Goal: Task Accomplishment & Management: Use online tool/utility

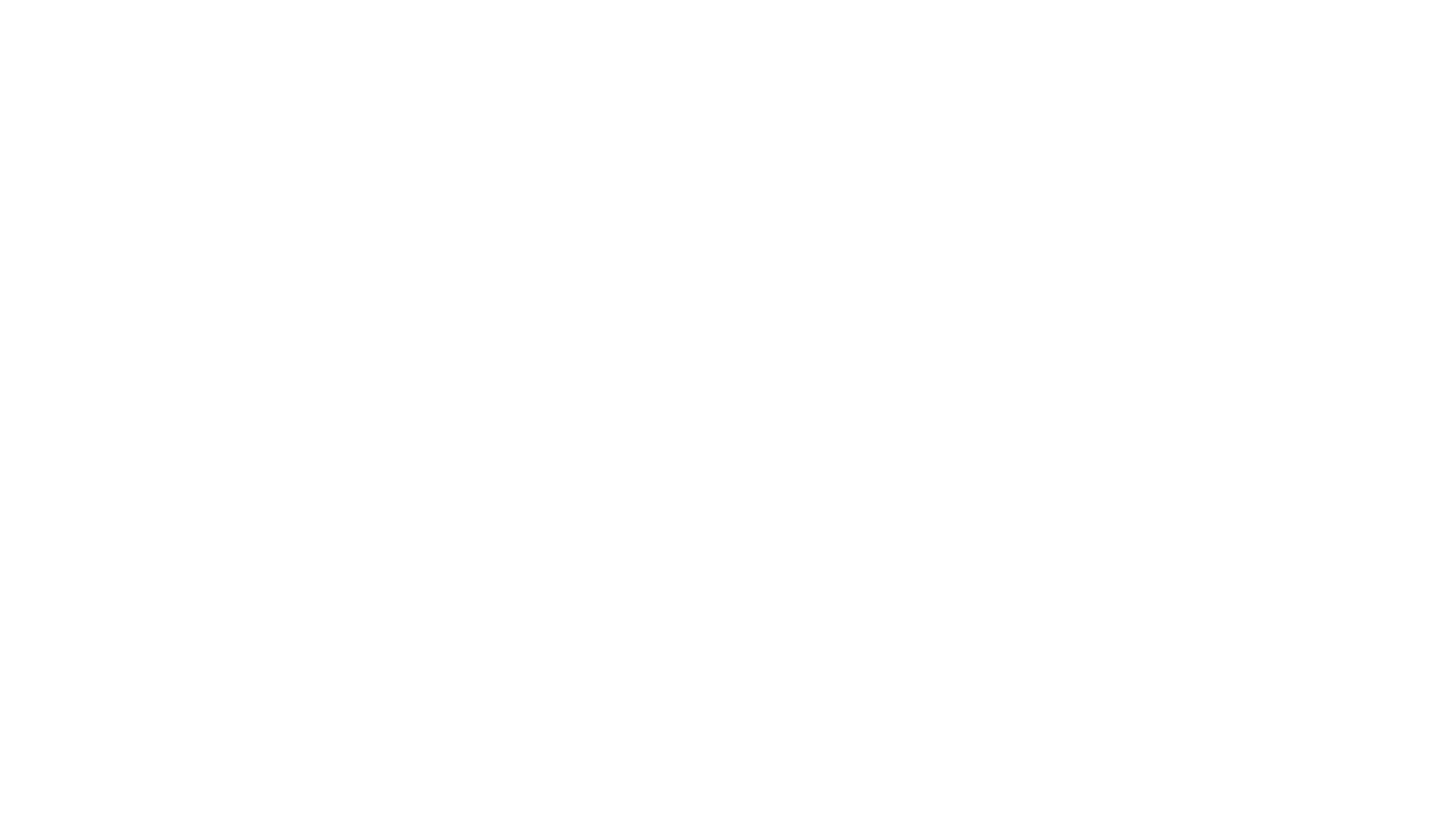
click at [592, 6] on html at bounding box center [719, 3] width 1439 height 6
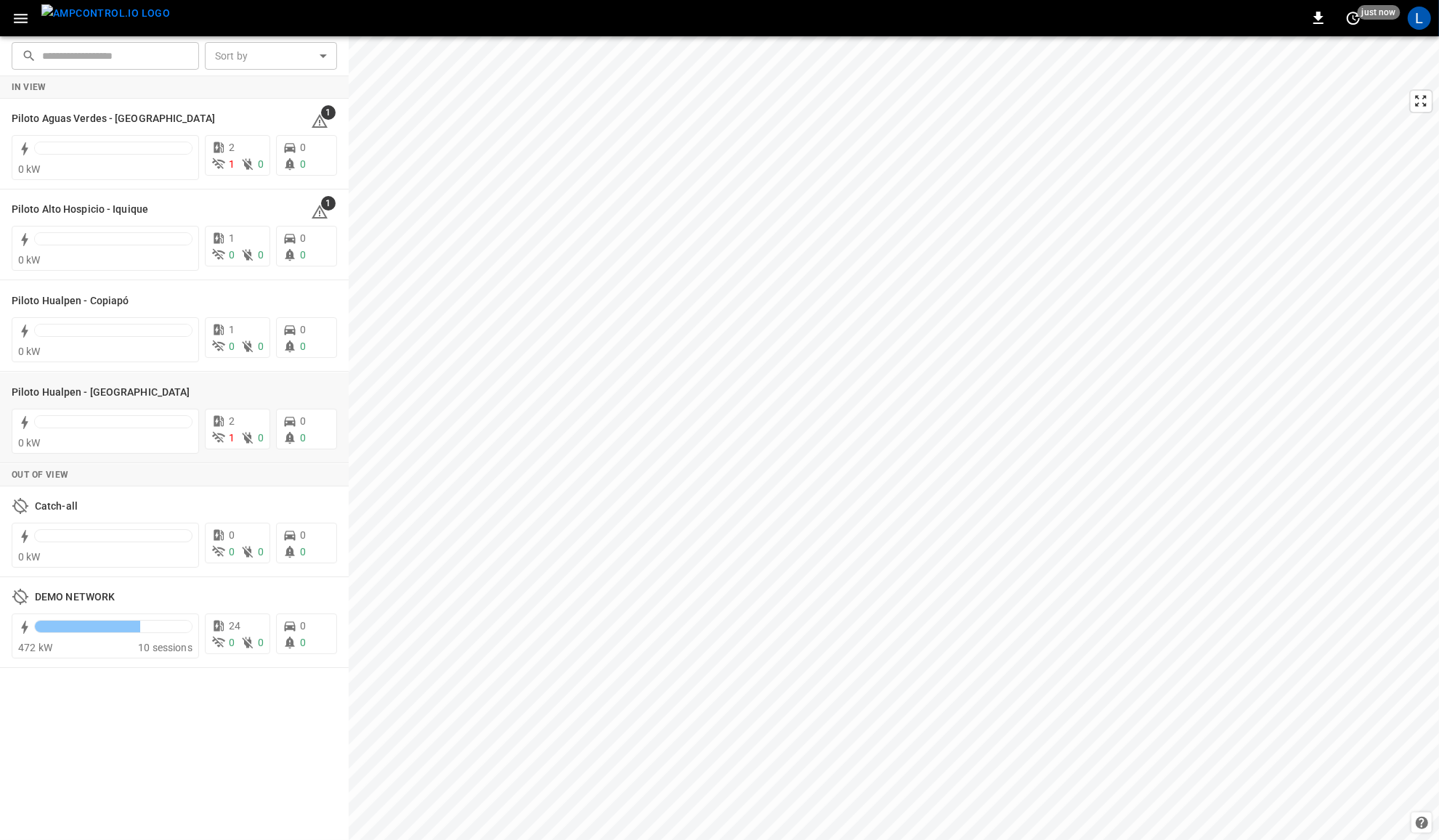
click at [13, 9] on icon "button" at bounding box center [20, 18] width 18 height 18
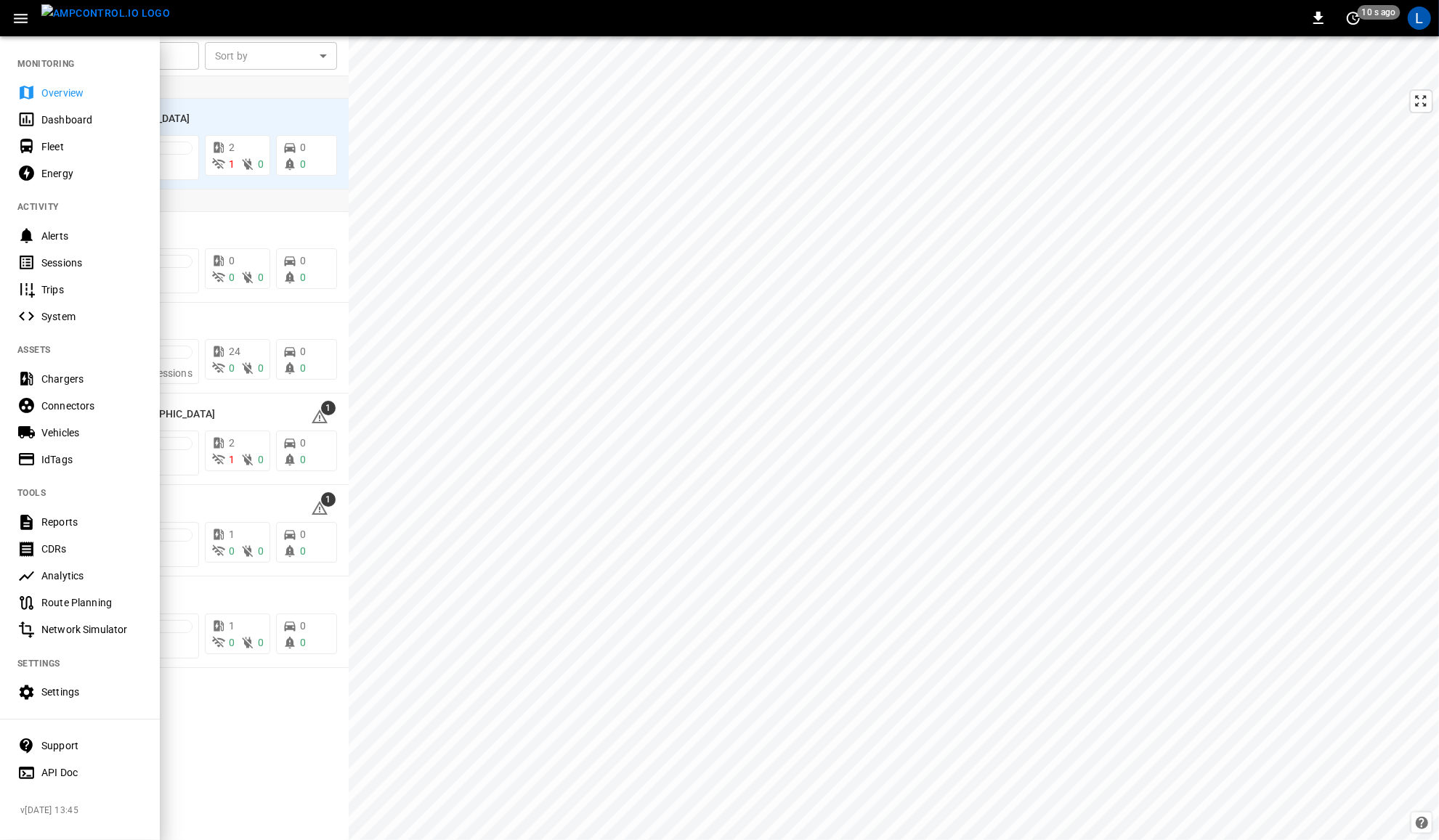
click at [97, 622] on div "Network Simulator" at bounding box center [92, 629] width 101 height 15
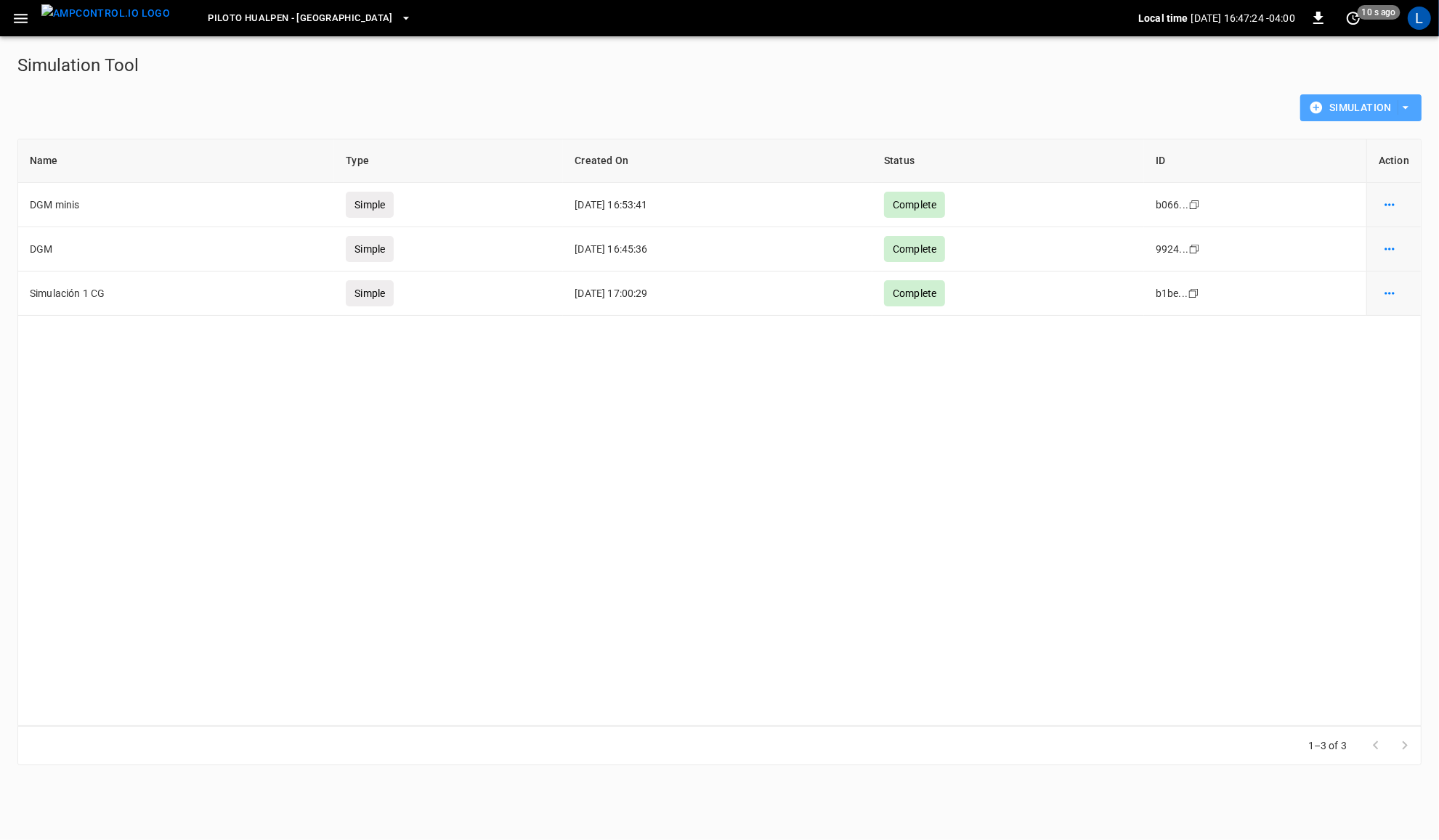
click at [1407, 109] on icon "button" at bounding box center [1405, 108] width 15 height 15
click at [1392, 138] on li "Advanced Simulation" at bounding box center [1360, 138] width 120 height 24
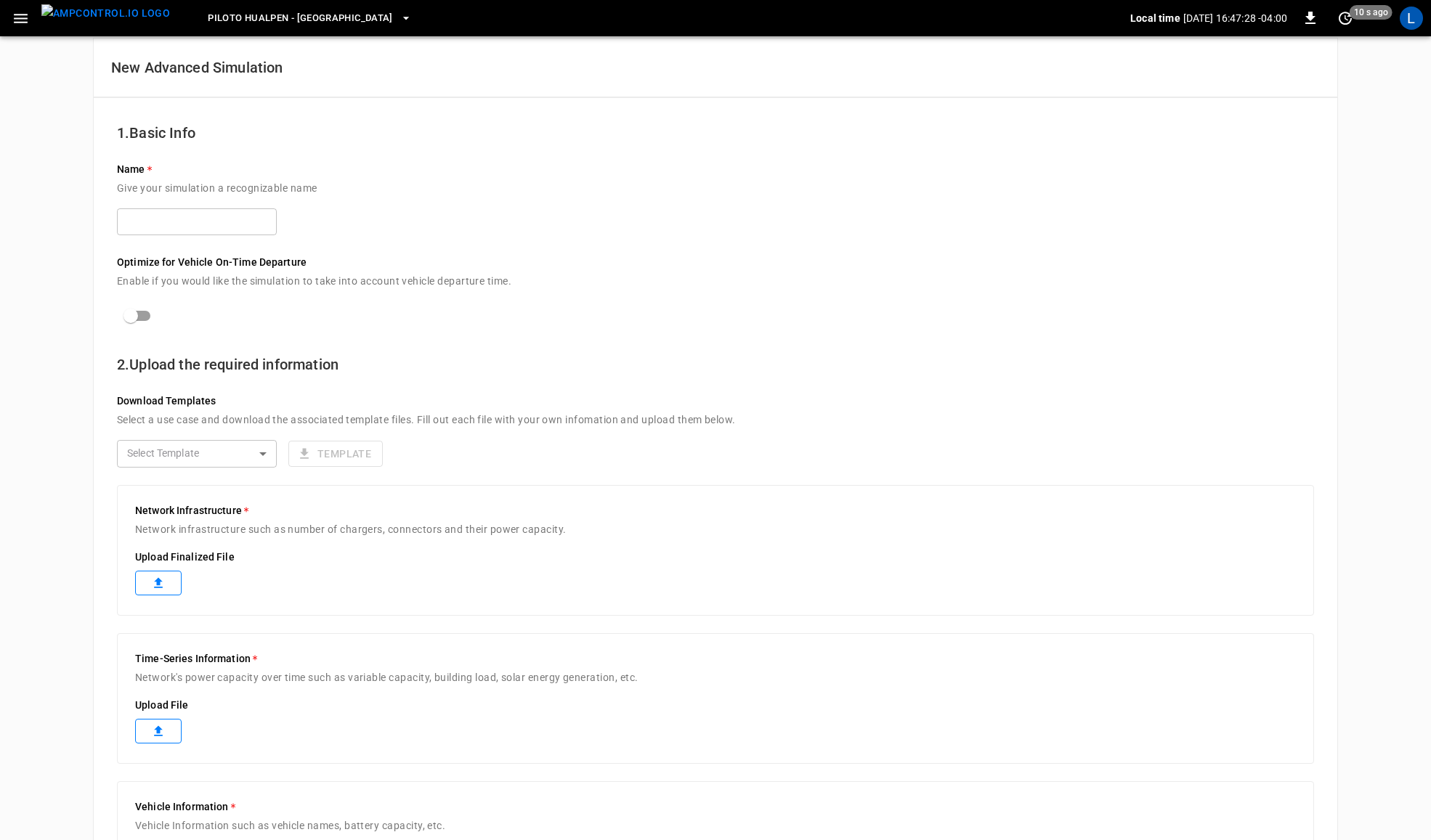
scroll to position [30, 0]
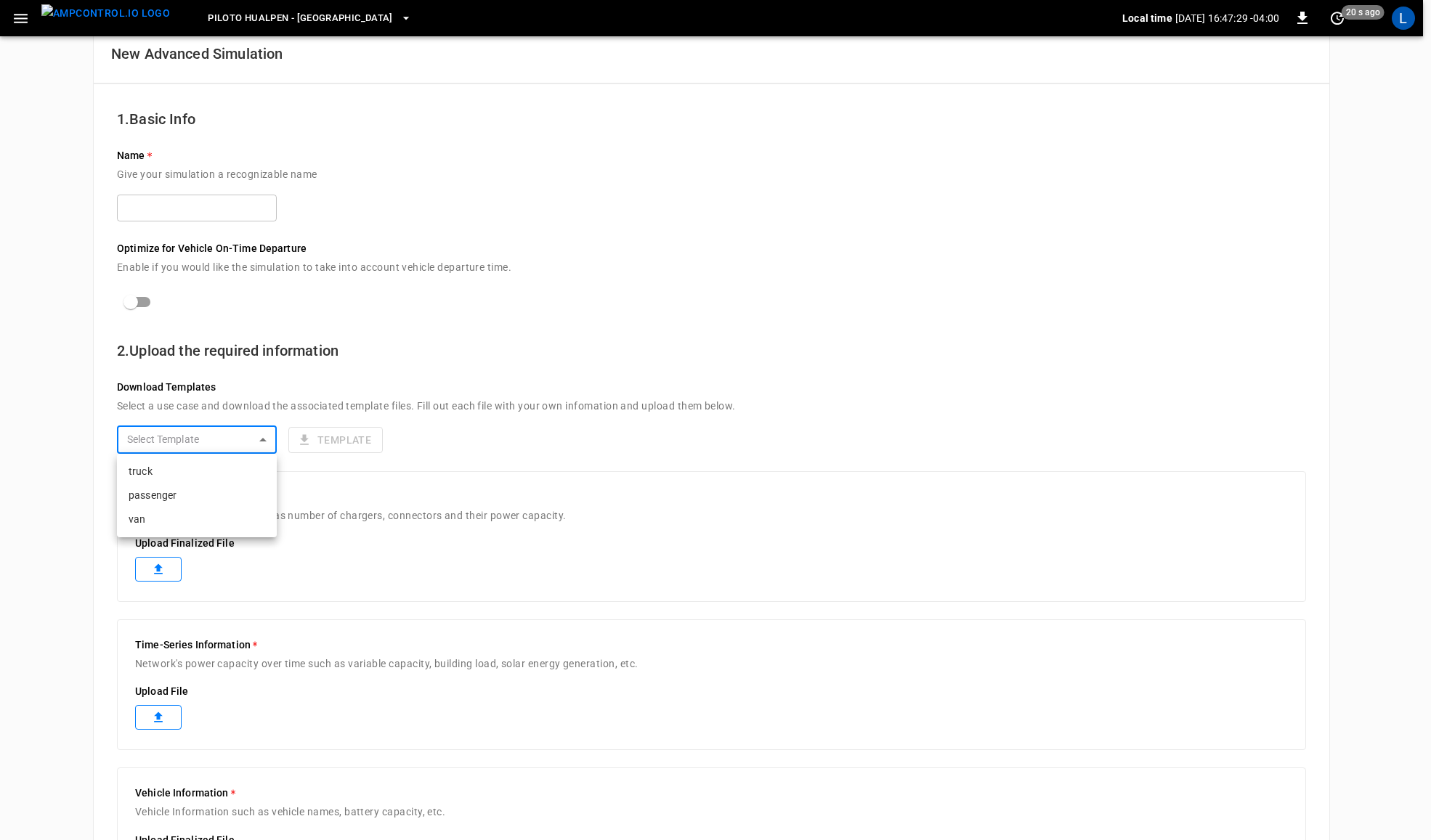
click at [245, 430] on body "Piloto Hualpen - [GEOGRAPHIC_DATA] Local time [DATE] 16:47:29 -04:00 0 20 s ago…" at bounding box center [716, 569] width 1431 height 1198
click at [236, 463] on li "truck" at bounding box center [197, 471] width 160 height 24
click at [233, 437] on body "Piloto Hualpen - [GEOGRAPHIC_DATA] Local time [DATE] 16:47:34 -04:00 0 20 s ago…" at bounding box center [719, 569] width 1439 height 1198
click at [191, 495] on li "passenger" at bounding box center [197, 495] width 160 height 24
type input "*********"
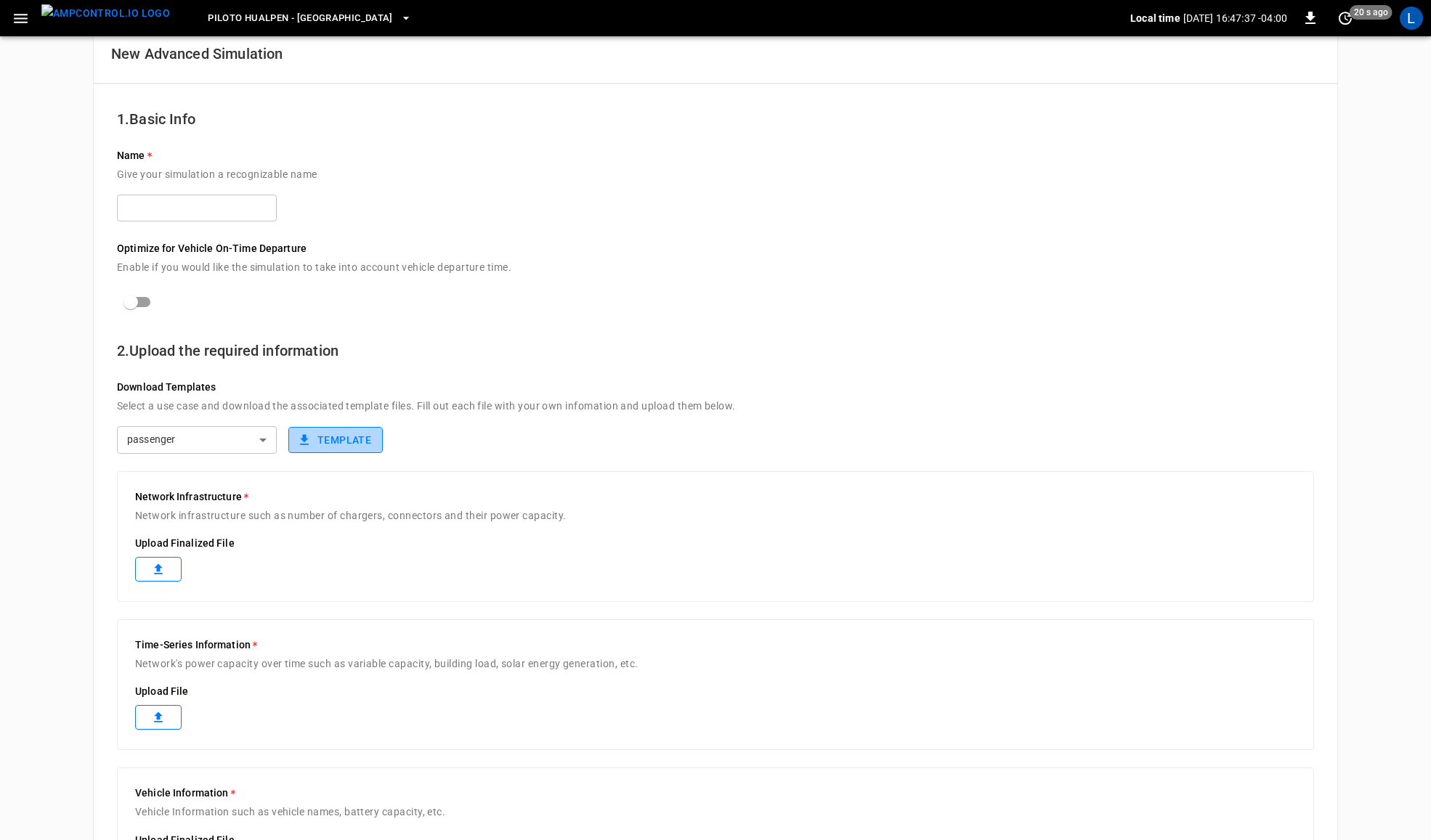
click at [333, 440] on button "Template" at bounding box center [336, 440] width 95 height 27
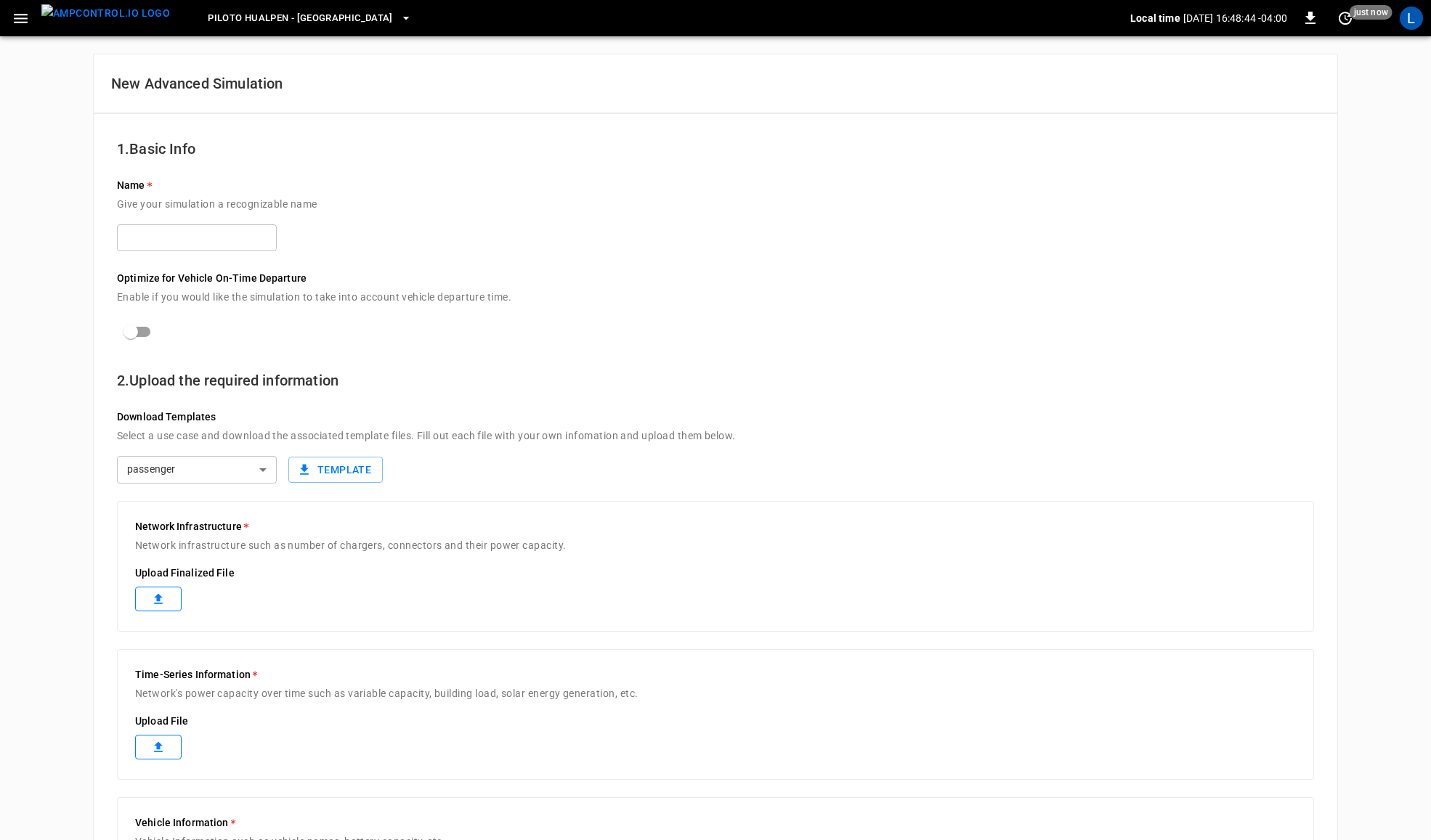
click at [205, 248] on input "text" at bounding box center [197, 238] width 160 height 27
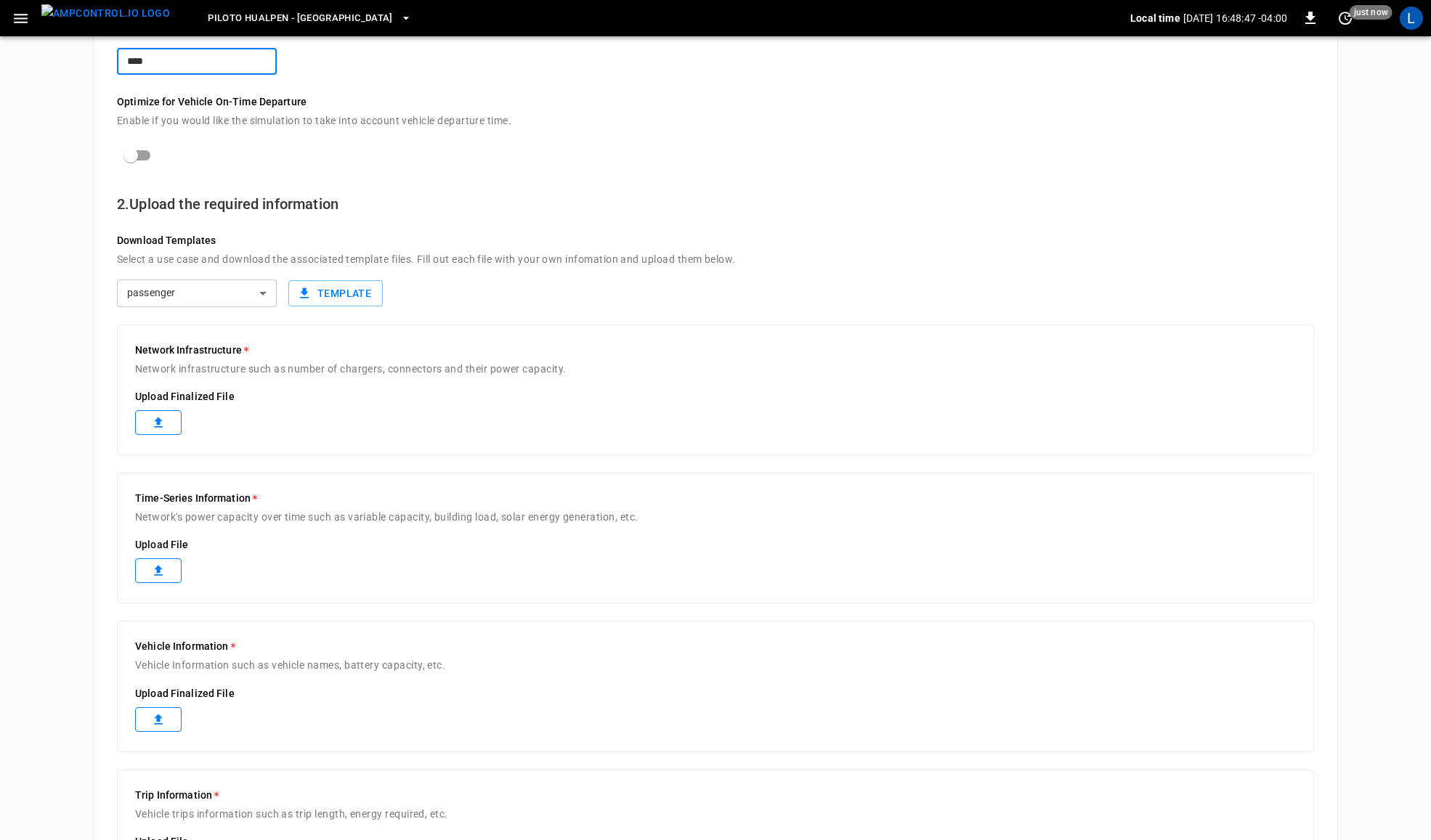
scroll to position [181, 0]
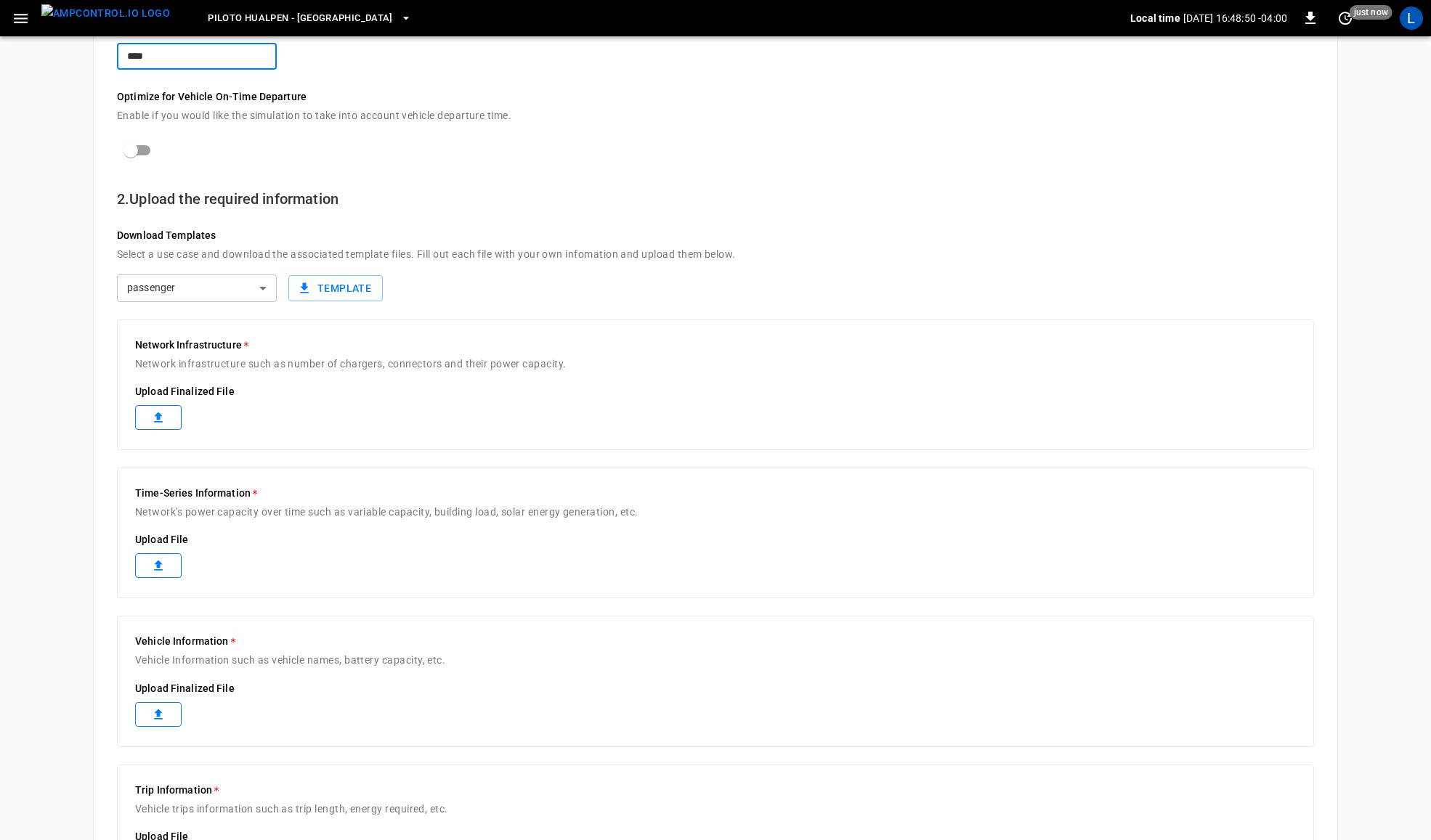
type input "****"
click at [162, 415] on icon at bounding box center [158, 417] width 15 height 15
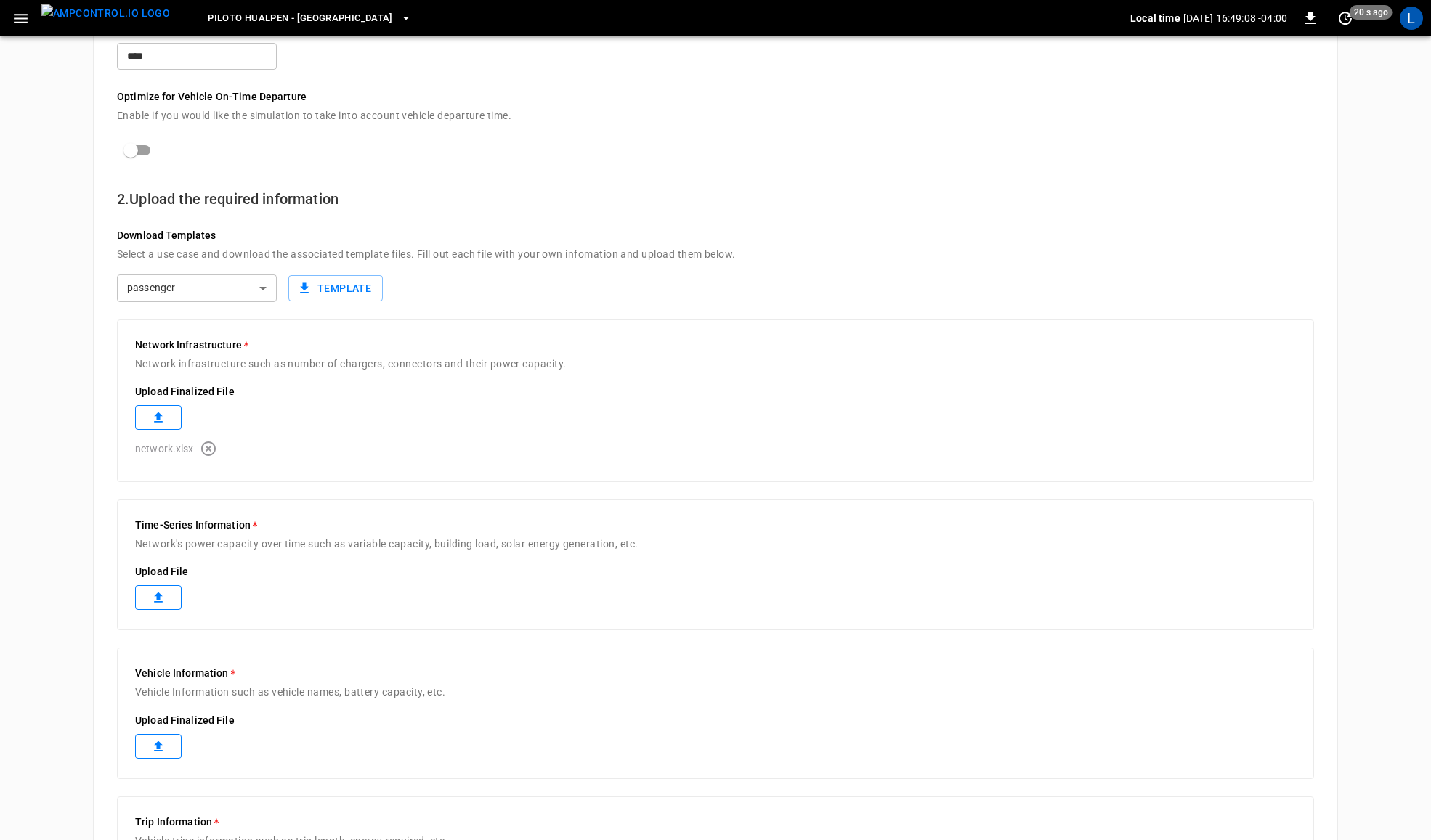
click at [161, 600] on icon at bounding box center [158, 598] width 15 height 15
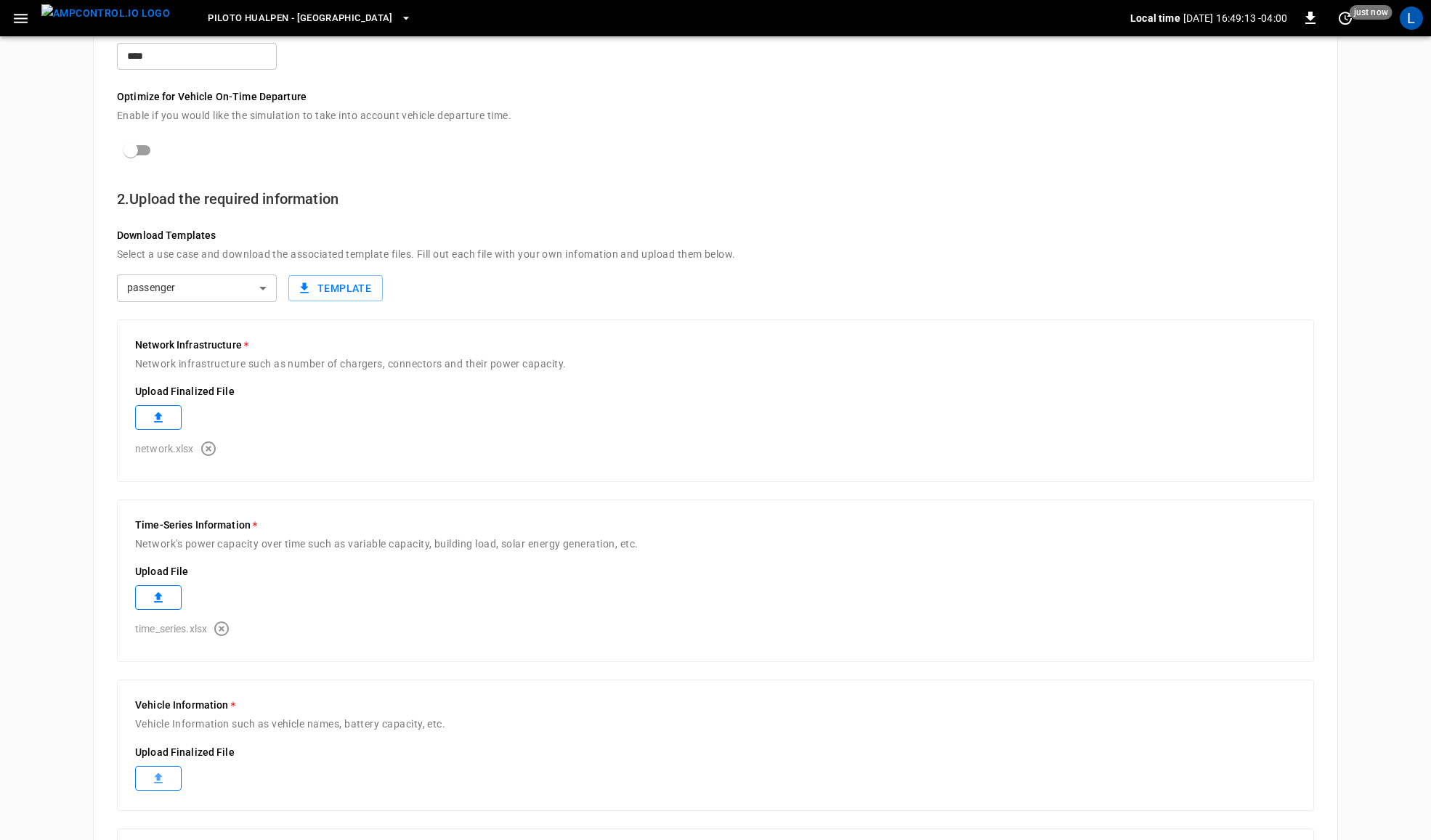
click at [152, 774] on icon at bounding box center [158, 779] width 15 height 15
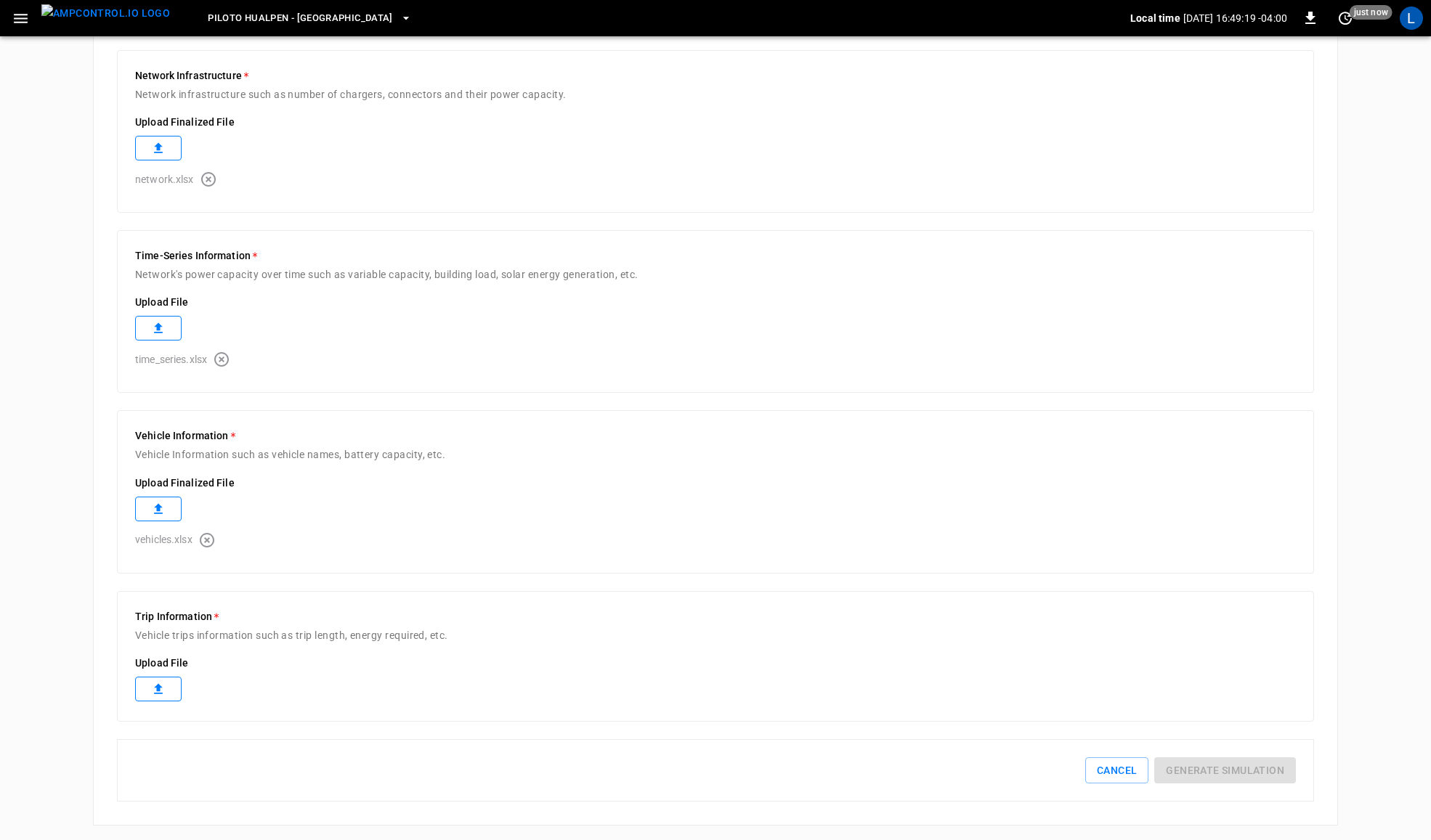
scroll to position [458, 0]
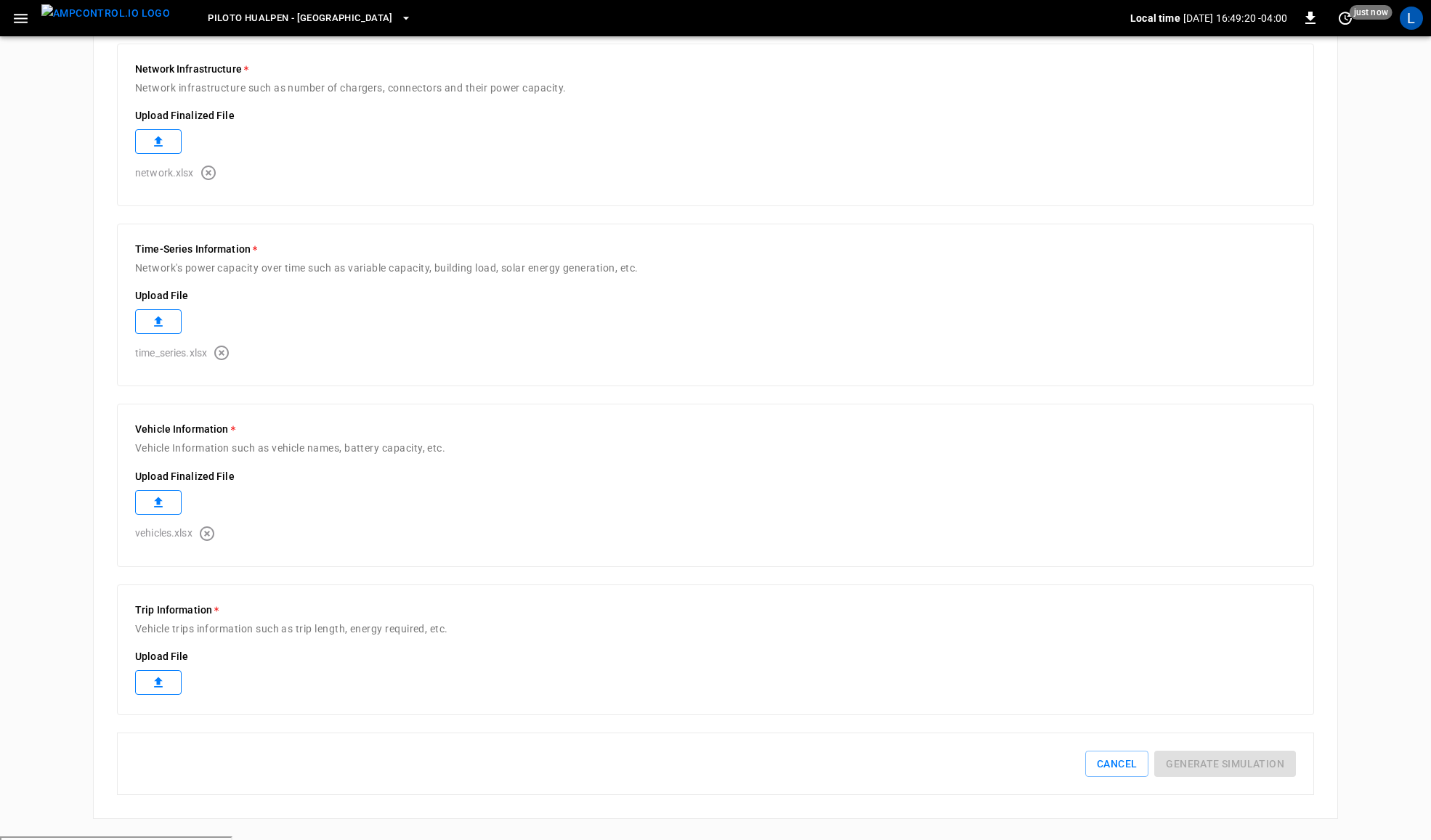
click at [146, 676] on label at bounding box center [158, 683] width 47 height 25
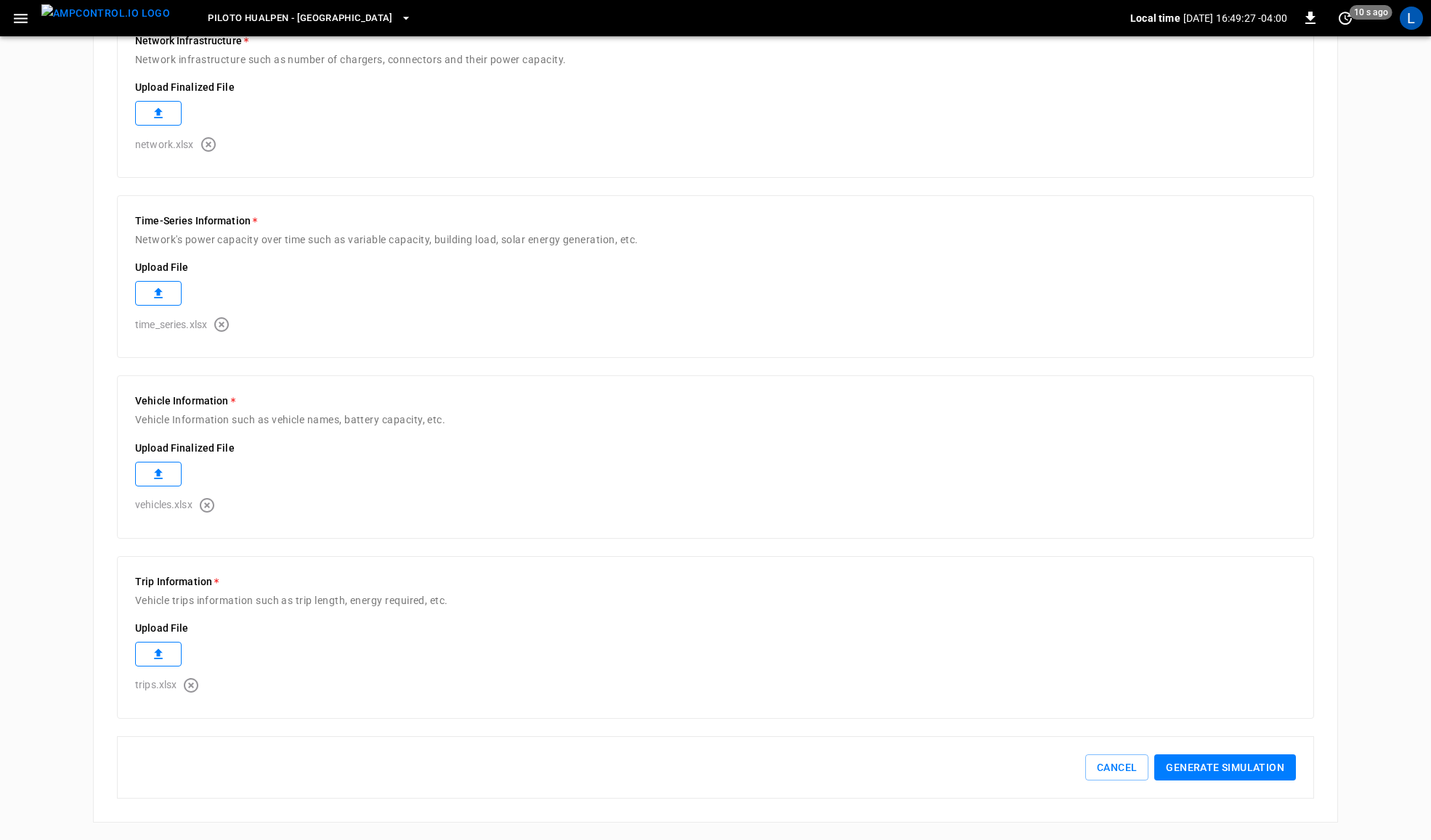
scroll to position [489, 0]
click at [1265, 770] on button "Generate simulation" at bounding box center [1225, 768] width 141 height 27
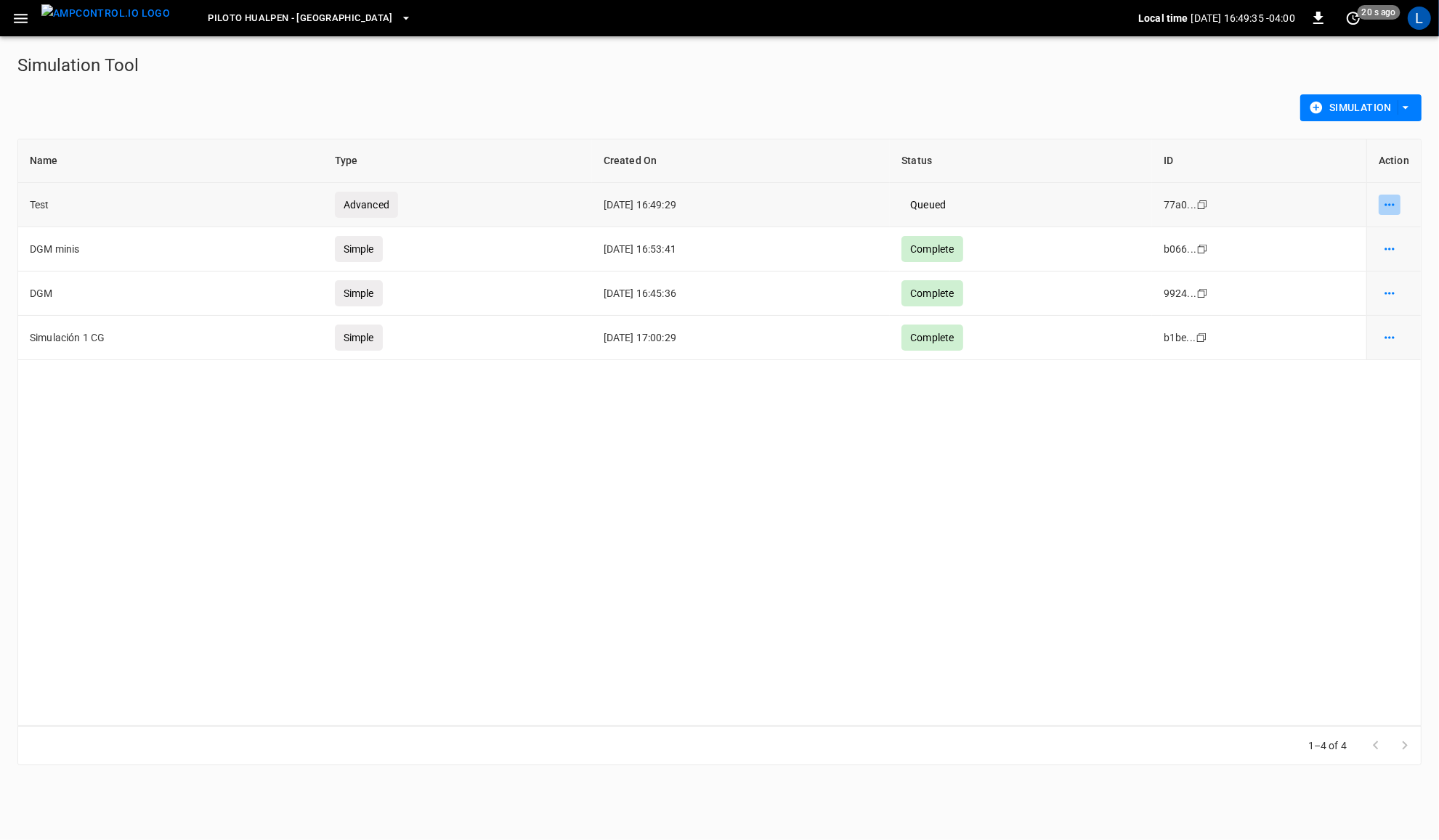
click at [1392, 200] on icon "simulation options" at bounding box center [1389, 205] width 15 height 15
click at [1392, 208] on li "Download" at bounding box center [1386, 212] width 82 height 24
click at [1400, 238] on li "Show details" at bounding box center [1386, 236] width 82 height 24
click at [1395, 203] on icon "simulation options" at bounding box center [1389, 205] width 15 height 15
click at [1393, 236] on li "Show details" at bounding box center [1386, 236] width 82 height 24
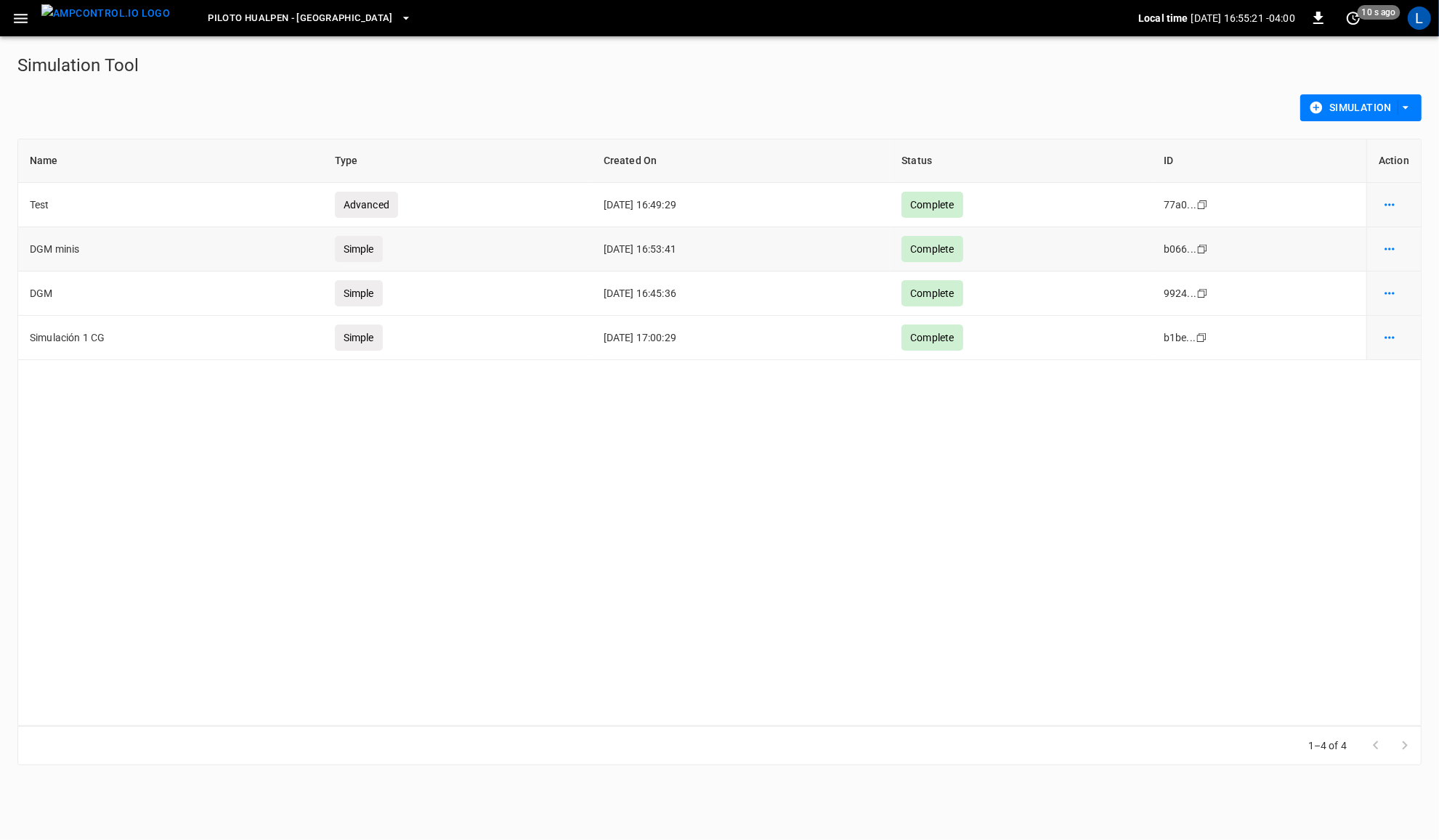
click at [1402, 246] on div "simulations table" at bounding box center [1394, 249] width 31 height 20
click at [1392, 215] on button "simulation options" at bounding box center [1389, 205] width 22 height 20
click at [1399, 281] on li "Show details" at bounding box center [1386, 280] width 82 height 24
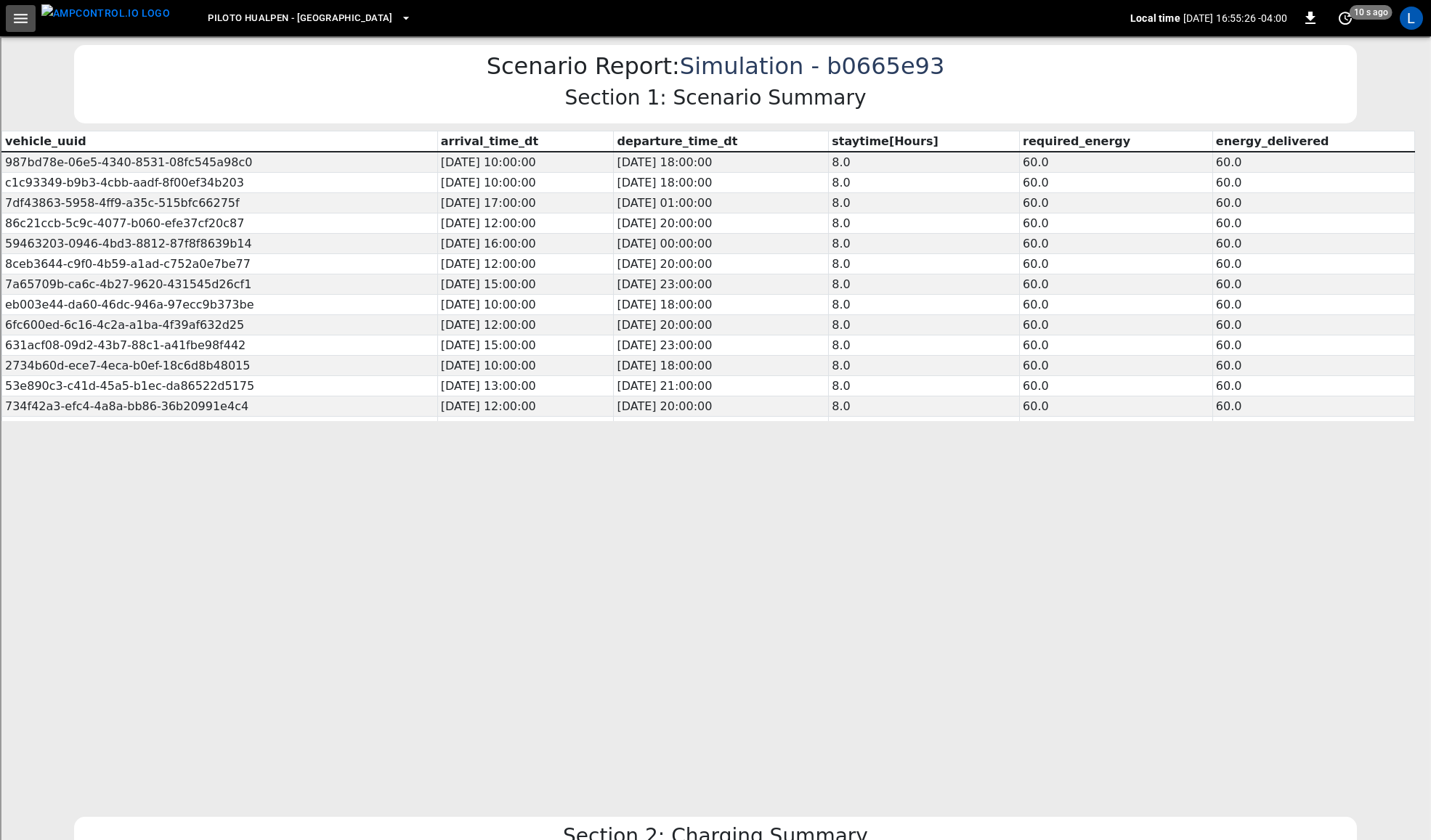
click at [27, 16] on icon "button" at bounding box center [20, 18] width 18 height 18
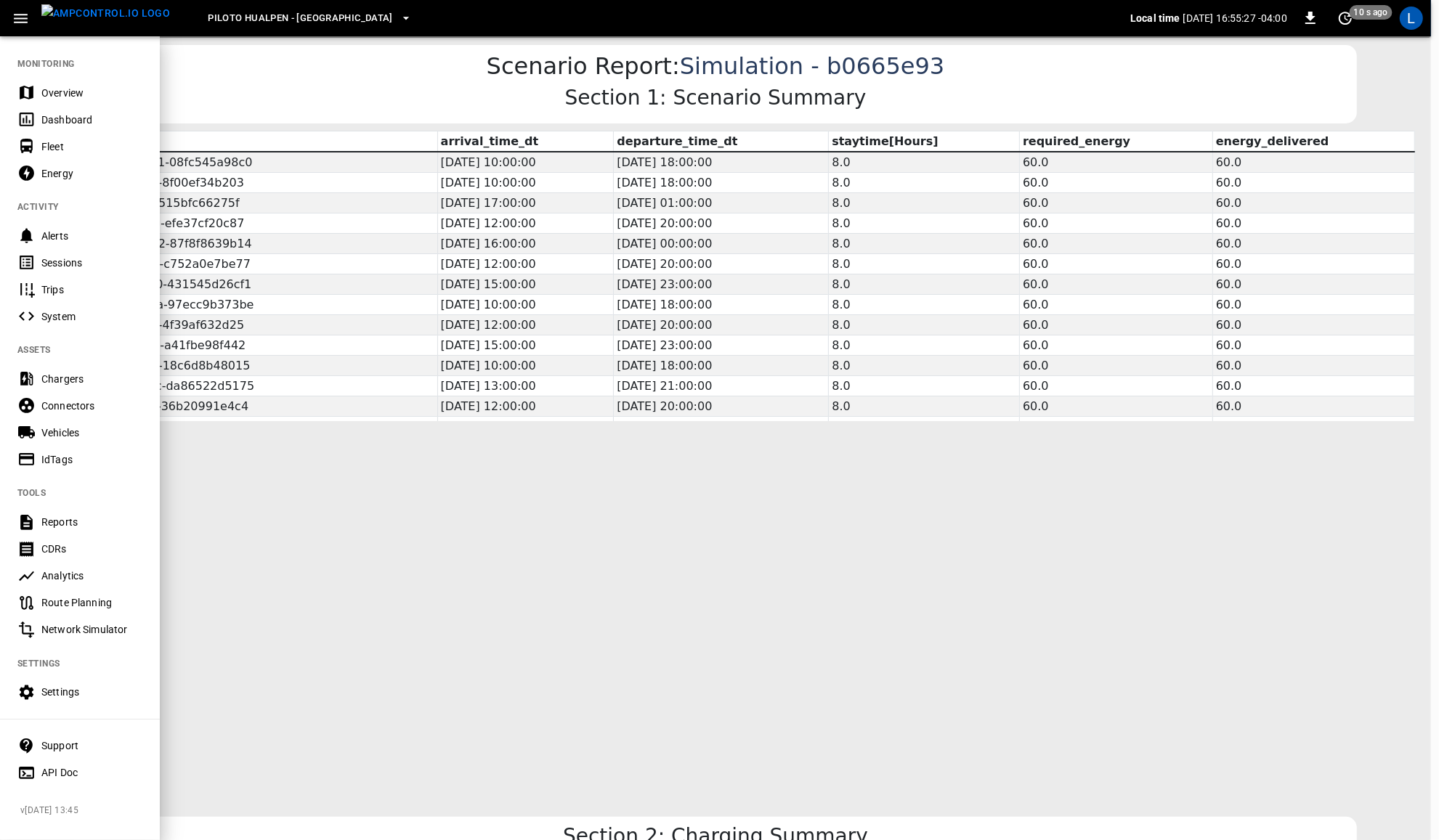
click at [756, 598] on div at bounding box center [719, 420] width 1439 height 840
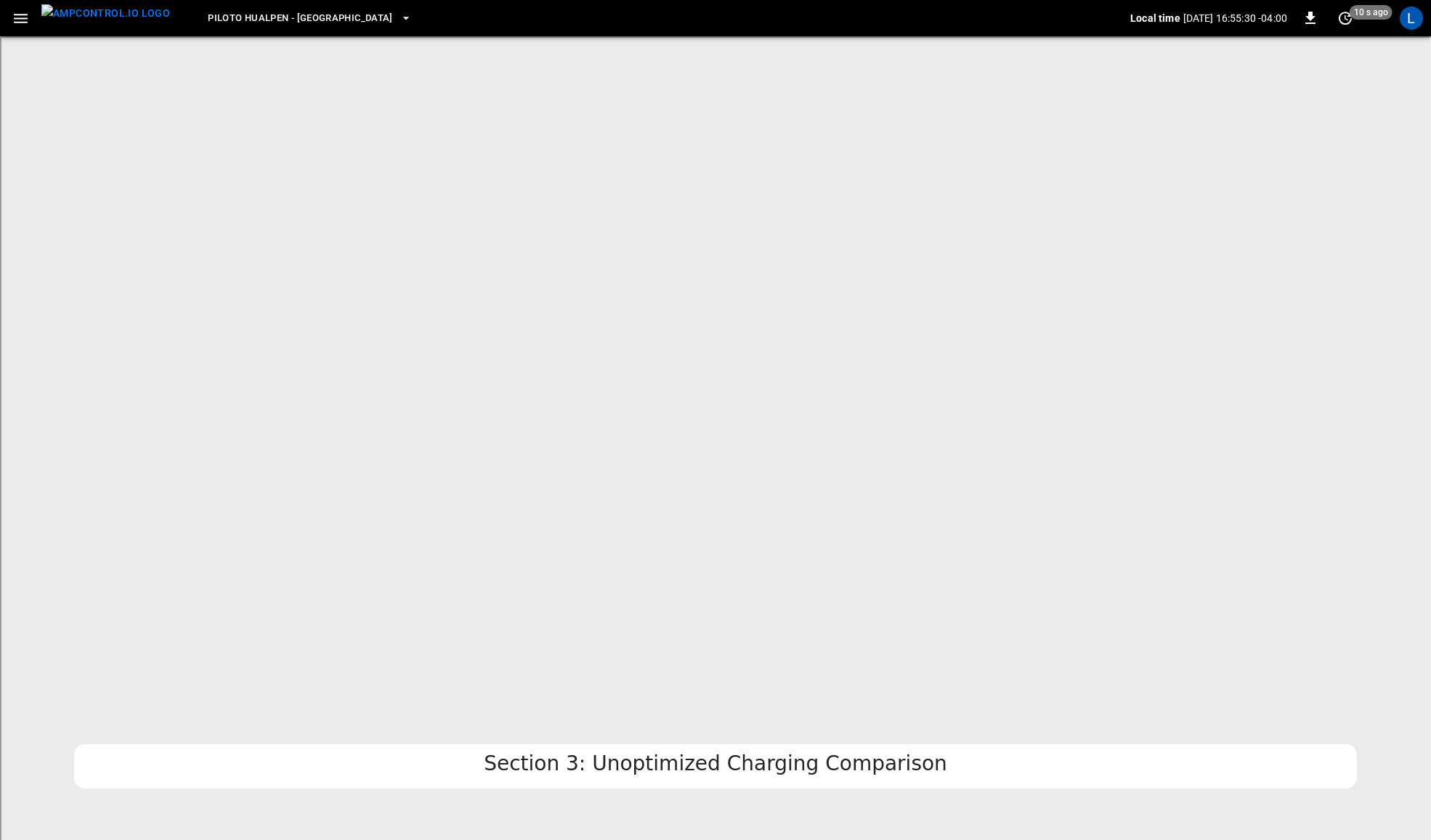
scroll to position [1150, 0]
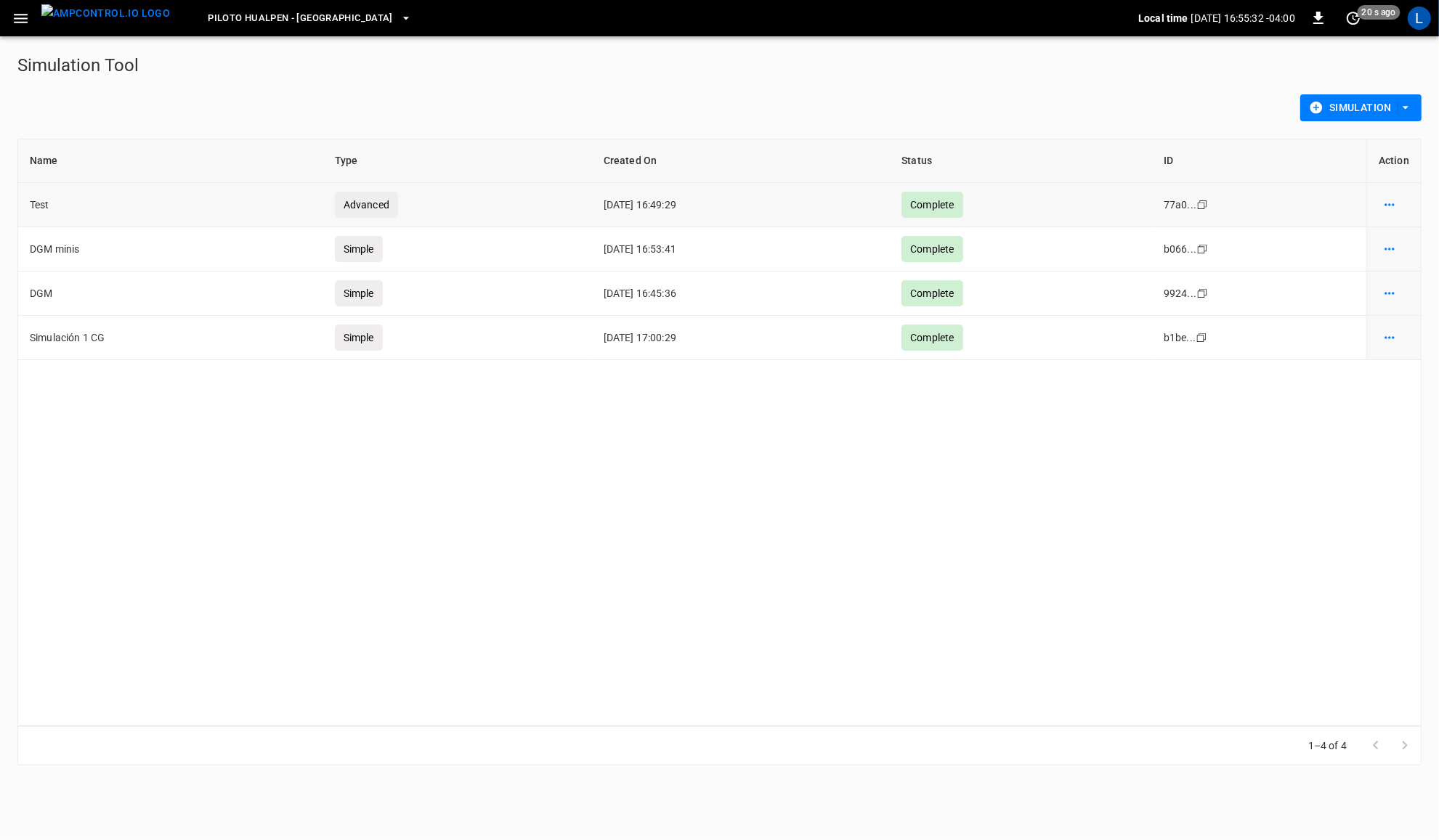
click at [1384, 200] on icon "simulation options" at bounding box center [1389, 205] width 15 height 15
click at [1398, 238] on li "Show details" at bounding box center [1386, 236] width 82 height 24
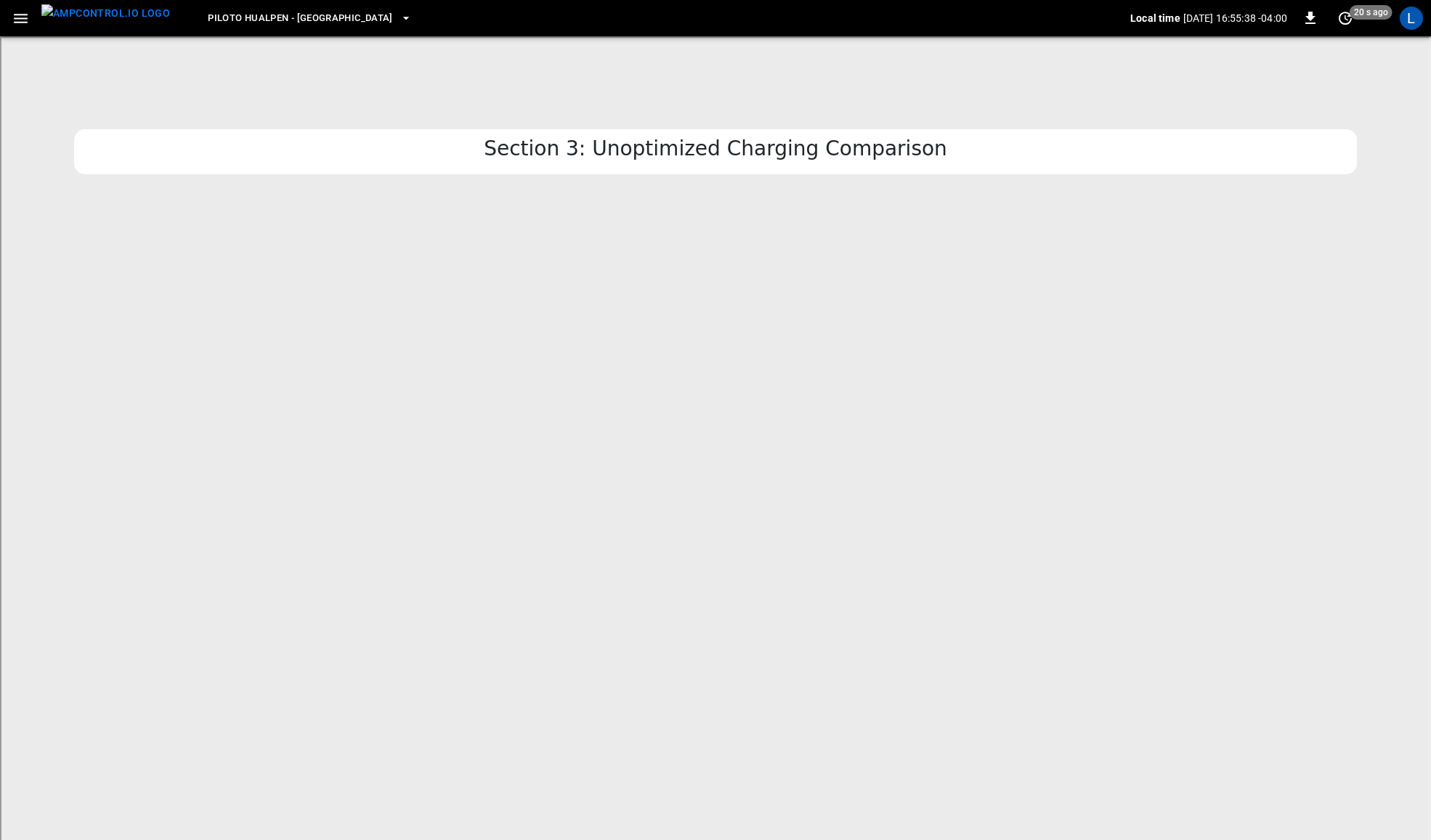
scroll to position [2937, 0]
drag, startPoint x: 764, startPoint y: 364, endPoint x: 737, endPoint y: 343, distance: 34.2
click at [764, 364] on div at bounding box center [707, 312] width 254 height 218
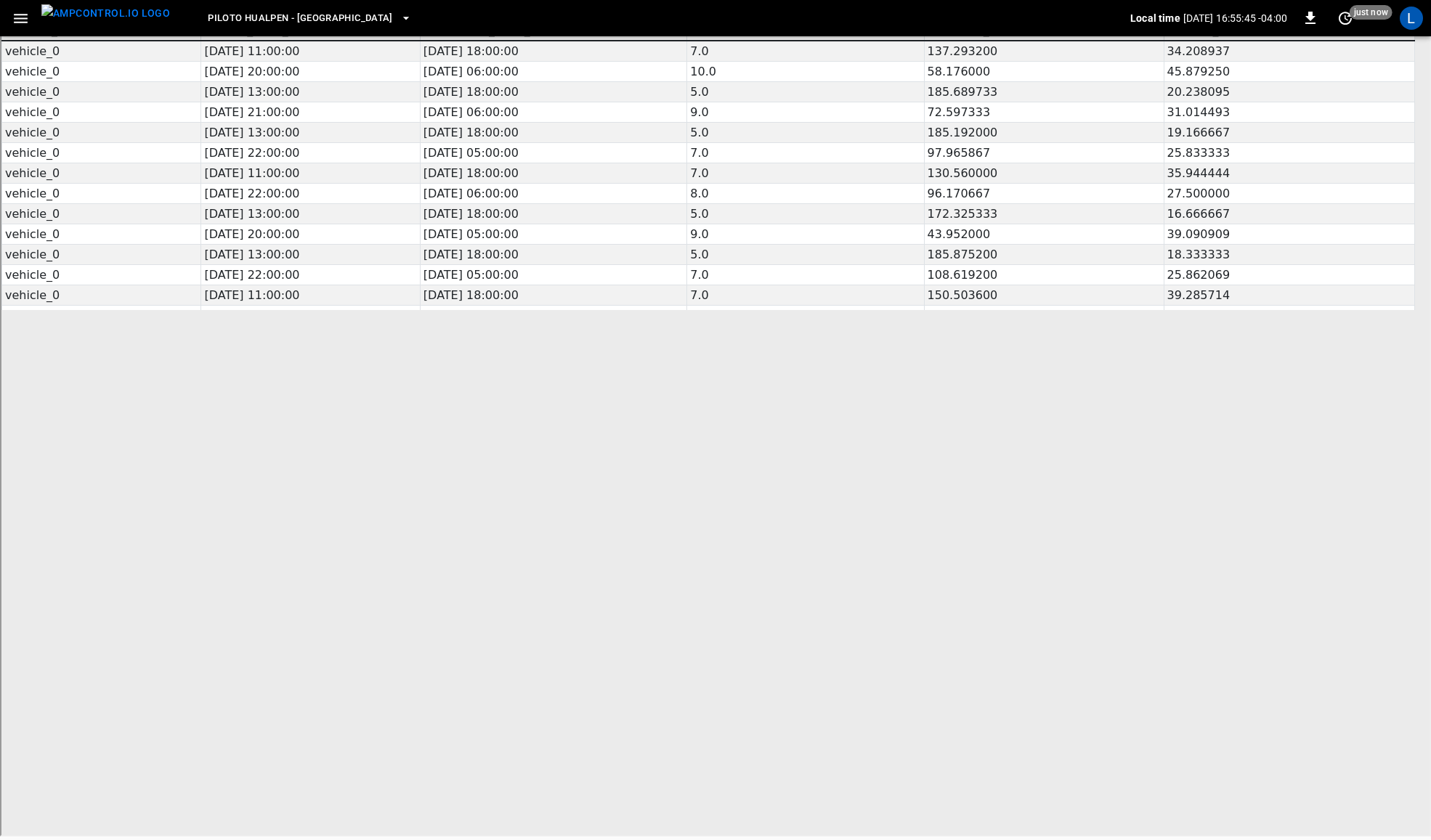
scroll to position [0, 0]
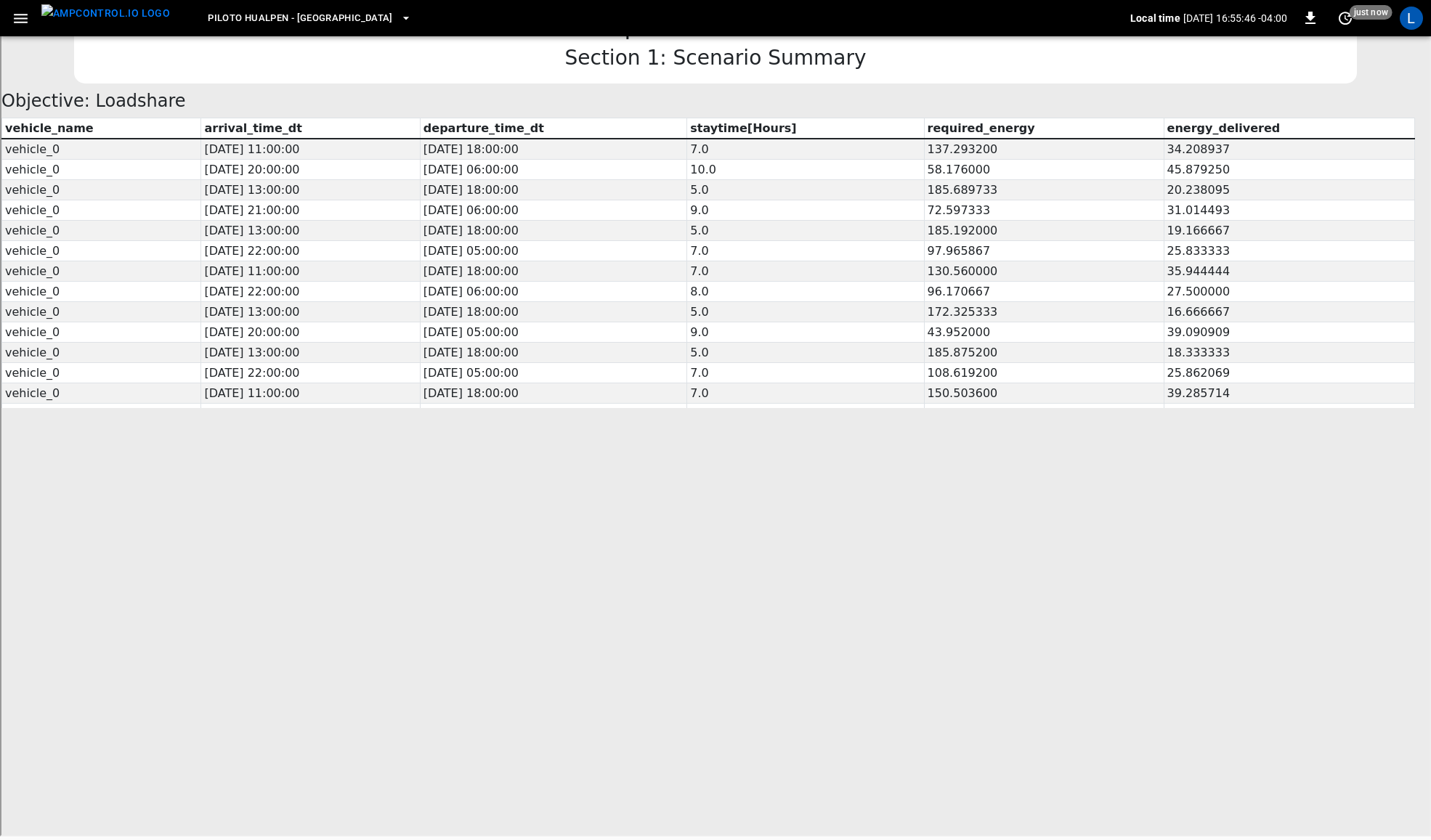
drag, startPoint x: 1419, startPoint y: 699, endPoint x: 1413, endPoint y: 13, distance: 686.0
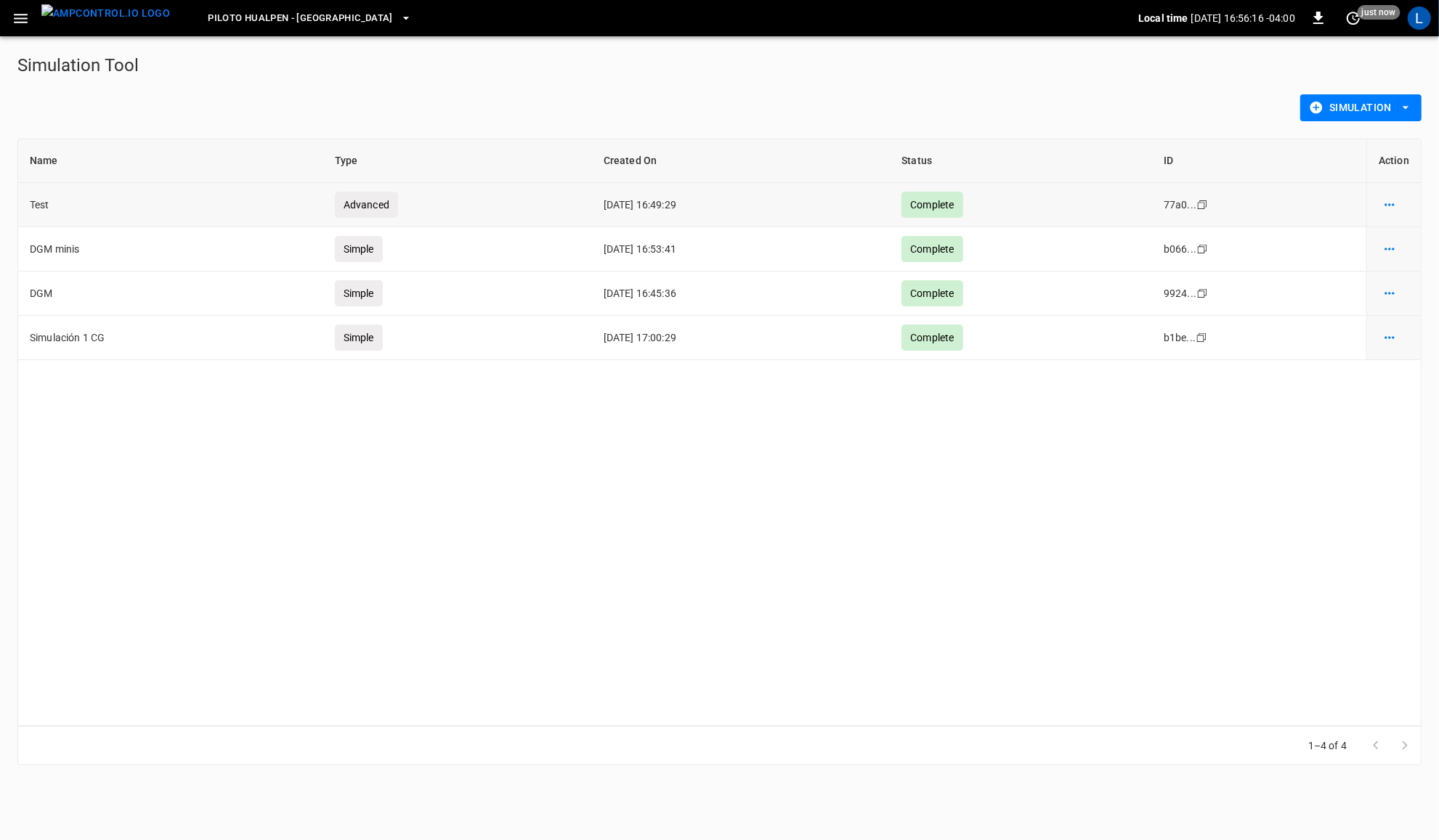
click at [1392, 201] on icon "simulation options" at bounding box center [1389, 205] width 15 height 15
click at [1395, 209] on li "Download" at bounding box center [1386, 212] width 82 height 24
click at [775, 560] on div at bounding box center [719, 420] width 1439 height 840
click at [1397, 215] on button "simulation options" at bounding box center [1389, 205] width 22 height 20
click at [1393, 276] on li "Show details" at bounding box center [1386, 280] width 82 height 24
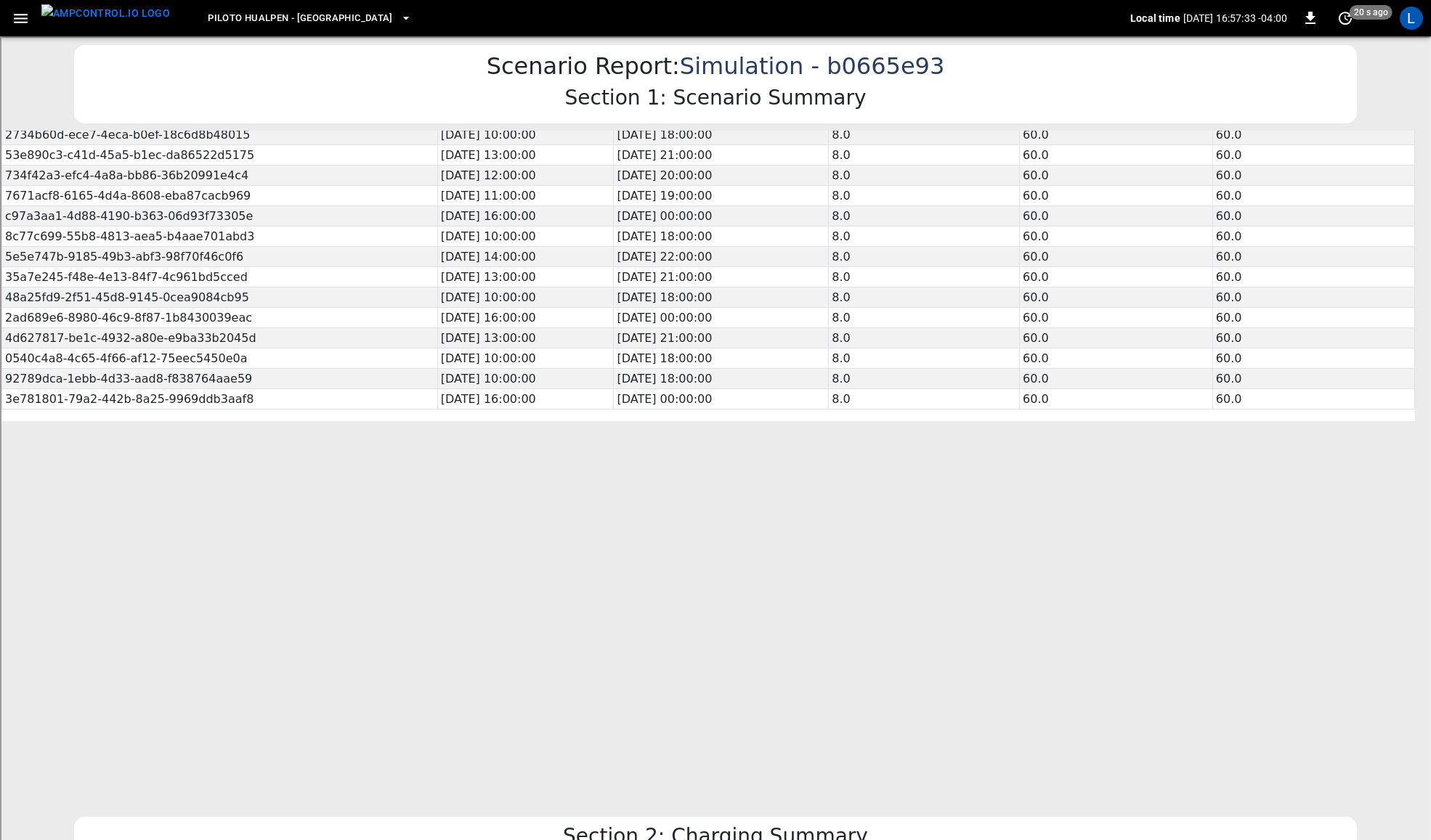
drag, startPoint x: 1424, startPoint y: 238, endPoint x: 1430, endPoint y: 208, distance: 30.6
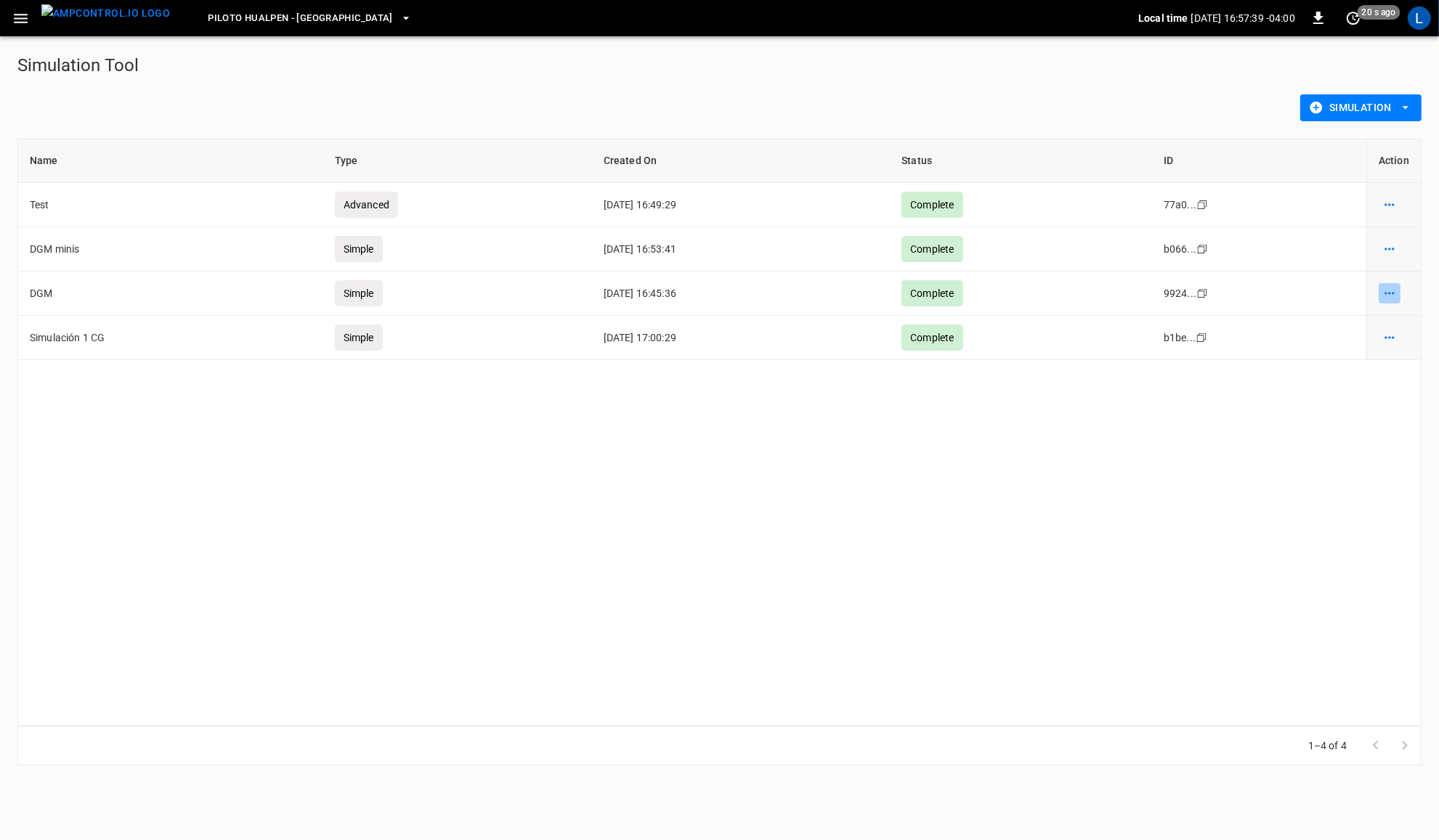
click at [1384, 212] on icon "simulation options" at bounding box center [1389, 205] width 15 height 15
click at [1386, 326] on li "Show details" at bounding box center [1386, 325] width 82 height 24
click at [1396, 212] on icon "simulation options" at bounding box center [1389, 205] width 15 height 15
click at [1392, 371] on li "Show details" at bounding box center [1386, 369] width 82 height 24
click at [1397, 200] on button "simulation options" at bounding box center [1389, 205] width 22 height 20
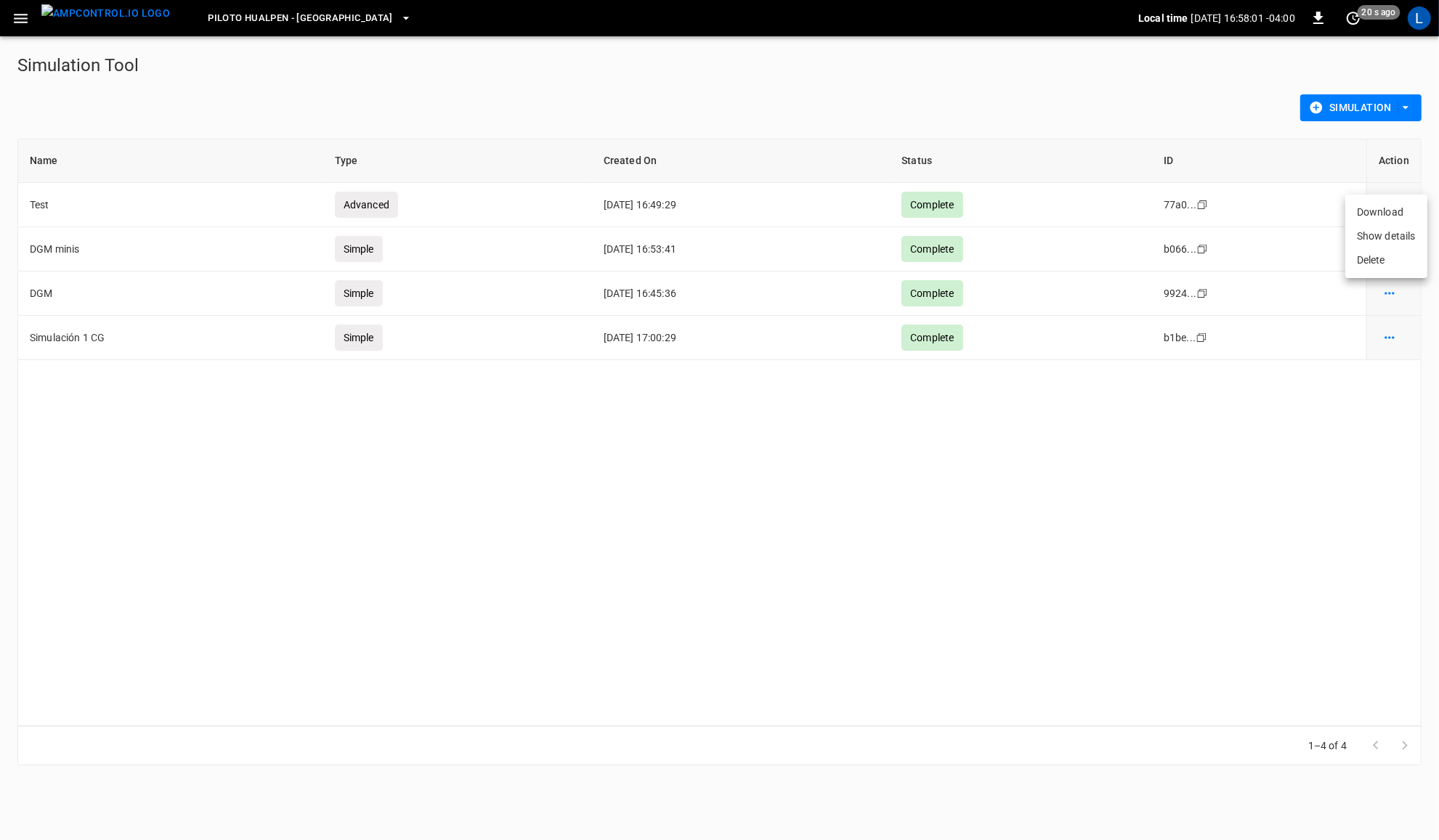
click at [1413, 234] on li "Show details" at bounding box center [1386, 236] width 82 height 24
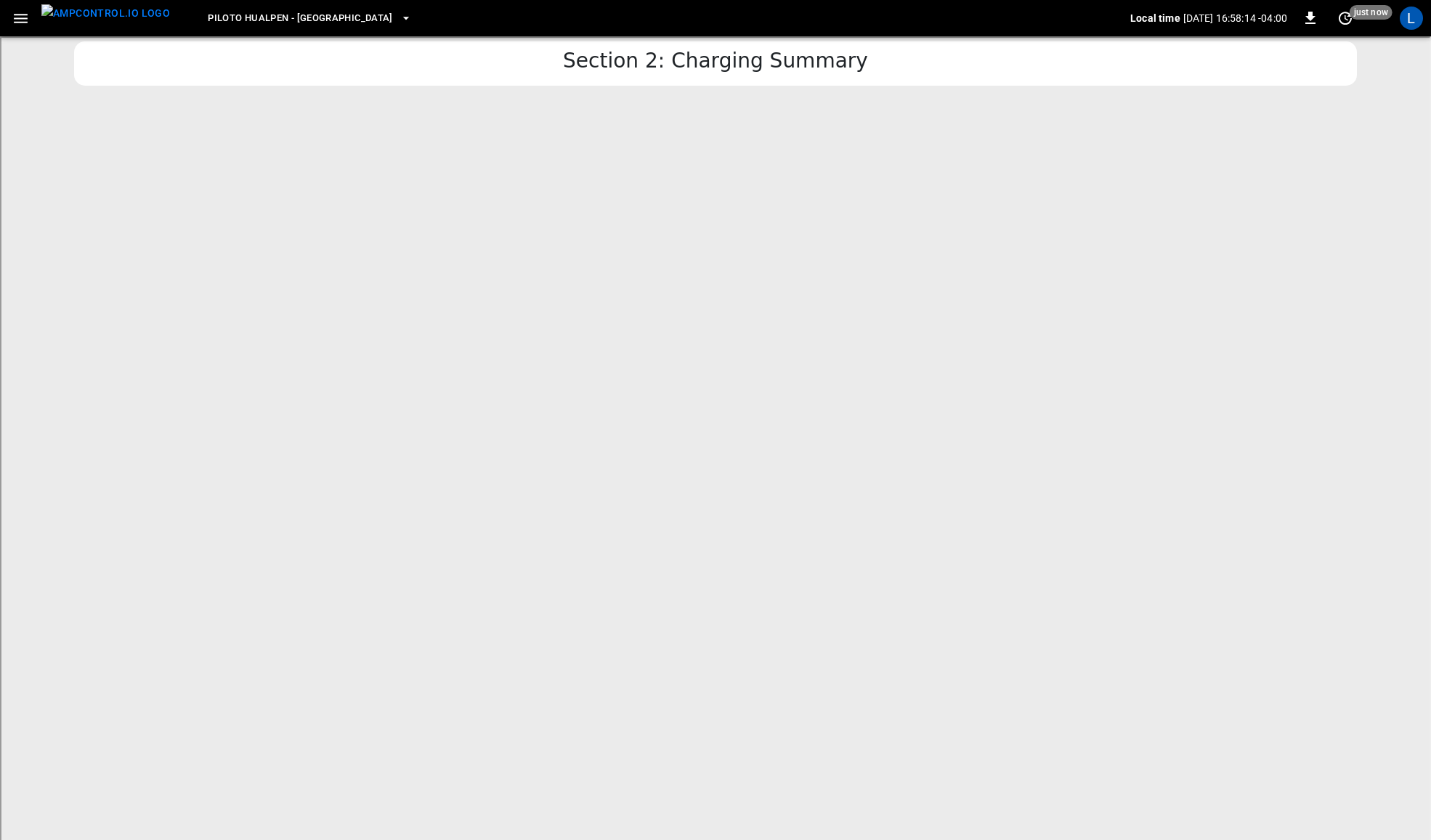
scroll to position [1959, 0]
click at [634, 374] on div at bounding box center [707, 543] width 1414 height 363
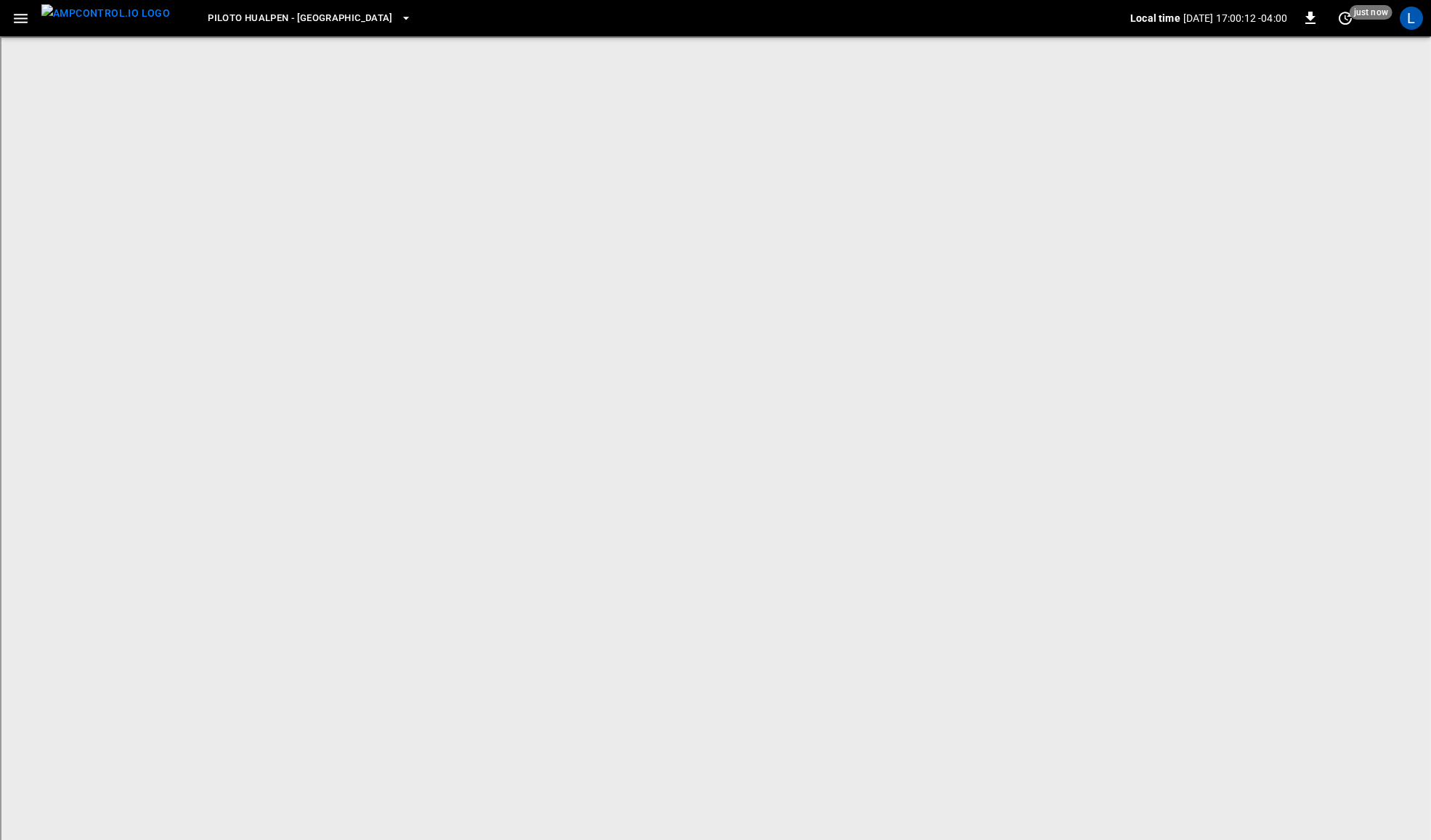
scroll to position [0, 0]
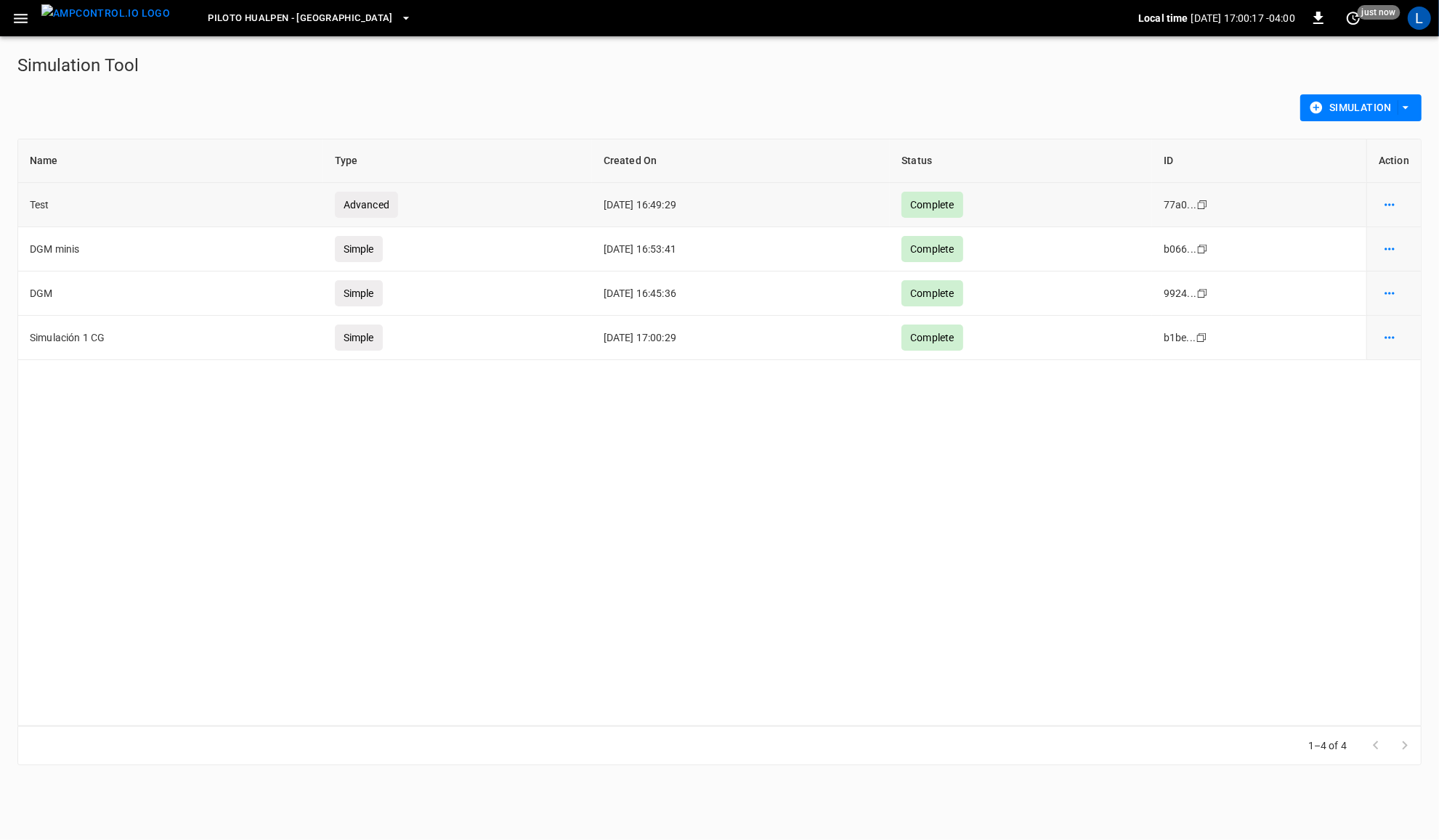
click at [349, 203] on div "Advanced" at bounding box center [366, 205] width 63 height 26
click at [209, 202] on td "Test" at bounding box center [170, 205] width 305 height 44
click at [1397, 193] on td "simulations table" at bounding box center [1393, 205] width 55 height 44
click at [1395, 201] on icon "simulation options" at bounding box center [1389, 205] width 15 height 15
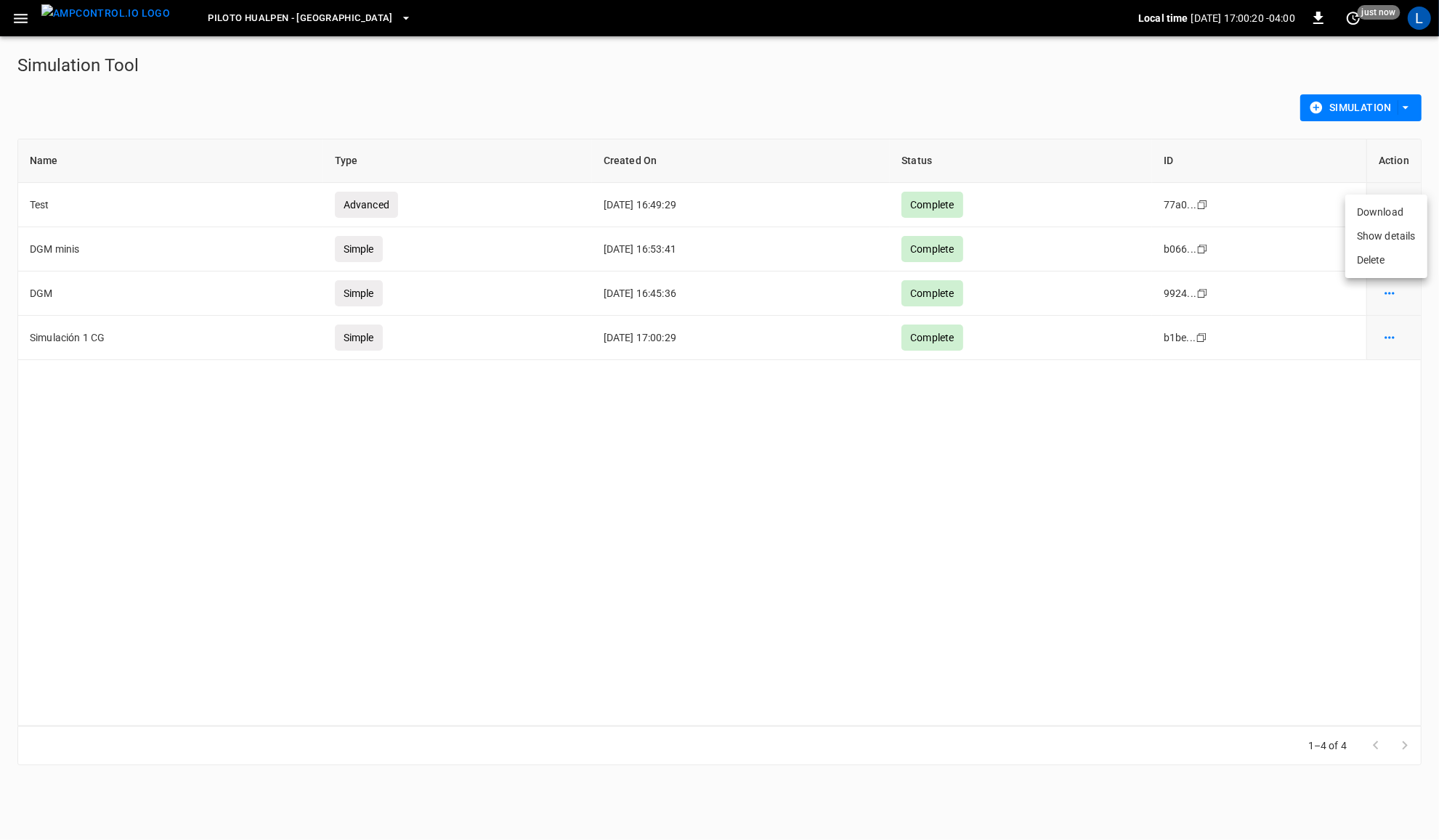
click at [1377, 259] on li "Delete" at bounding box center [1386, 260] width 82 height 24
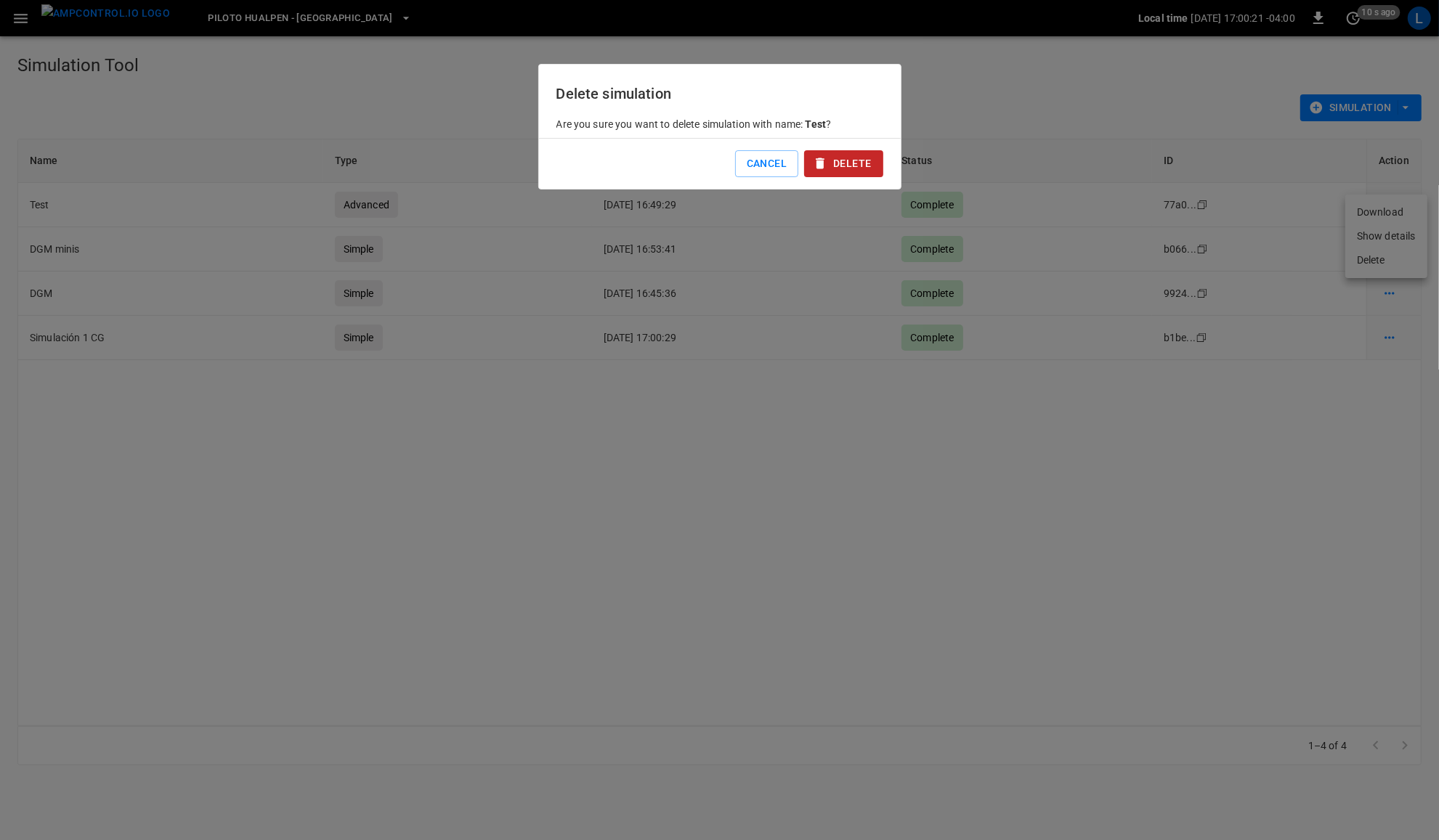
click at [852, 158] on button "Delete" at bounding box center [844, 163] width 79 height 27
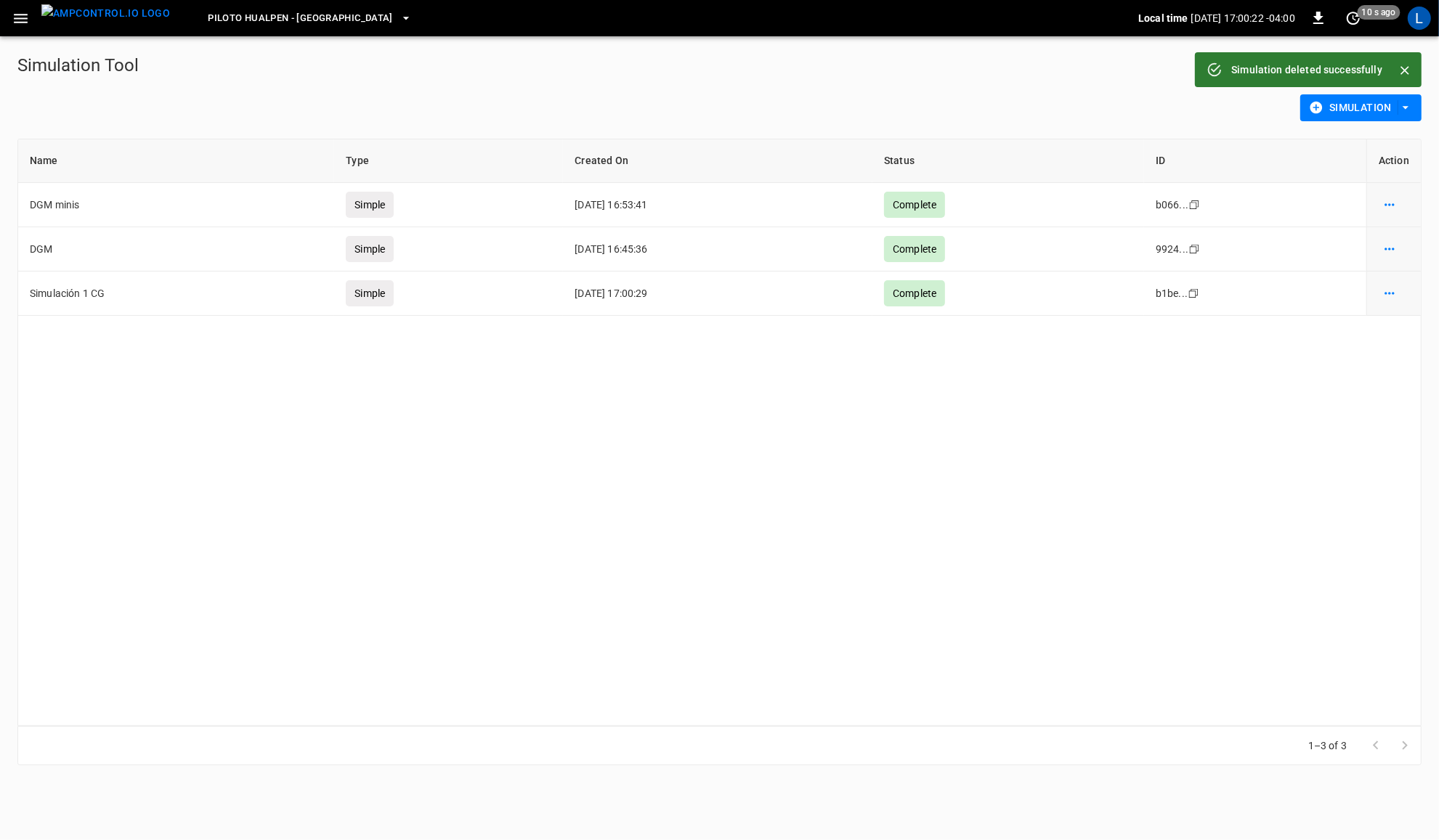
click at [1406, 103] on icon "button" at bounding box center [1405, 108] width 15 height 15
click at [1368, 138] on li "Advanced Simulation" at bounding box center [1360, 138] width 120 height 24
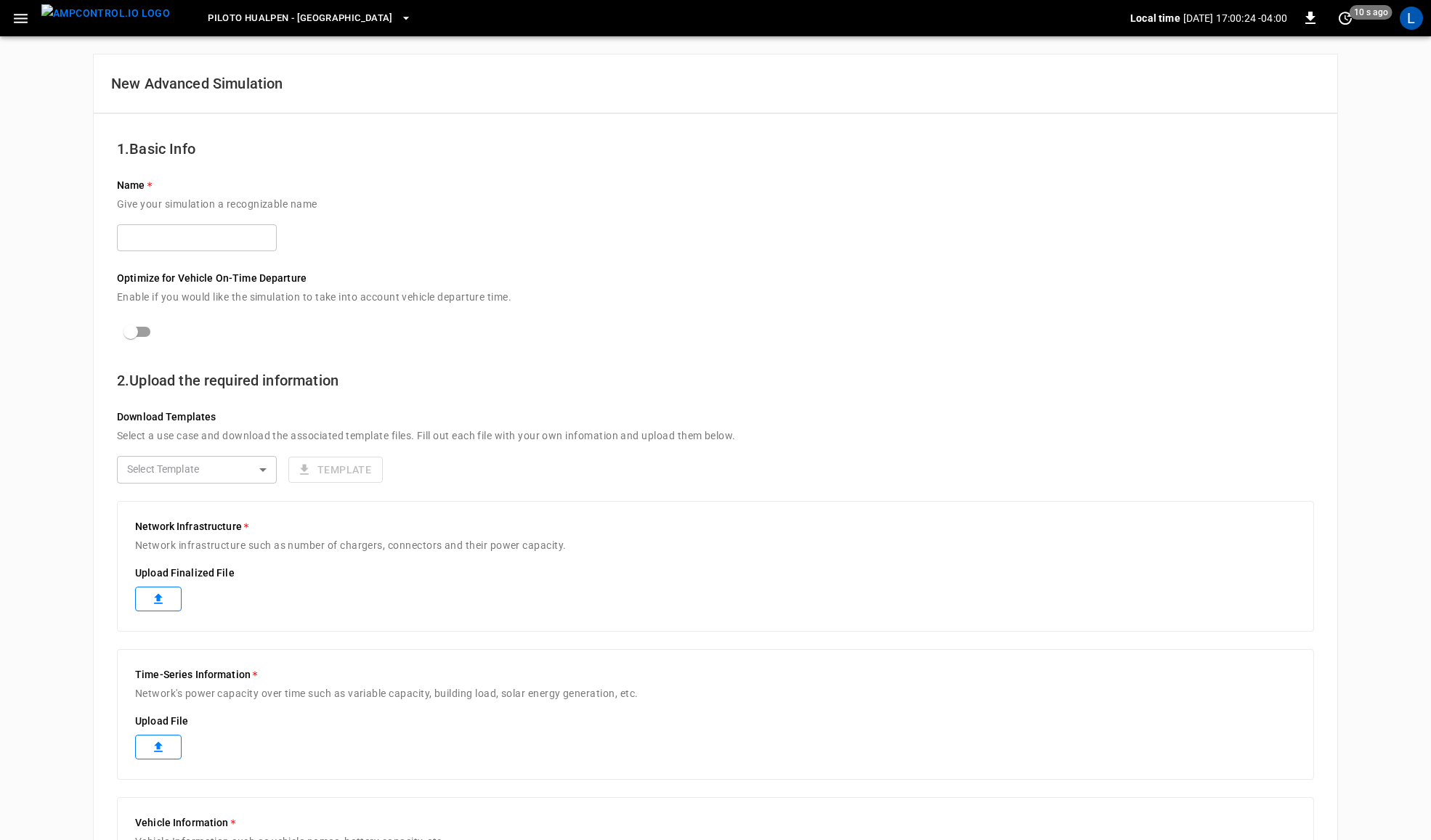
click at [198, 233] on input "text" at bounding box center [197, 238] width 160 height 27
type input "****"
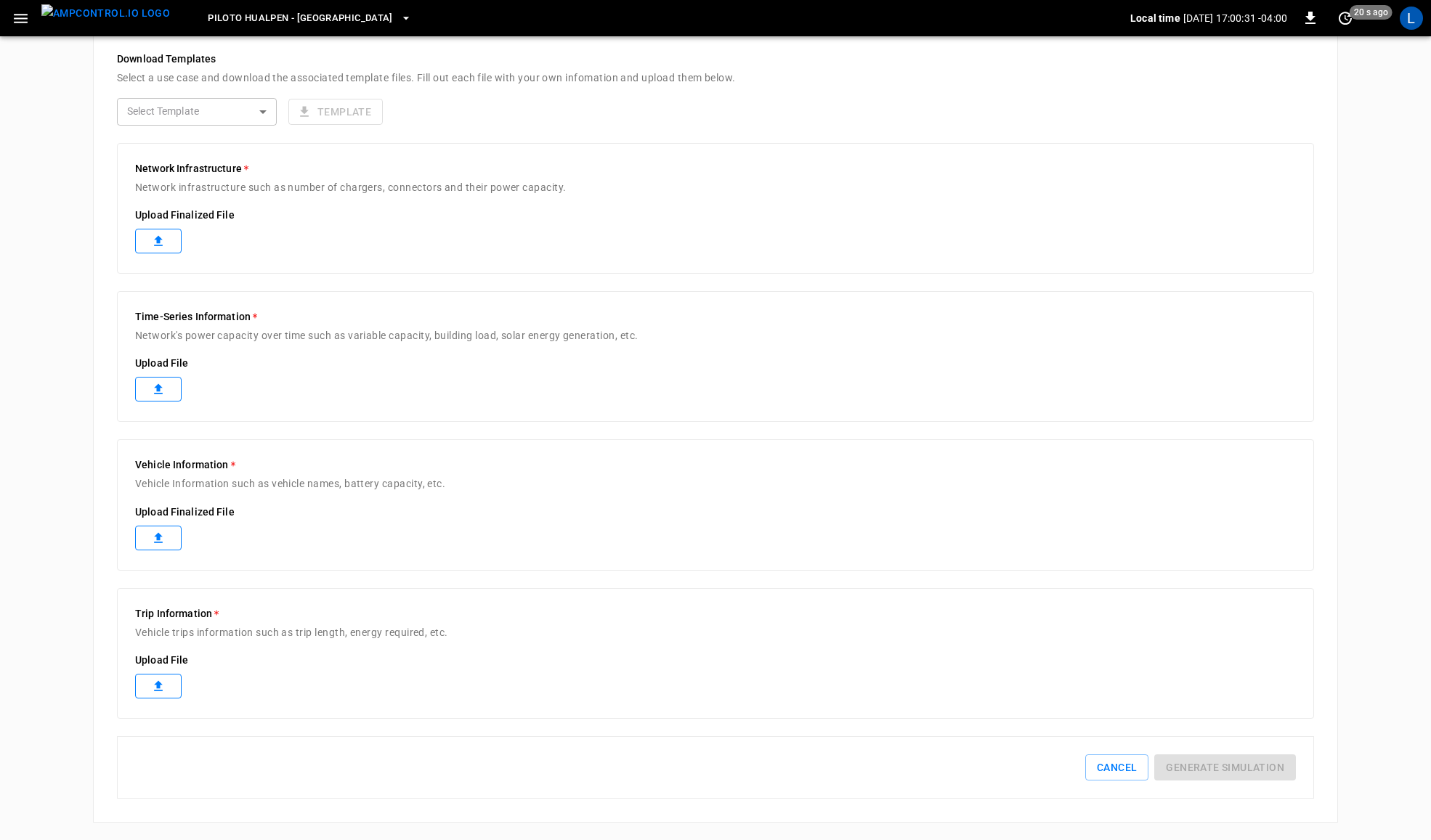
scroll to position [361, 0]
click at [167, 237] on label at bounding box center [158, 241] width 47 height 25
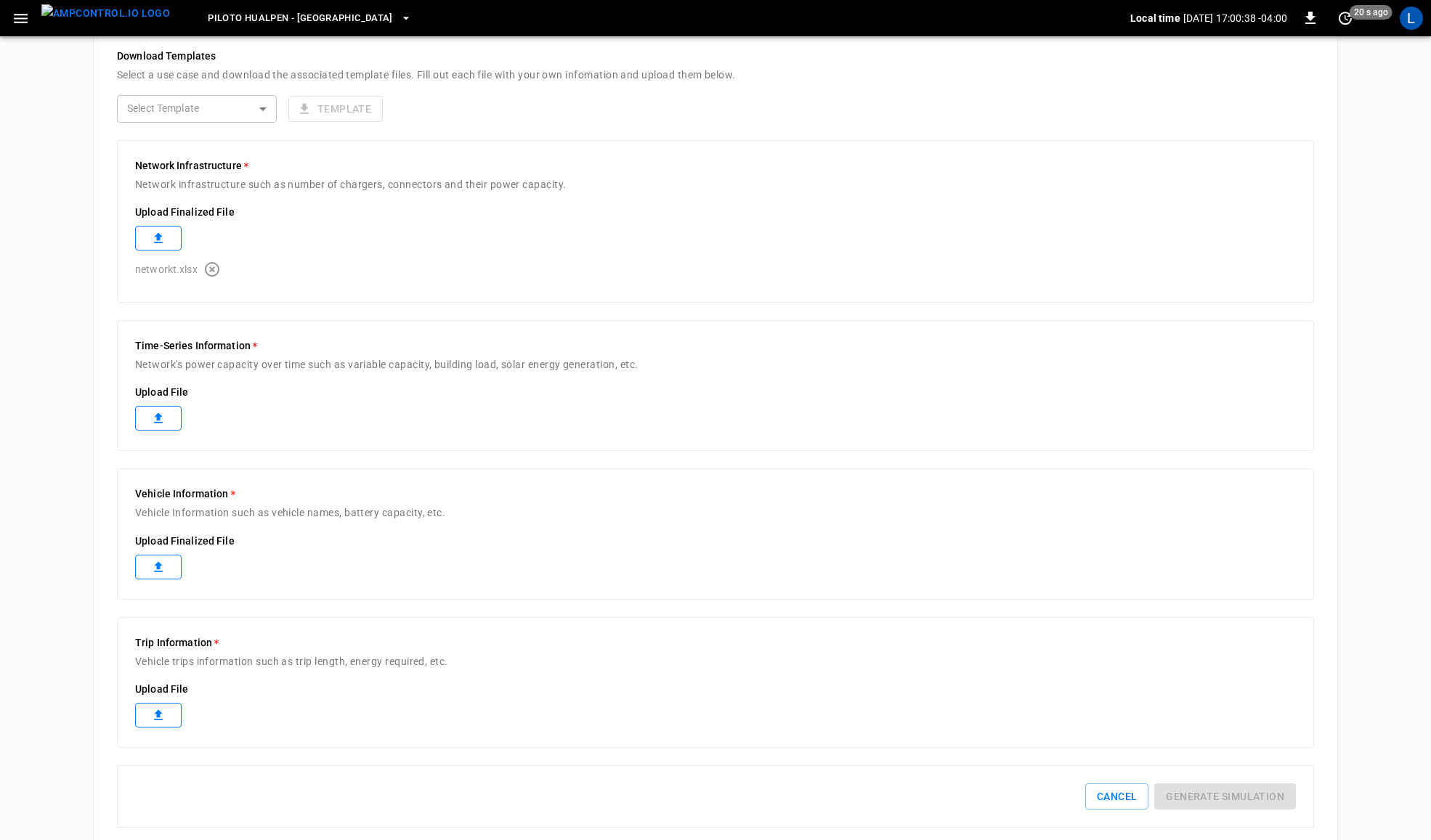
click at [169, 408] on label at bounding box center [158, 418] width 47 height 25
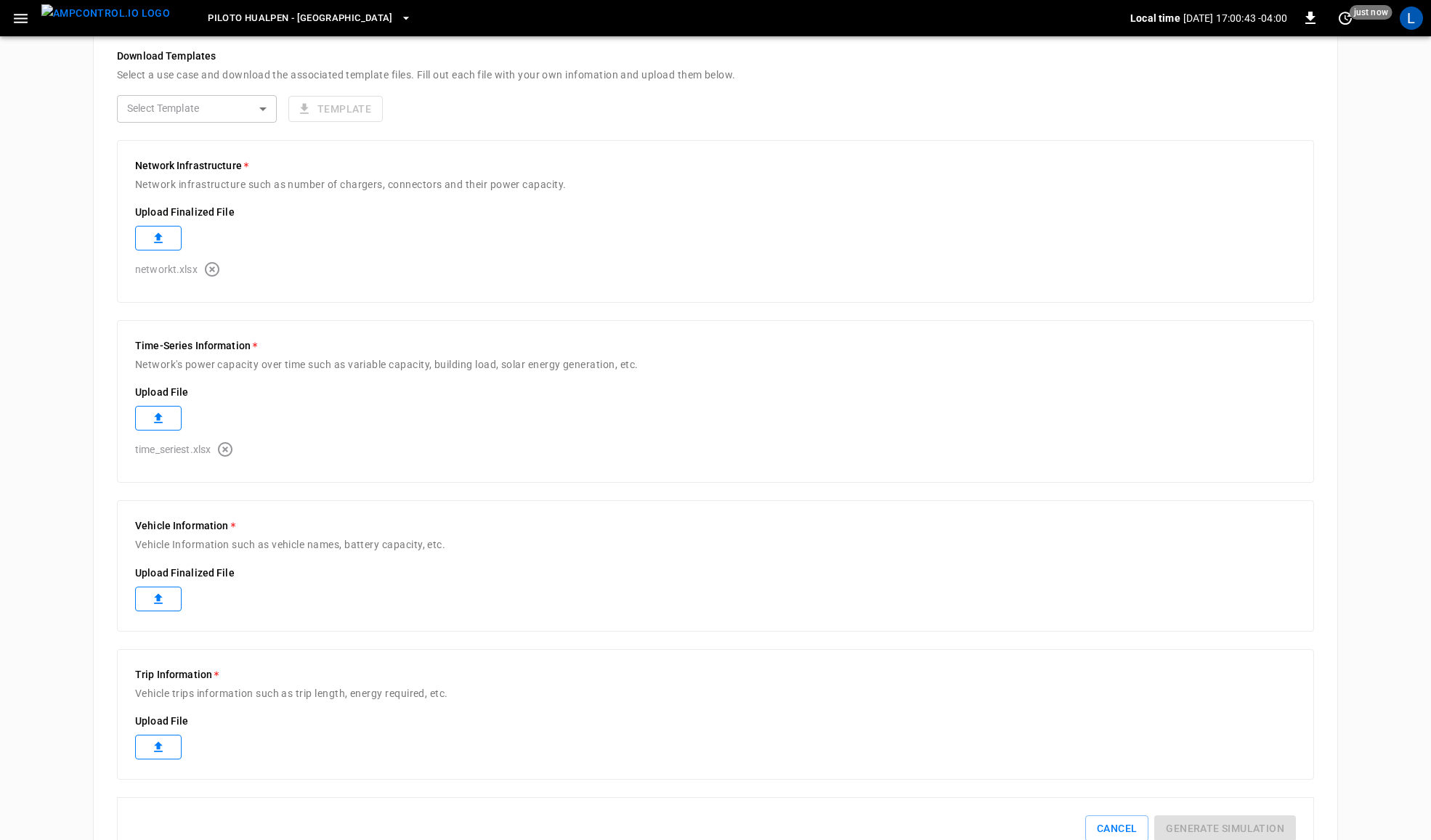
click at [162, 599] on icon at bounding box center [158, 599] width 9 height 10
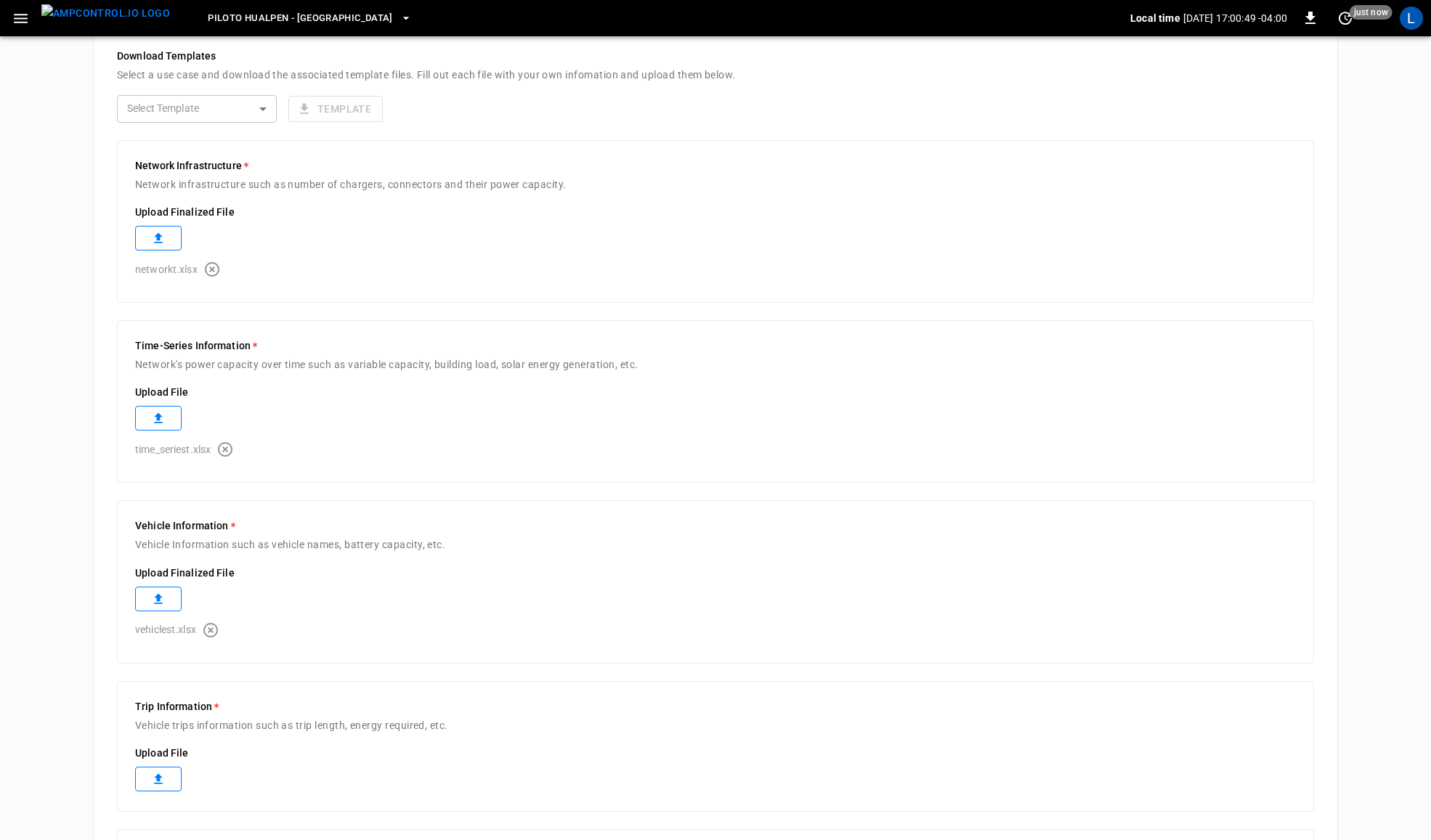
click at [153, 790] on label at bounding box center [158, 780] width 47 height 25
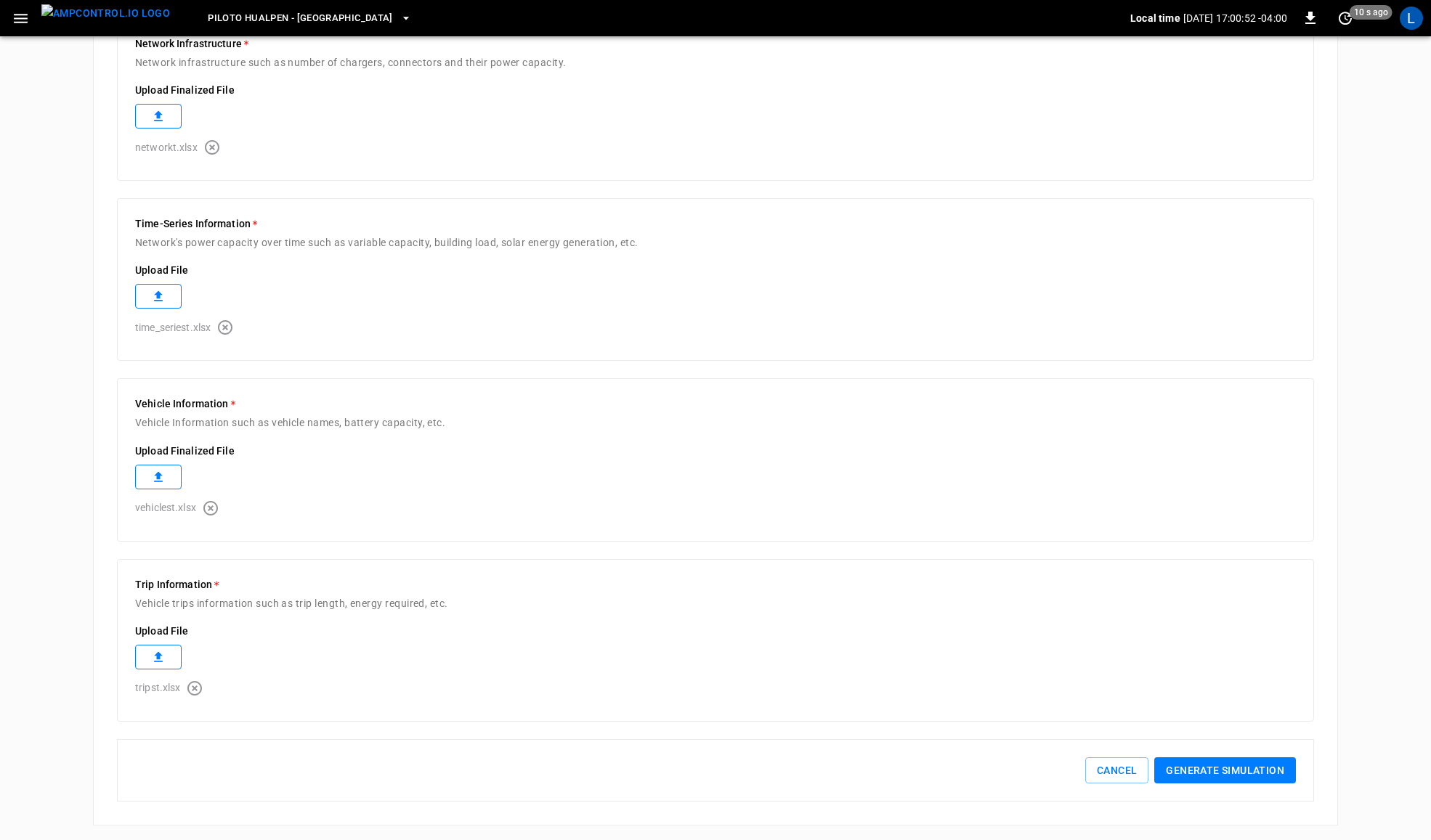
scroll to position [489, 0]
click at [1220, 769] on button "Generate simulation" at bounding box center [1225, 768] width 141 height 27
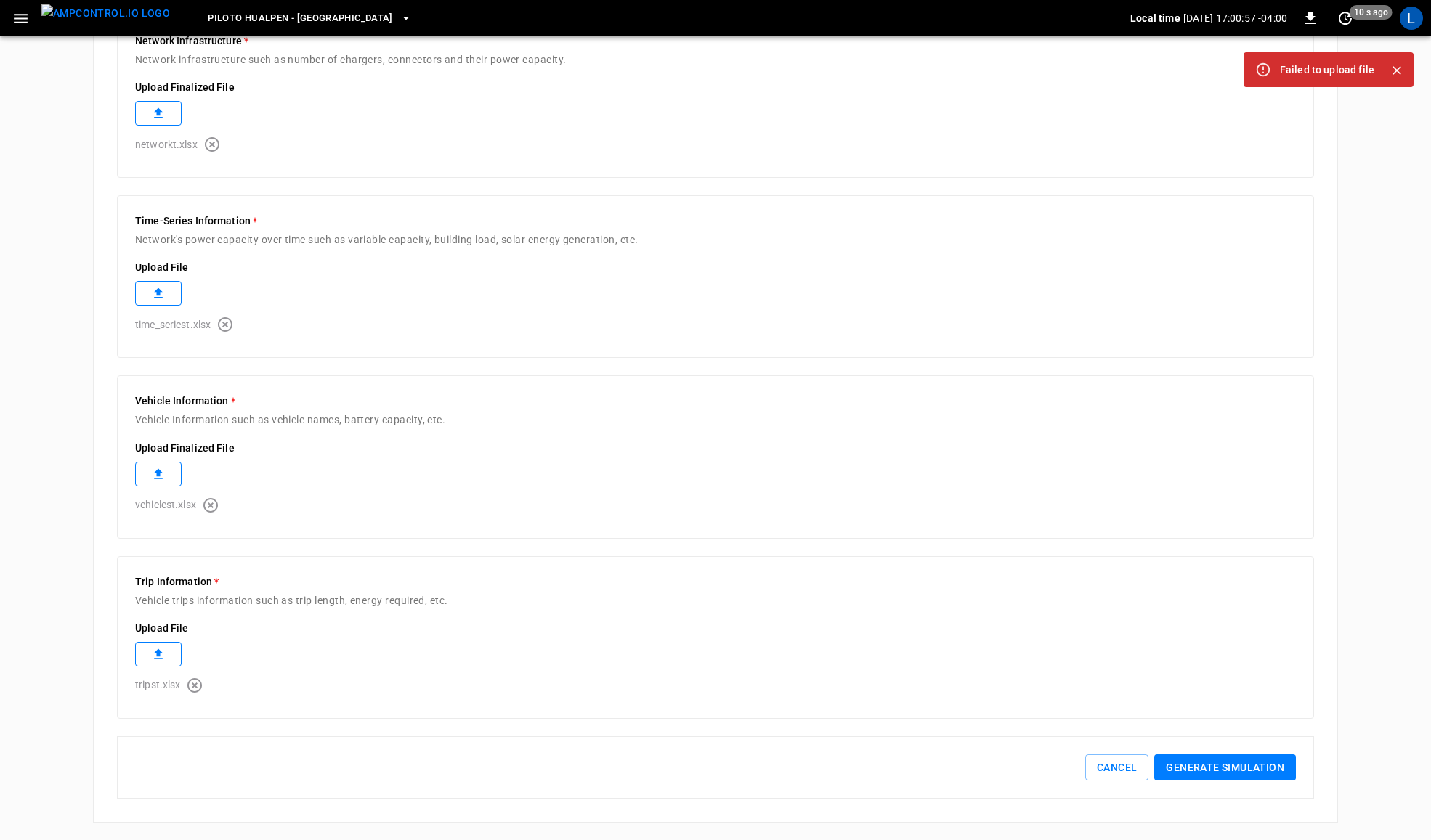
click at [191, 683] on icon "button" at bounding box center [195, 686] width 17 height 17
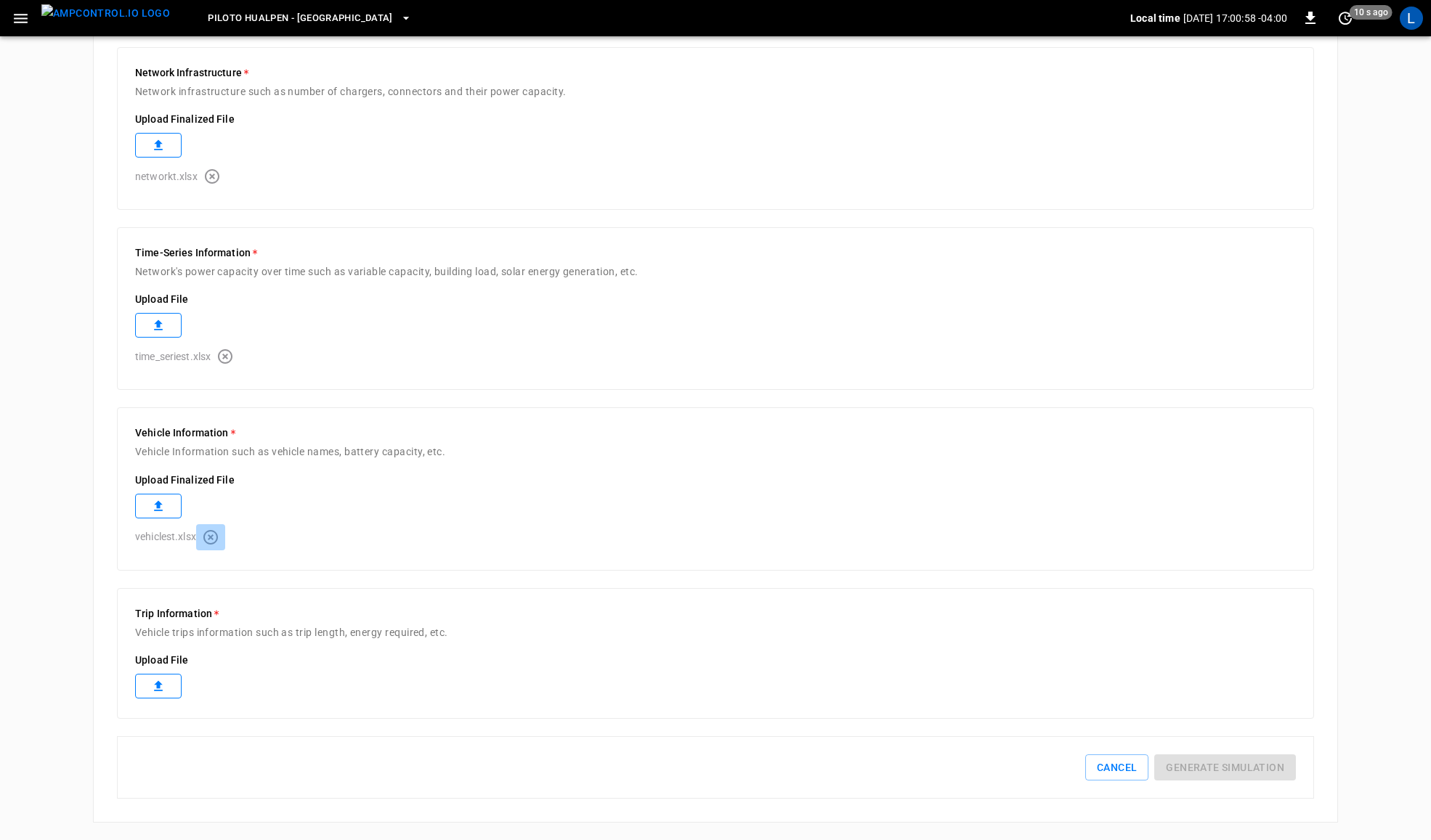
click at [215, 530] on icon "button" at bounding box center [211, 538] width 15 height 15
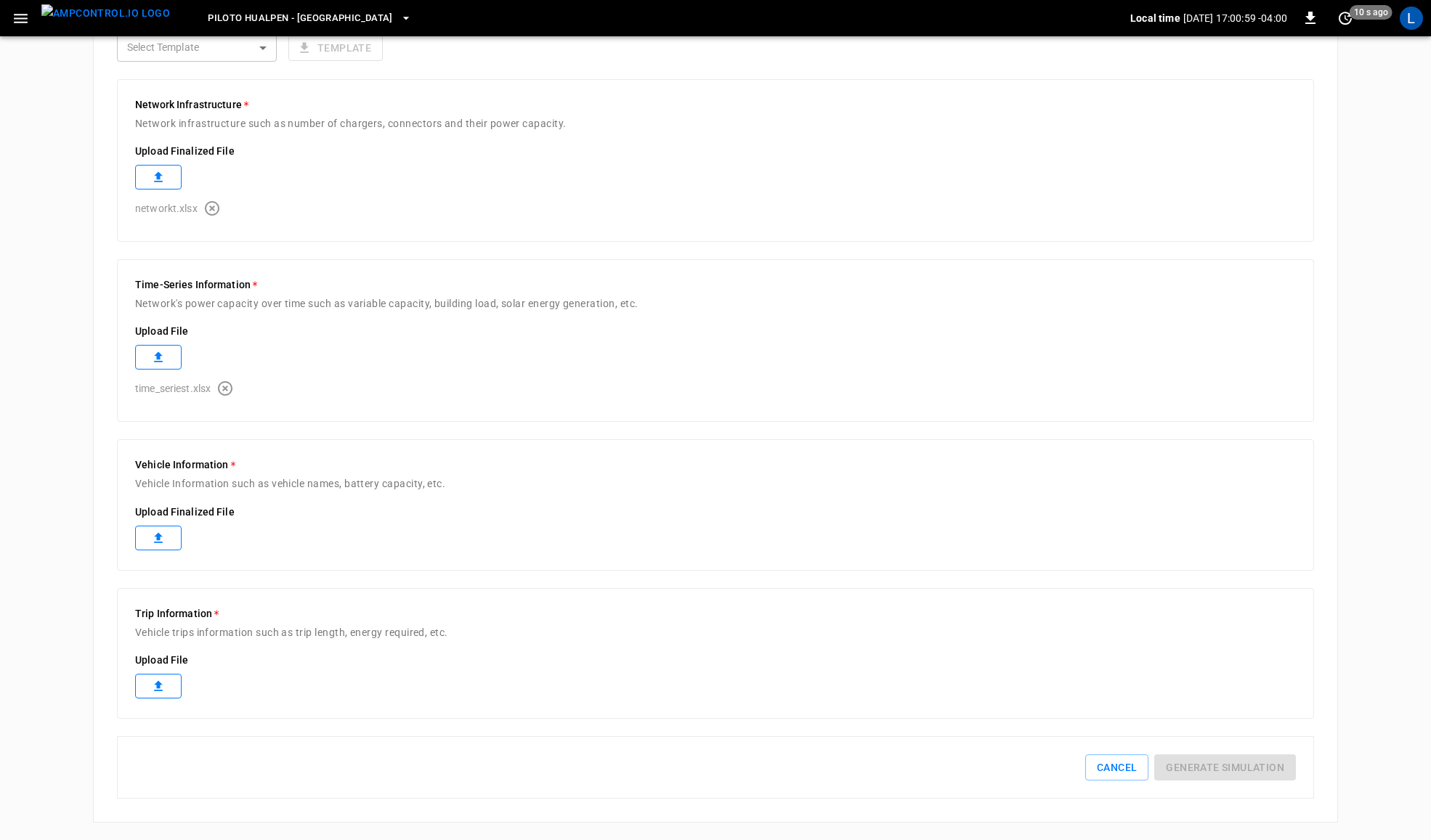
click at [227, 385] on icon "button" at bounding box center [225, 388] width 15 height 15
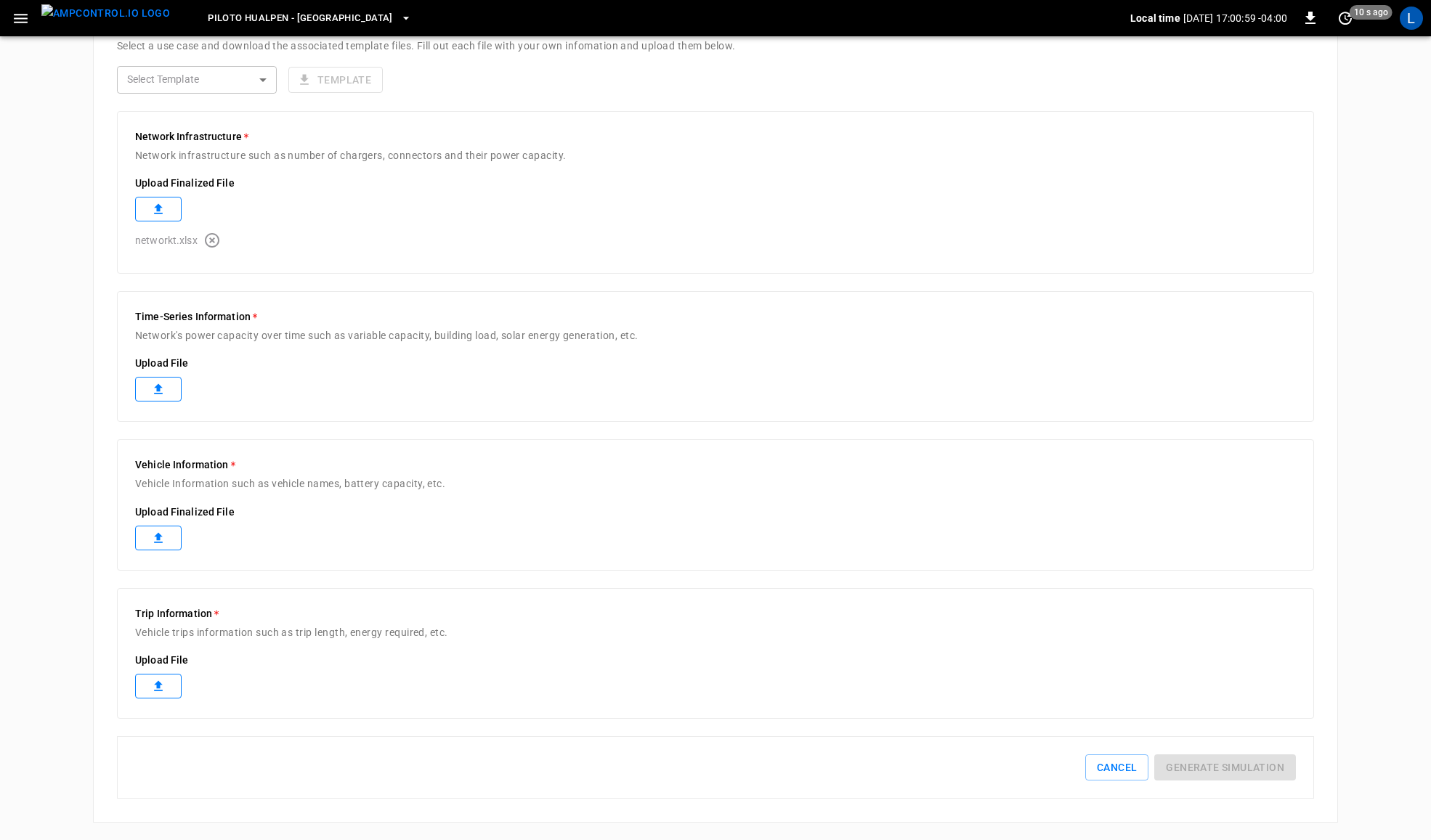
click at [214, 240] on icon "button" at bounding box center [212, 240] width 17 height 17
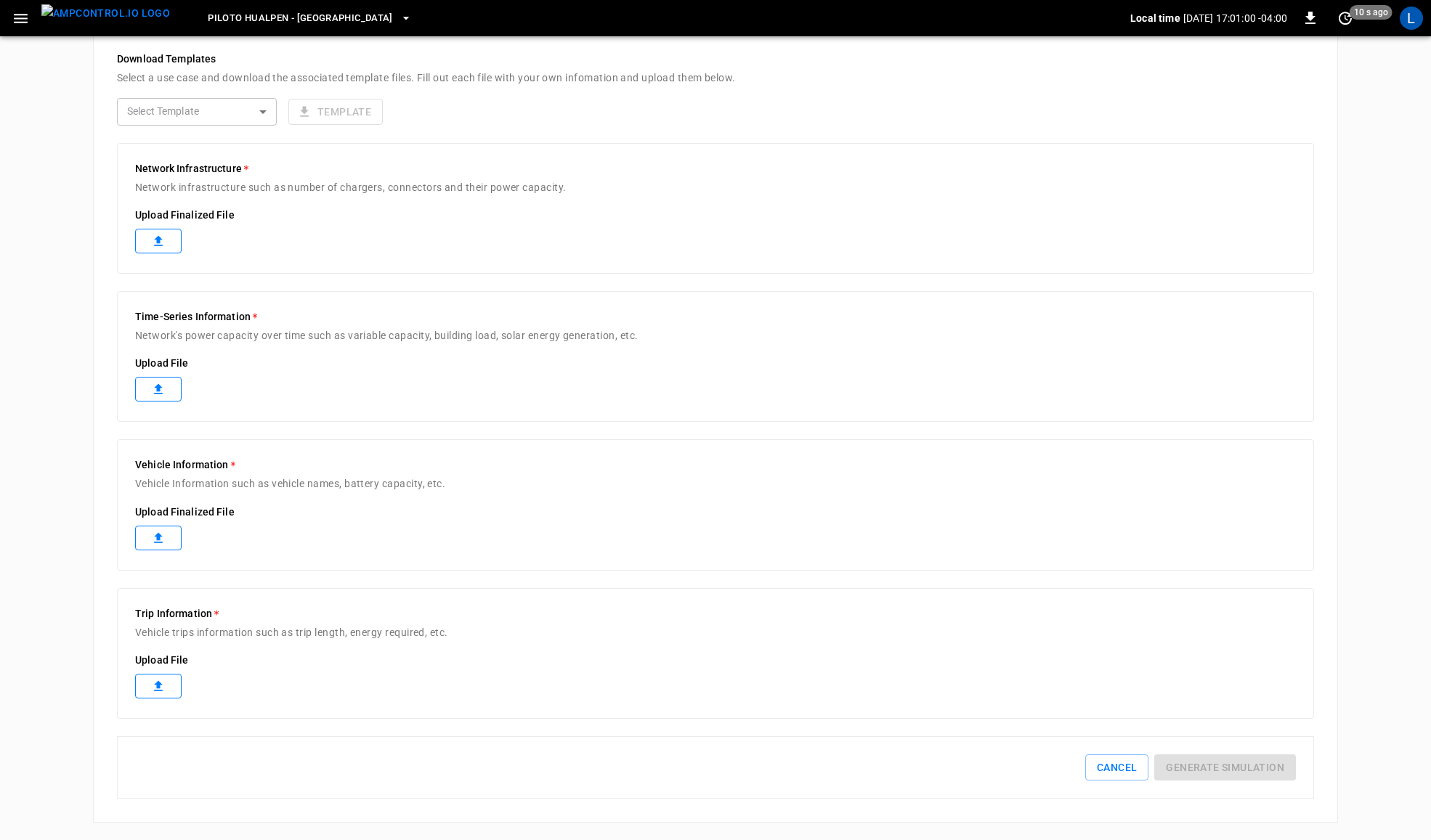
scroll to position [361, 0]
click at [158, 238] on icon at bounding box center [158, 241] width 9 height 10
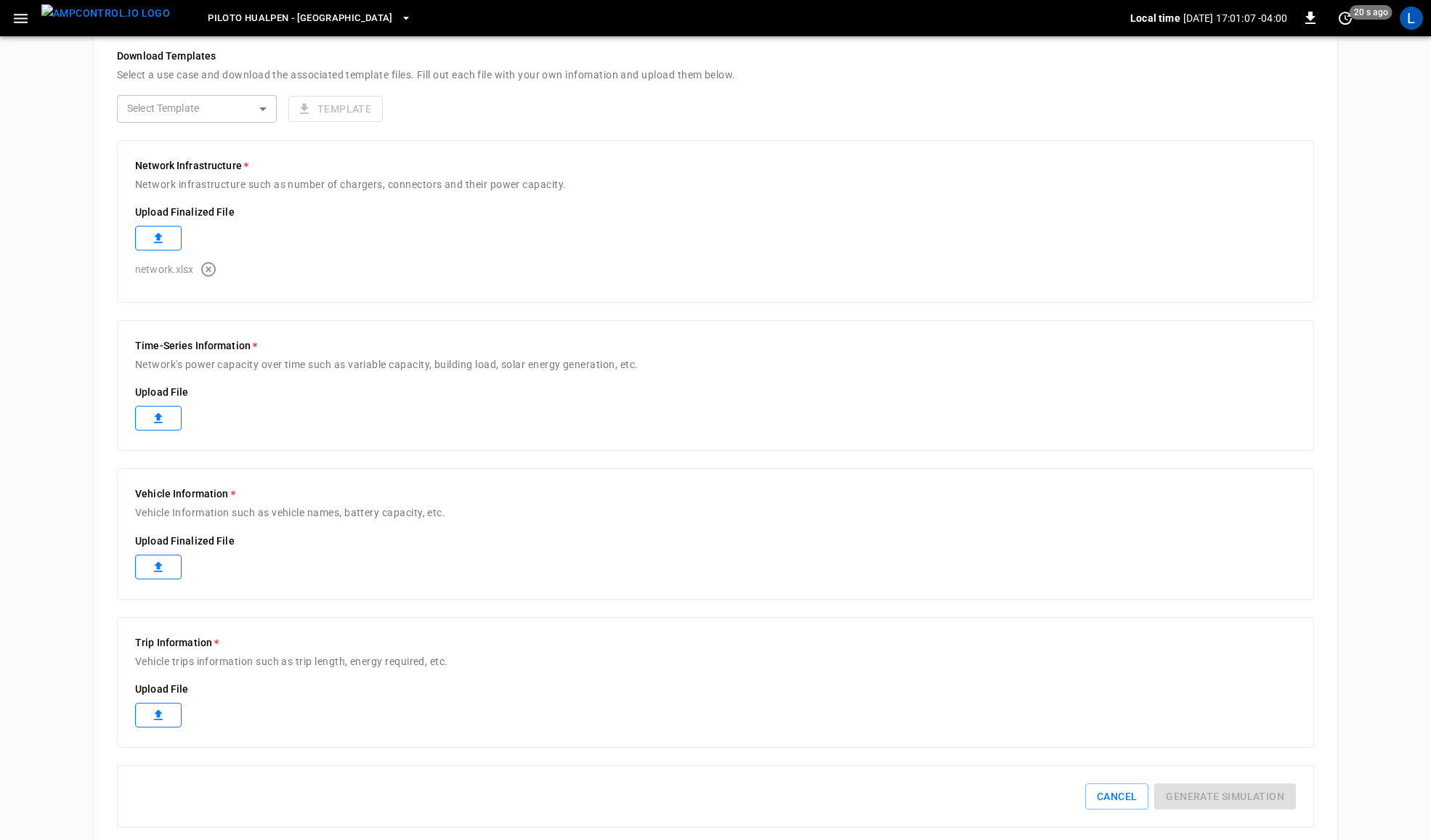
click at [168, 415] on label at bounding box center [158, 418] width 47 height 25
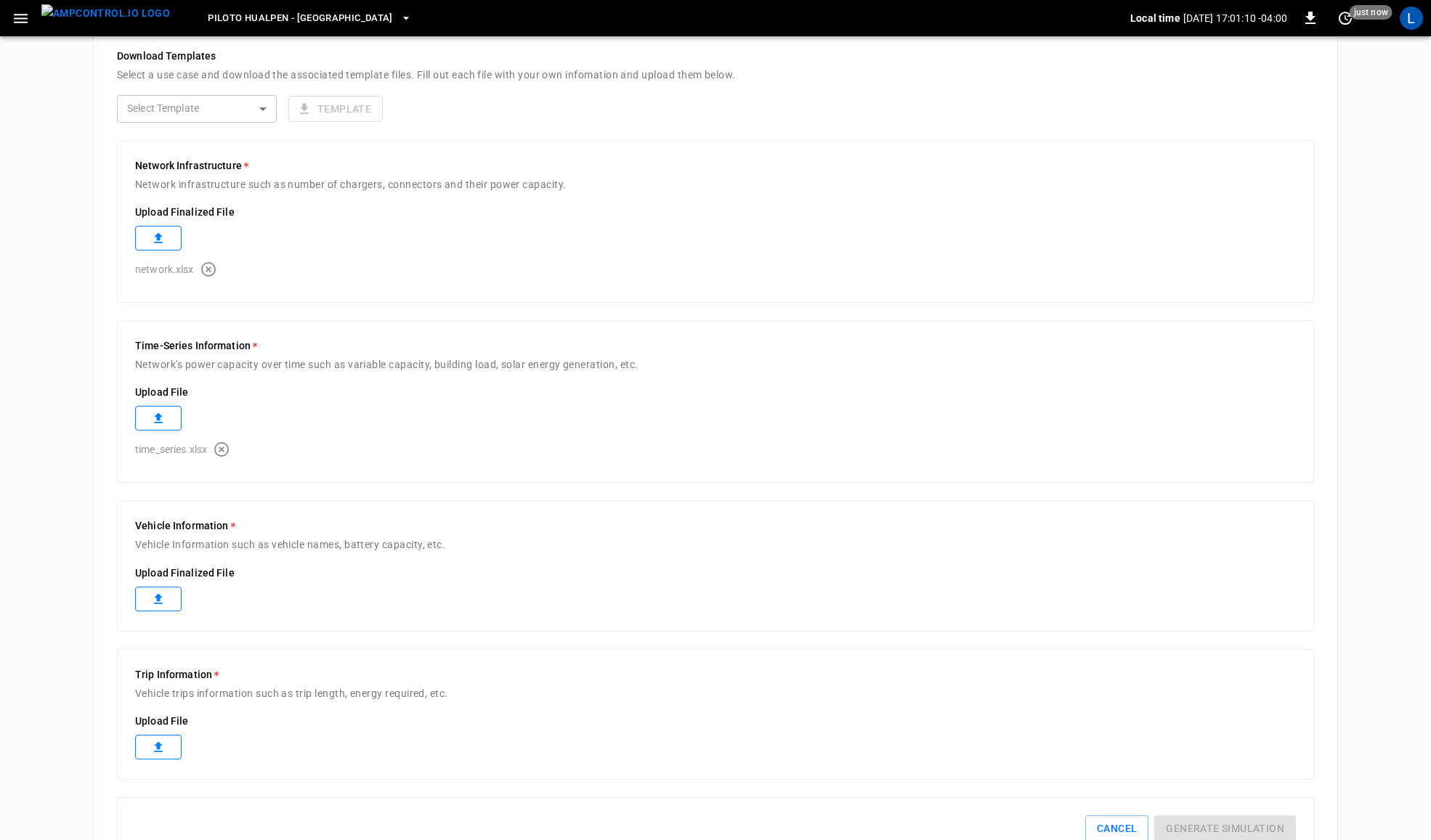
click at [158, 594] on icon at bounding box center [158, 600] width 15 height 15
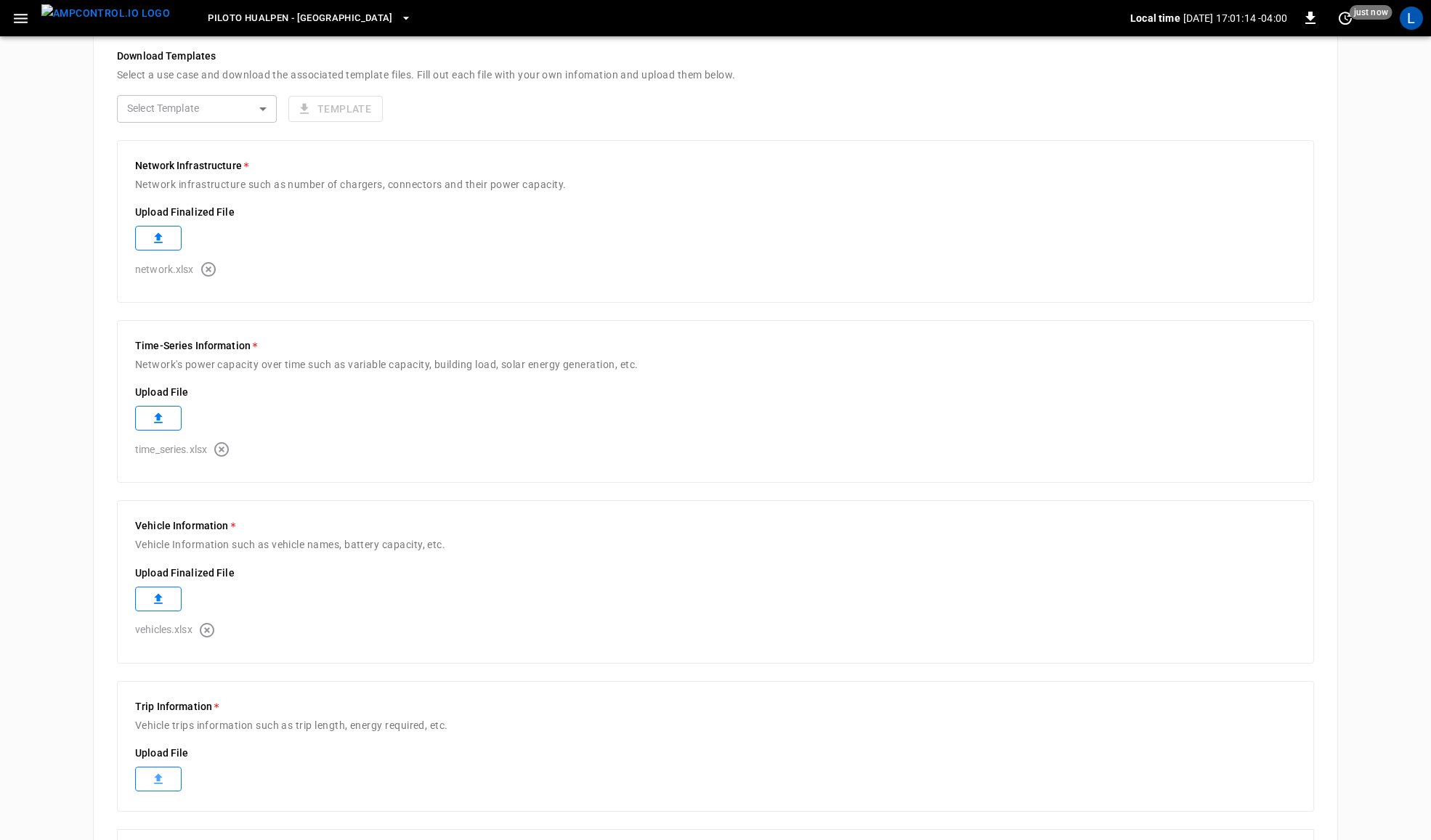
click at [168, 779] on label at bounding box center [158, 780] width 47 height 25
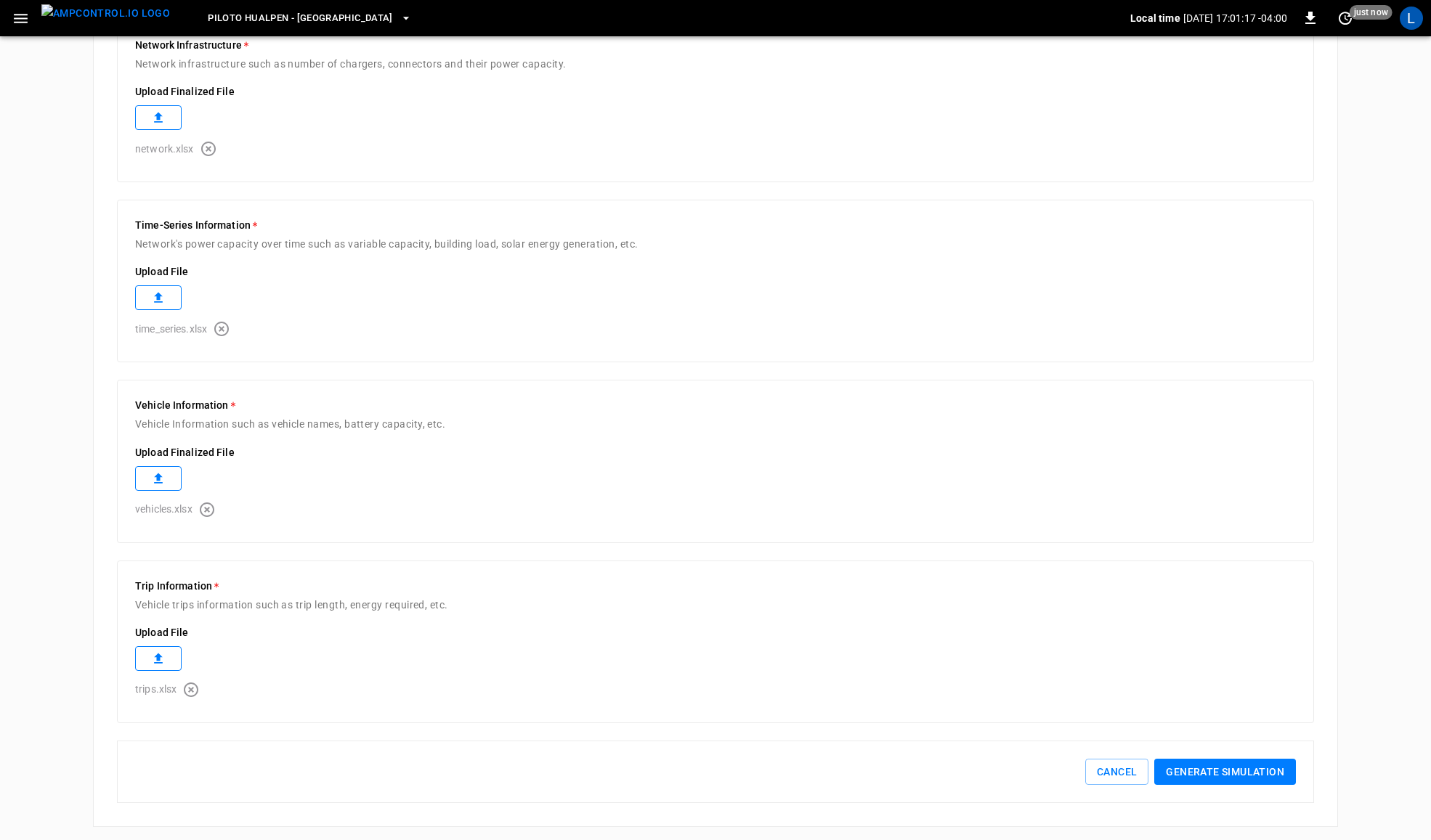
scroll to position [489, 0]
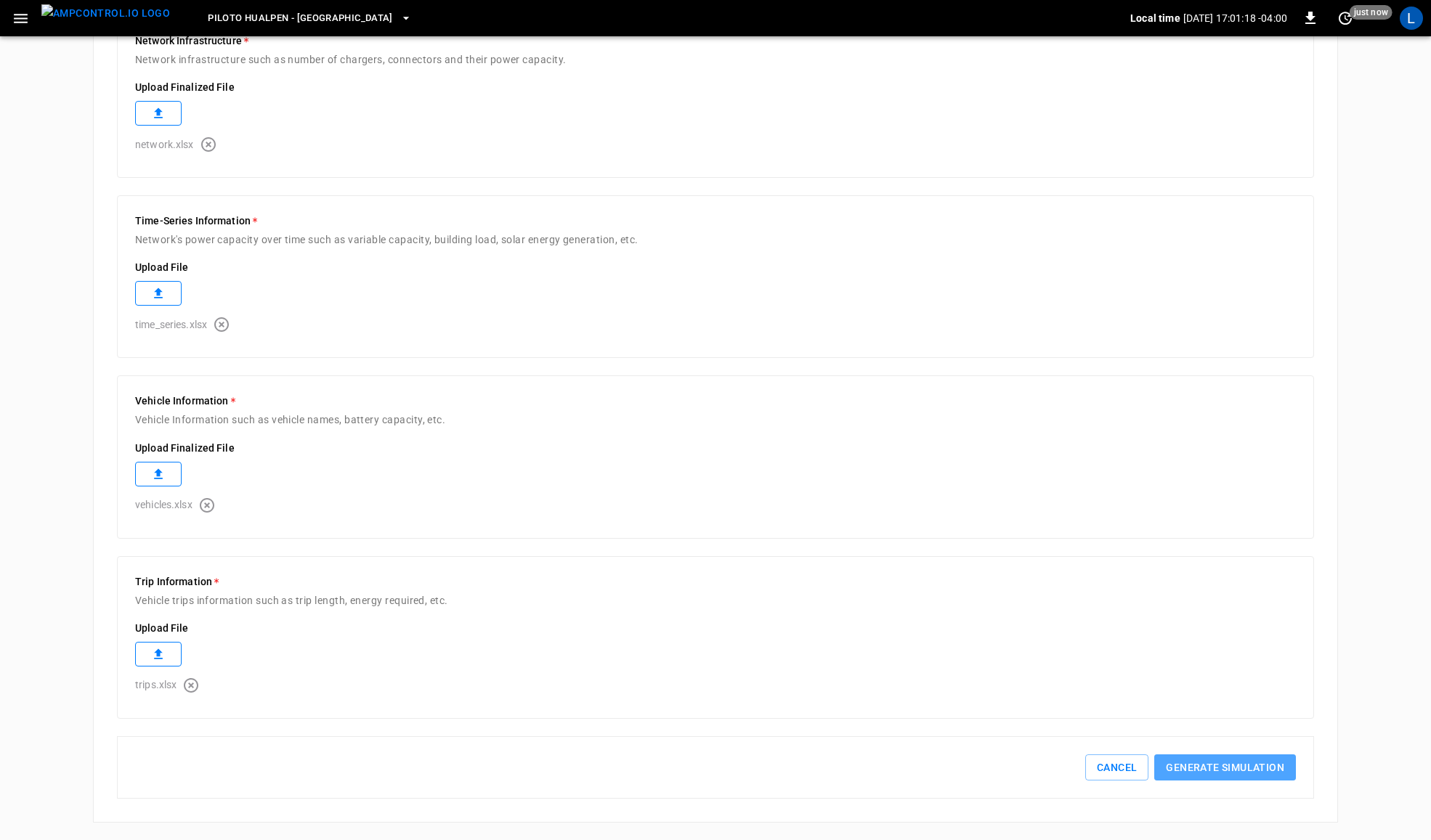
click at [1230, 772] on button "Generate simulation" at bounding box center [1225, 768] width 141 height 27
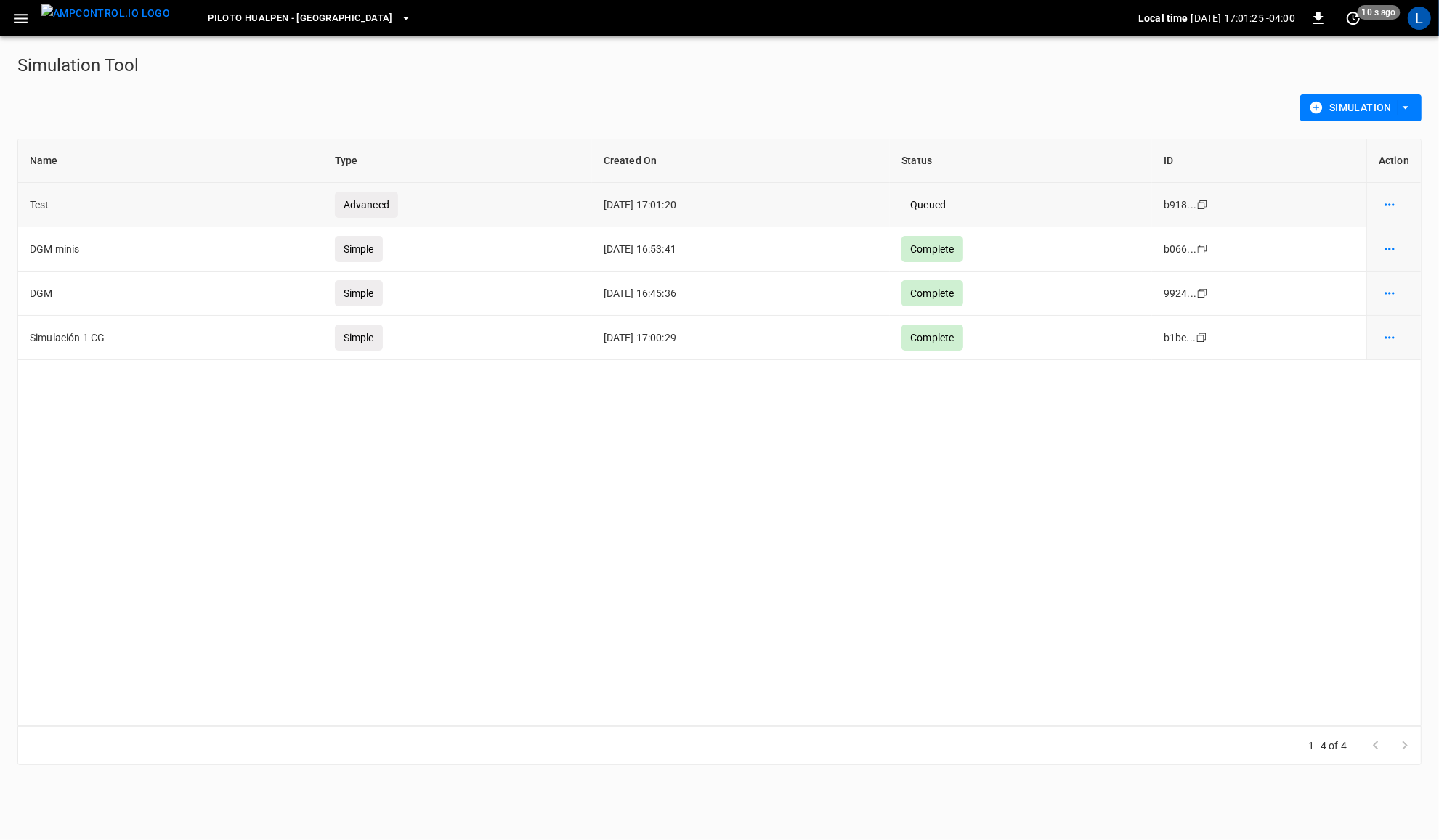
click at [1392, 202] on icon "simulation options" at bounding box center [1389, 205] width 15 height 15
click at [1400, 232] on li "Show details" at bounding box center [1386, 236] width 82 height 24
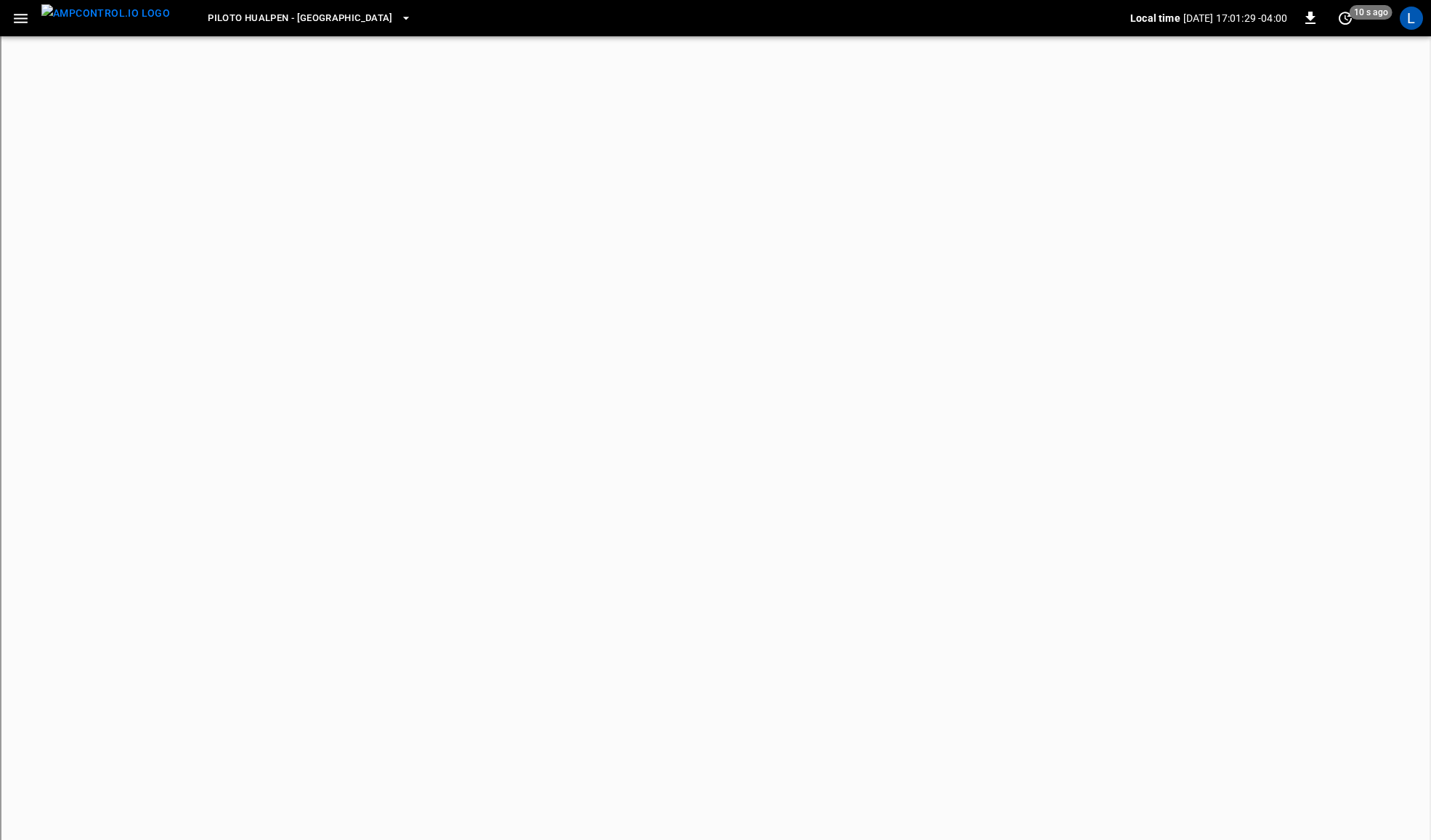
scroll to position [113, 0]
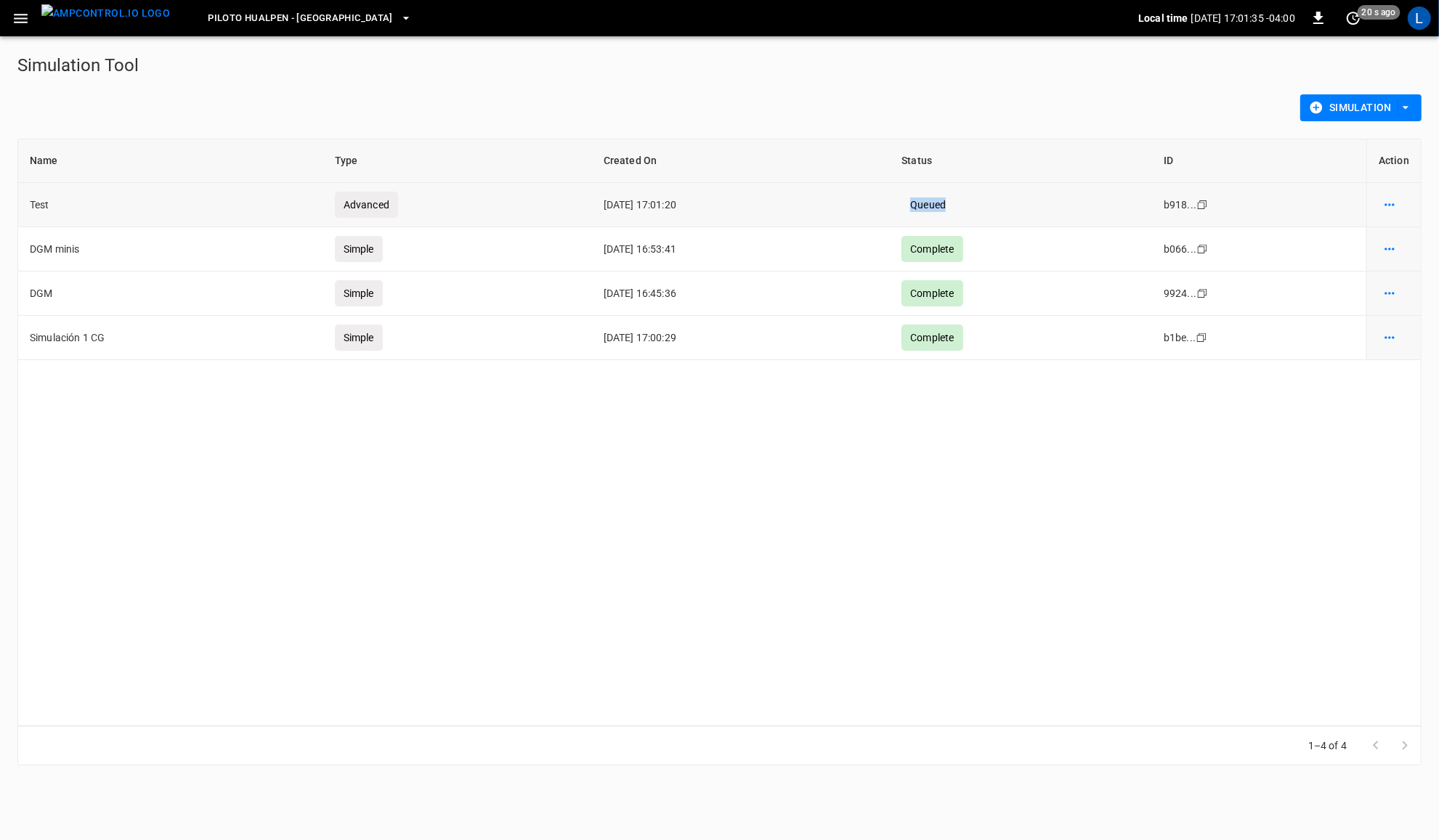
drag, startPoint x: 976, startPoint y: 202, endPoint x: 925, endPoint y: 200, distance: 51.0
click at [925, 200] on td "Queued" at bounding box center [1021, 205] width 262 height 44
drag, startPoint x: 925, startPoint y: 200, endPoint x: 941, endPoint y: 201, distance: 16.0
click at [944, 438] on div "Name Type Created On Status ID Action Test Advanced [DATE] 17:01:20 Cola b918 .…" at bounding box center [719, 433] width 1404 height 589
click at [1389, 204] on icon "simulation options" at bounding box center [1389, 204] width 9 height 2
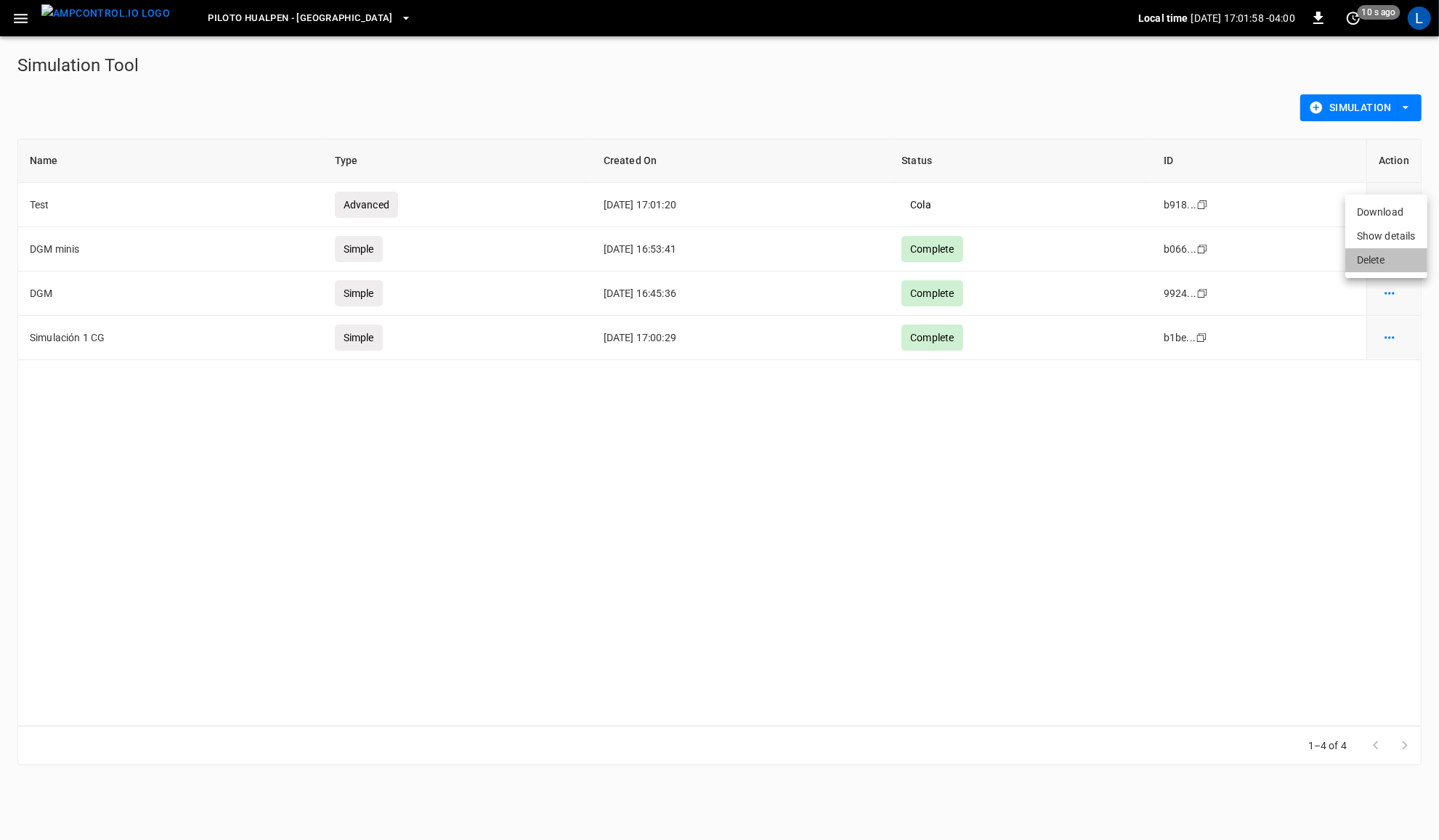
click at [1363, 265] on li "Delete" at bounding box center [1386, 260] width 82 height 24
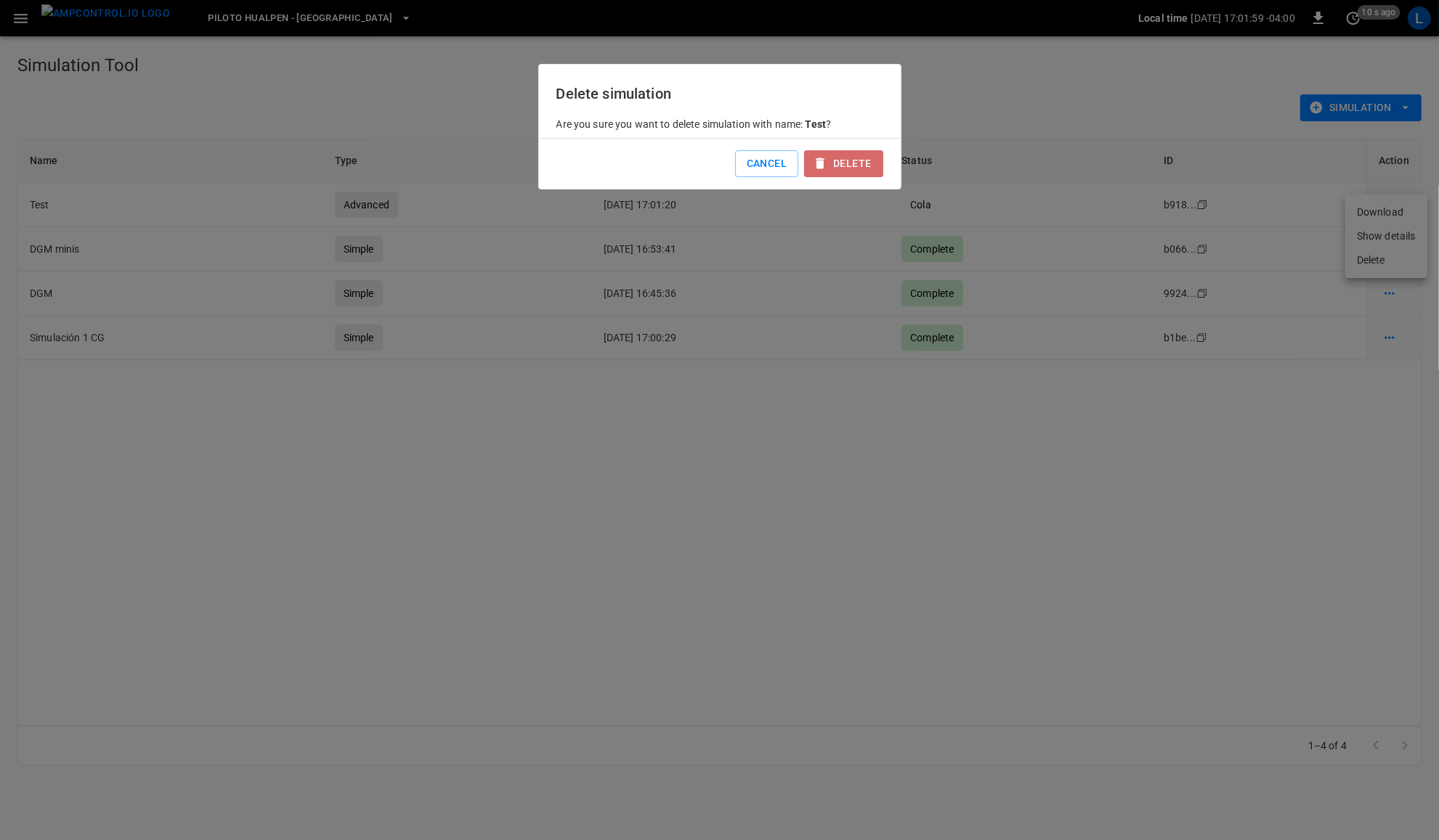
click at [839, 169] on button "Delete" at bounding box center [844, 163] width 79 height 27
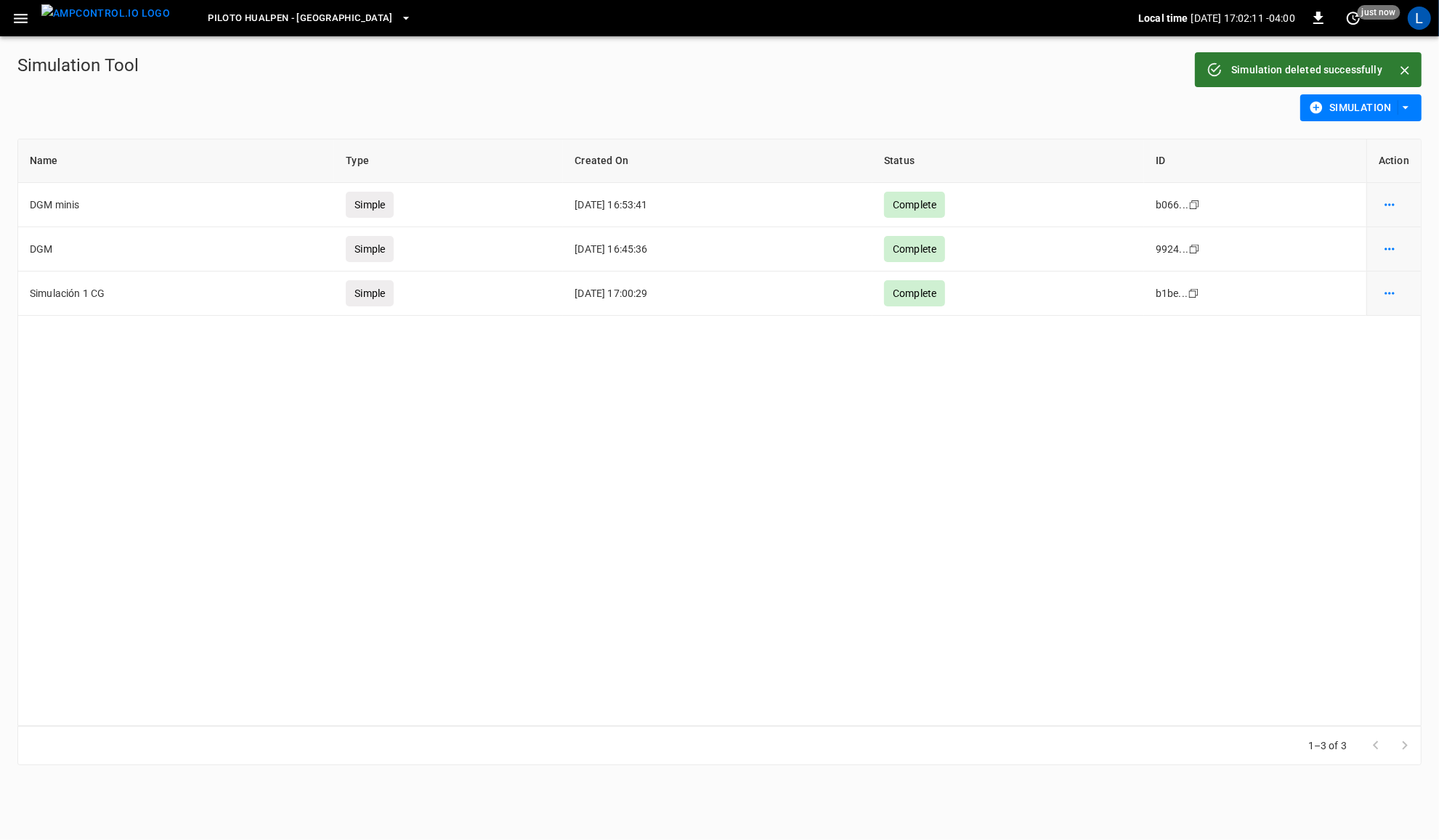
click at [1403, 108] on icon "button" at bounding box center [1405, 108] width 15 height 15
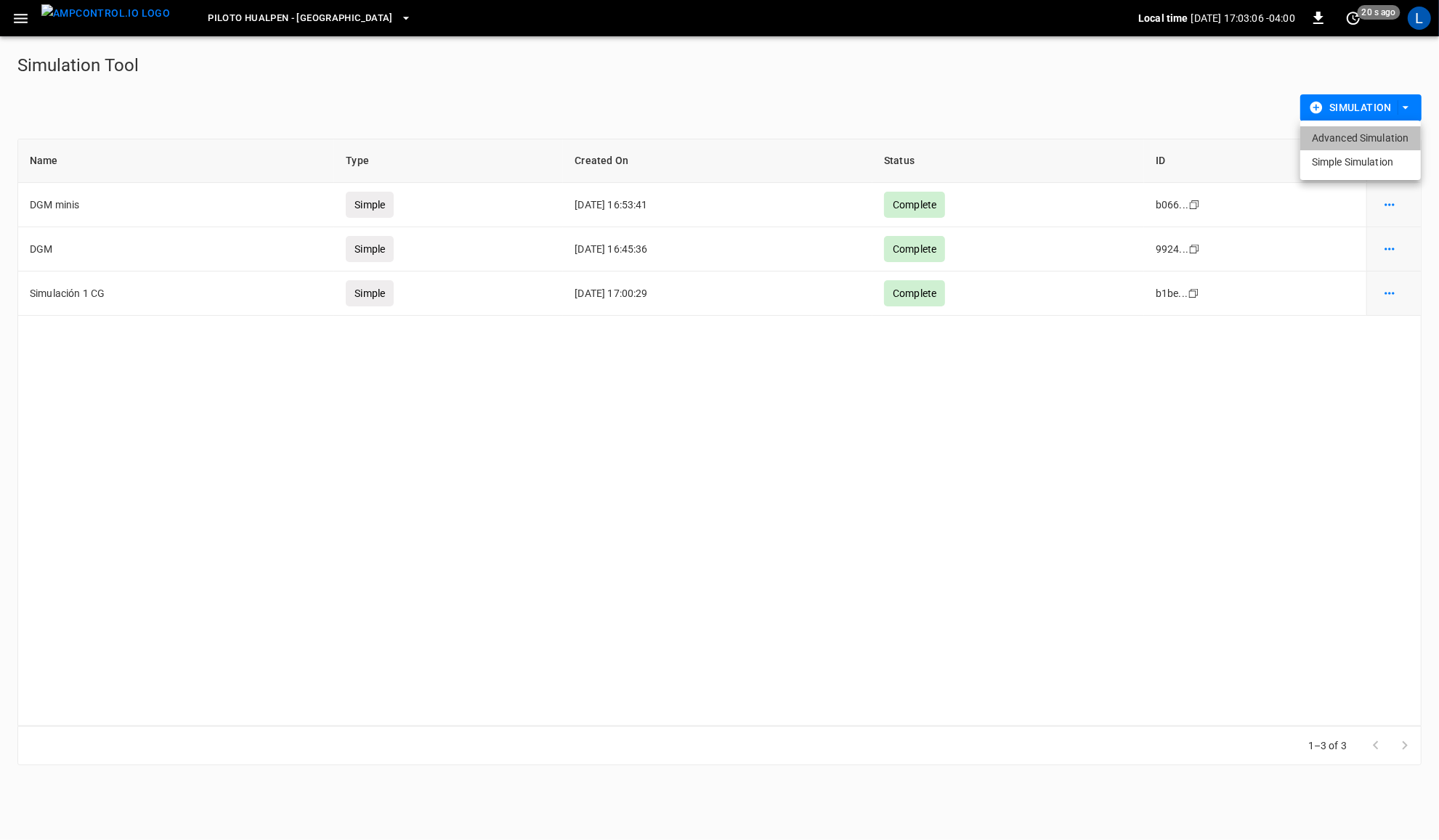
click at [1357, 140] on li "Advanced Simulation" at bounding box center [1360, 138] width 120 height 24
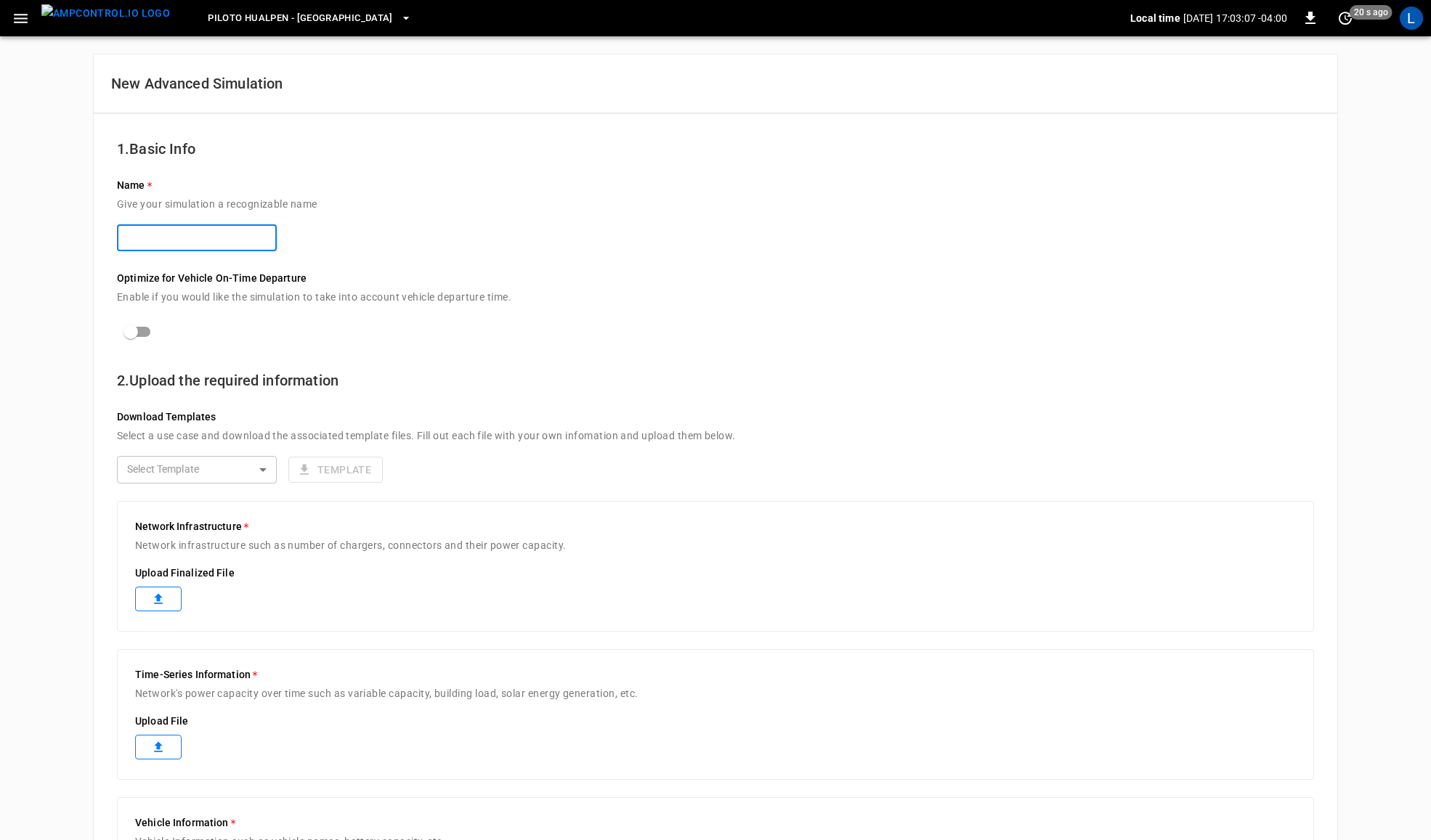
click at [197, 244] on input "text" at bounding box center [197, 238] width 160 height 27
type input "****"
click at [151, 599] on icon at bounding box center [158, 600] width 15 height 15
click at [160, 599] on icon at bounding box center [158, 600] width 9 height 10
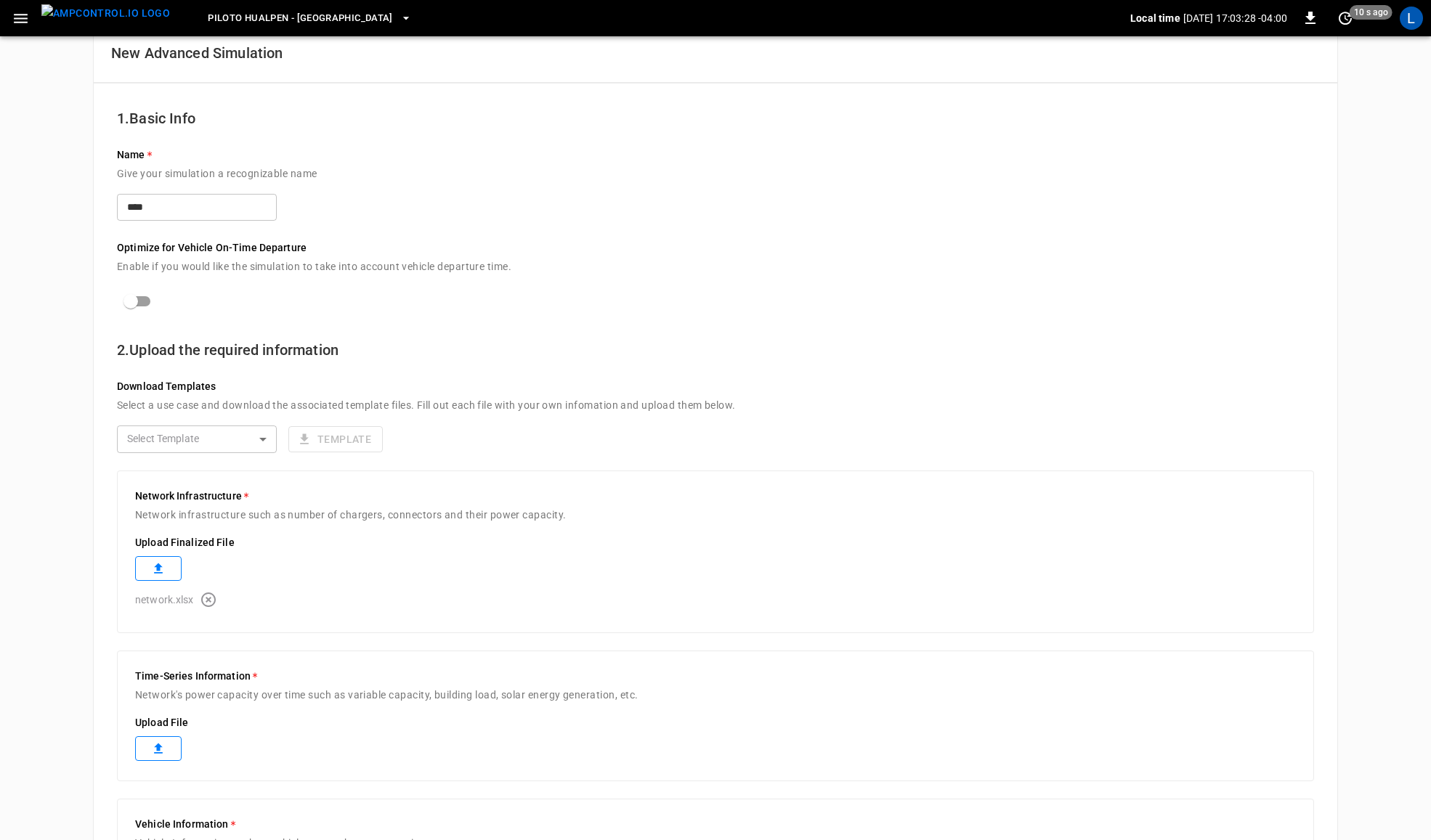
scroll to position [91, 0]
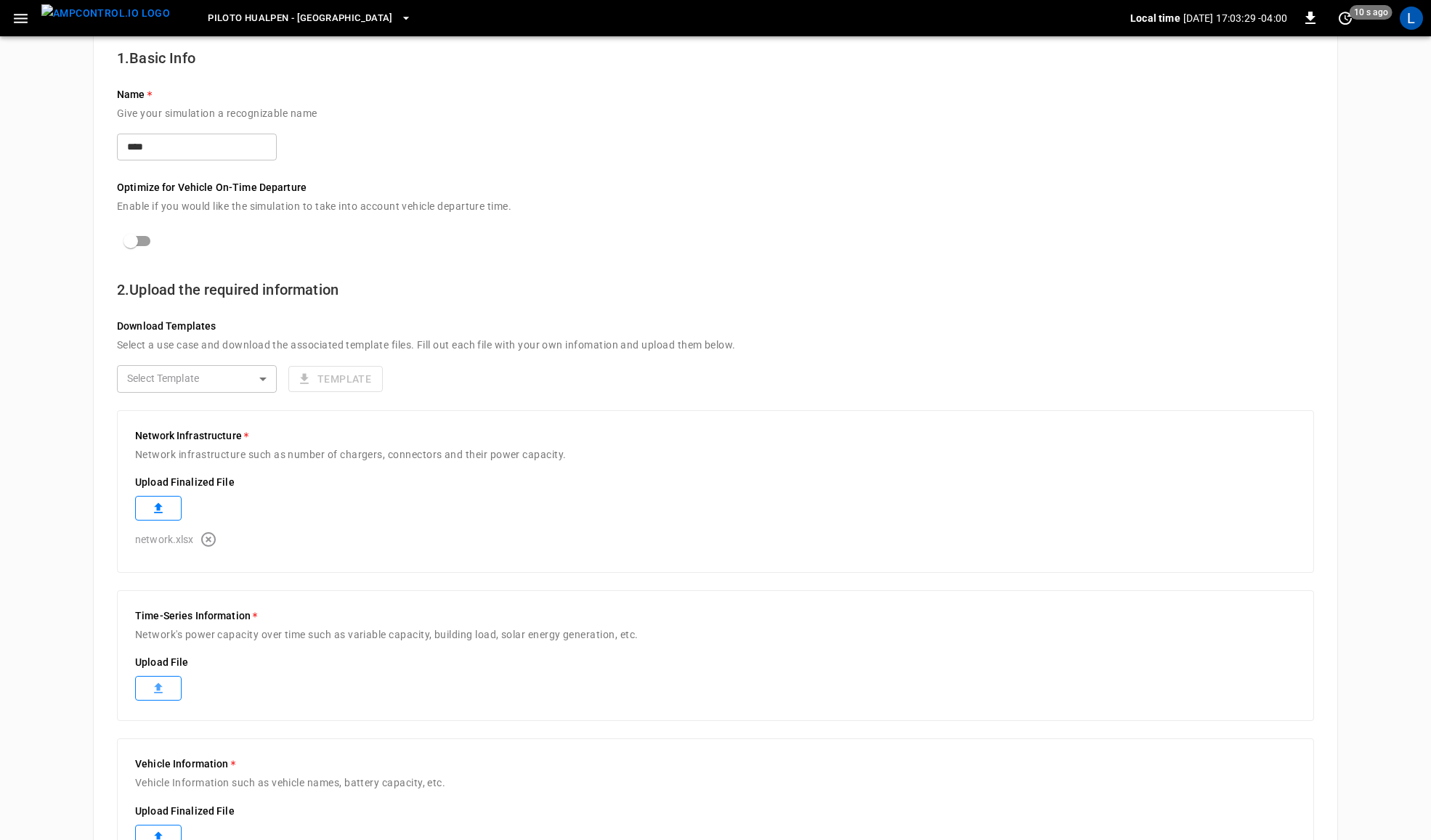
click at [163, 677] on label at bounding box center [158, 688] width 47 height 25
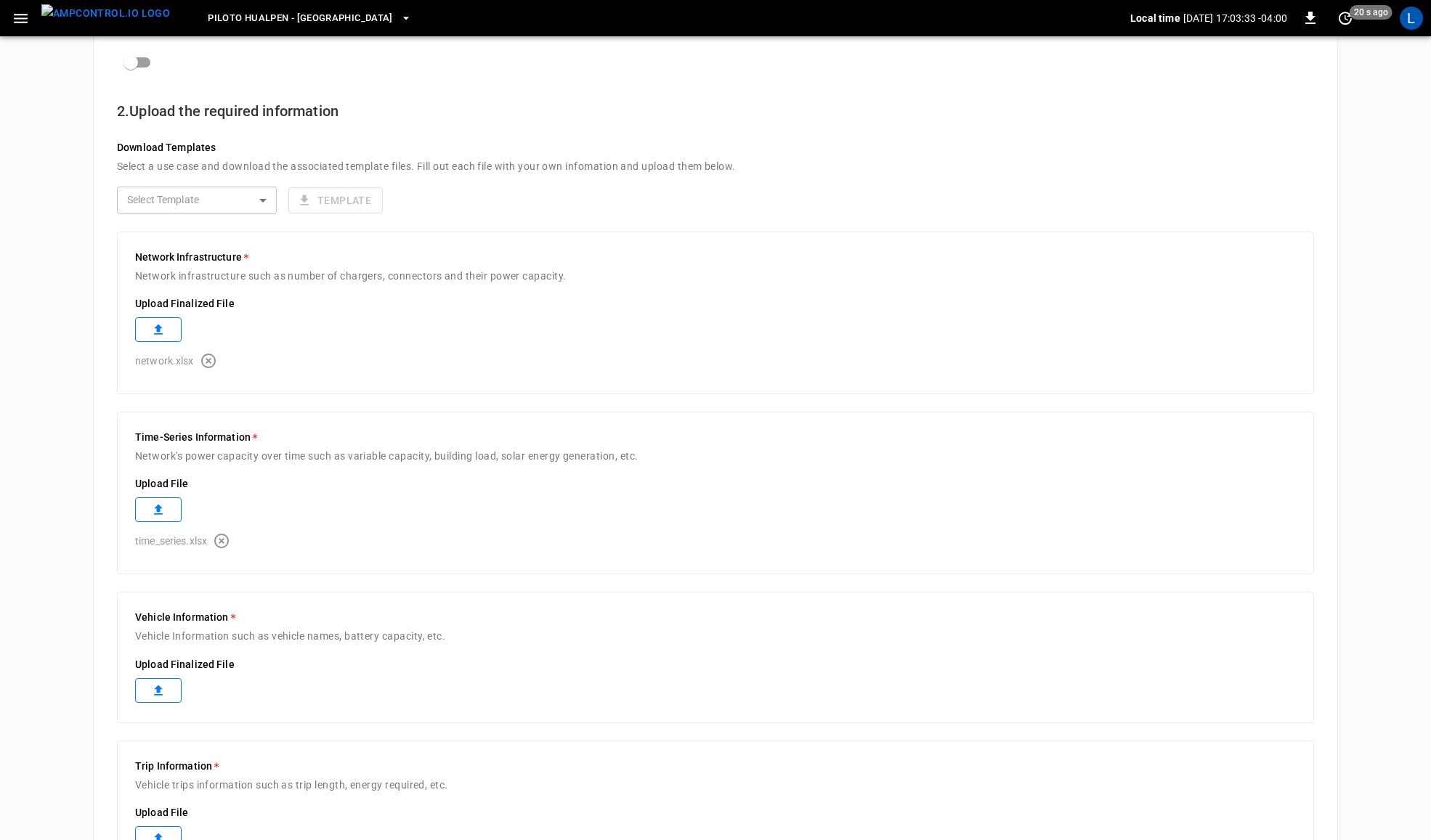
scroll to position [272, 0]
click at [171, 687] on label at bounding box center [158, 688] width 47 height 25
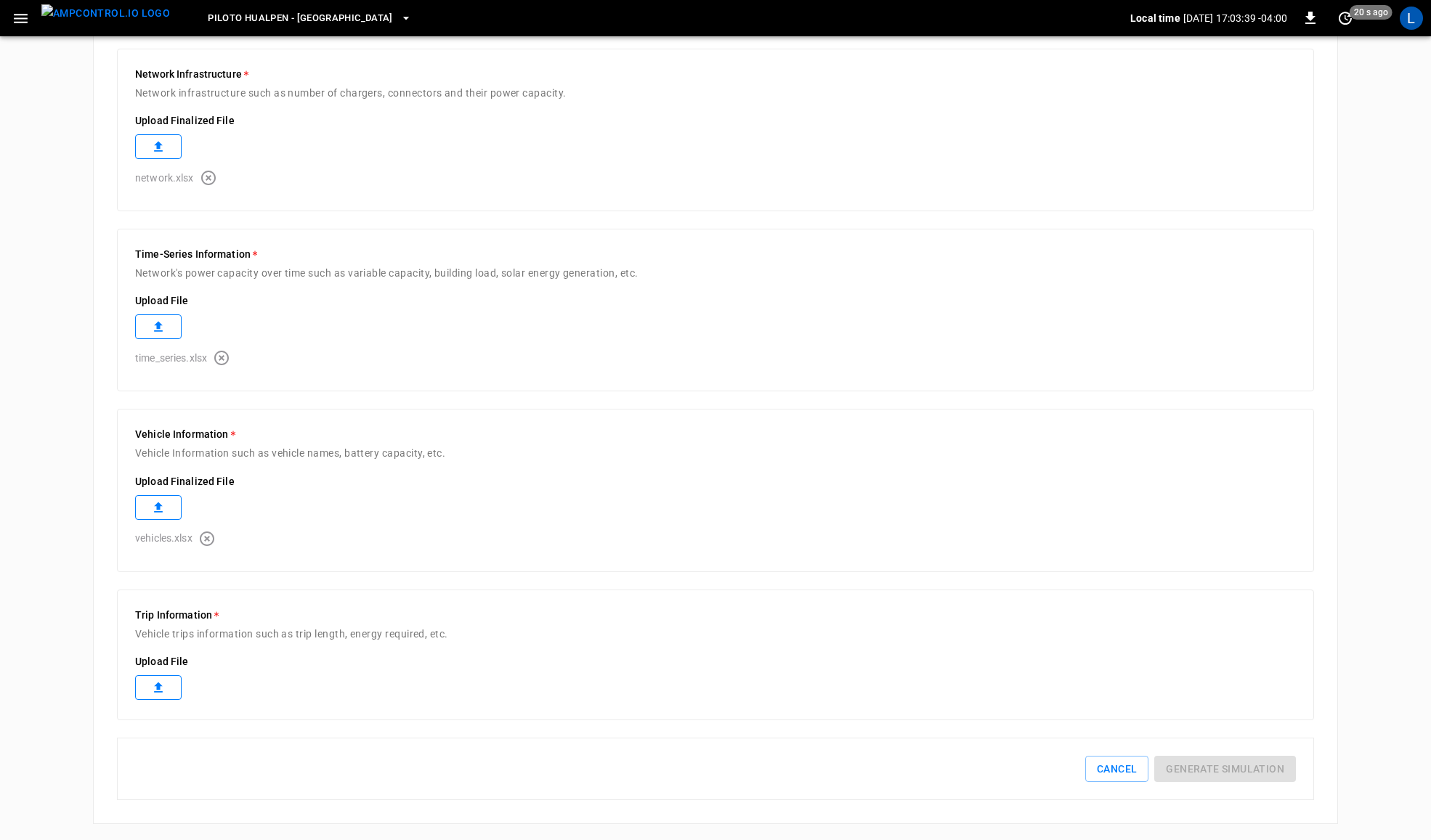
scroll to position [458, 0]
click at [161, 687] on icon at bounding box center [158, 686] width 15 height 15
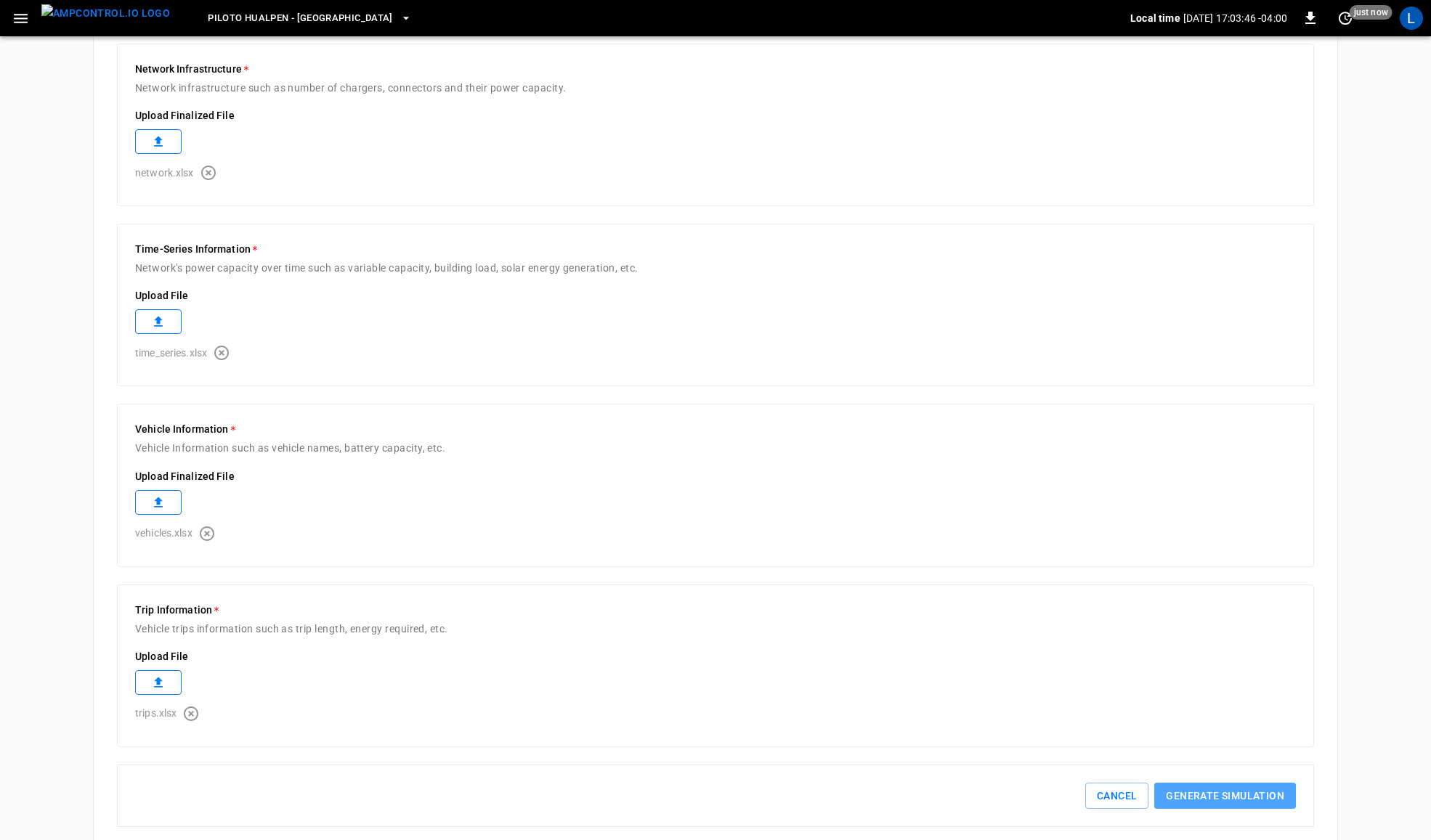
click at [1226, 801] on button "Generate simulation" at bounding box center [1225, 796] width 141 height 27
click at [1242, 793] on button "Generate simulation" at bounding box center [1225, 796] width 141 height 27
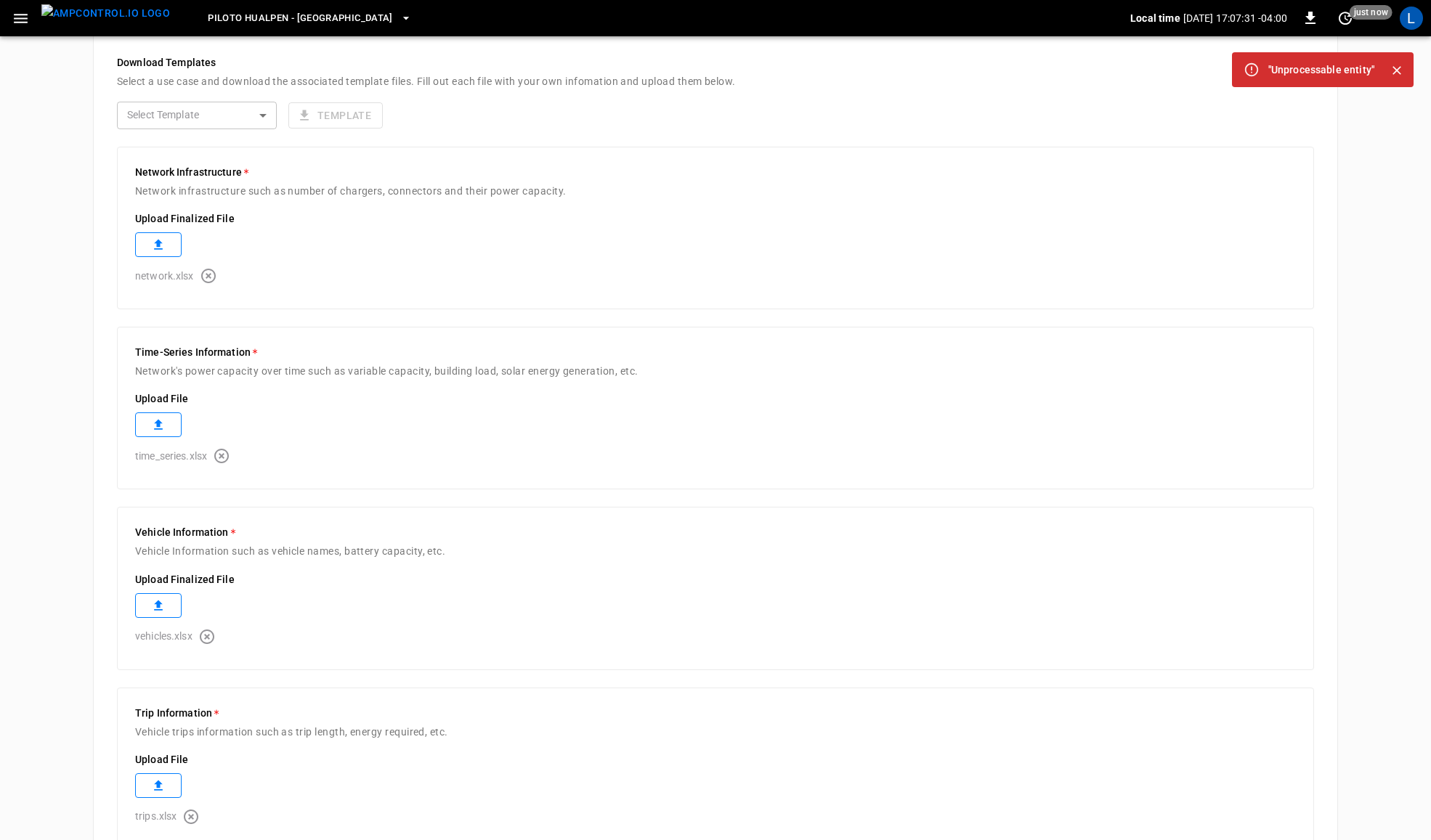
scroll to position [246, 0]
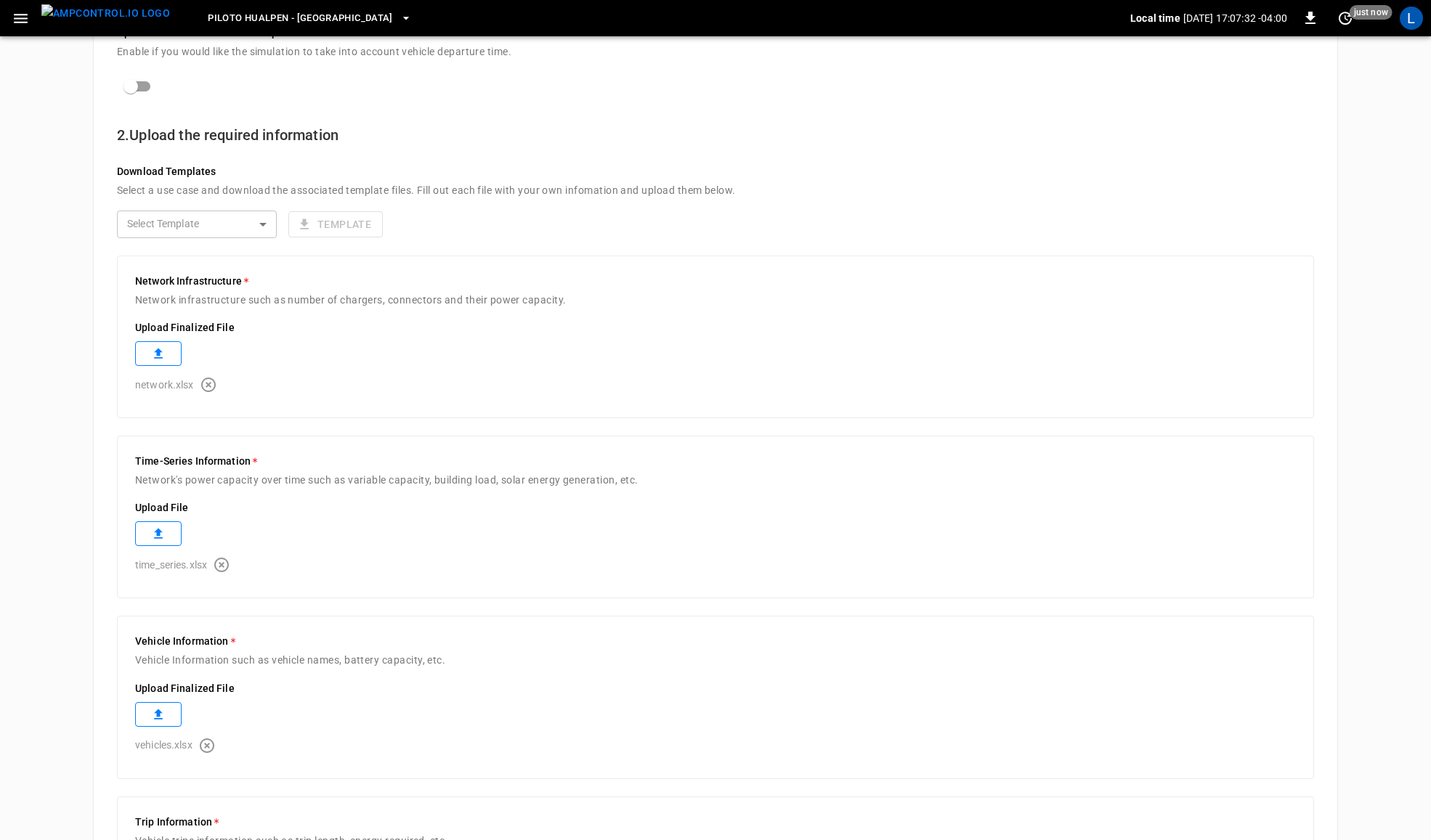
click at [207, 385] on icon "button" at bounding box center [208, 385] width 15 height 15
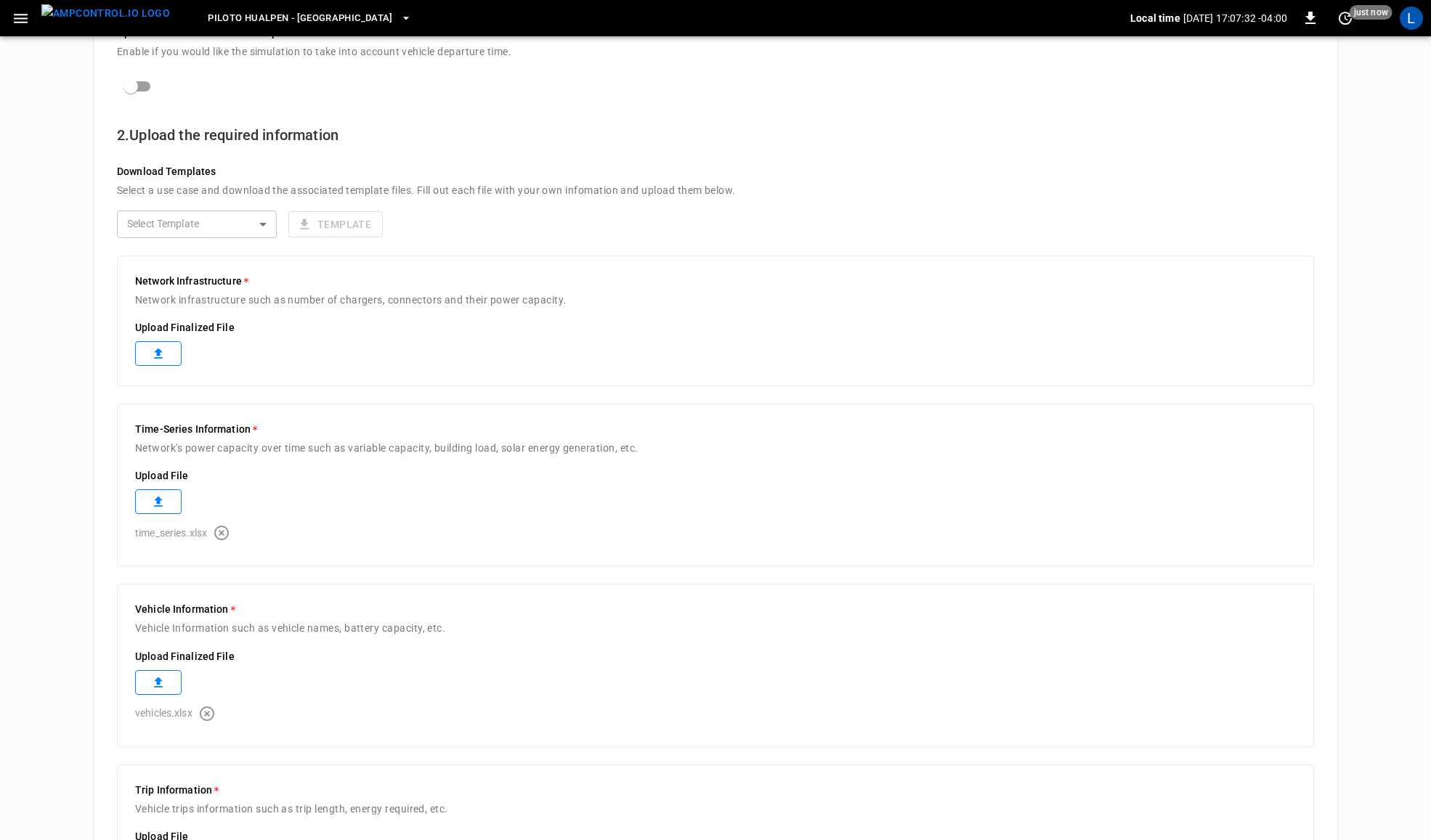
click at [151, 350] on icon at bounding box center [158, 354] width 15 height 15
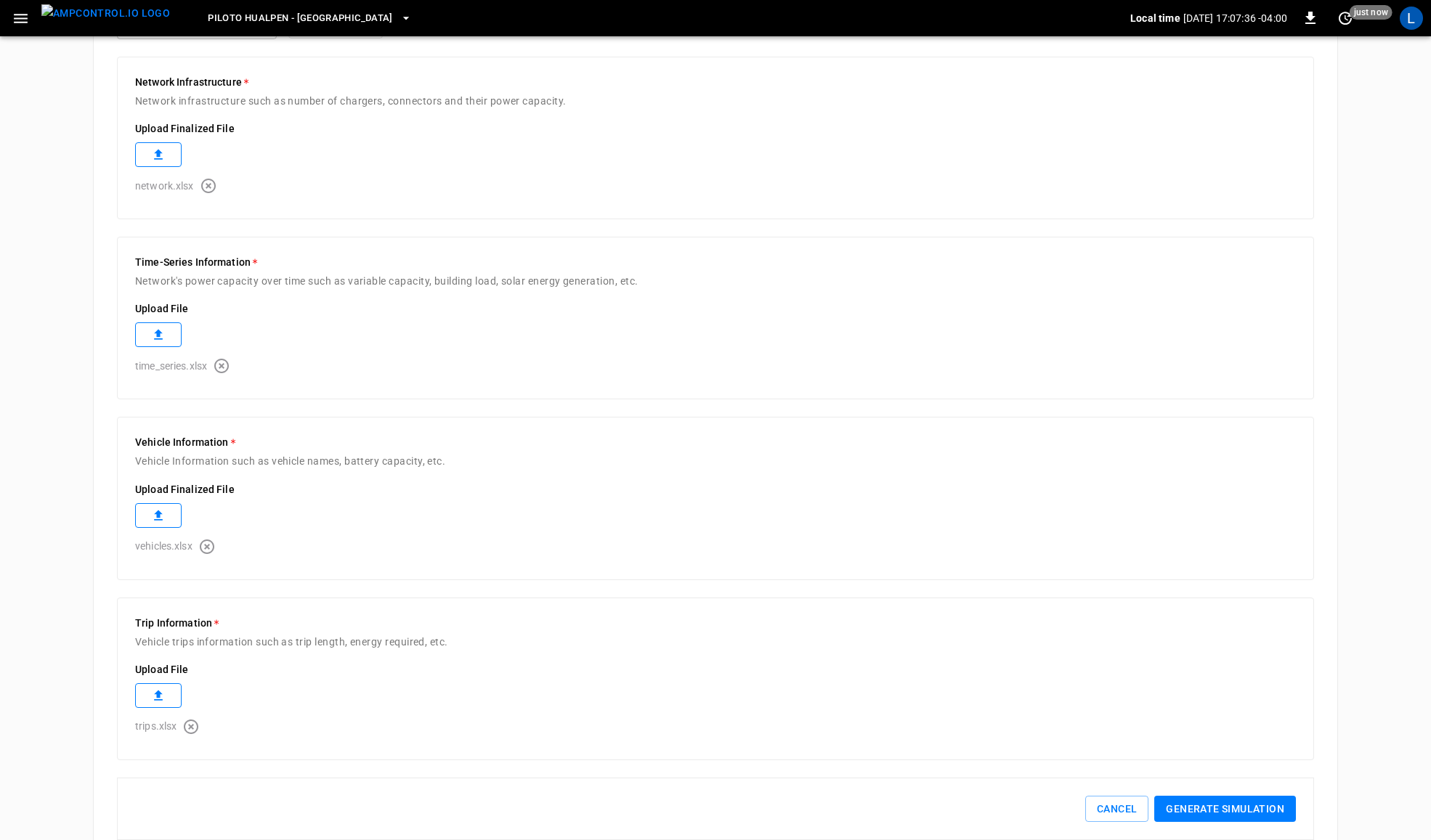
scroll to position [489, 0]
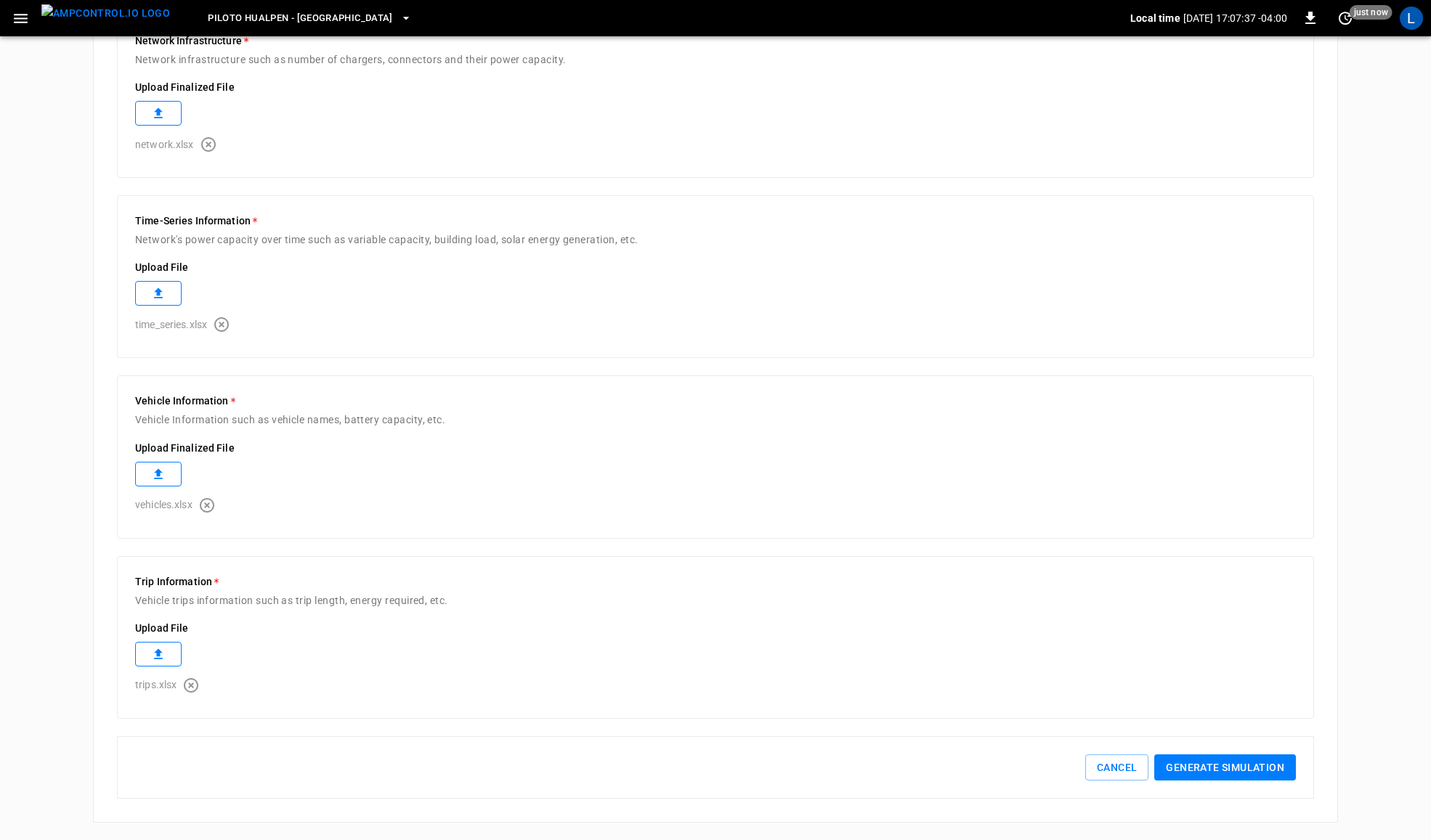
click at [1268, 780] on button "Generate simulation" at bounding box center [1225, 768] width 141 height 27
click at [212, 498] on icon "button" at bounding box center [207, 506] width 15 height 15
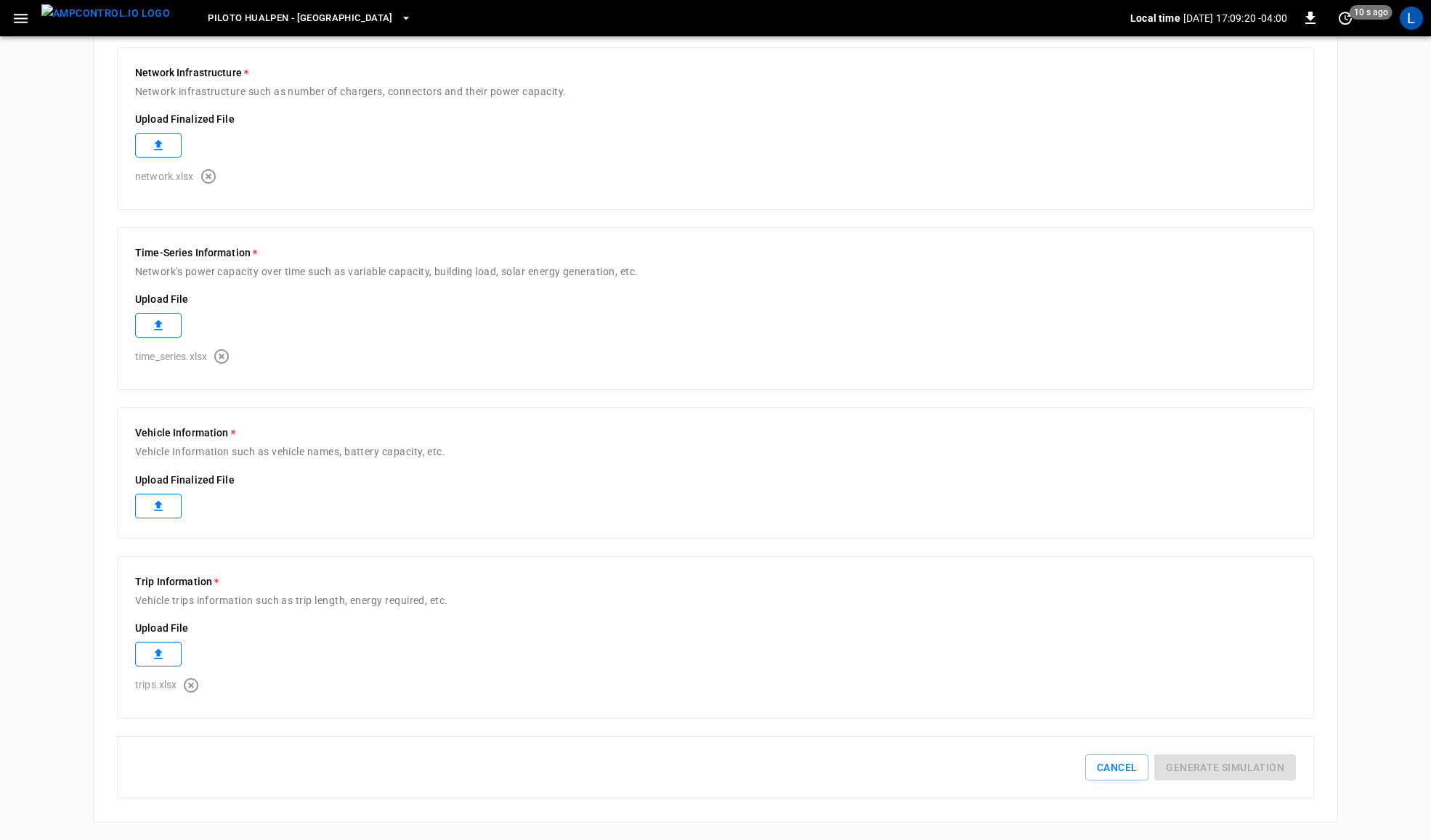
click at [179, 499] on label at bounding box center [158, 506] width 47 height 25
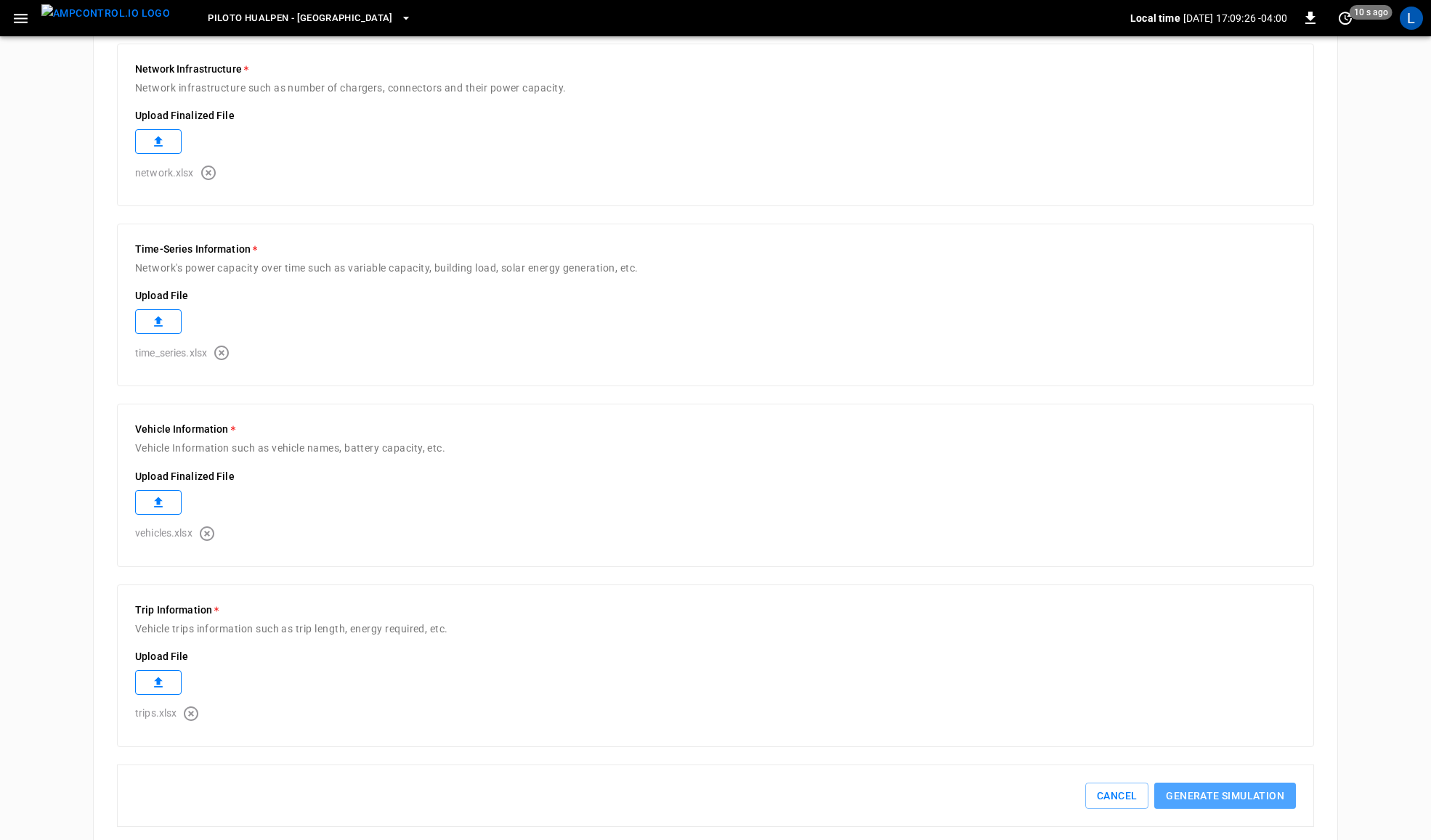
click at [1226, 801] on button "Generate simulation" at bounding box center [1225, 796] width 141 height 27
click at [1250, 801] on button "Generate simulation" at bounding box center [1225, 796] width 141 height 27
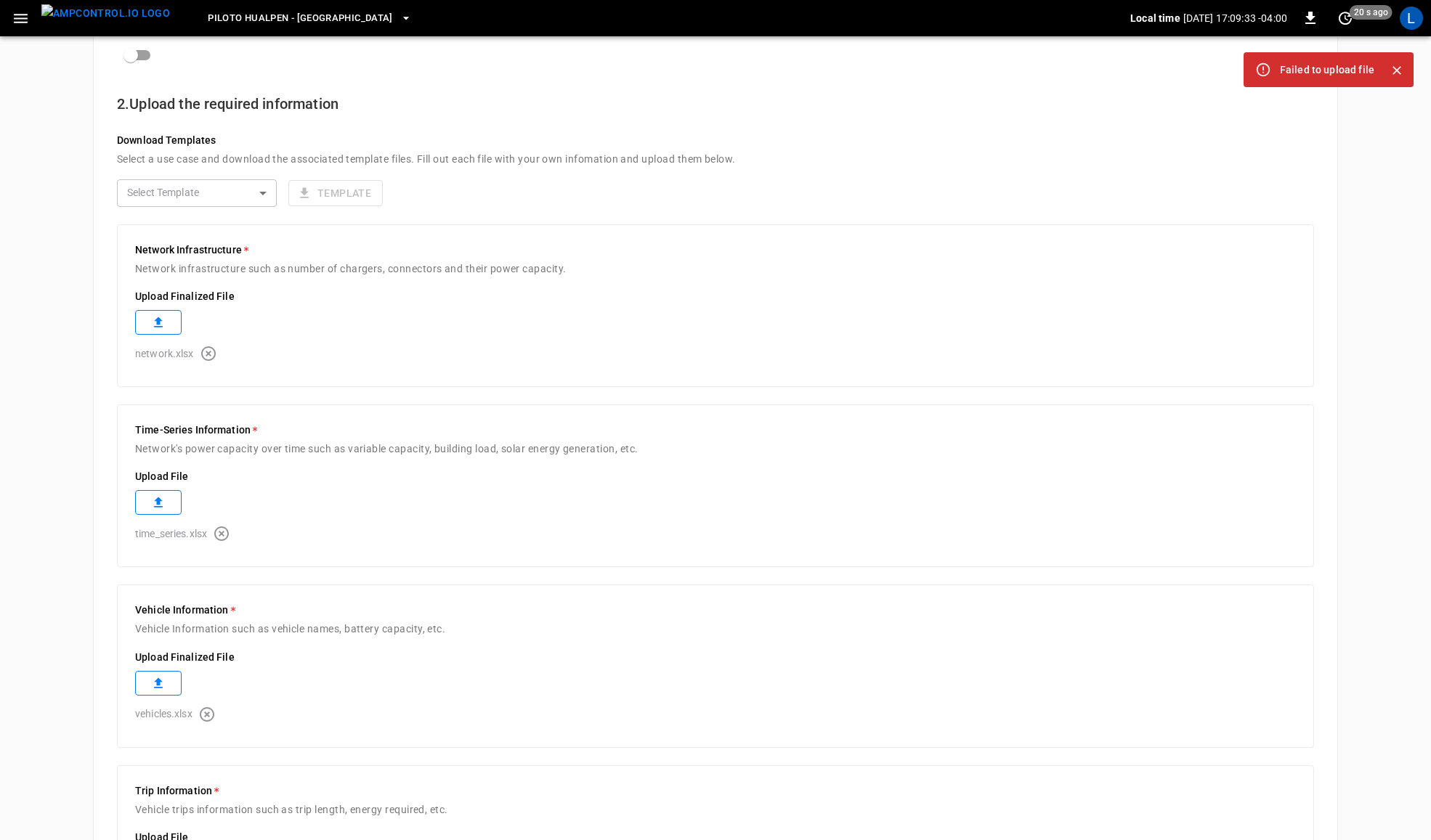
scroll to position [276, 0]
click at [208, 353] on icon "button" at bounding box center [208, 355] width 17 height 17
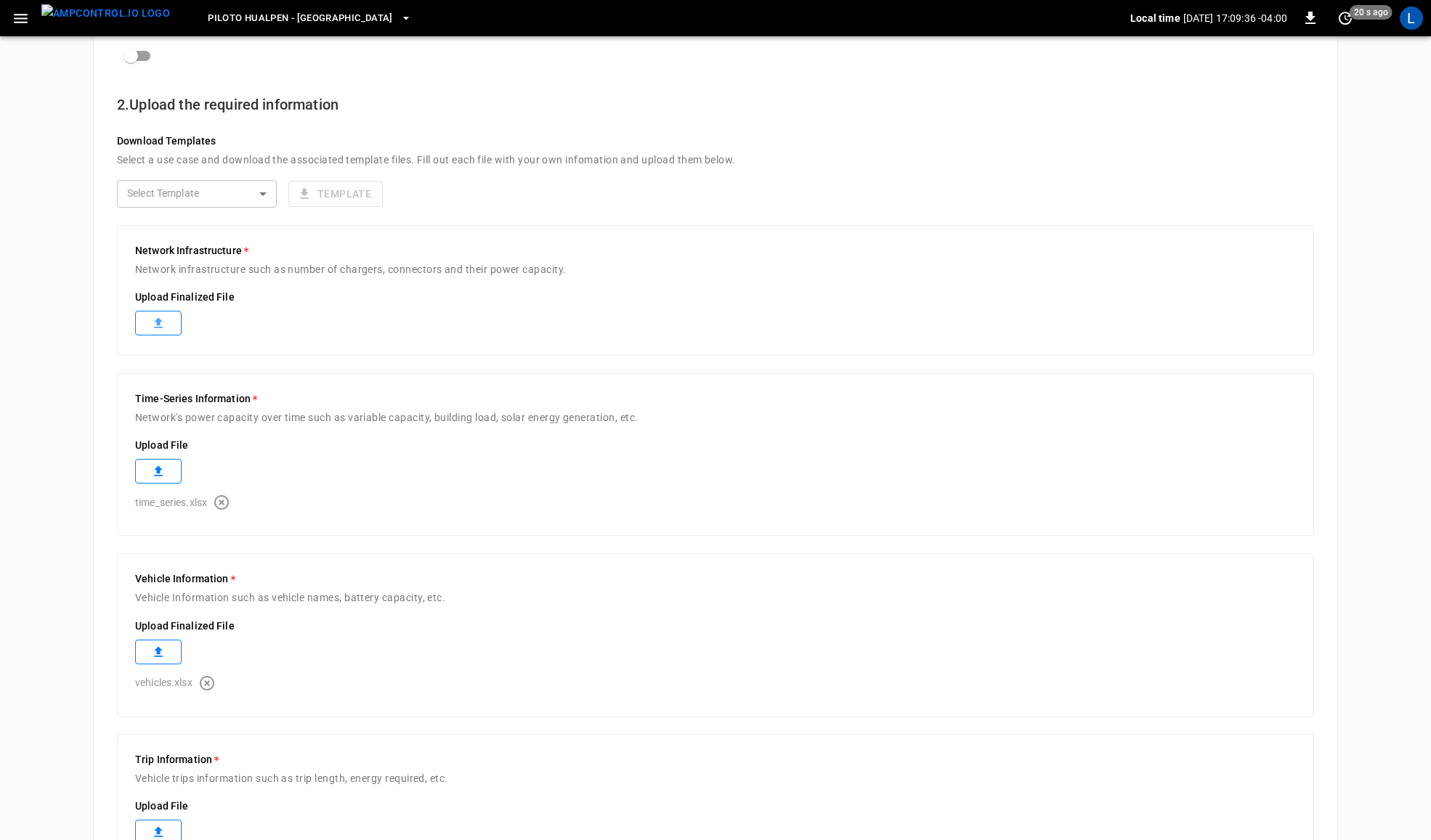
click at [167, 322] on label at bounding box center [158, 323] width 47 height 25
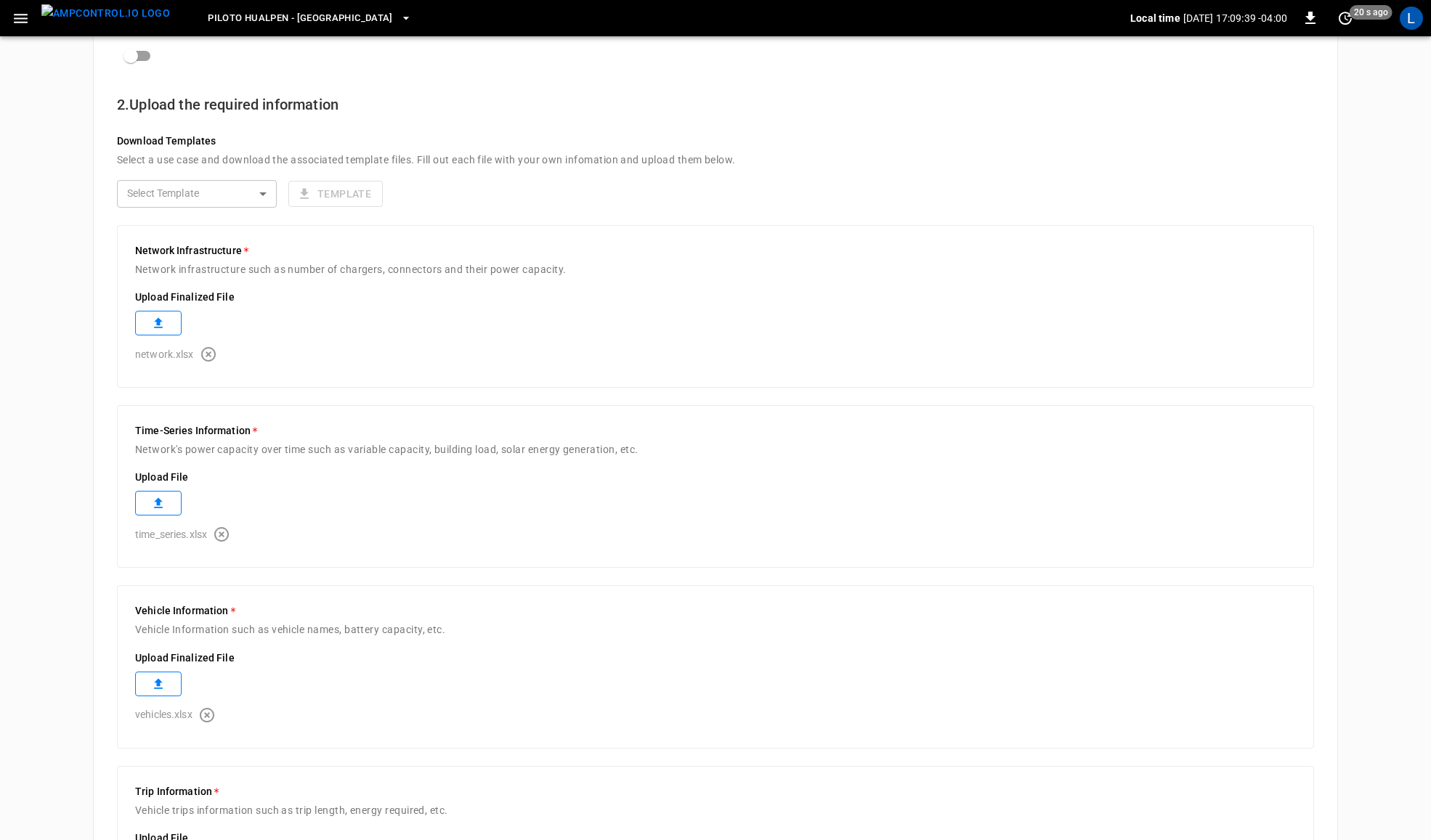
click at [222, 535] on icon "button" at bounding box center [221, 535] width 15 height 15
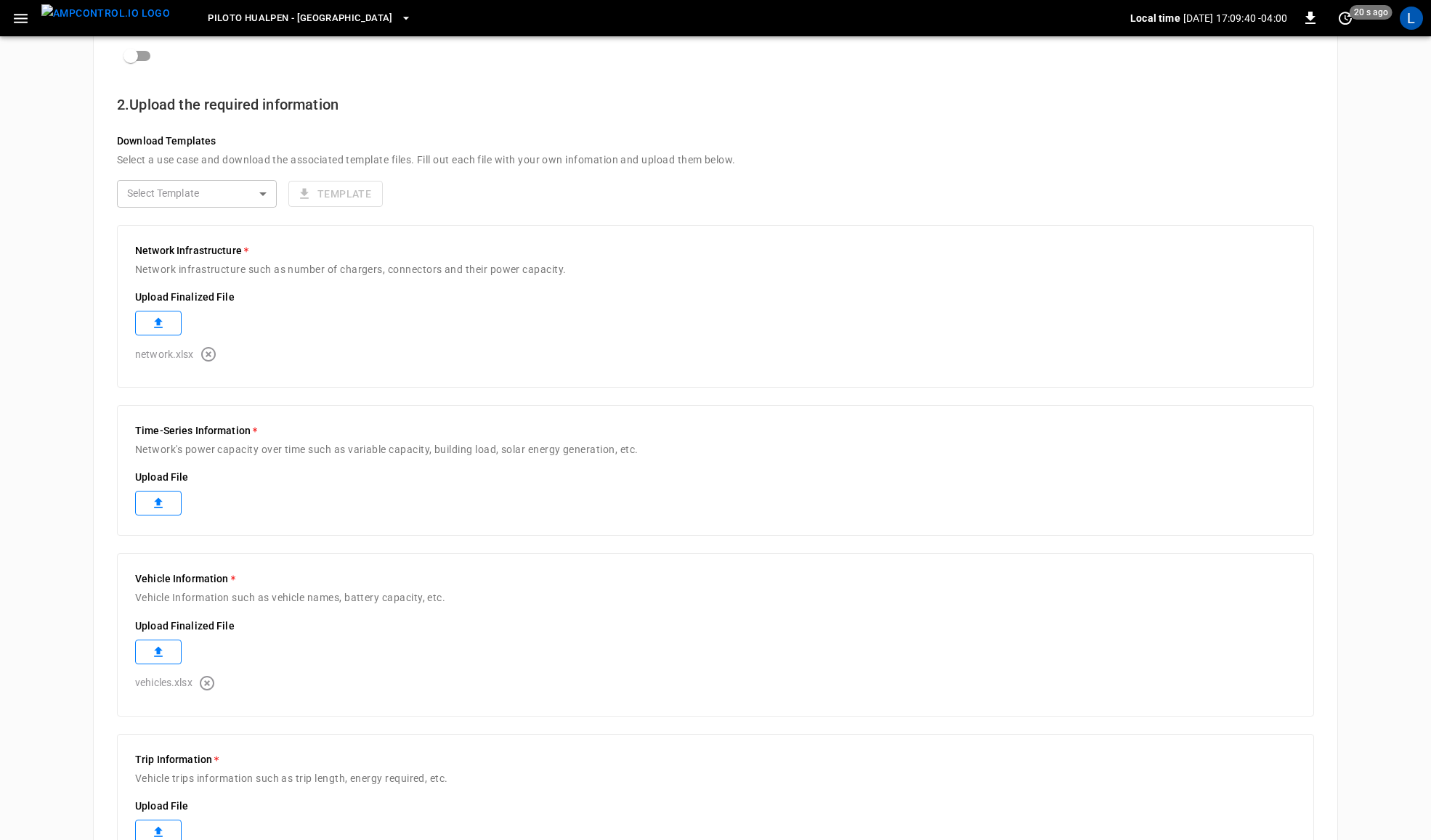
click at [168, 503] on label at bounding box center [158, 503] width 47 height 25
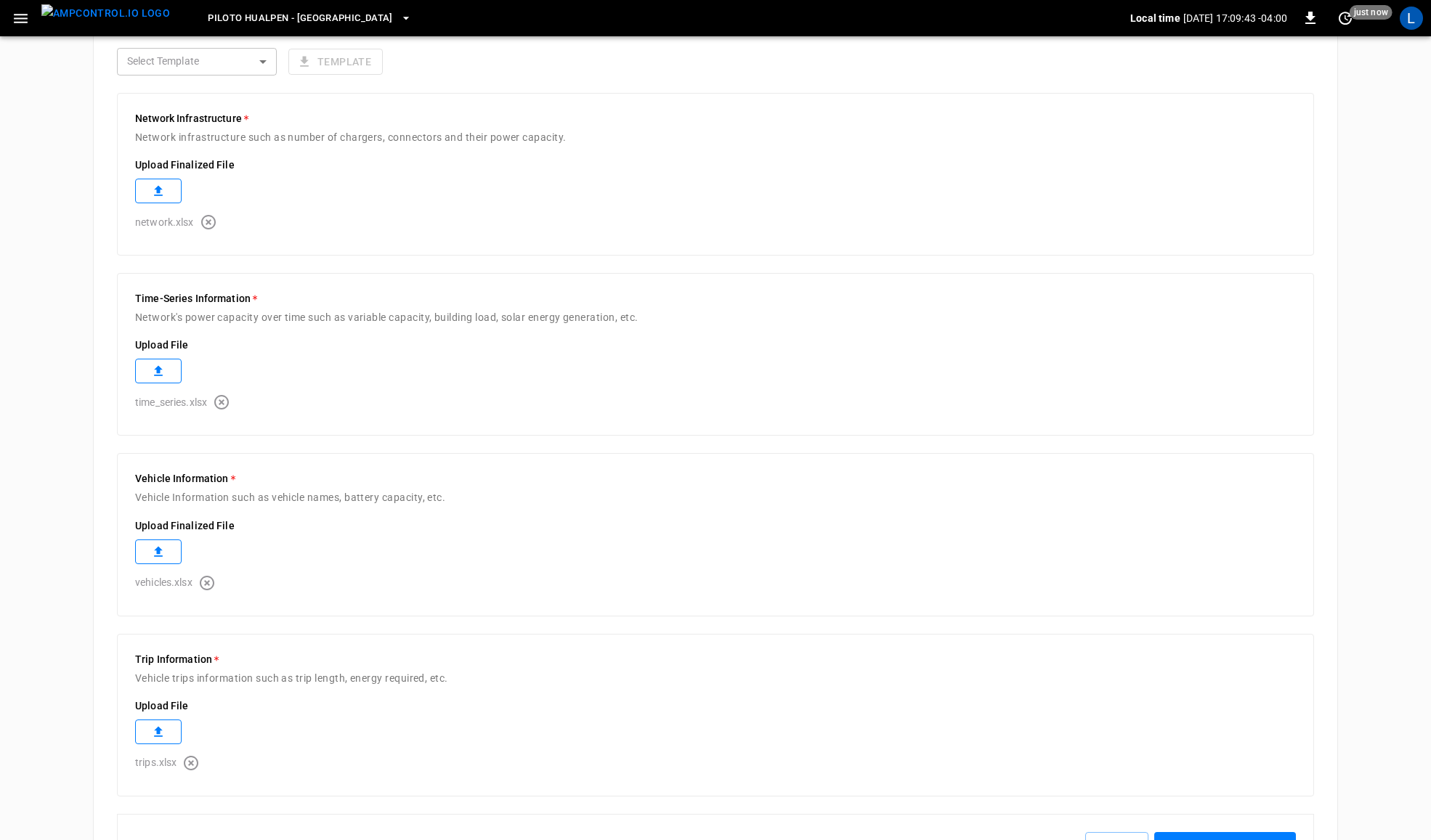
scroll to position [487, 0]
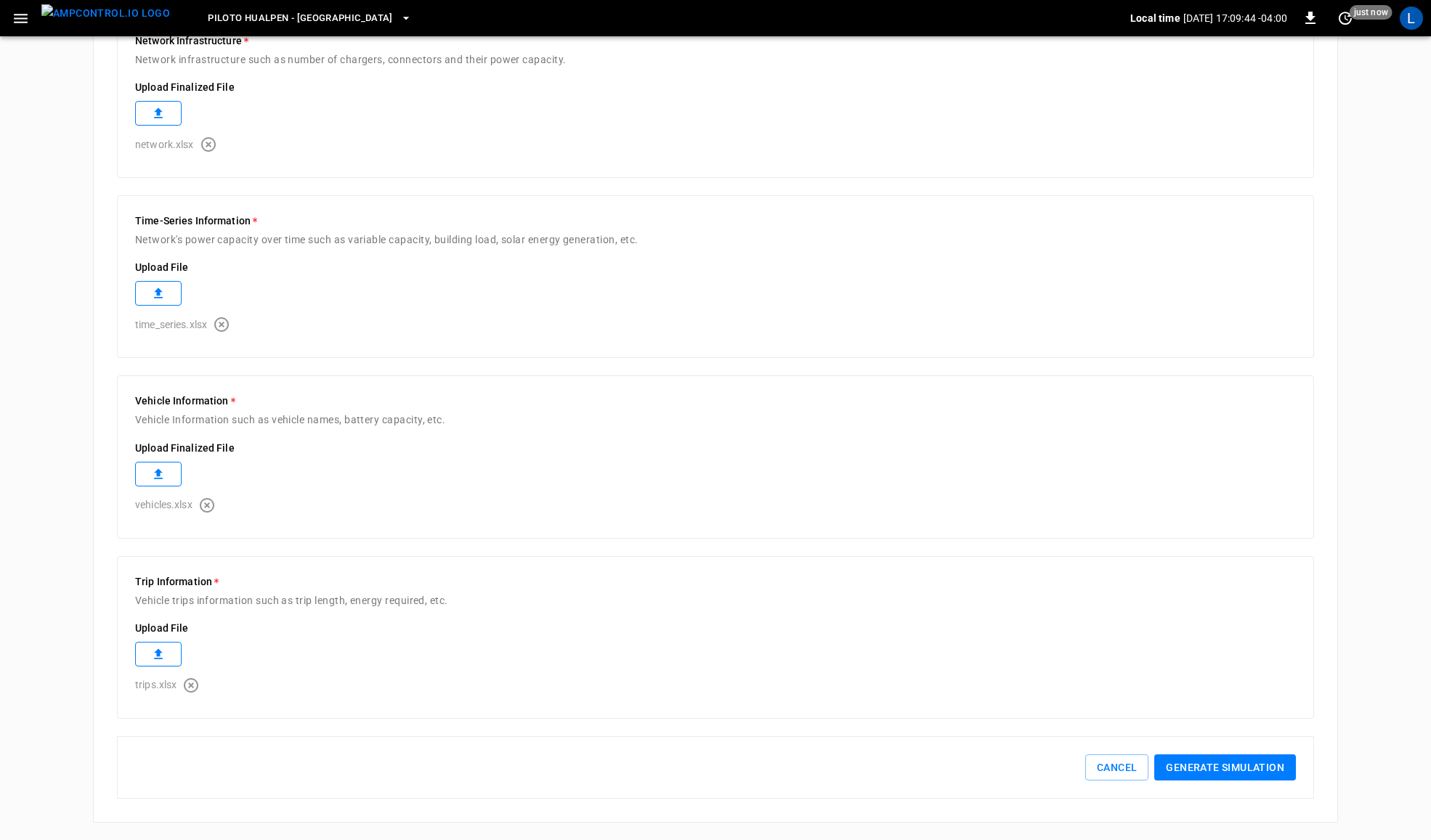
click at [197, 694] on icon "button" at bounding box center [191, 686] width 17 height 17
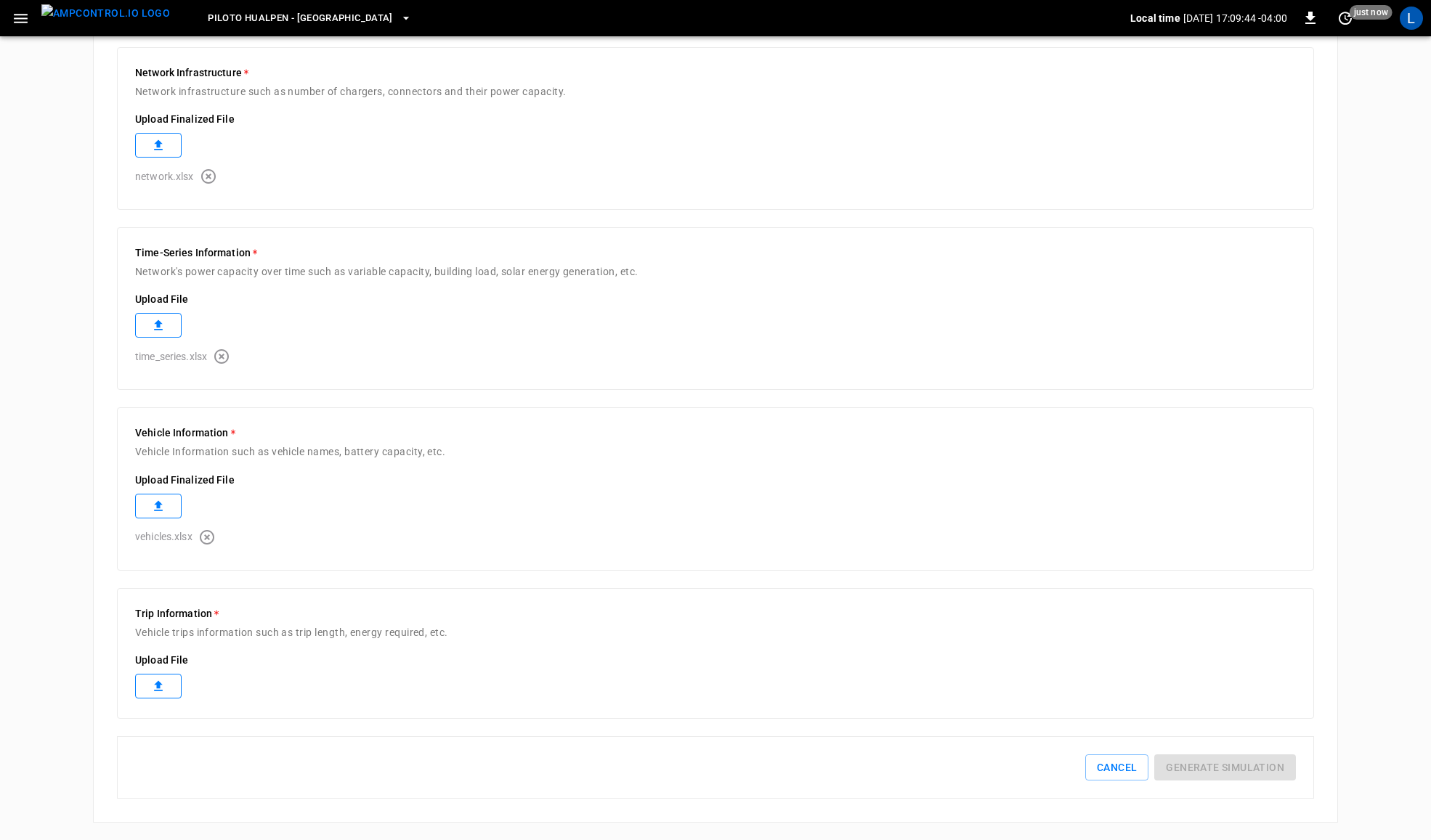
scroll to position [458, 0]
click at [154, 653] on label "Upload File" at bounding box center [715, 663] width 1161 height 21
click at [163, 687] on icon at bounding box center [158, 686] width 15 height 15
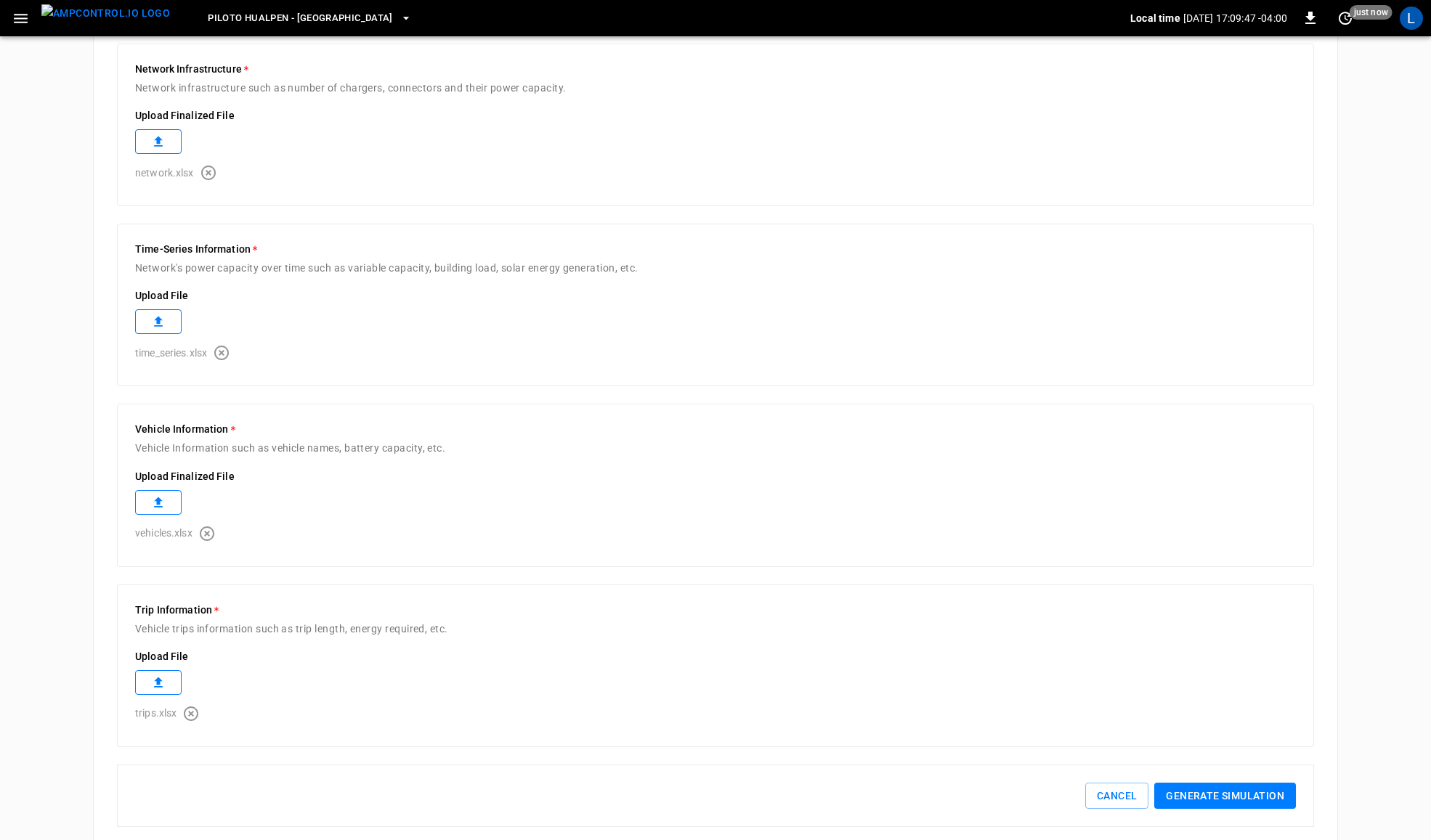
click at [1250, 803] on button "Generate simulation" at bounding box center [1225, 796] width 141 height 27
click at [225, 350] on icon "button" at bounding box center [221, 353] width 17 height 17
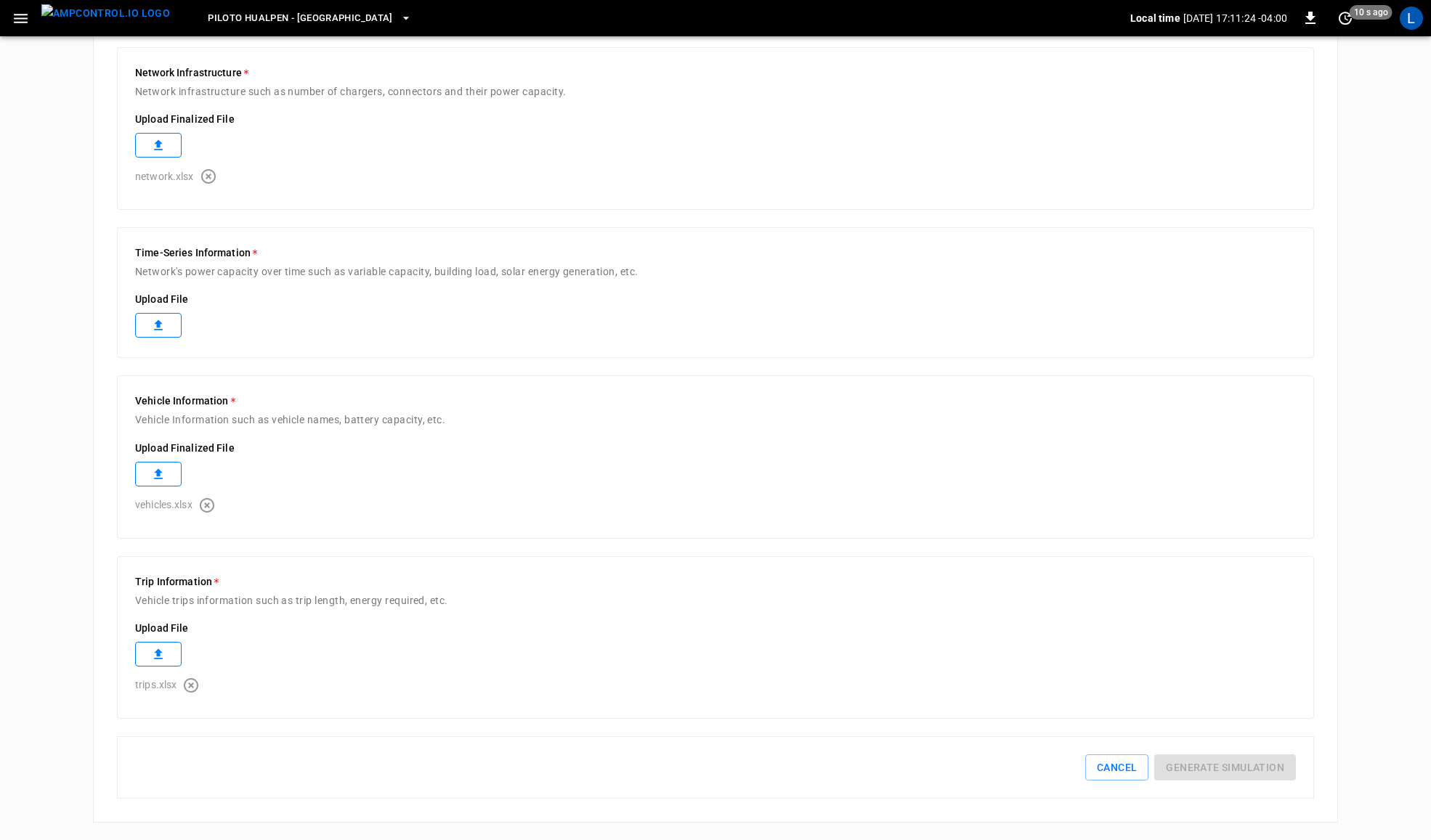
click at [165, 329] on icon at bounding box center [158, 326] width 15 height 15
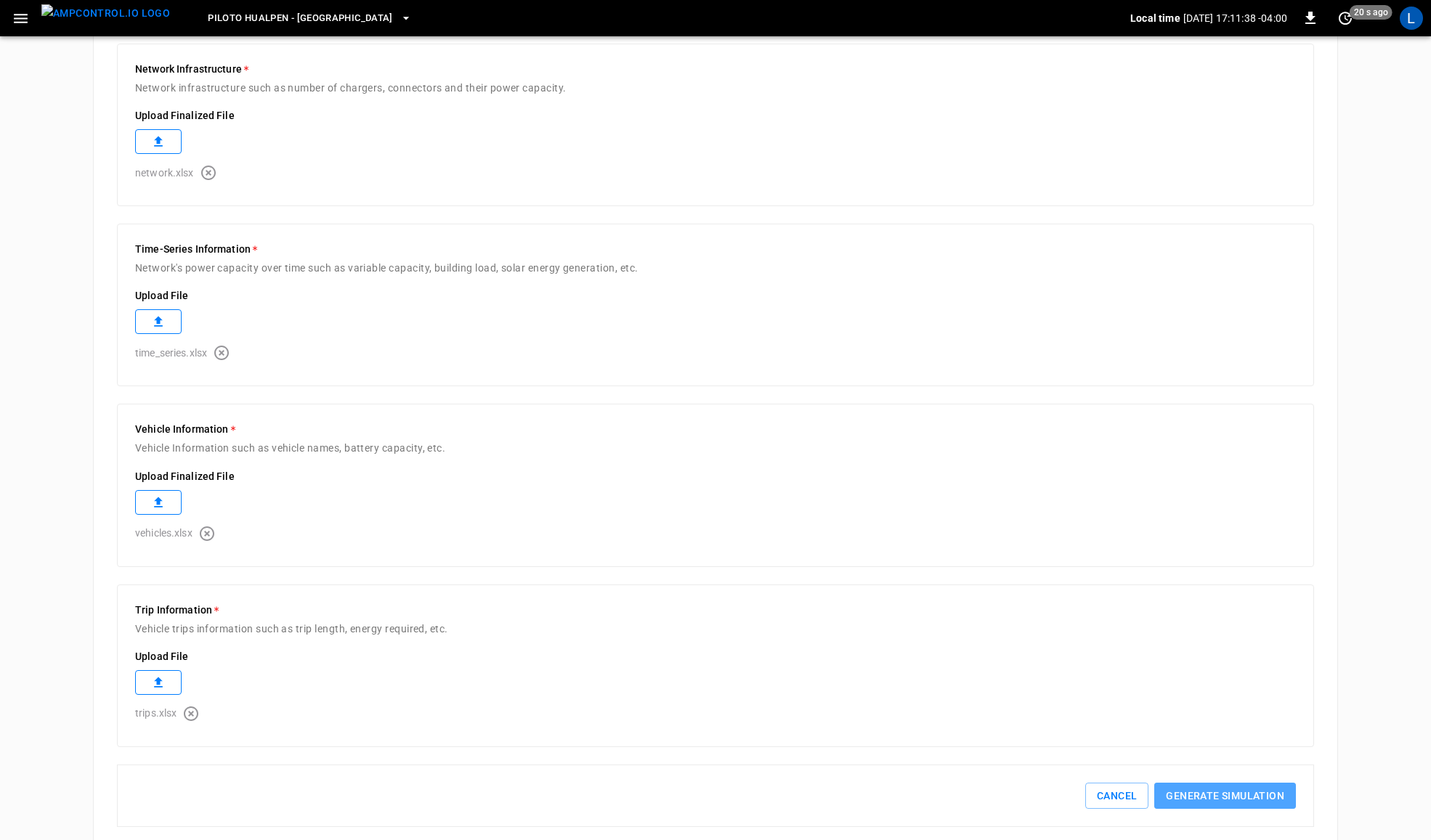
click at [1231, 800] on button "Generate simulation" at bounding box center [1225, 796] width 141 height 27
click at [1218, 793] on button "Generate simulation" at bounding box center [1225, 796] width 141 height 27
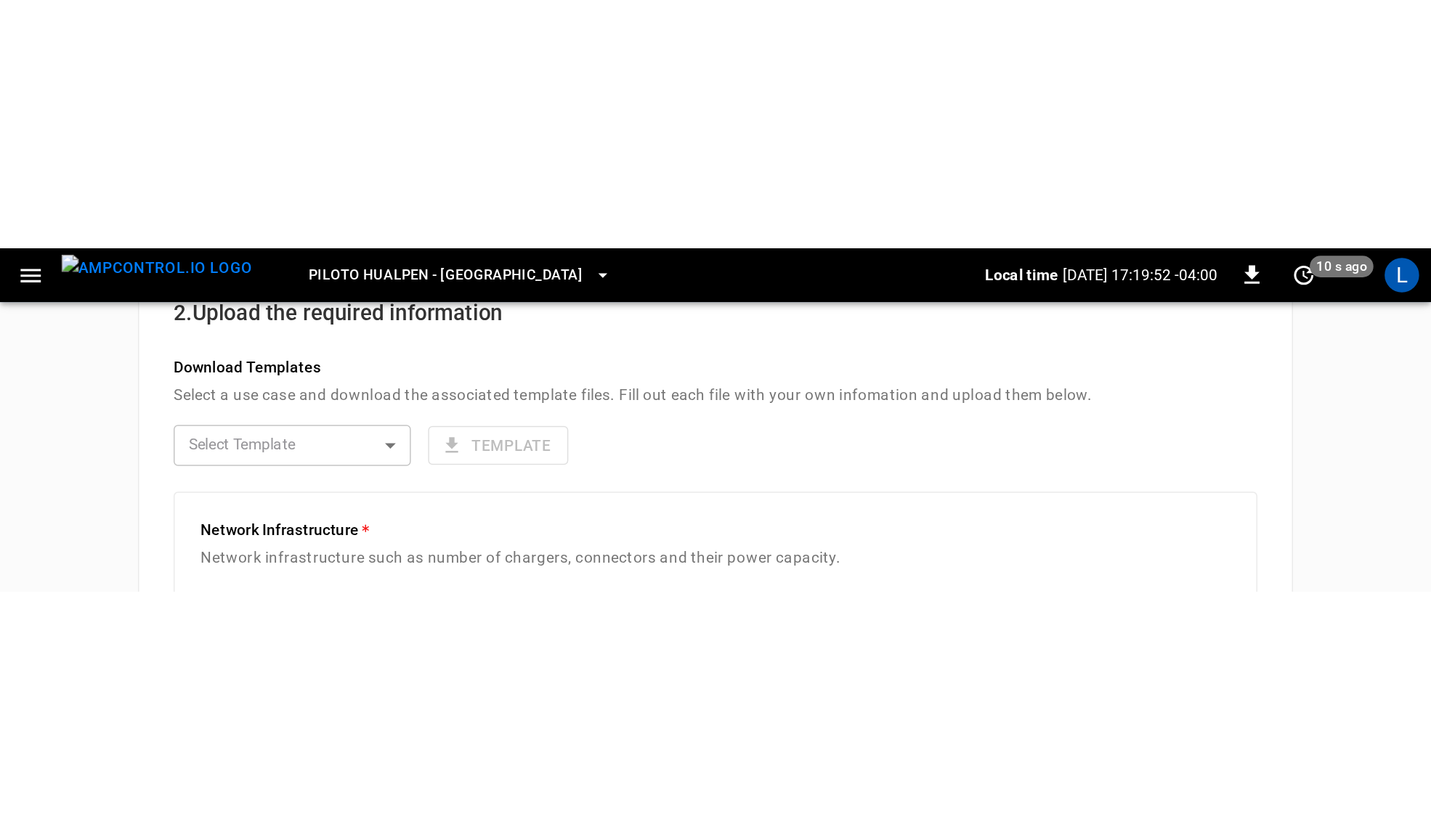
scroll to position [337, 0]
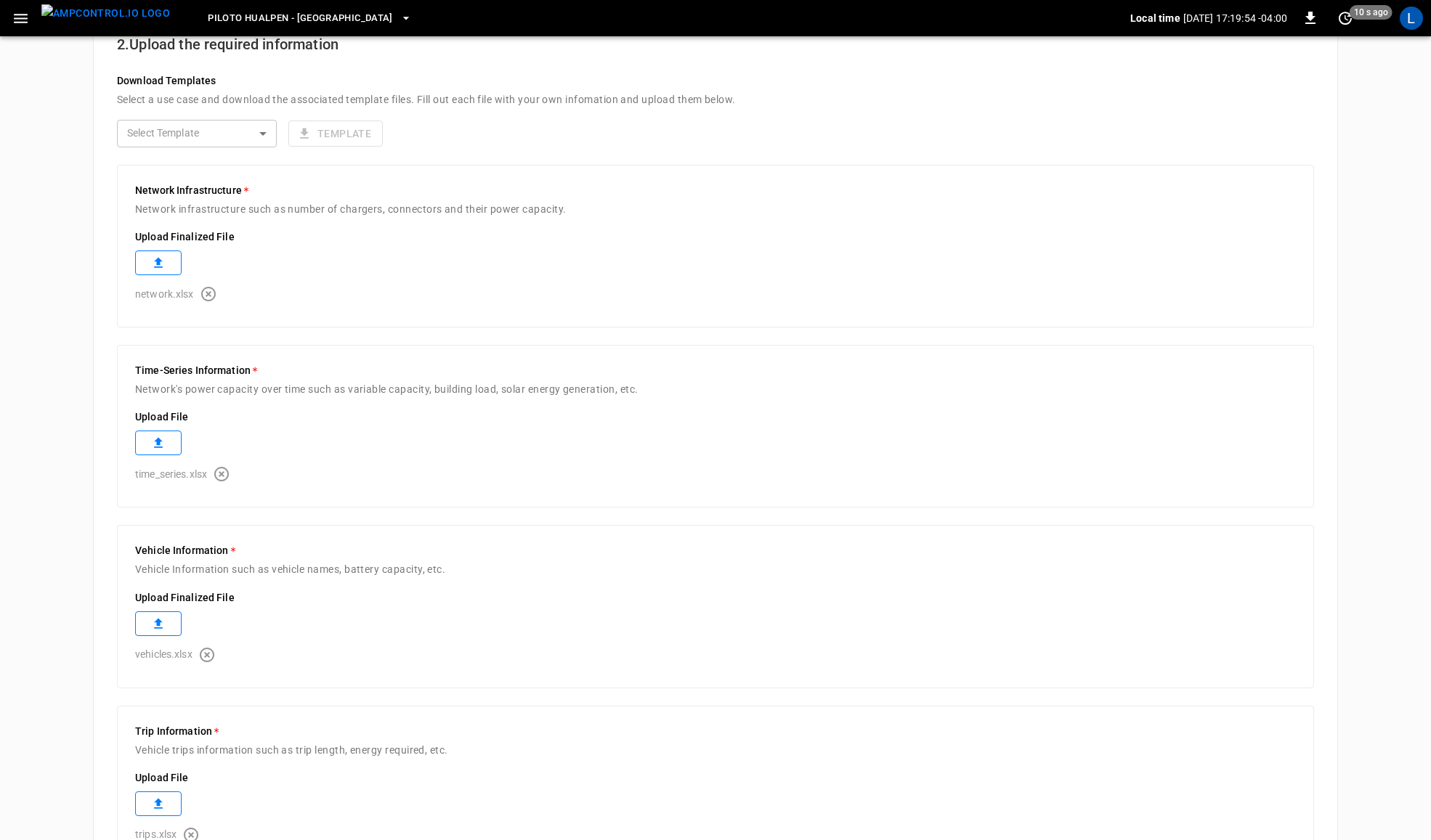
drag, startPoint x: 212, startPoint y: 291, endPoint x: 214, endPoint y: 318, distance: 27.1
click at [212, 291] on icon "button" at bounding box center [208, 294] width 17 height 17
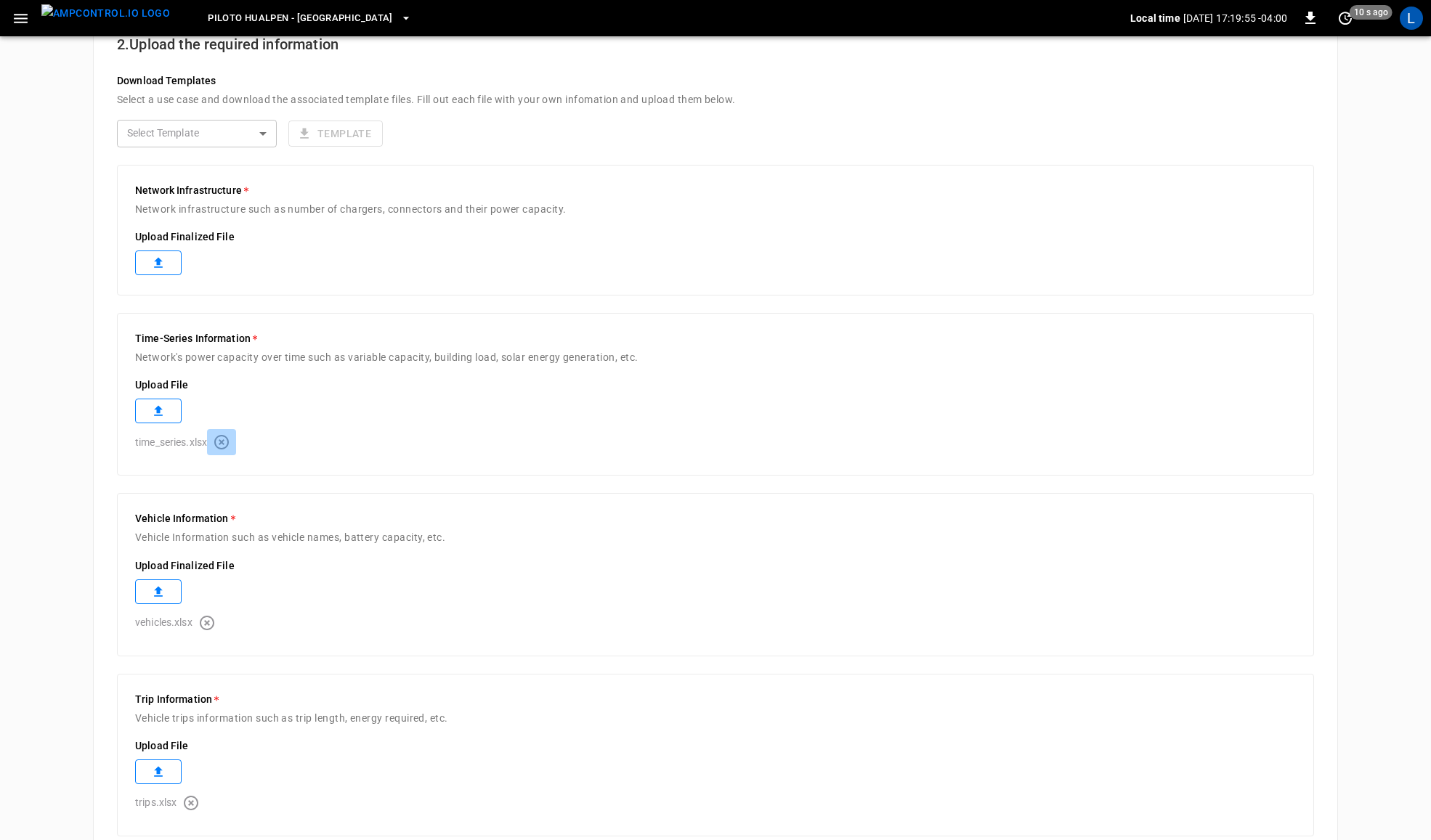
click at [216, 448] on icon "button" at bounding box center [221, 442] width 17 height 17
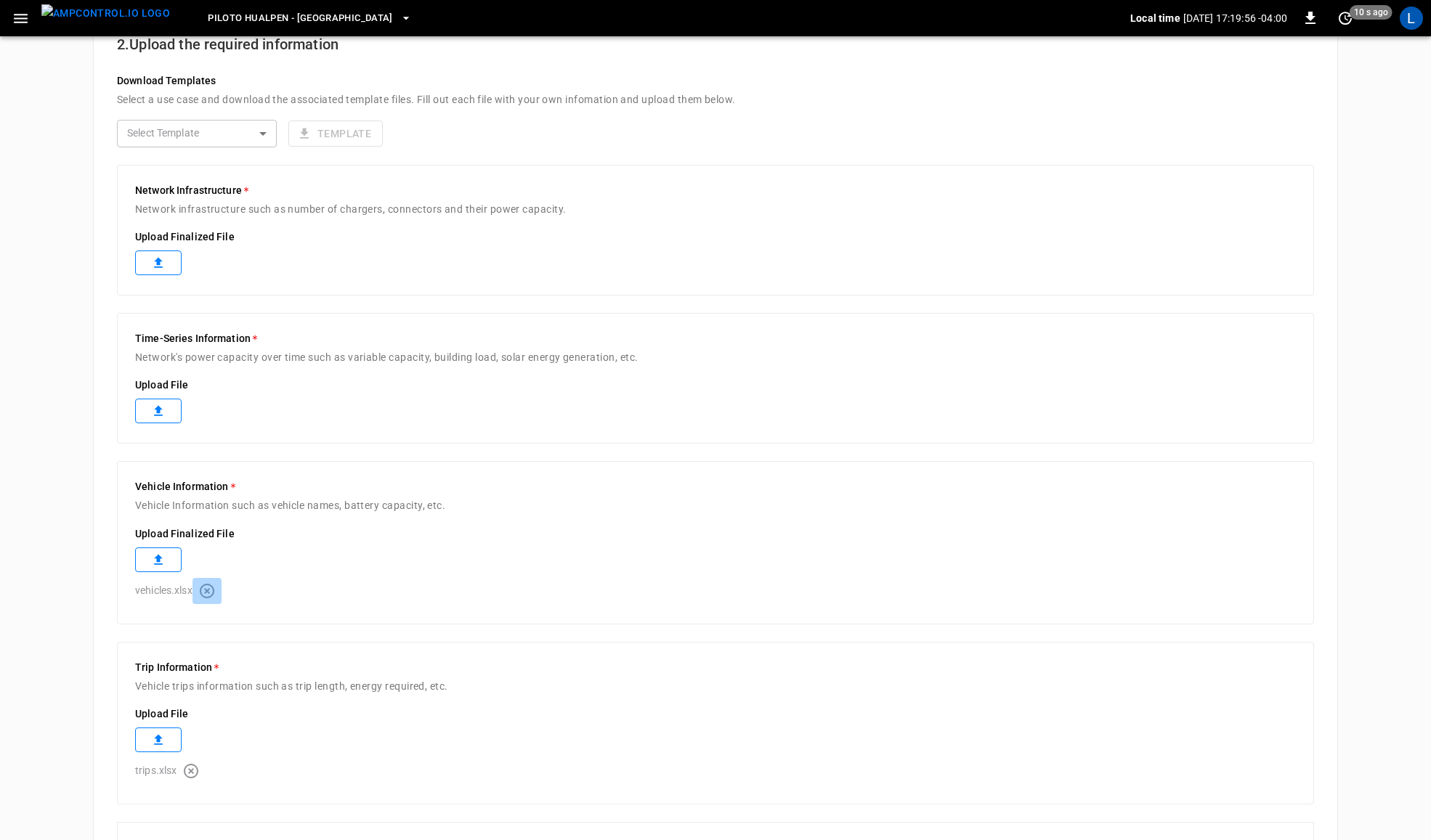
click at [205, 592] on icon "button" at bounding box center [207, 592] width 17 height 17
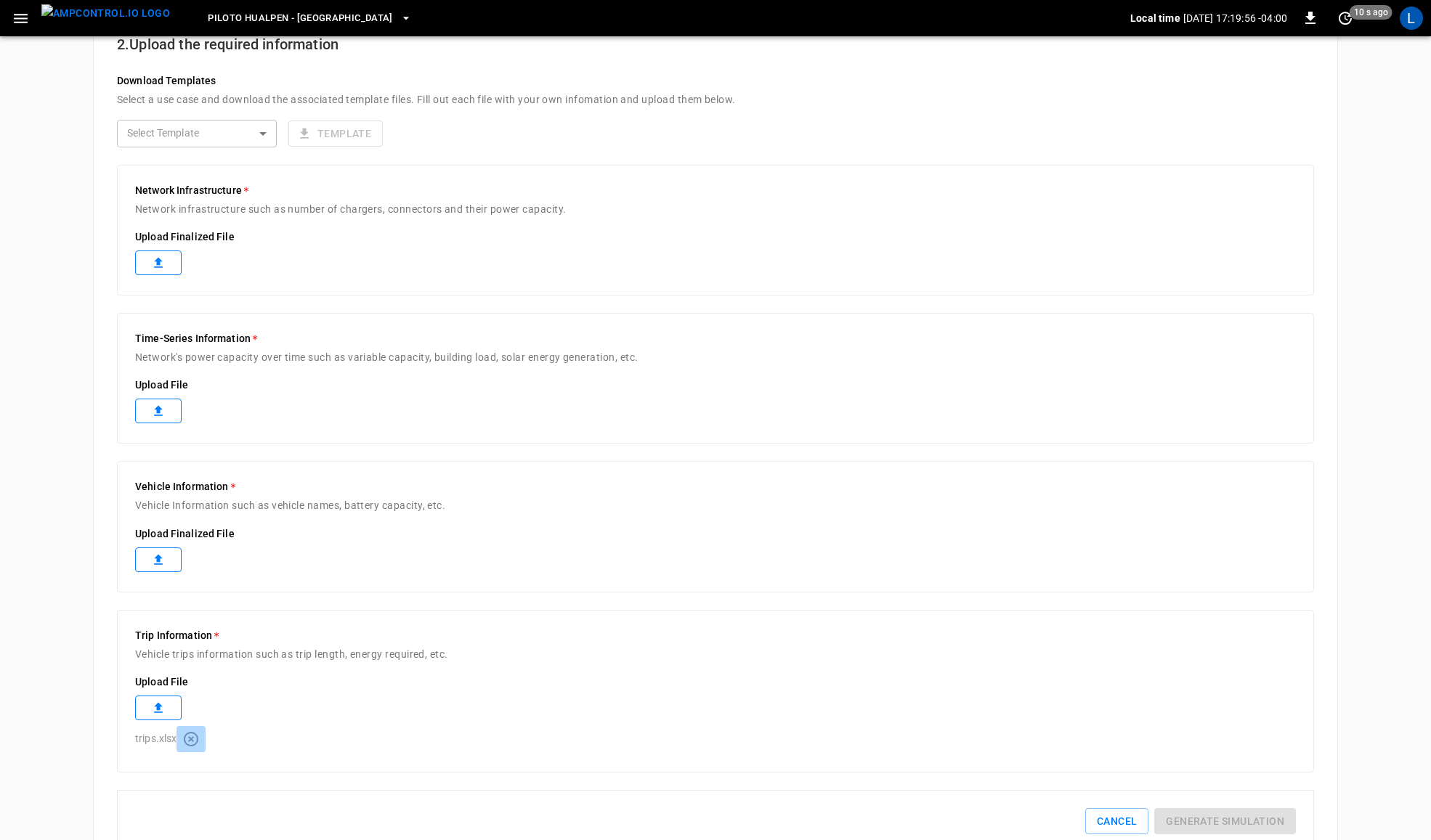
click at [191, 745] on icon "button" at bounding box center [191, 739] width 17 height 17
click at [154, 252] on label at bounding box center [158, 263] width 47 height 25
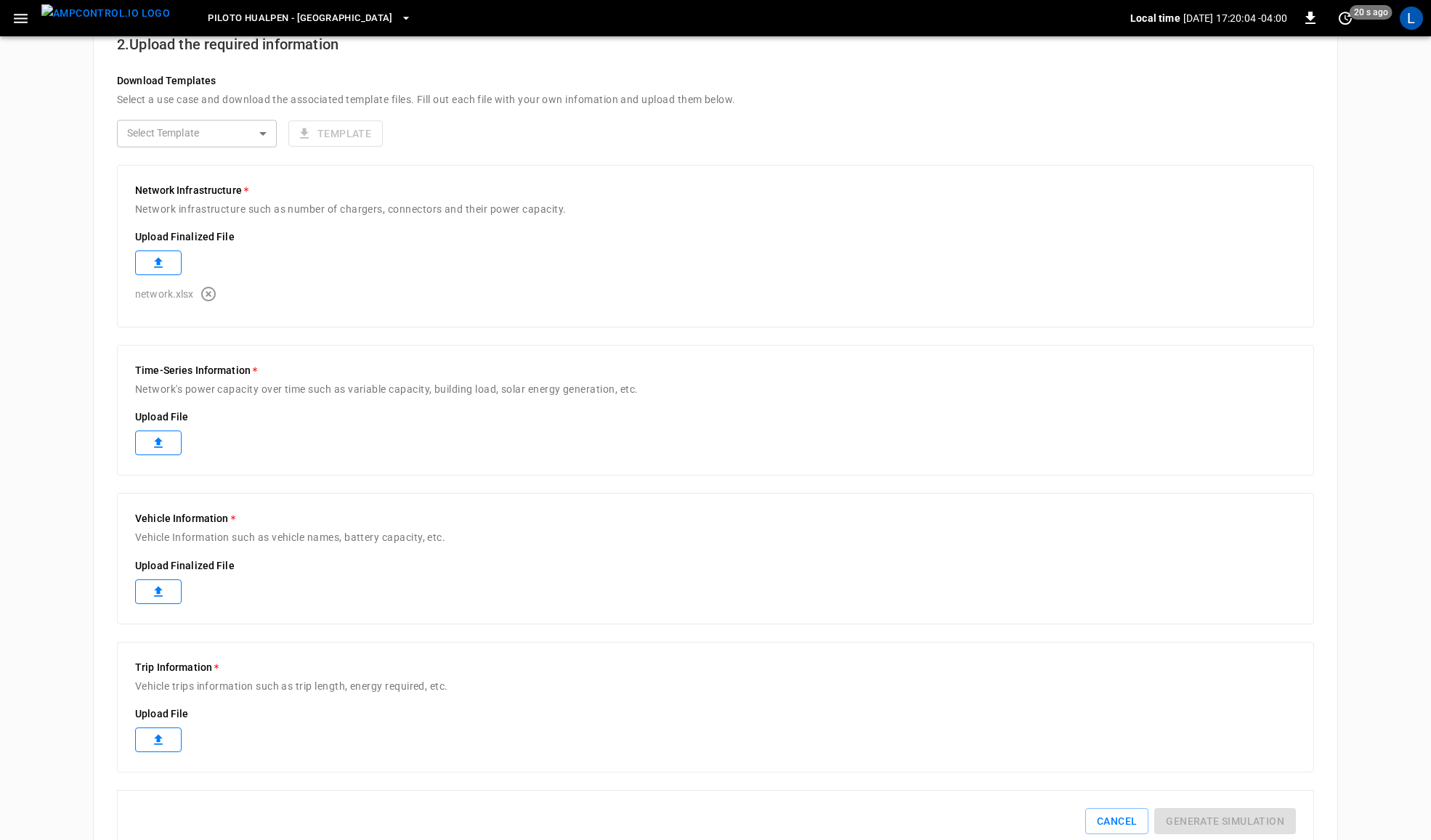
click at [162, 445] on icon at bounding box center [158, 443] width 15 height 15
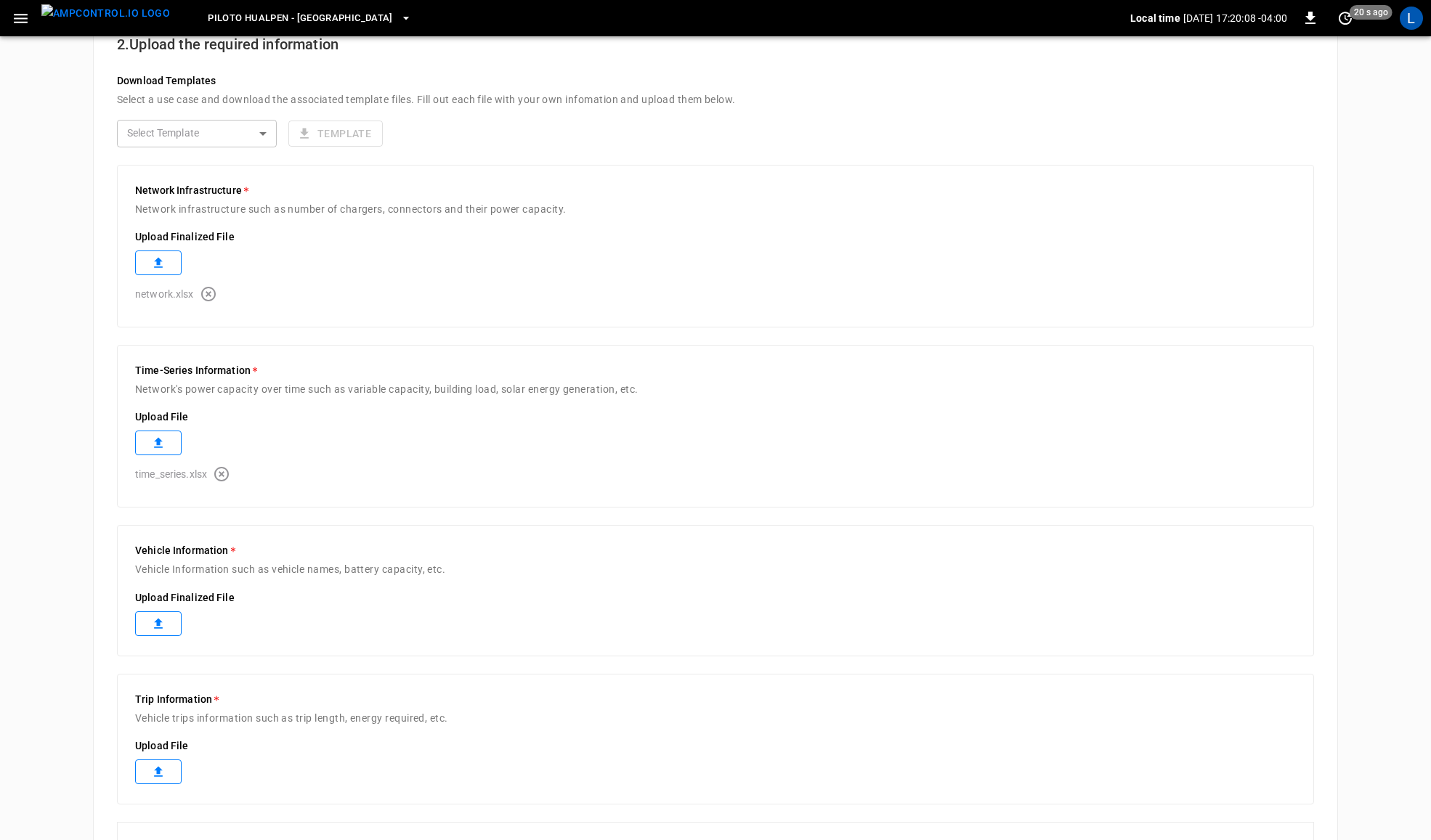
click at [168, 632] on label at bounding box center [158, 624] width 47 height 25
click at [156, 805] on icon at bounding box center [158, 804] width 15 height 15
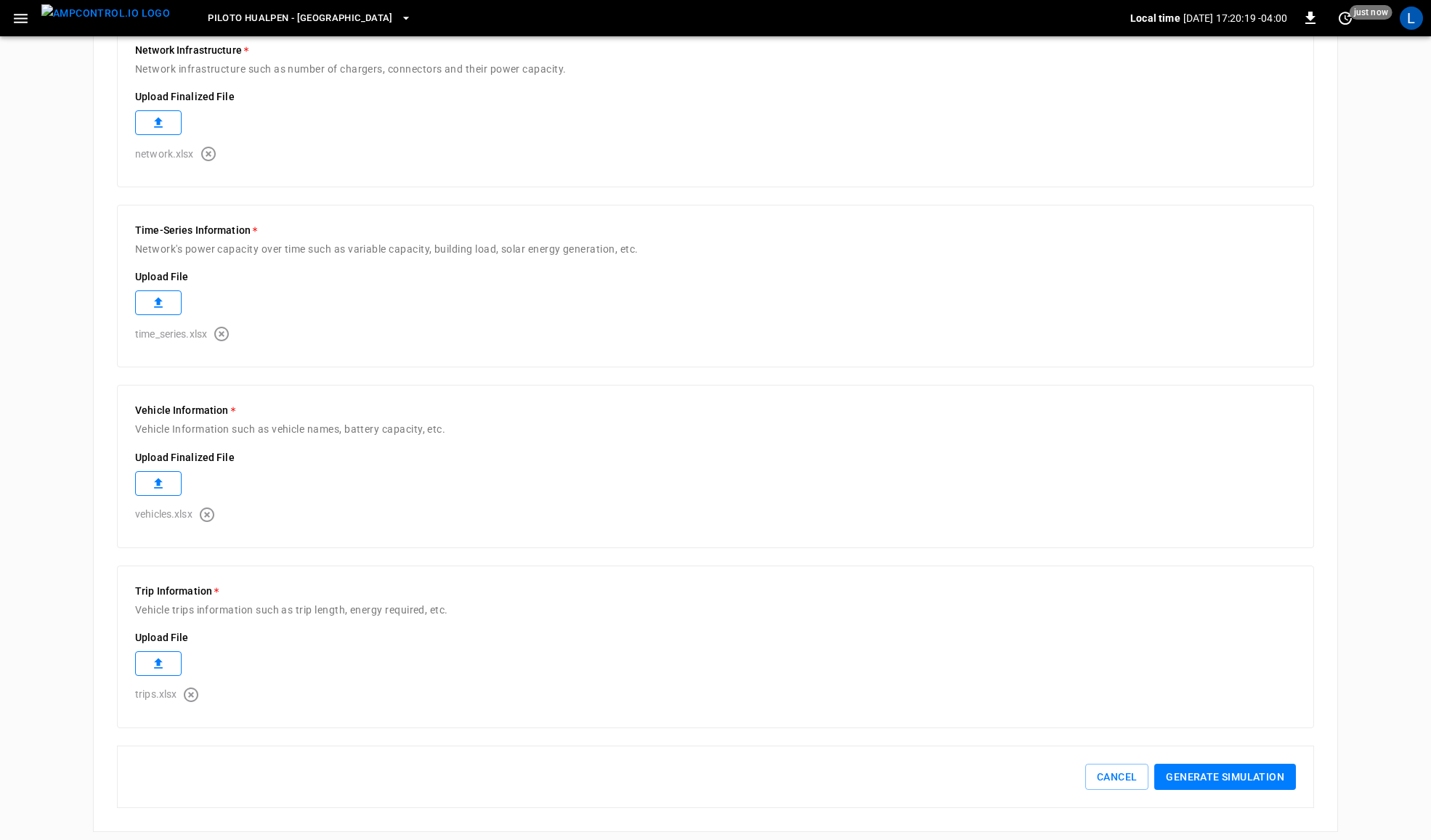
scroll to position [489, 0]
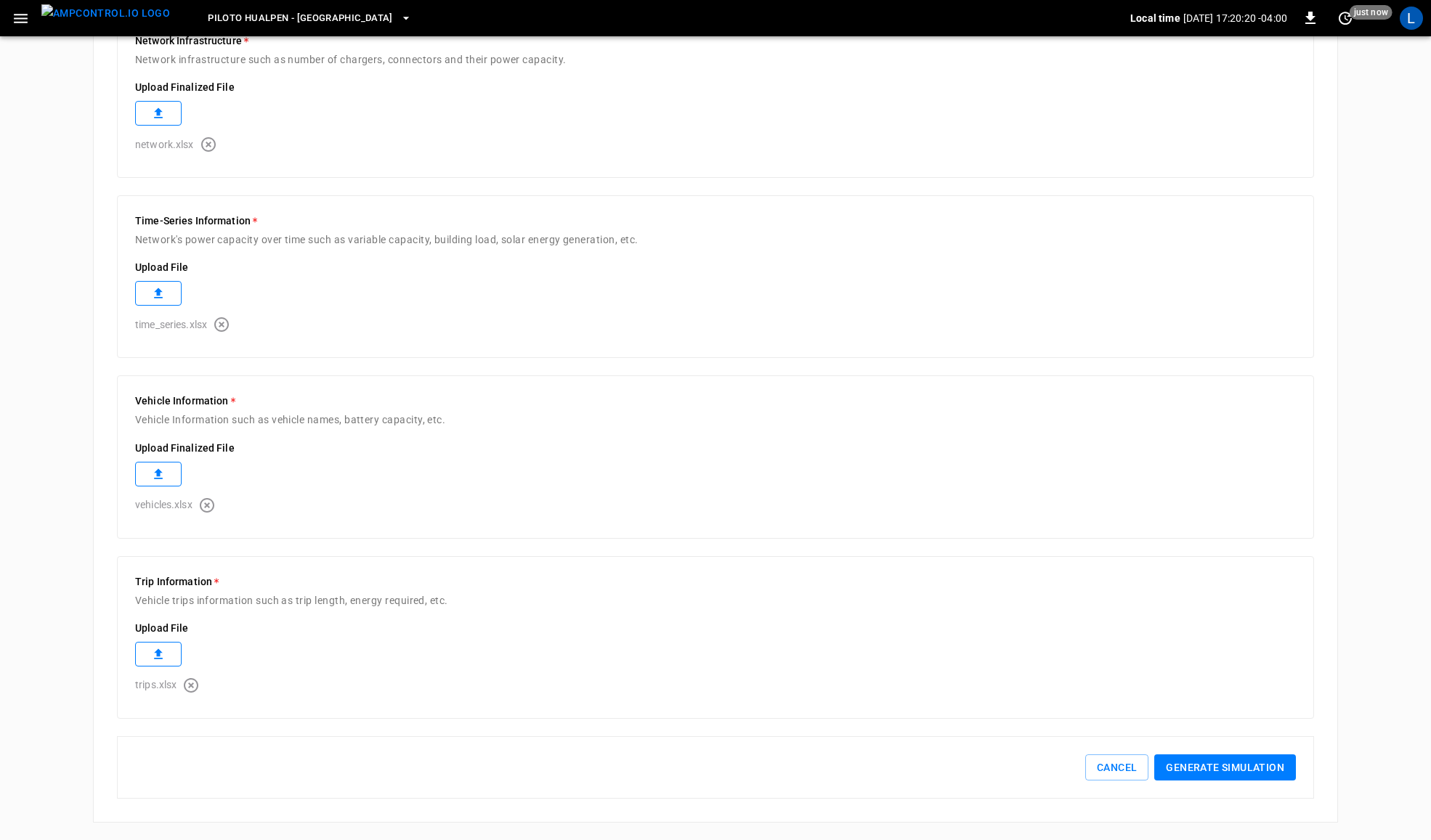
click at [1234, 774] on button "Generate simulation" at bounding box center [1225, 768] width 141 height 27
click at [1197, 761] on button "Generate simulation" at bounding box center [1225, 768] width 141 height 27
click at [1234, 774] on button "Generate simulation" at bounding box center [1225, 768] width 141 height 27
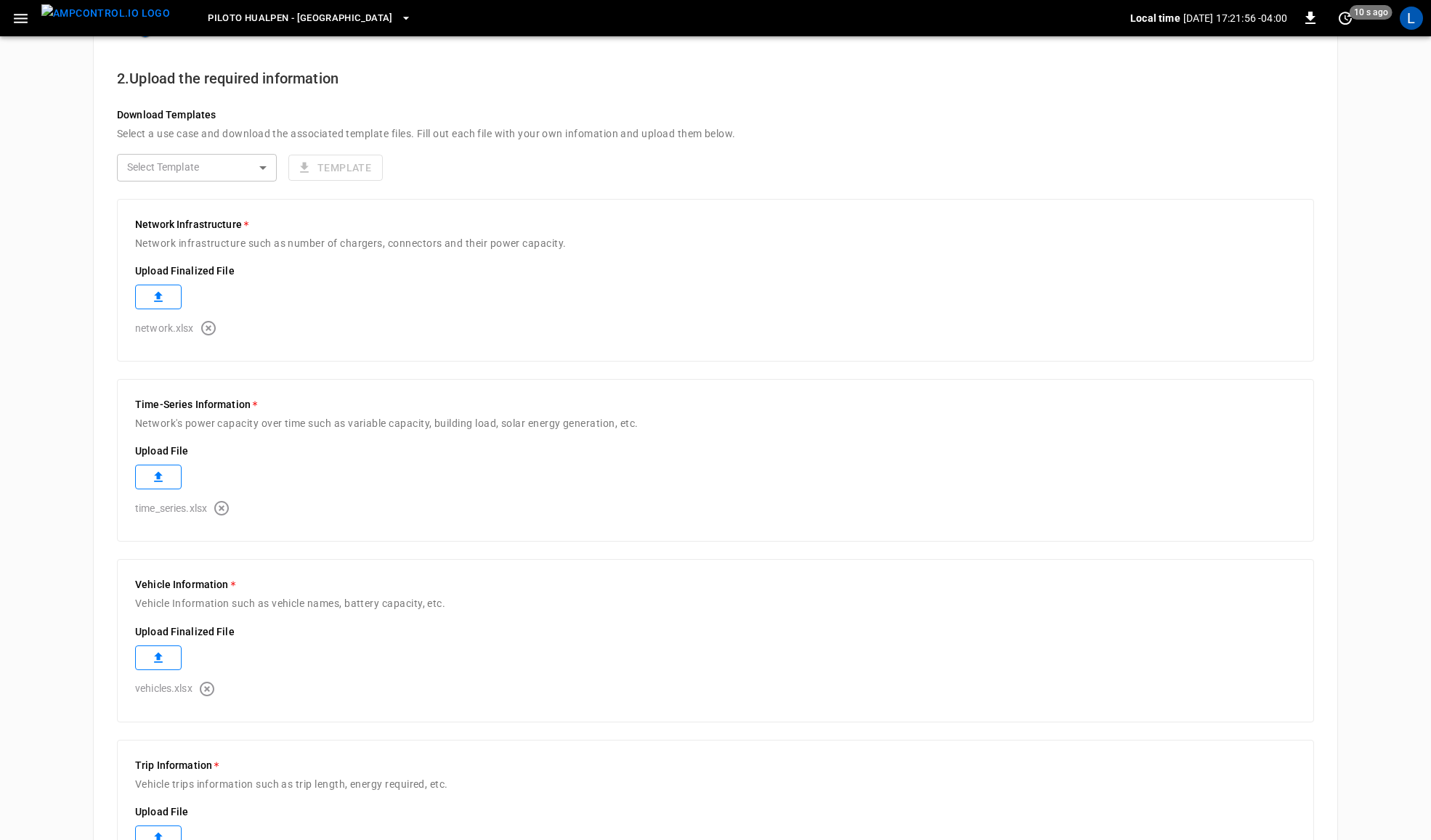
scroll to position [247, 0]
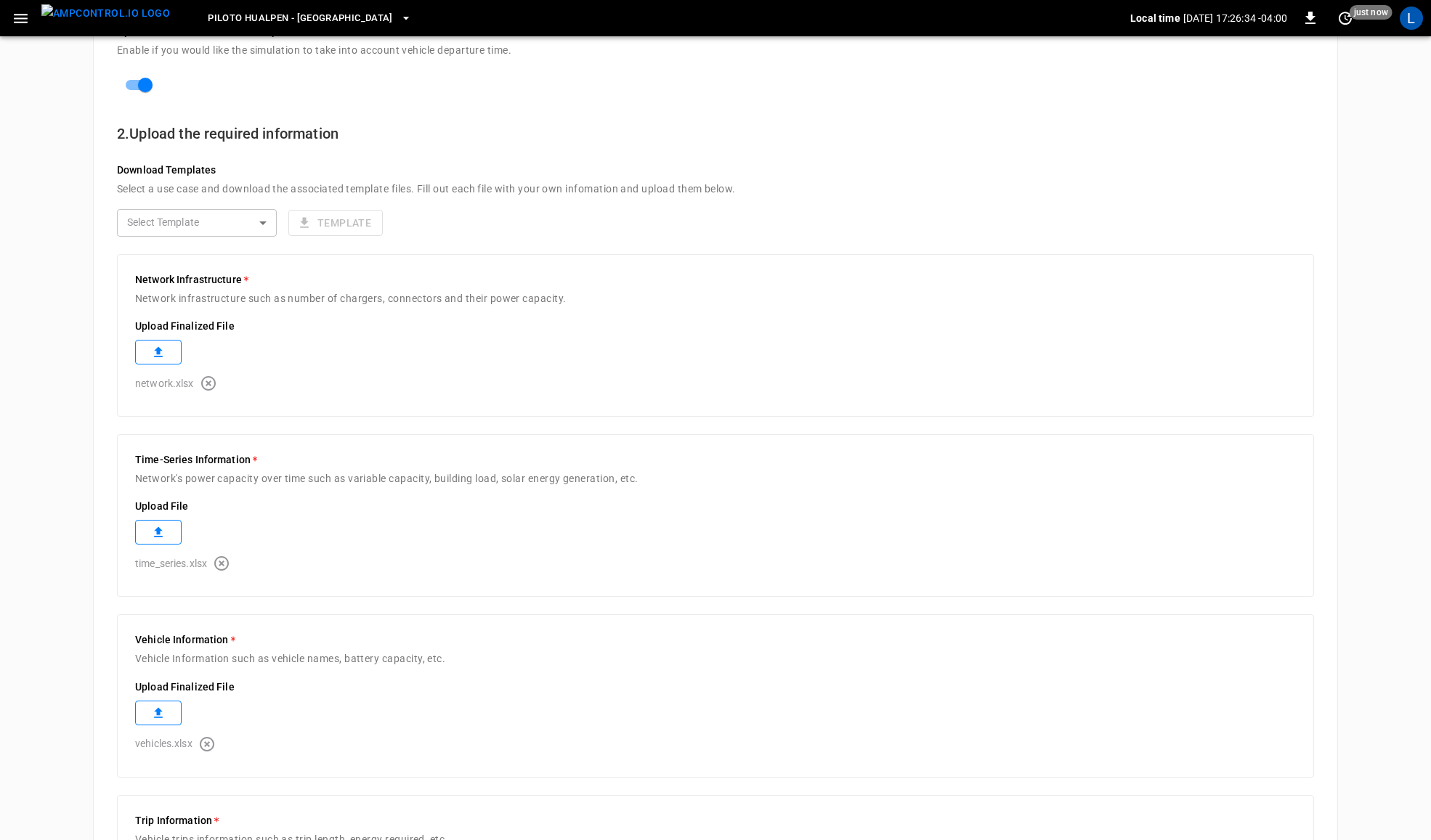
click at [229, 562] on icon "button" at bounding box center [221, 564] width 15 height 15
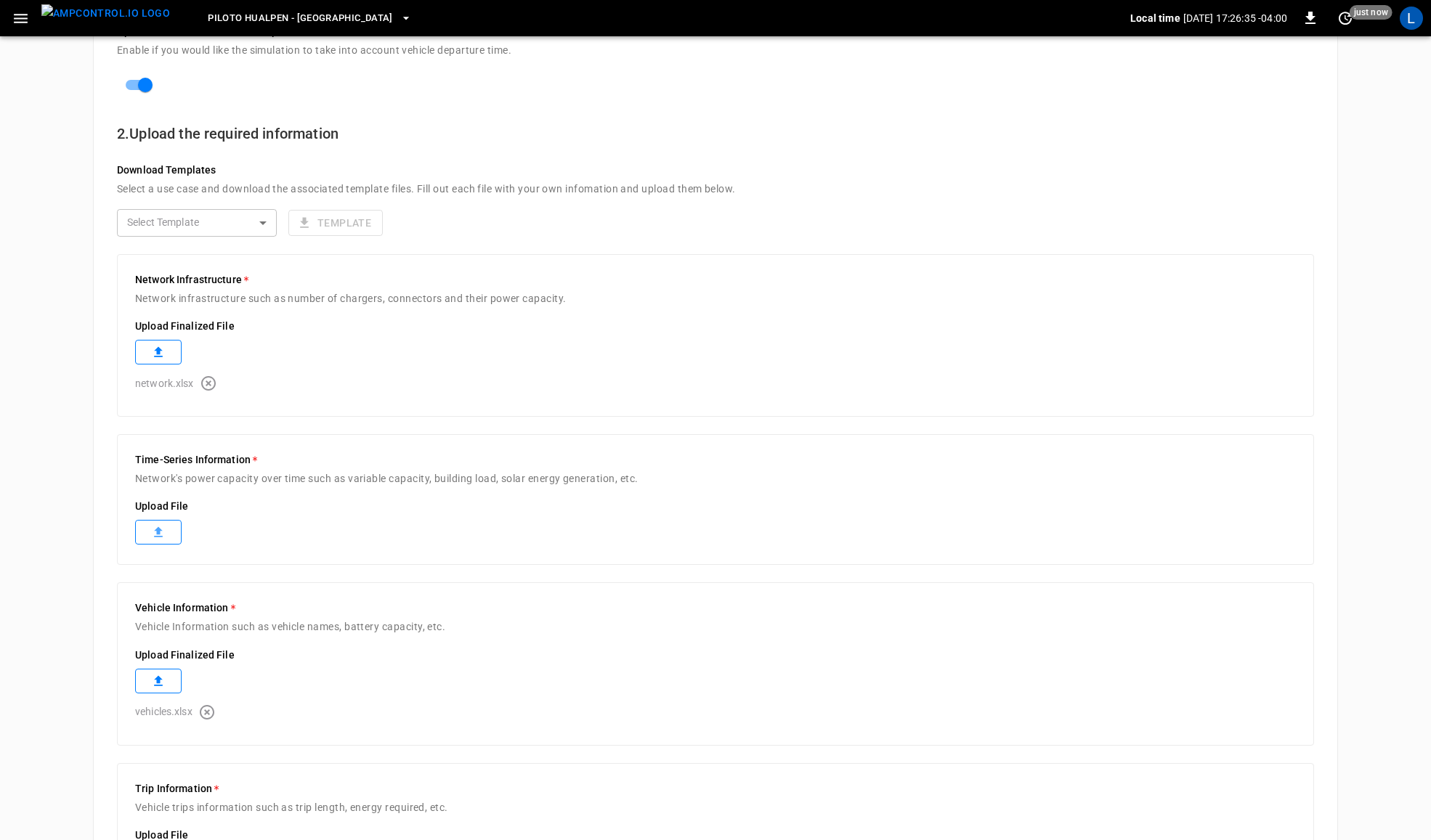
click at [157, 538] on icon at bounding box center [158, 533] width 15 height 15
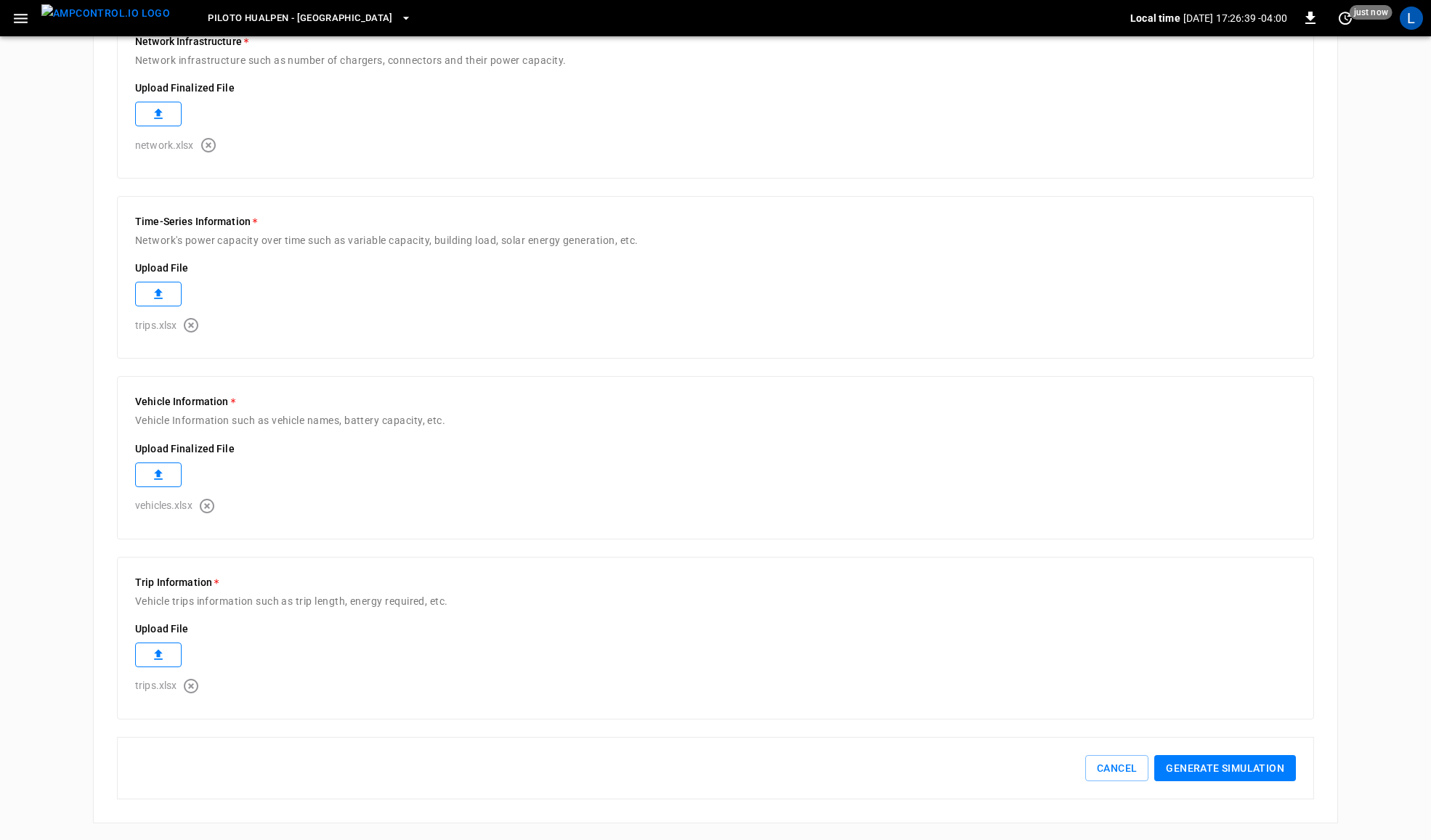
scroll to position [489, 0]
click at [1236, 755] on button "Generate simulation" at bounding box center [1225, 768] width 141 height 27
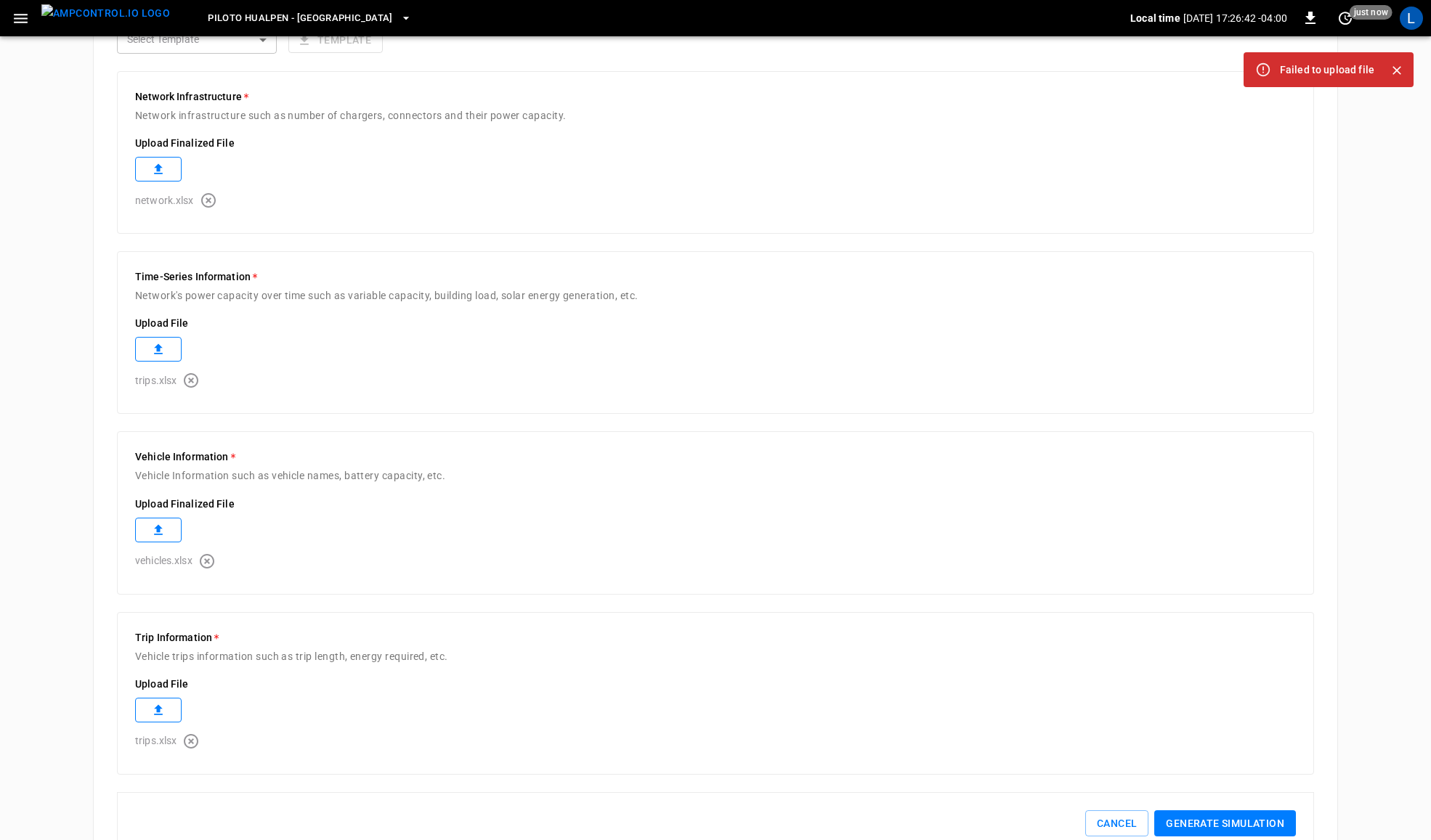
scroll to position [428, 0]
click at [211, 204] on icon "button" at bounding box center [208, 202] width 17 height 17
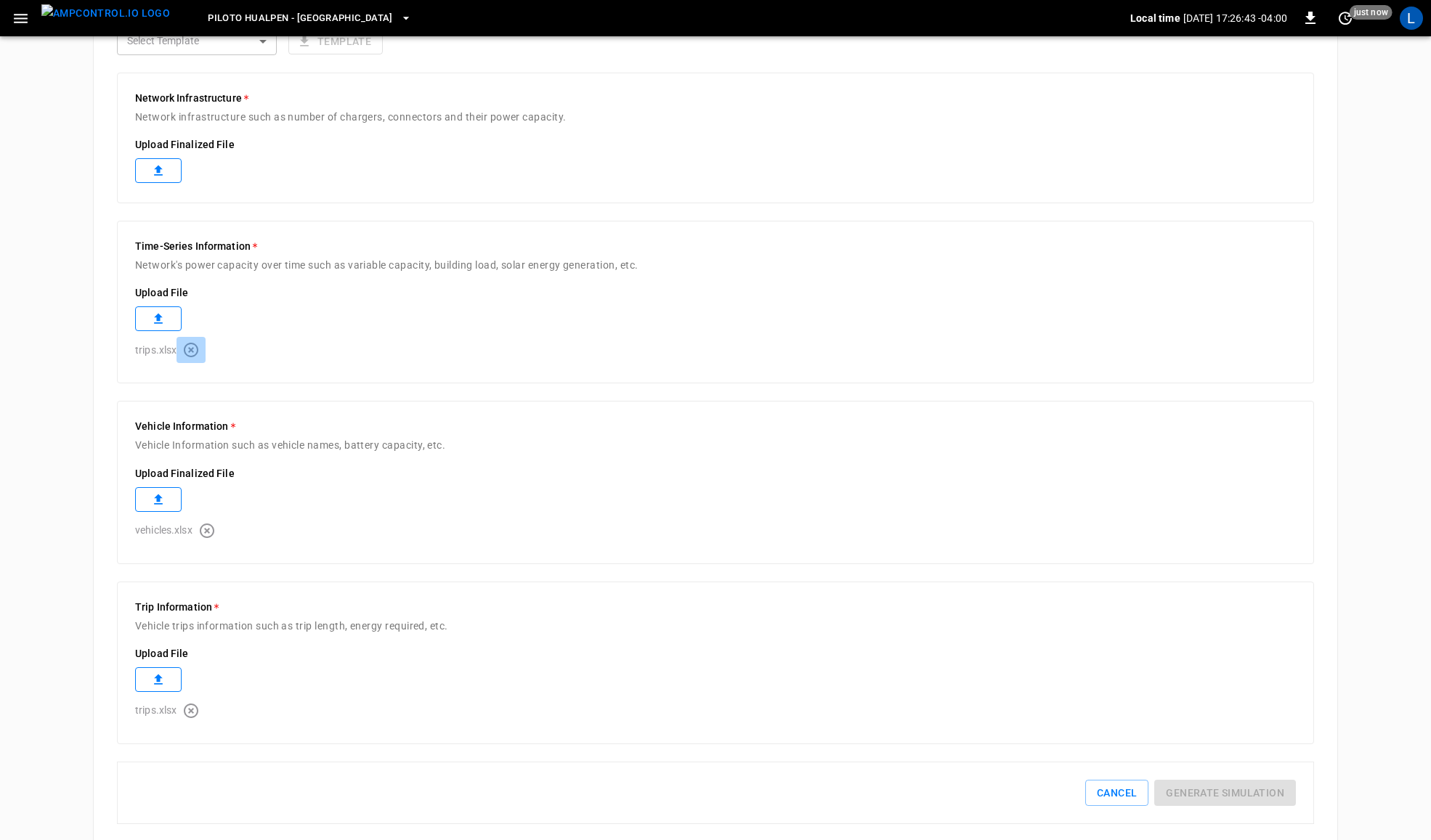
drag, startPoint x: 193, startPoint y: 351, endPoint x: 213, endPoint y: 444, distance: 95.1
click at [192, 351] on icon "button" at bounding box center [191, 350] width 17 height 17
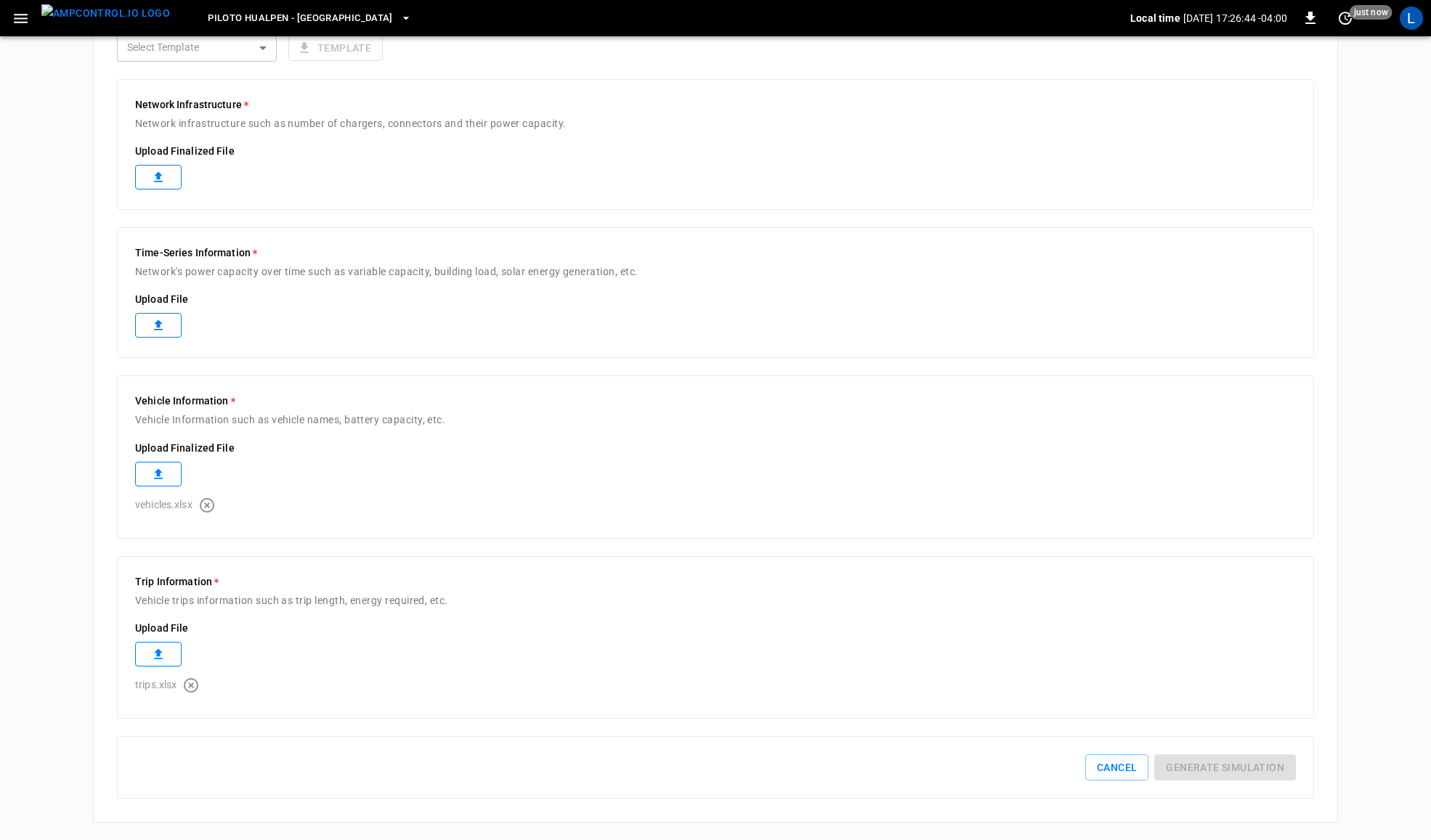
click at [205, 503] on icon "button" at bounding box center [207, 506] width 17 height 17
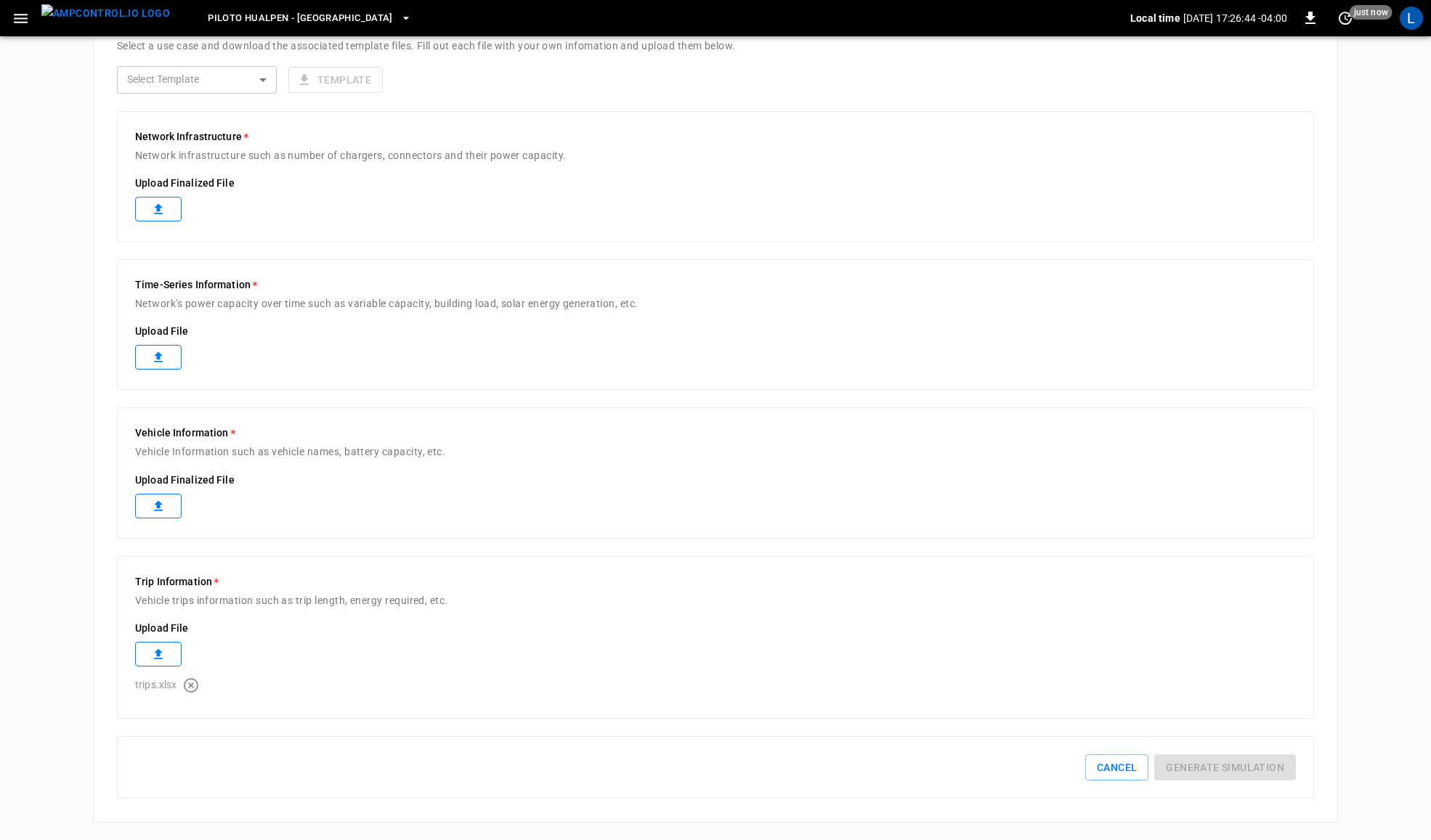
click at [187, 683] on icon "button" at bounding box center [191, 686] width 17 height 17
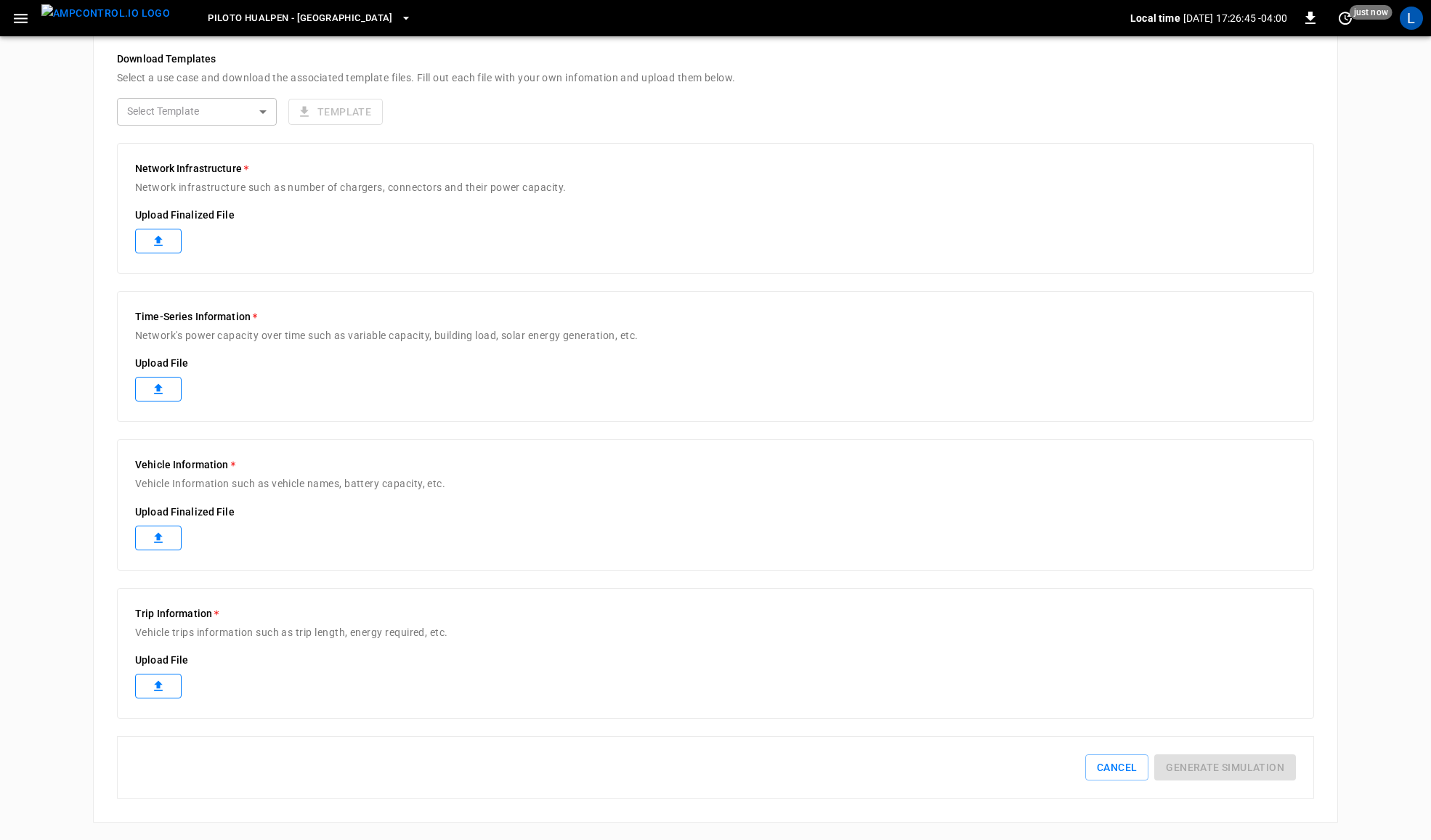
scroll to position [361, 0]
click at [149, 237] on label at bounding box center [158, 241] width 47 height 25
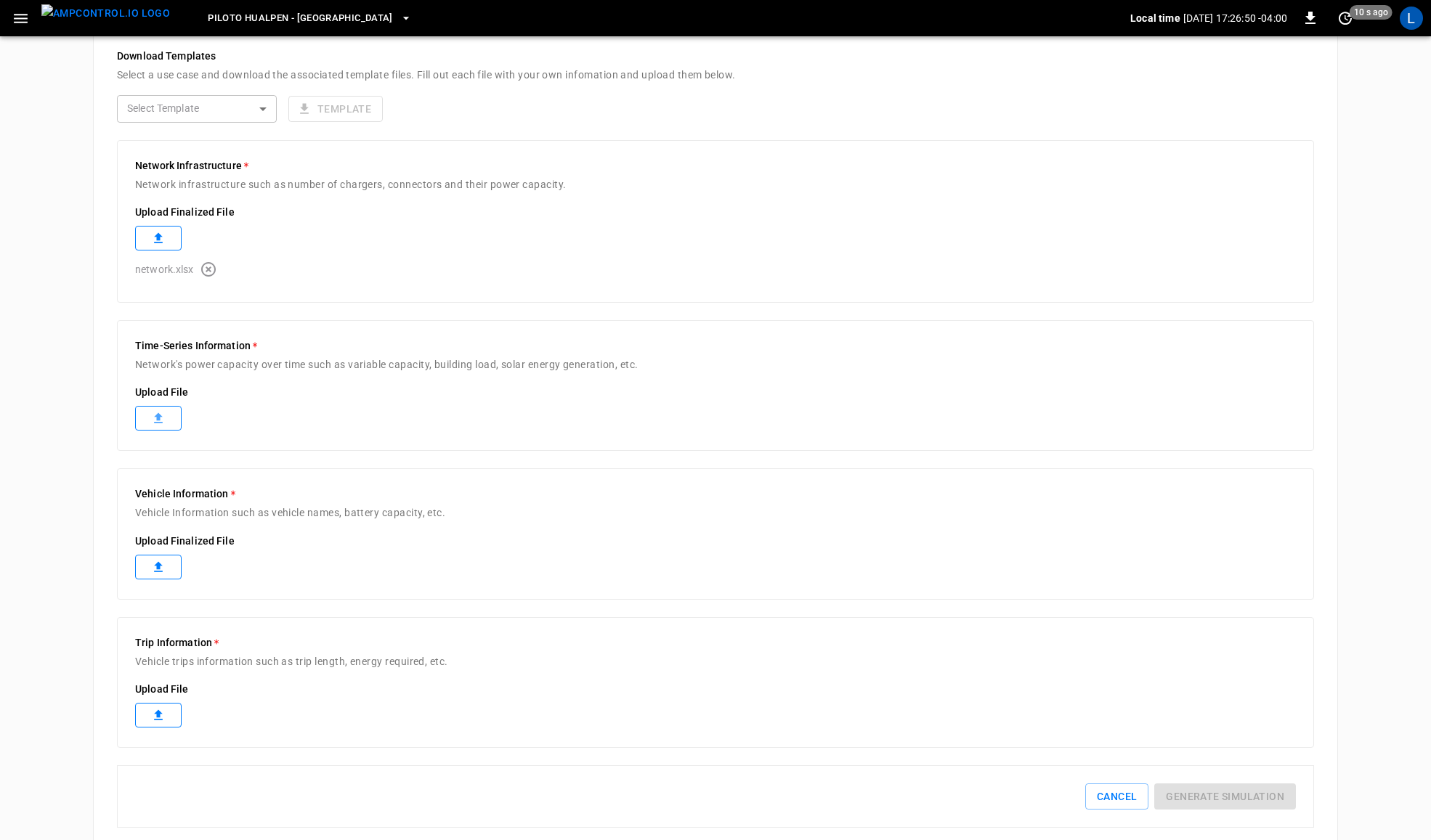
click at [170, 410] on label at bounding box center [158, 418] width 47 height 25
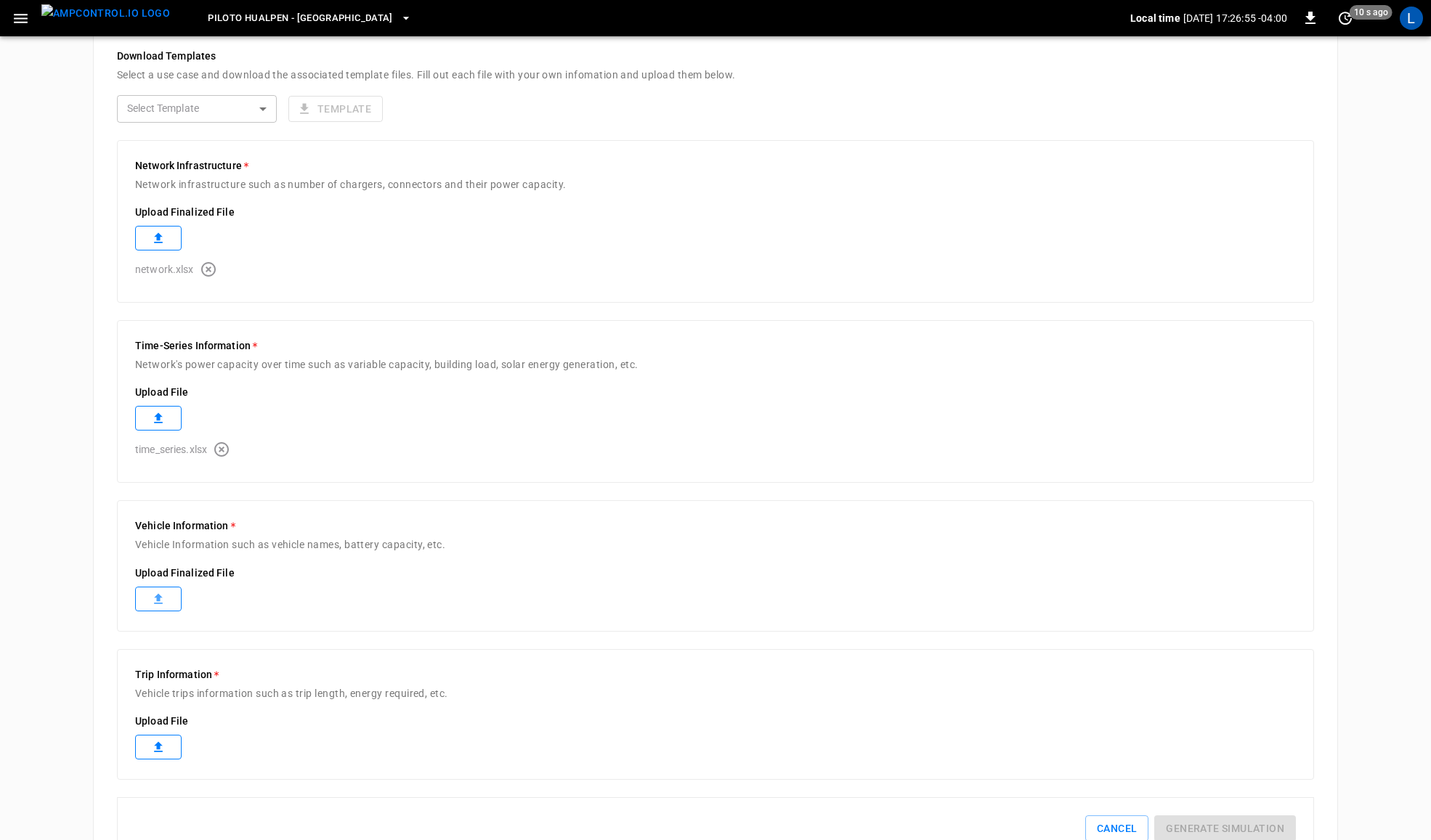
click at [145, 599] on label at bounding box center [158, 600] width 47 height 25
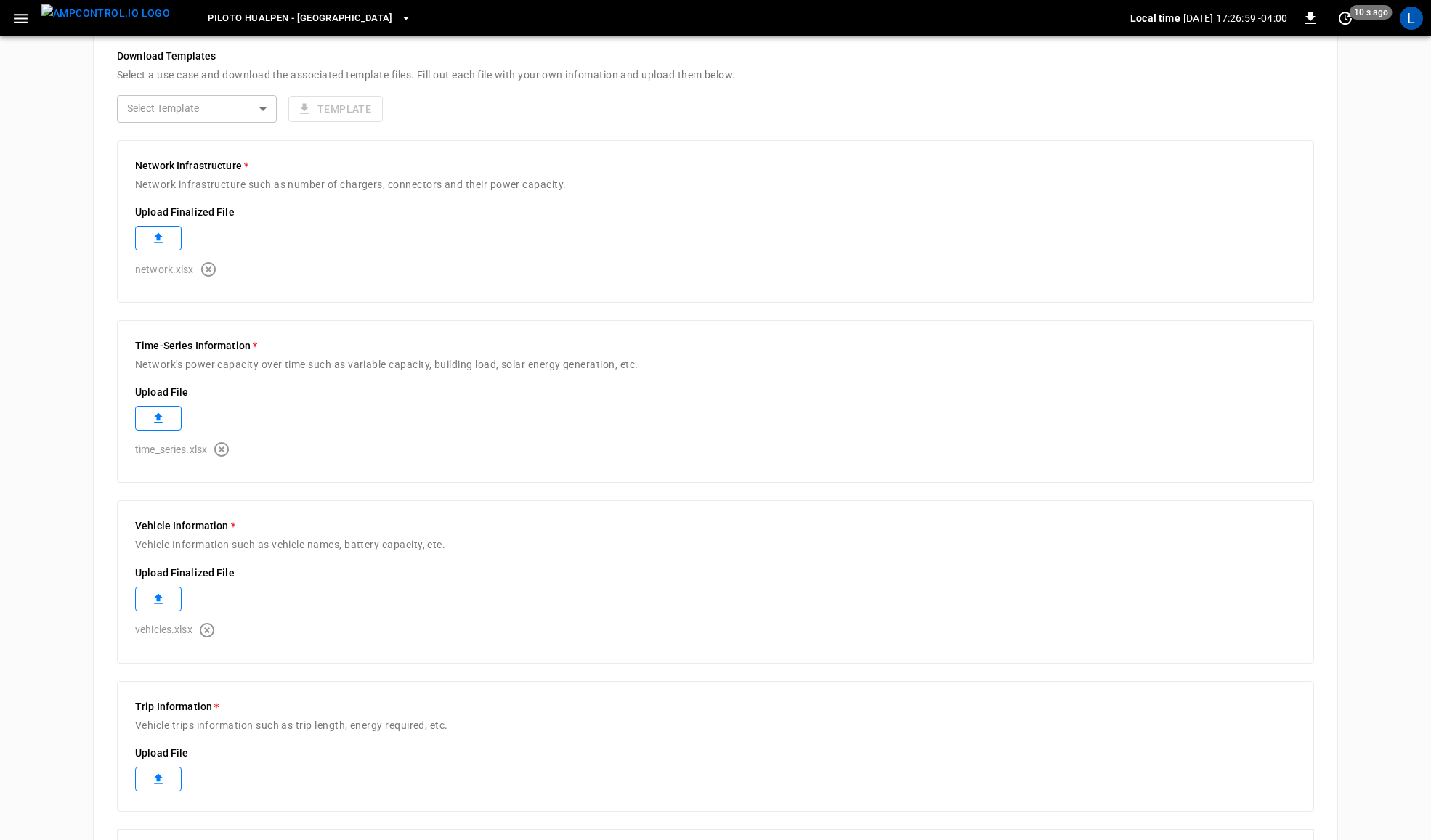
click at [167, 792] on label at bounding box center [158, 780] width 47 height 25
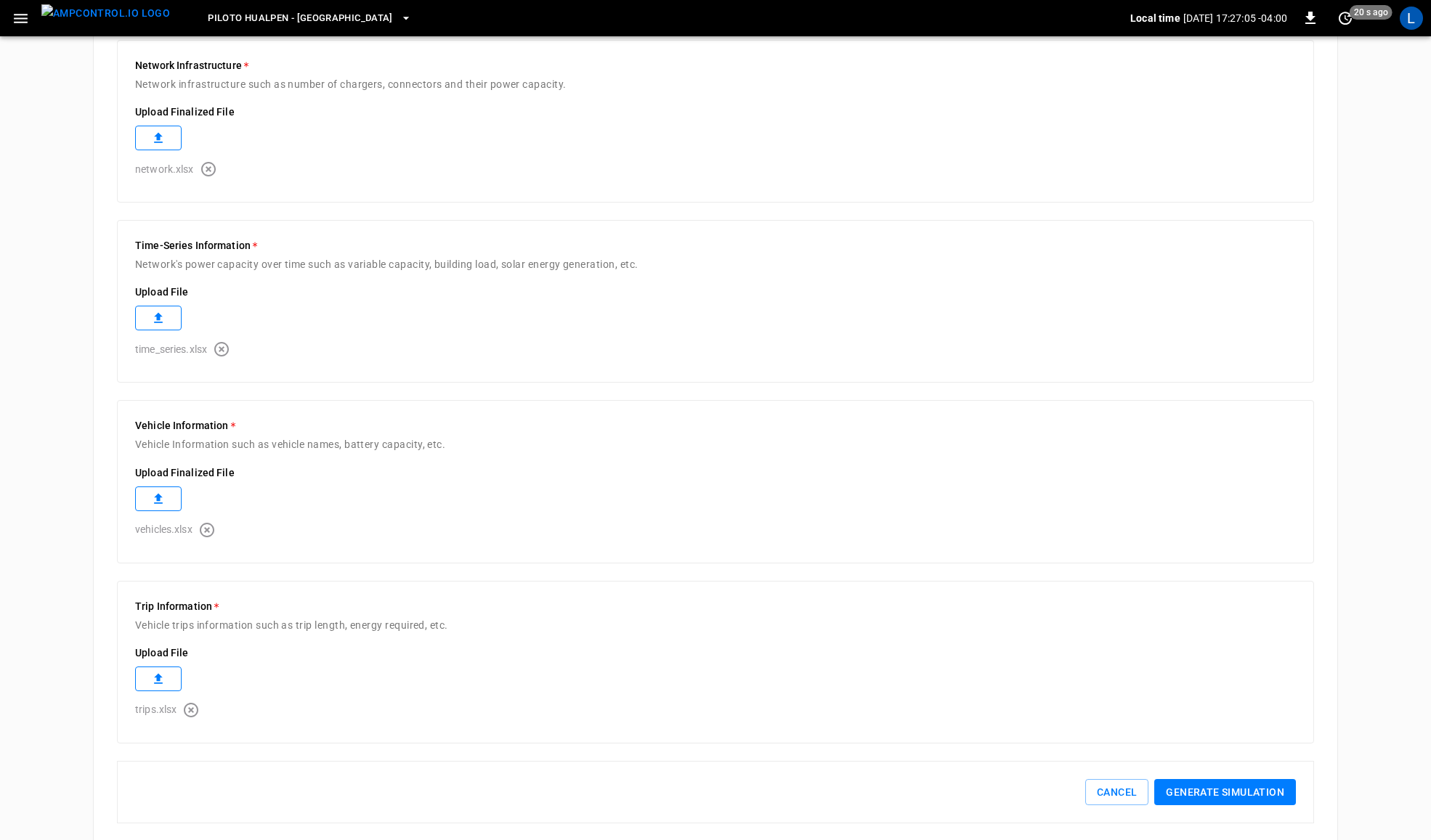
scroll to position [489, 0]
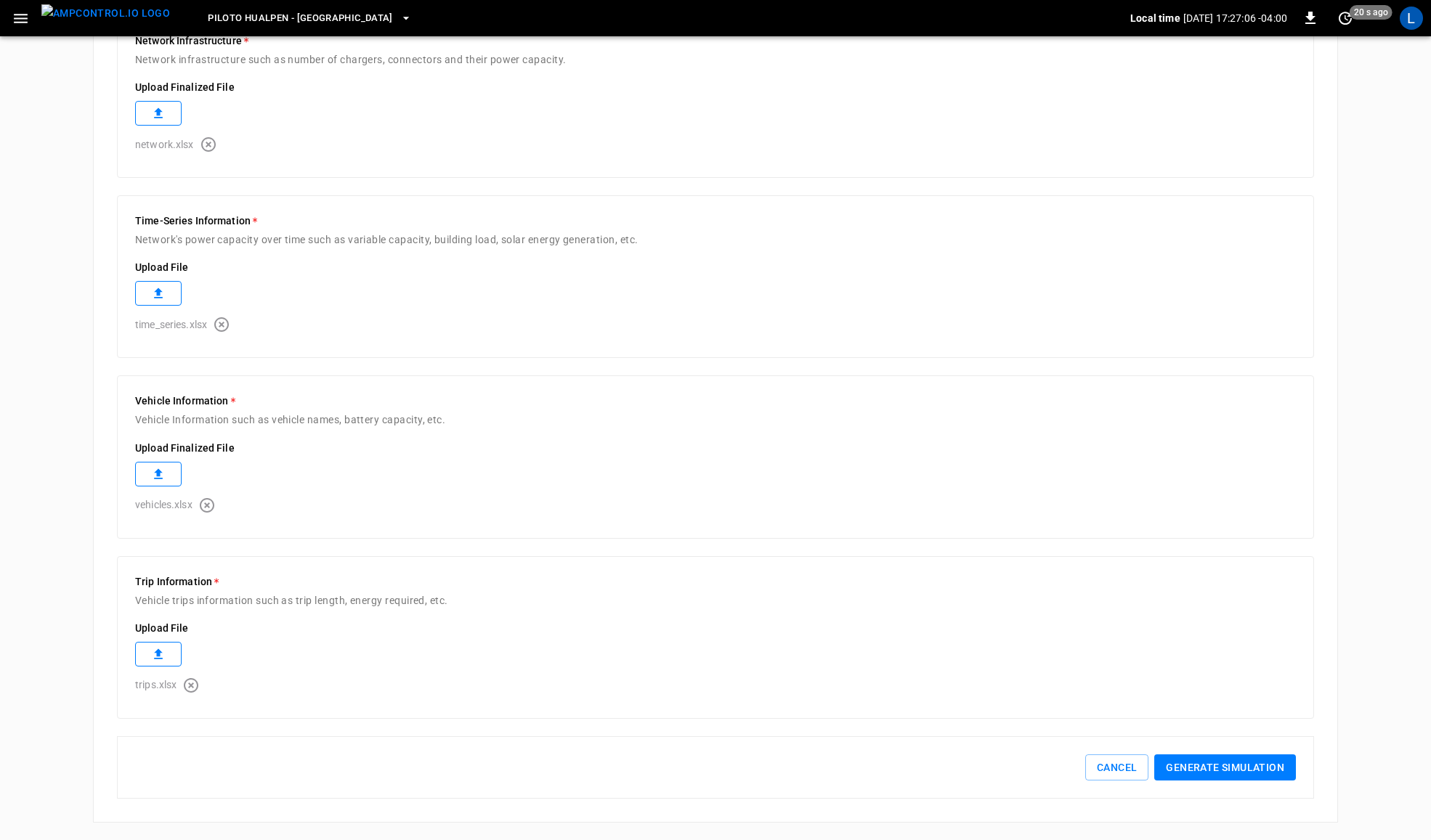
click at [1277, 770] on button "Generate simulation" at bounding box center [1225, 768] width 141 height 27
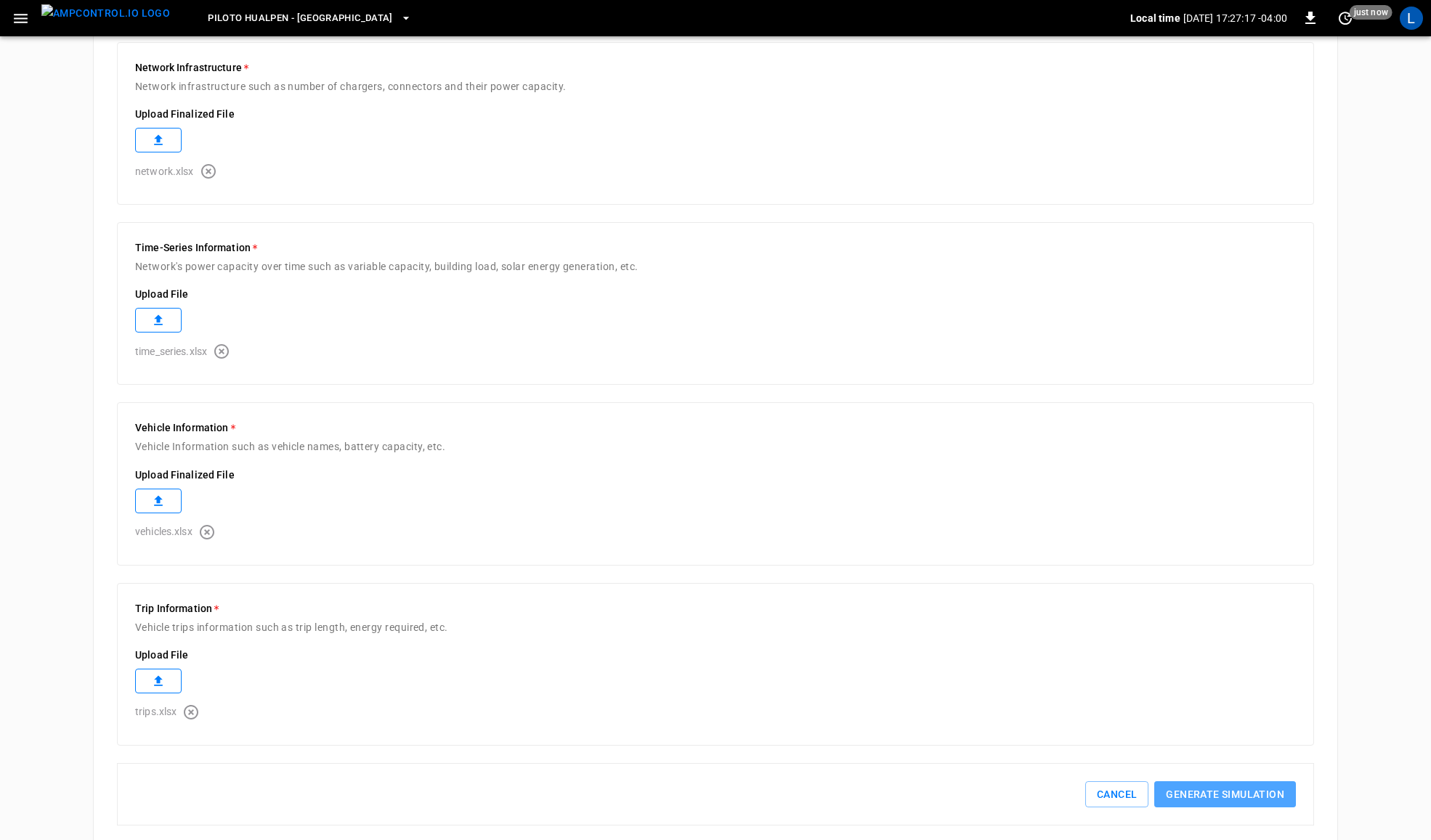
click at [1211, 796] on button "Generate simulation" at bounding box center [1225, 795] width 141 height 27
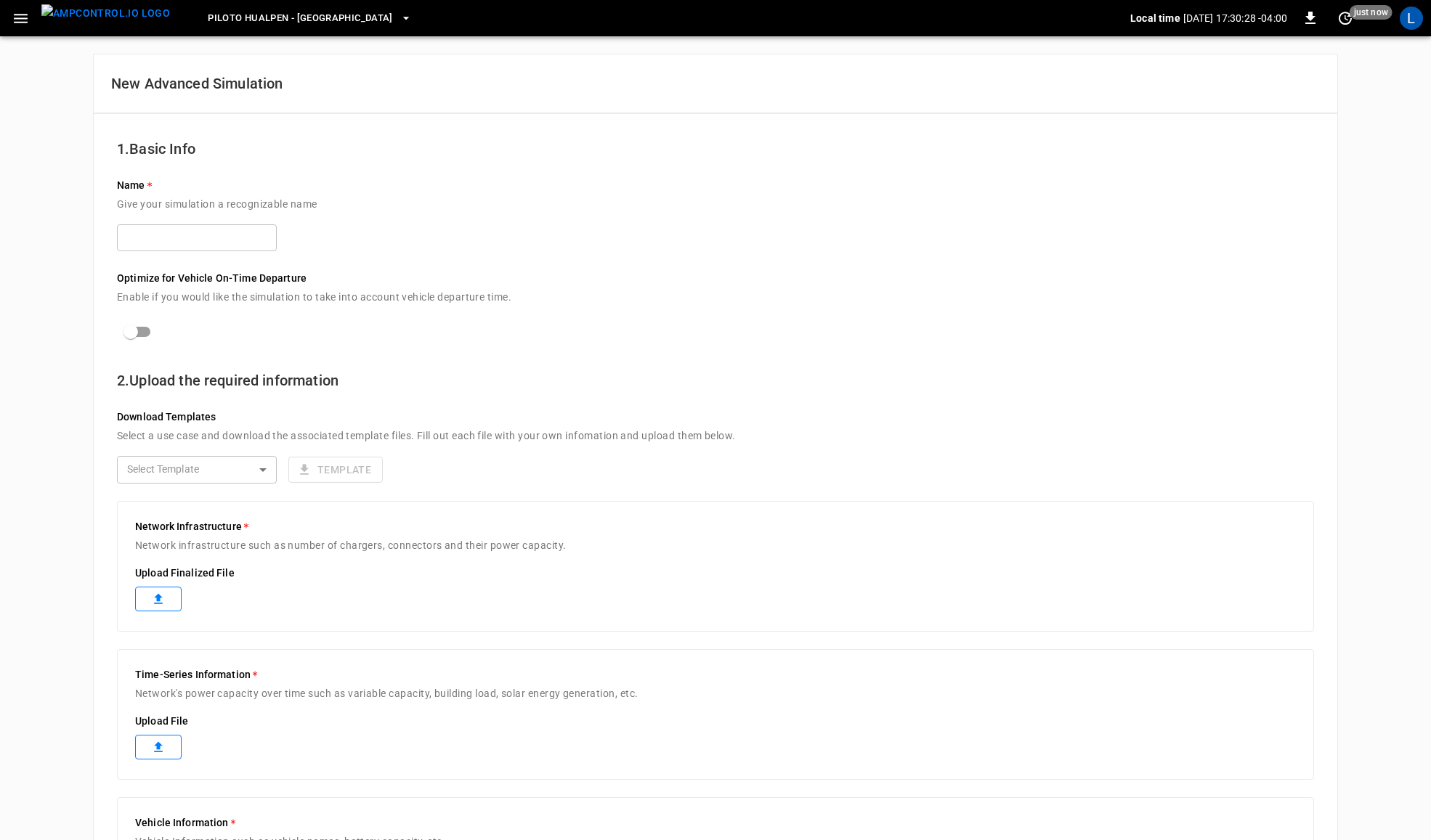
click at [178, 223] on p "Give your simulation a recognizable name" at bounding box center [716, 208] width 1197 height 31
click at [184, 235] on input "text" at bounding box center [197, 238] width 160 height 27
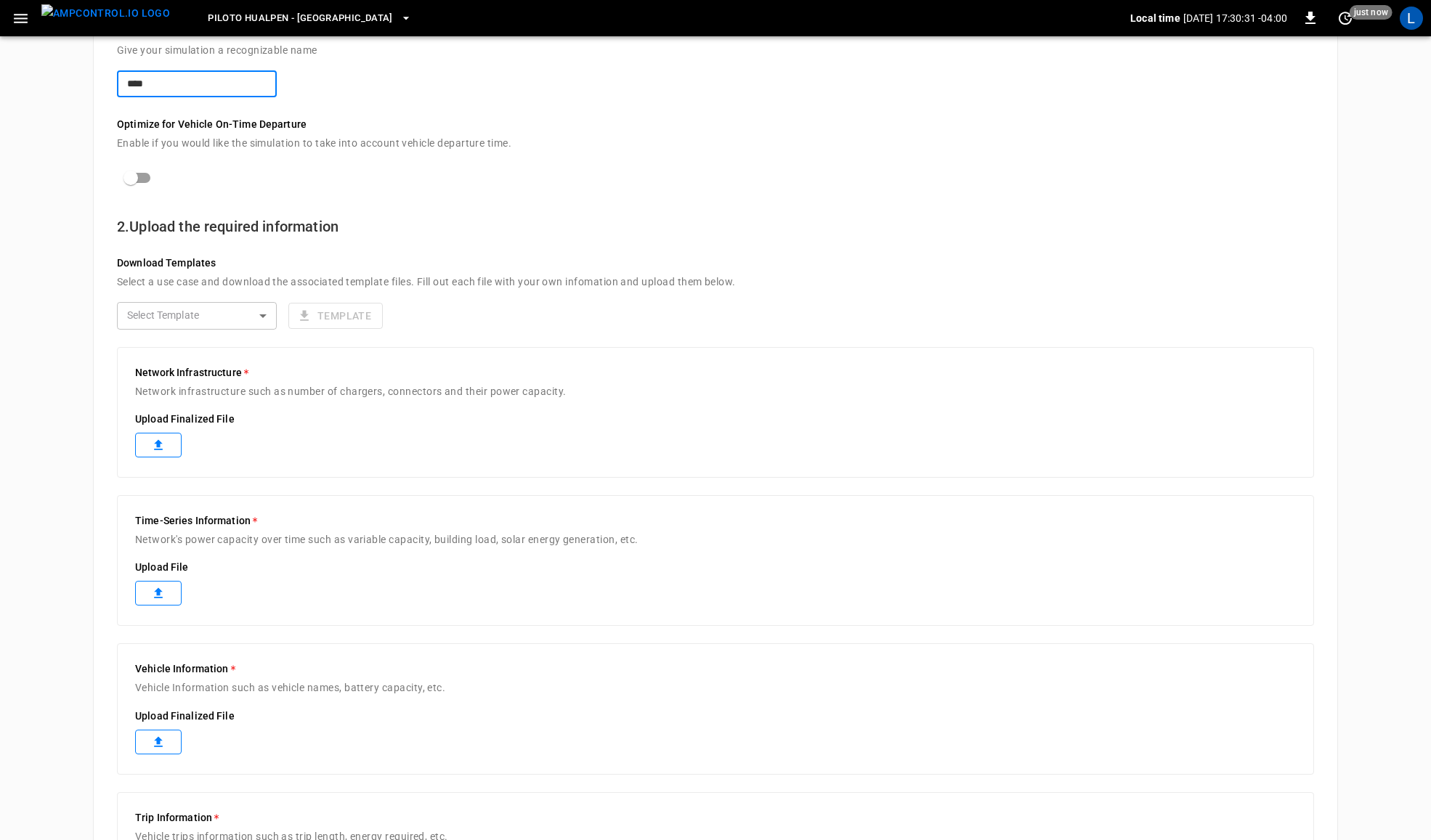
scroll to position [181, 0]
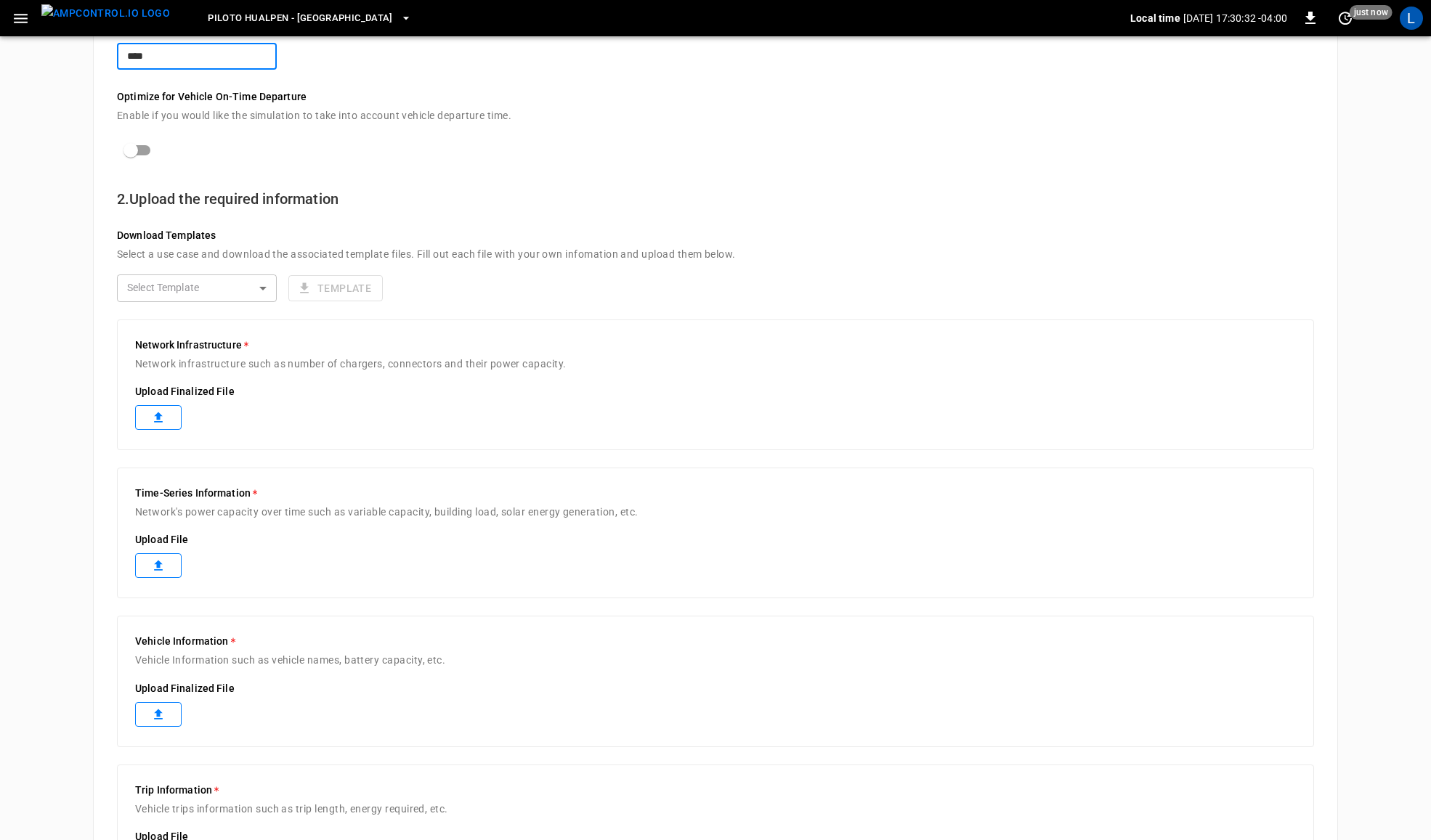
click at [165, 410] on label at bounding box center [158, 417] width 47 height 25
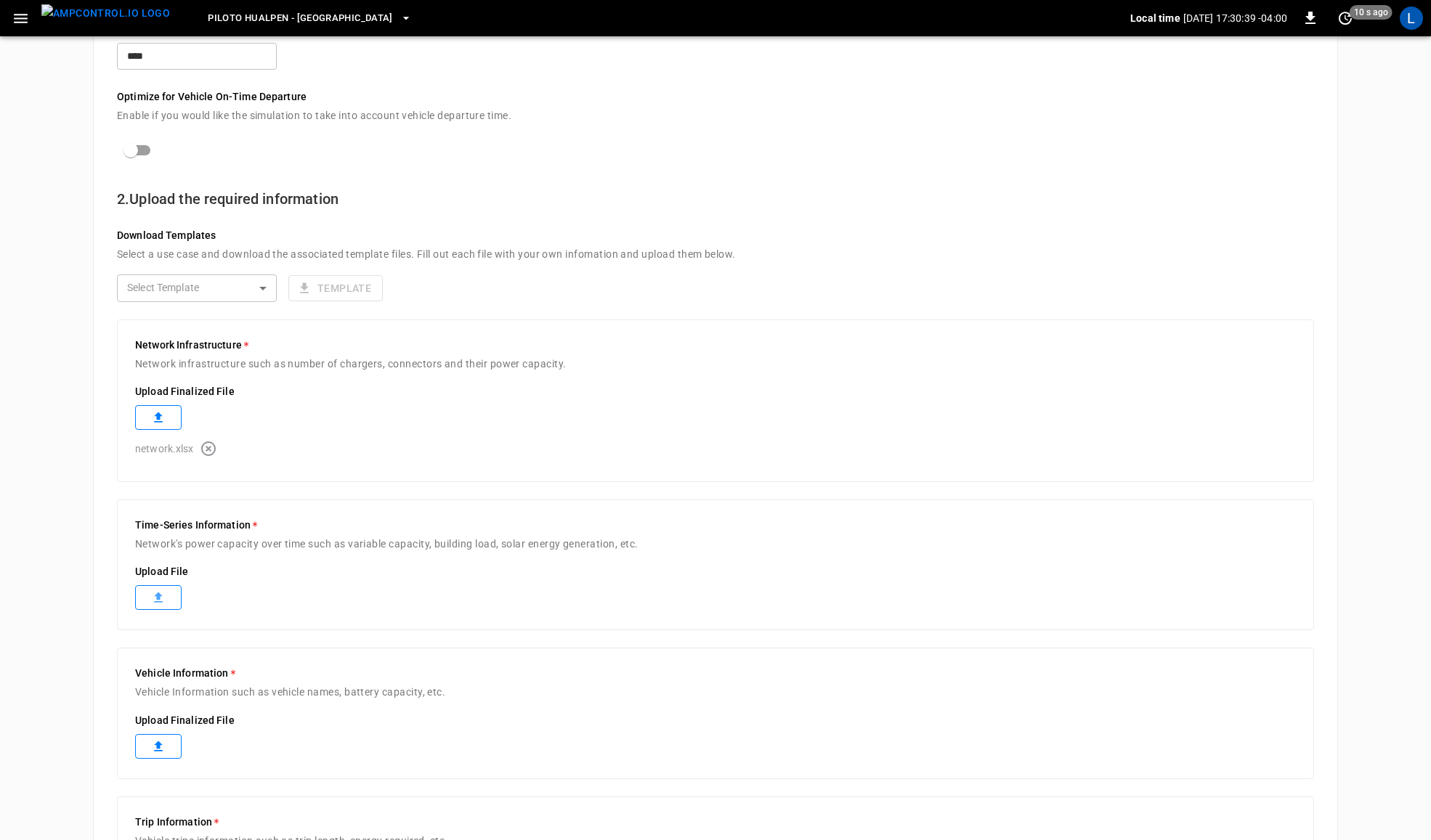
click at [168, 590] on label at bounding box center [158, 598] width 47 height 25
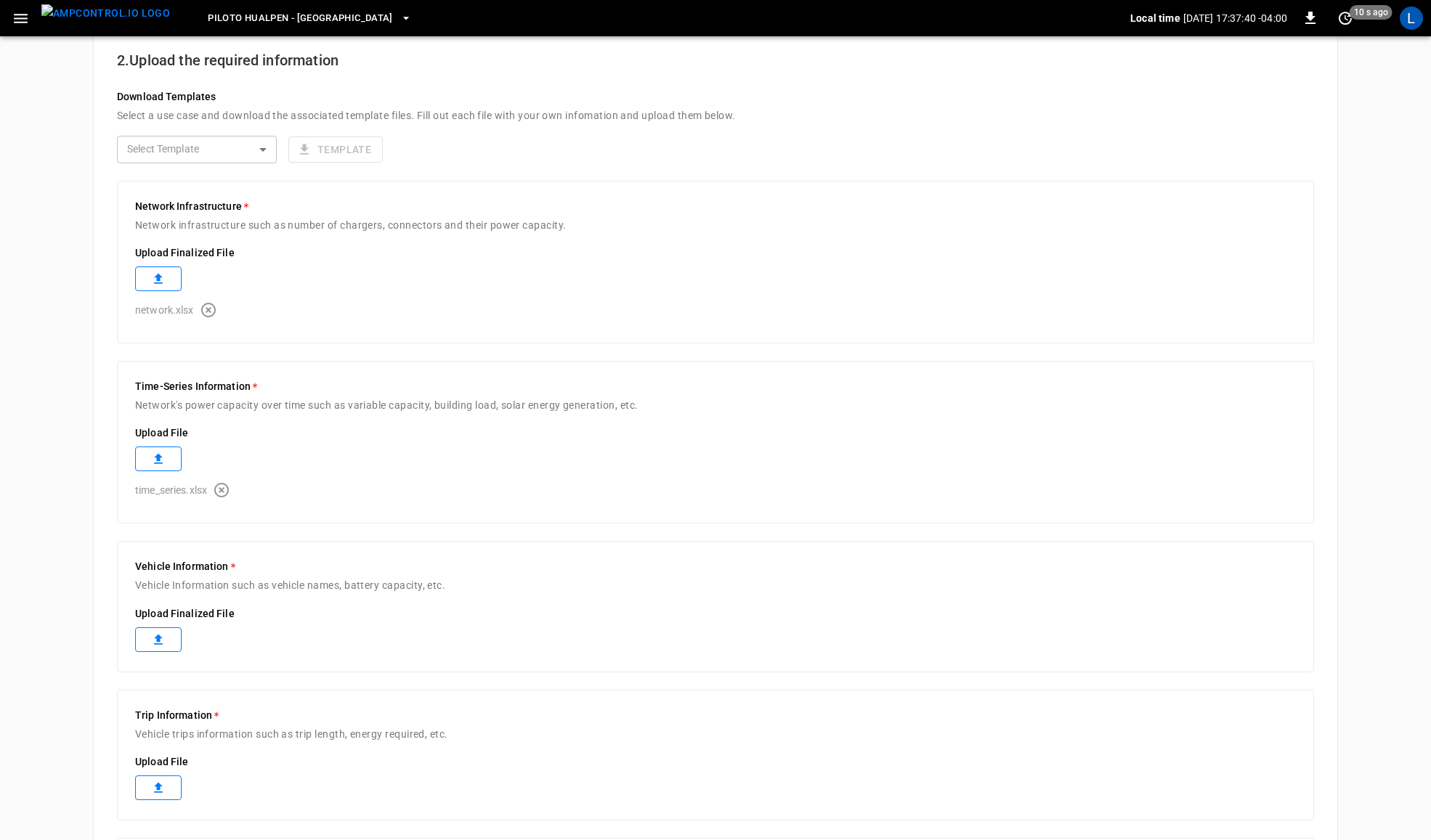
scroll to position [333, 0]
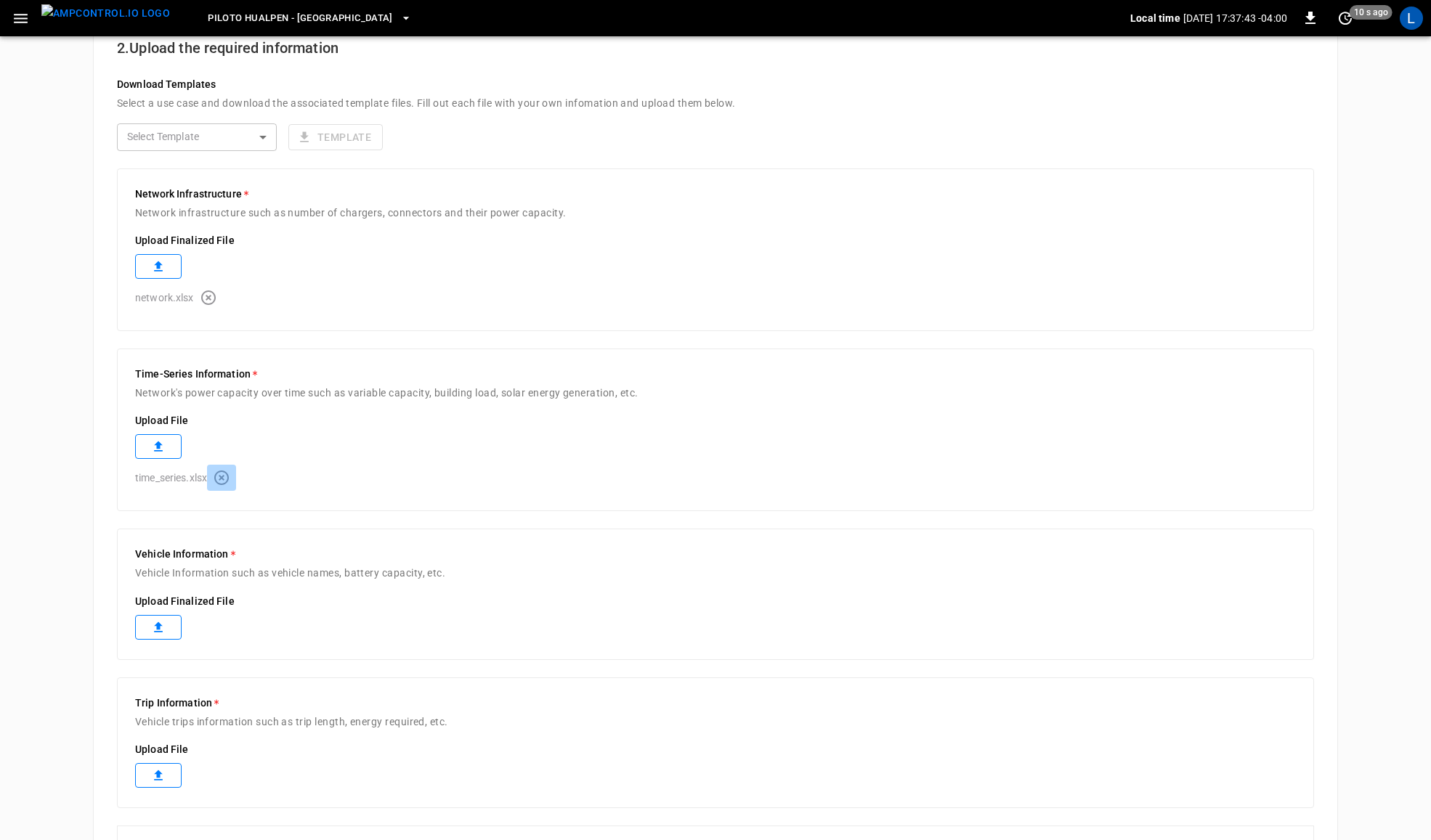
click at [219, 484] on icon "button" at bounding box center [221, 478] width 15 height 15
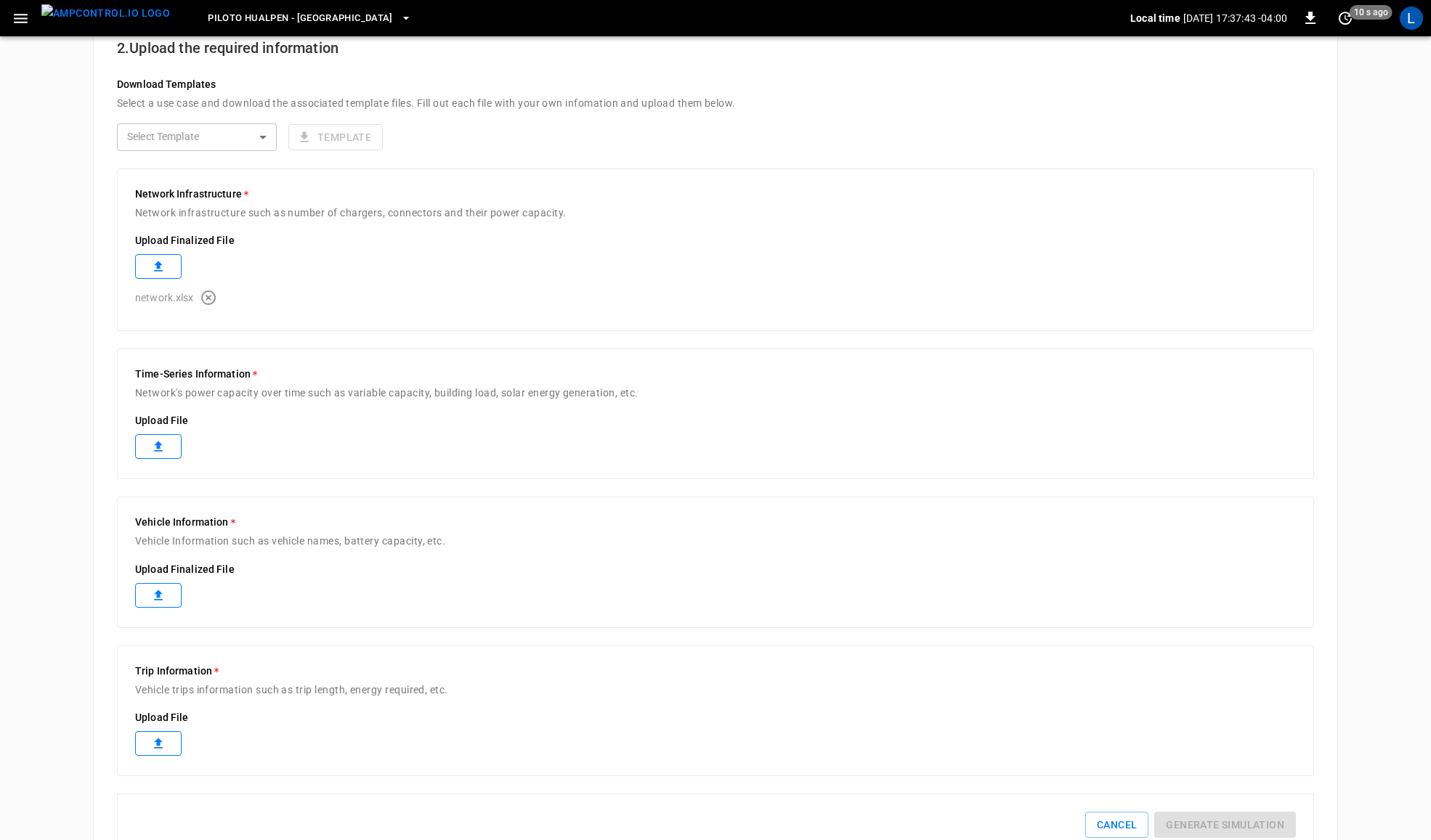
click at [207, 291] on icon "button" at bounding box center [208, 298] width 17 height 17
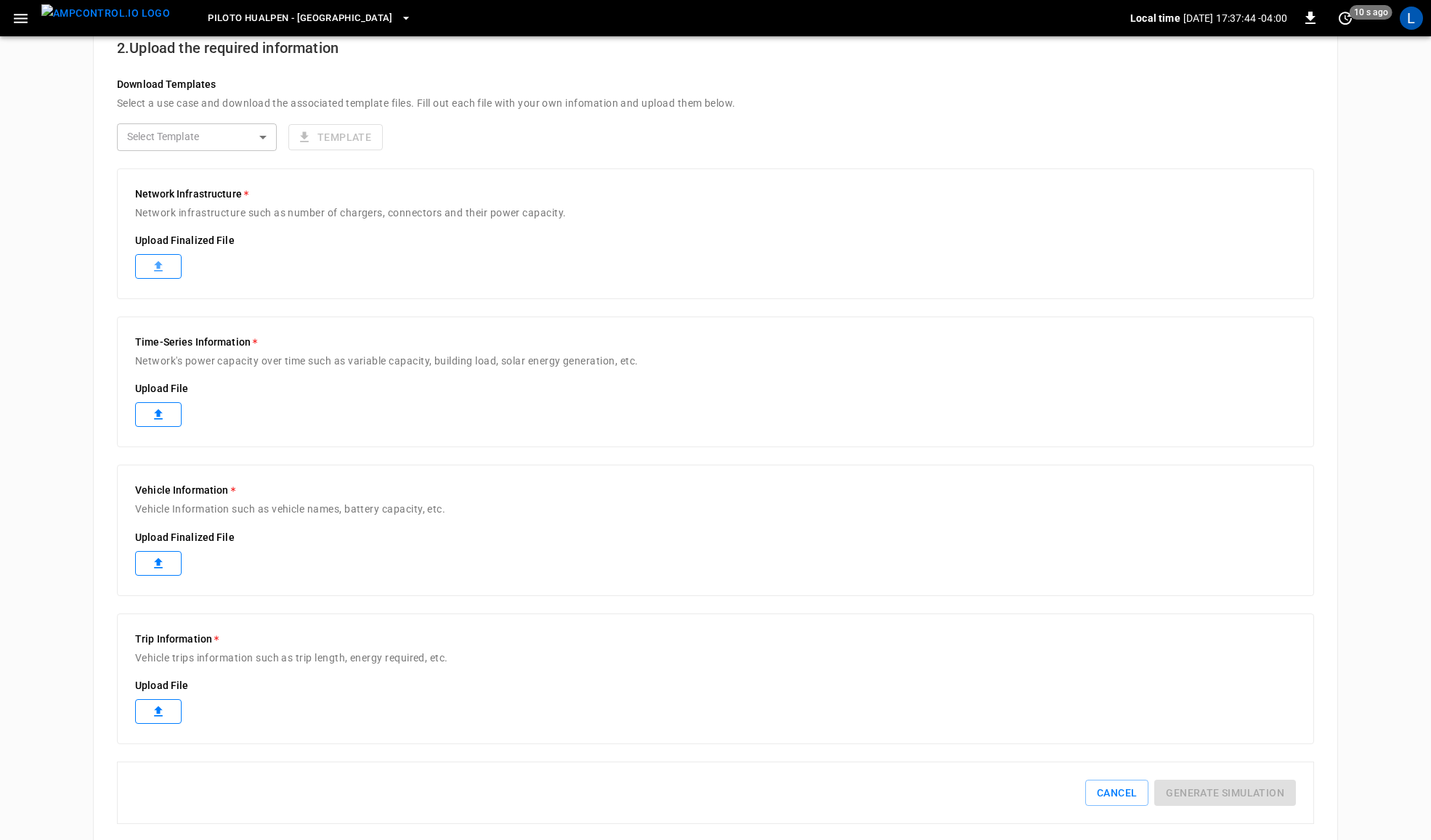
click at [168, 263] on label at bounding box center [158, 267] width 47 height 25
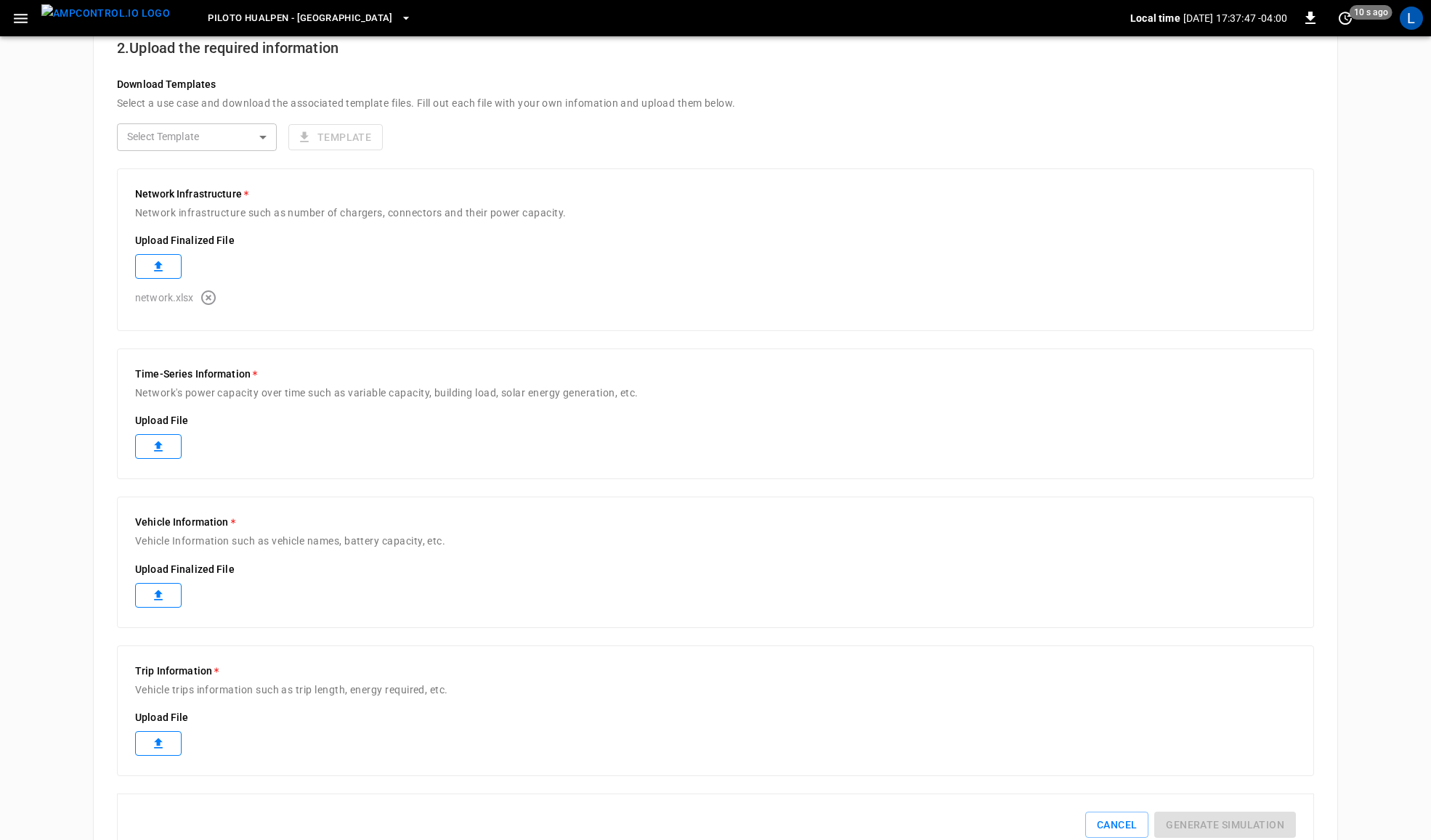
click at [171, 444] on label at bounding box center [158, 447] width 47 height 25
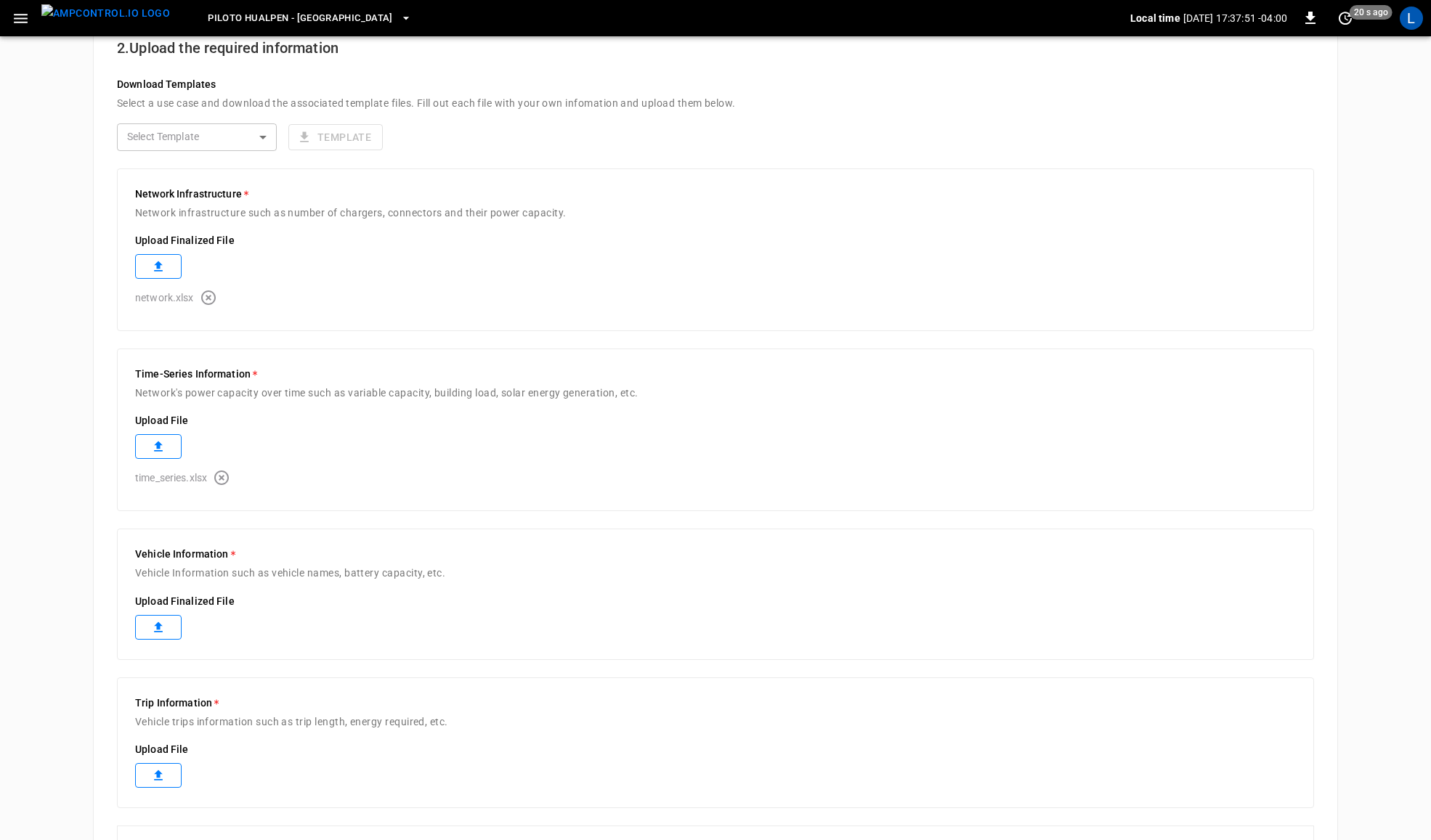
click at [154, 629] on icon at bounding box center [158, 627] width 15 height 15
click at [144, 805] on label at bounding box center [158, 808] width 47 height 25
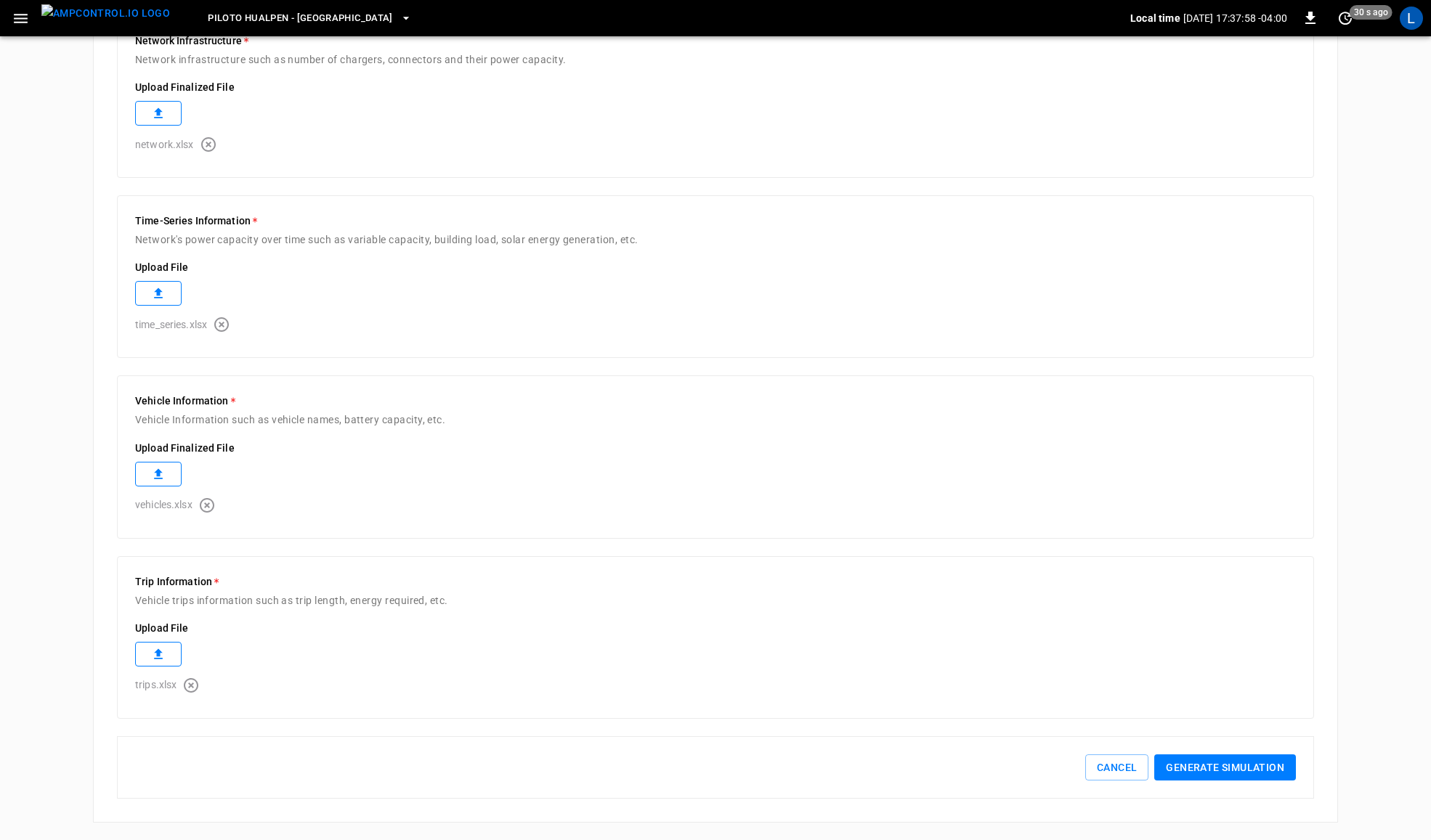
scroll to position [489, 0]
click at [1274, 764] on button "Generate simulation" at bounding box center [1225, 768] width 141 height 27
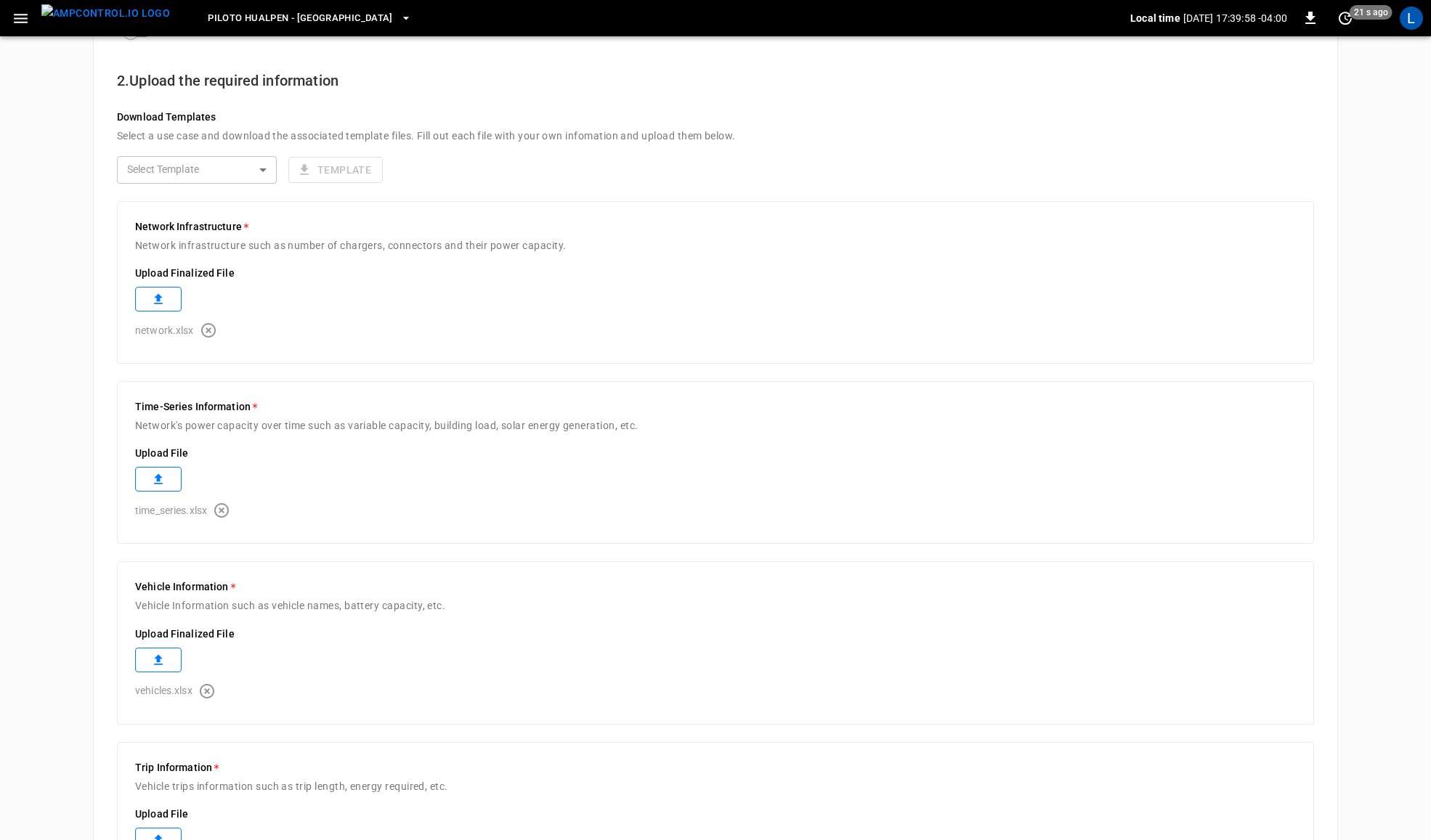
scroll to position [278, 0]
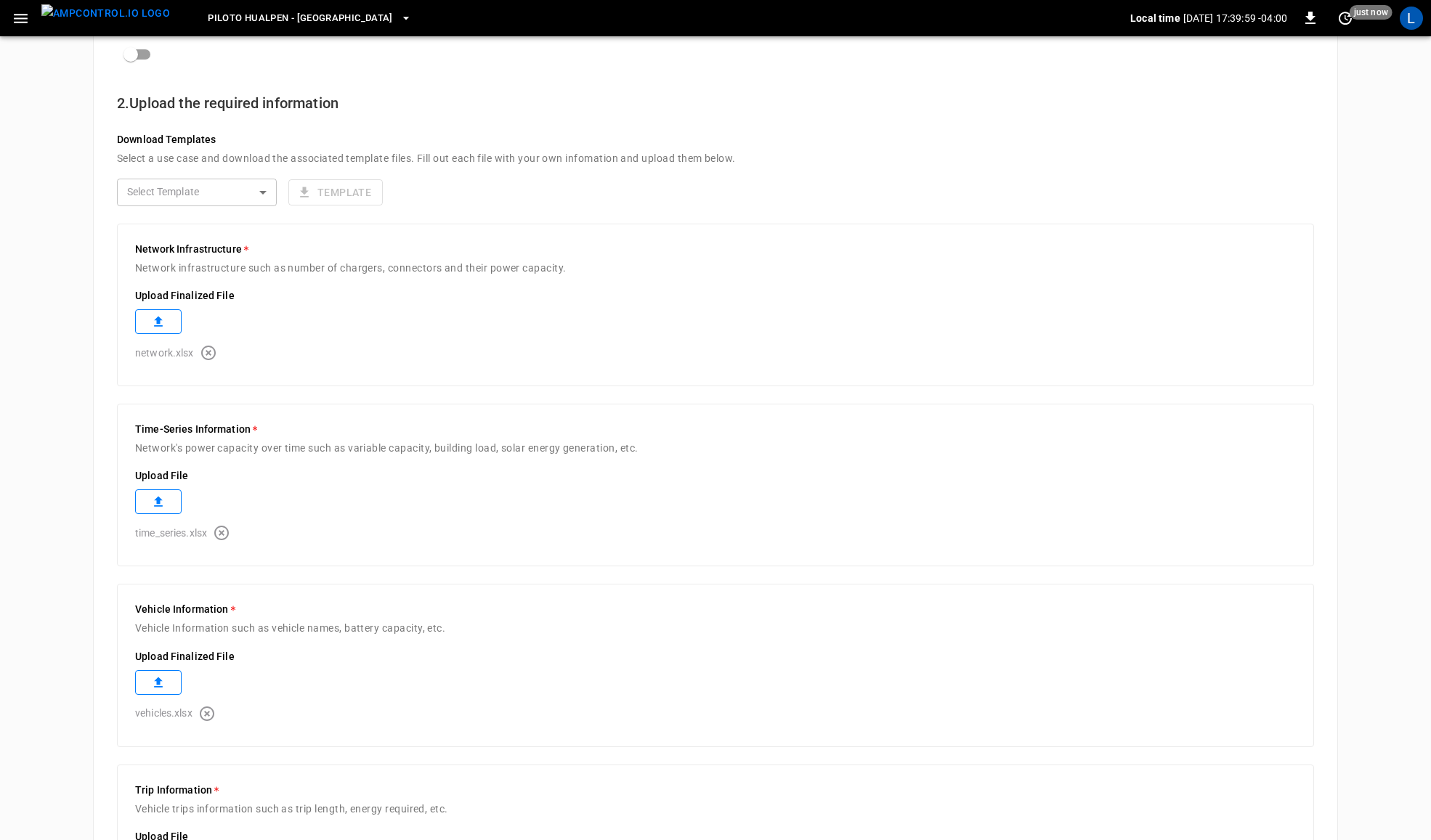
click at [208, 354] on icon "button" at bounding box center [208, 353] width 15 height 15
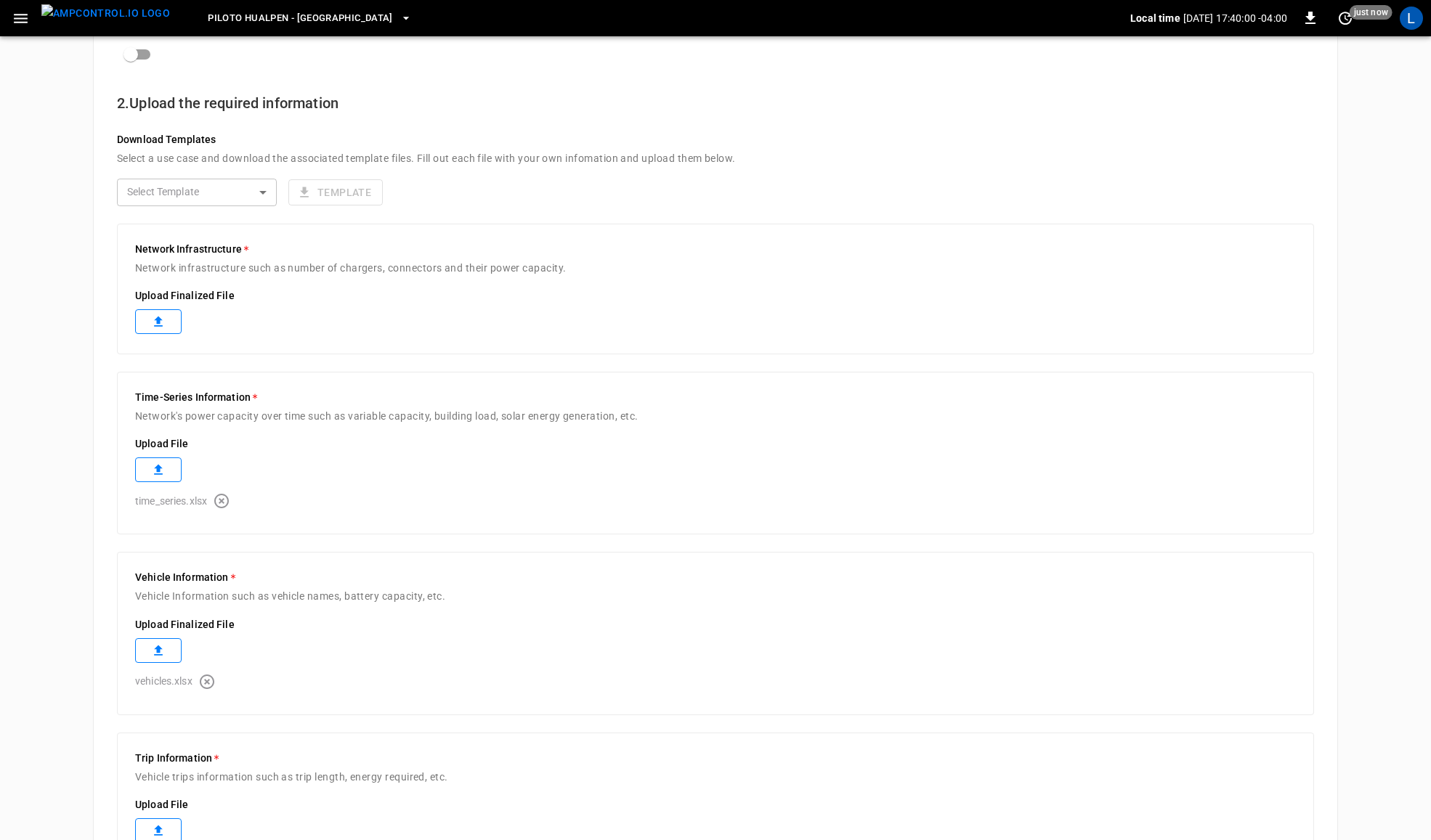
click at [225, 503] on icon "button" at bounding box center [221, 501] width 15 height 15
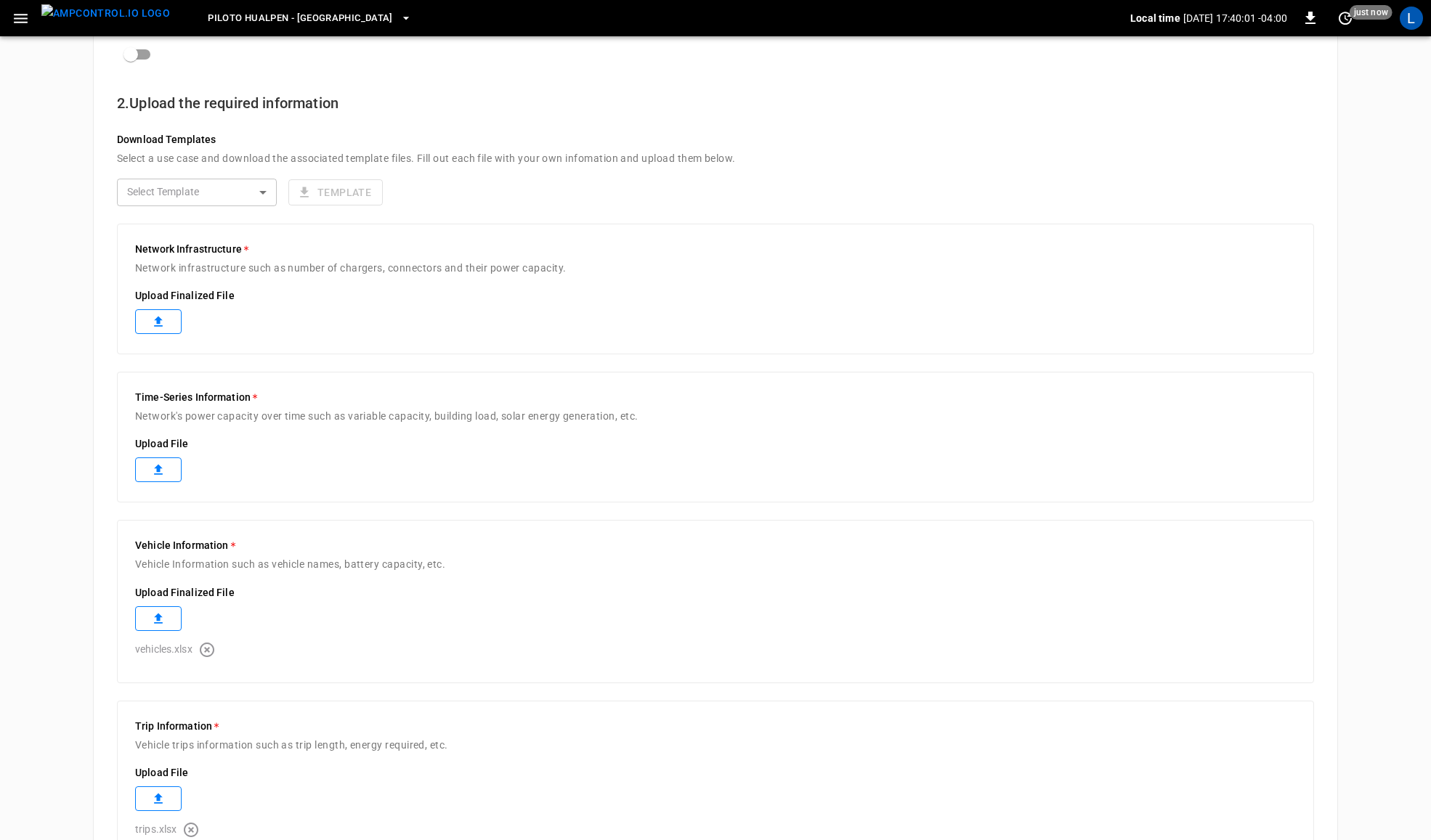
click at [191, 652] on p "vehicles.xlsx" at bounding box center [163, 649] width 58 height 15
click at [204, 654] on icon "button" at bounding box center [207, 650] width 17 height 17
click at [185, 810] on button "button" at bounding box center [191, 798] width 29 height 26
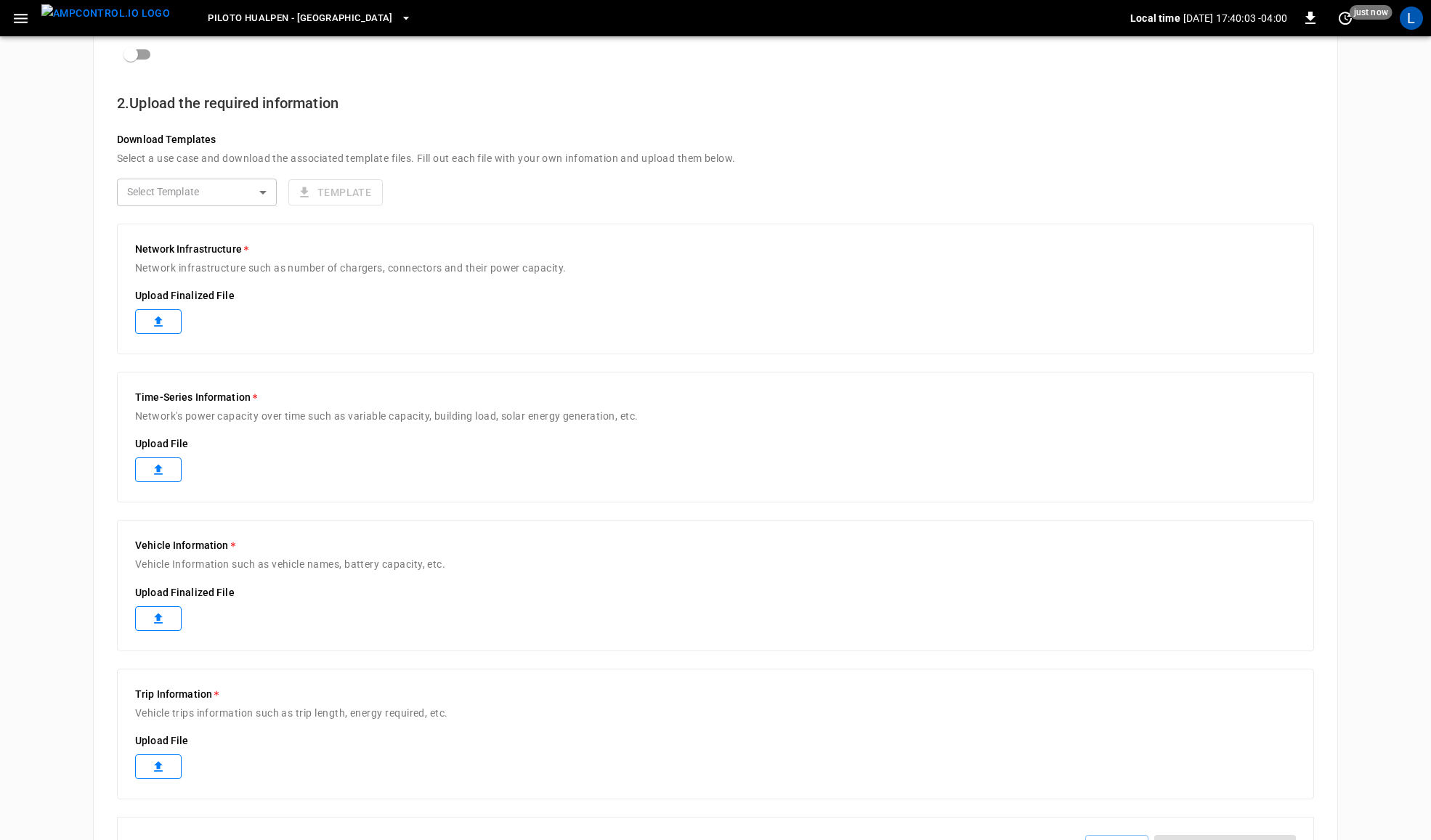
click at [160, 326] on icon at bounding box center [158, 322] width 9 height 10
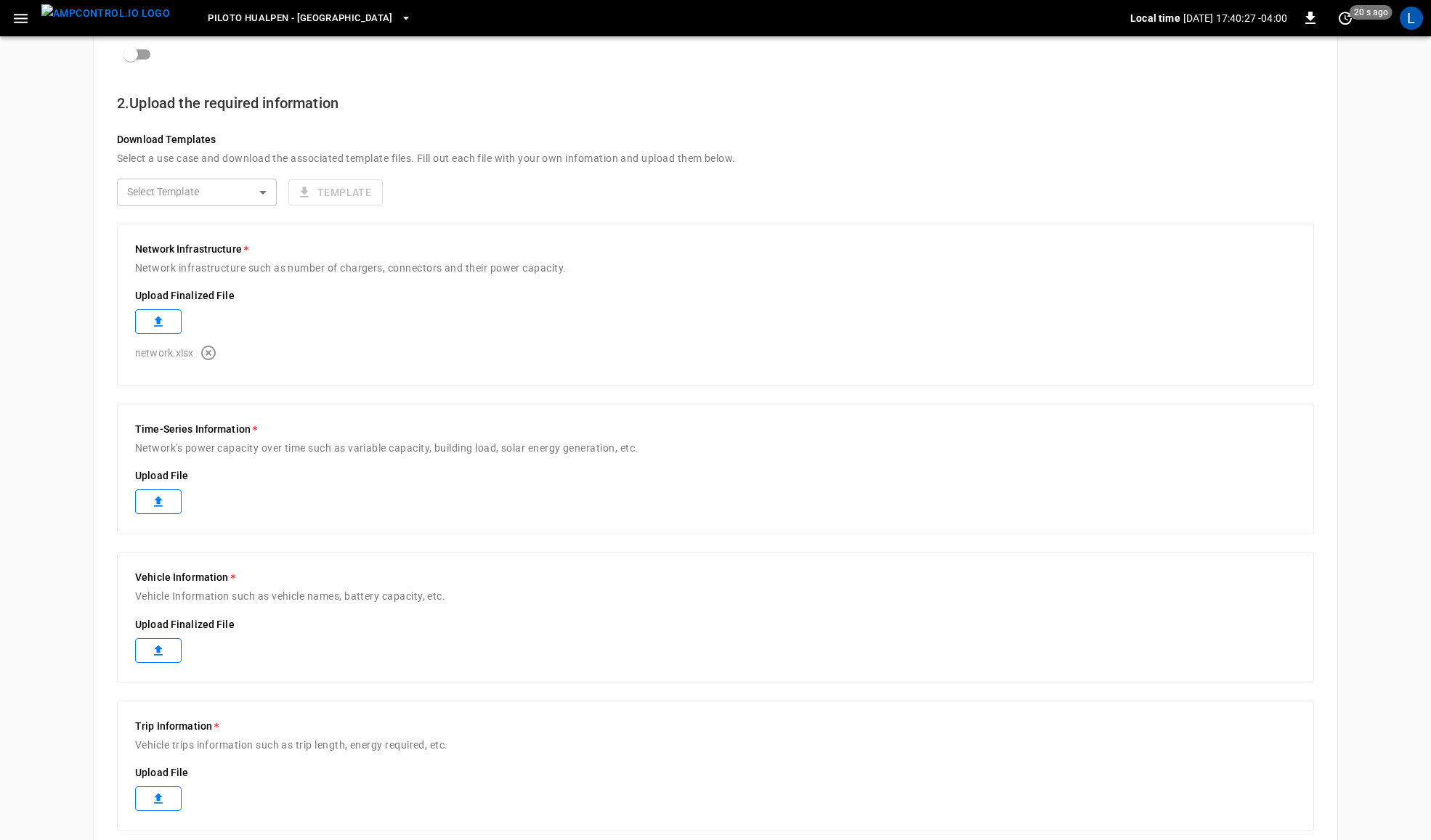
click at [209, 349] on icon "button" at bounding box center [208, 353] width 17 height 17
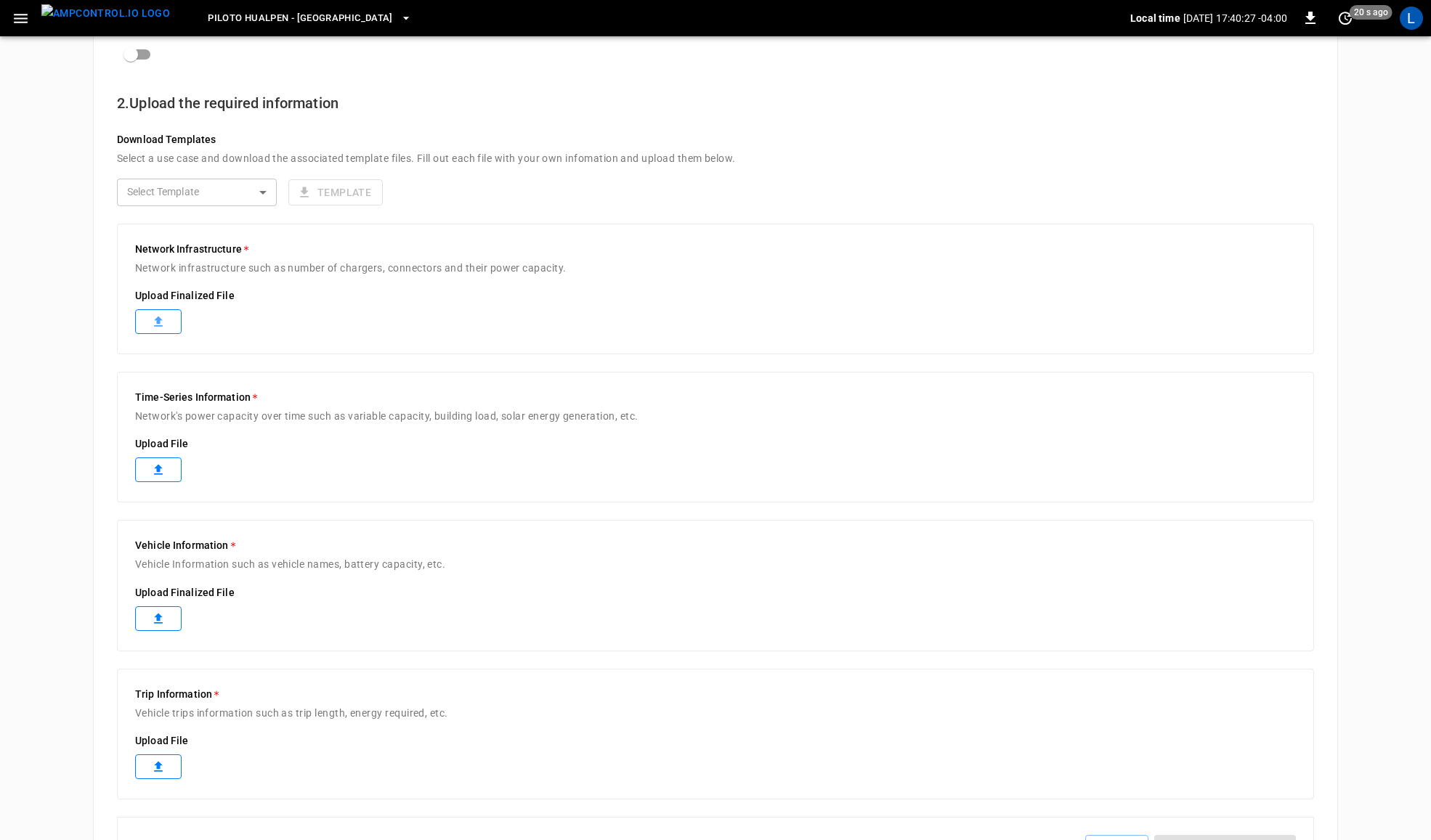
click at [160, 318] on icon at bounding box center [158, 322] width 9 height 10
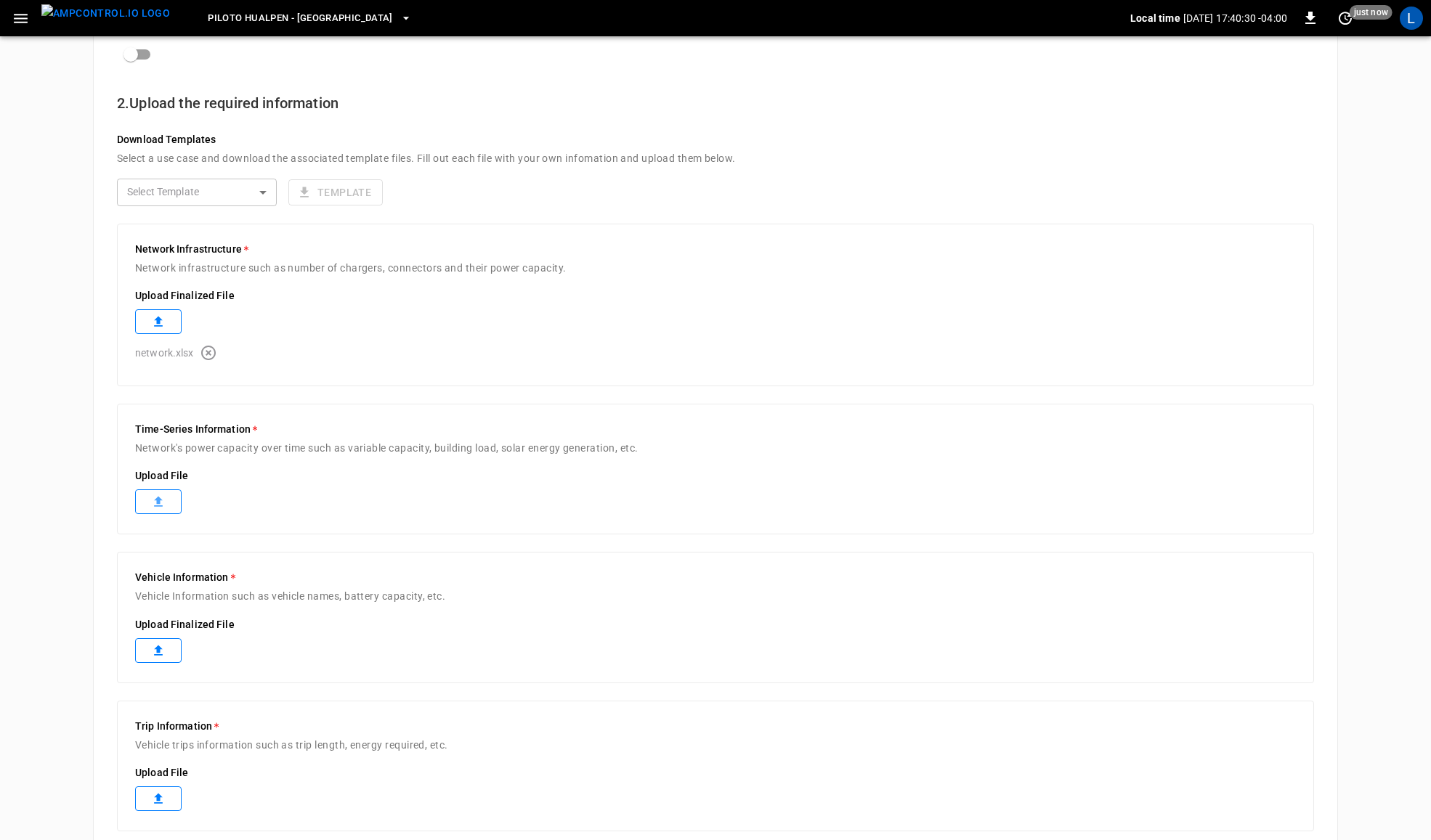
click at [173, 500] on label at bounding box center [158, 502] width 47 height 25
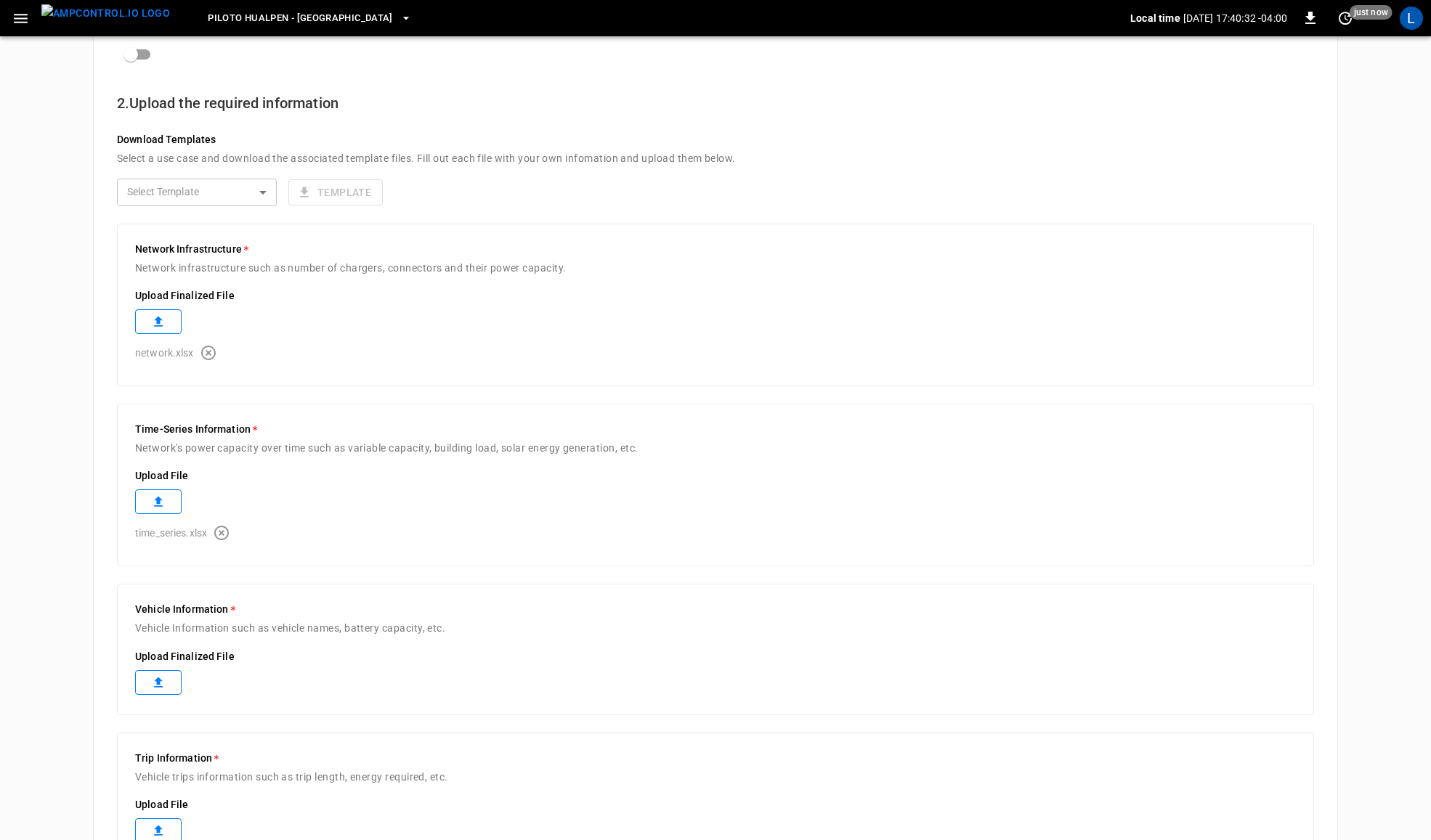
click at [149, 694] on label at bounding box center [158, 683] width 47 height 25
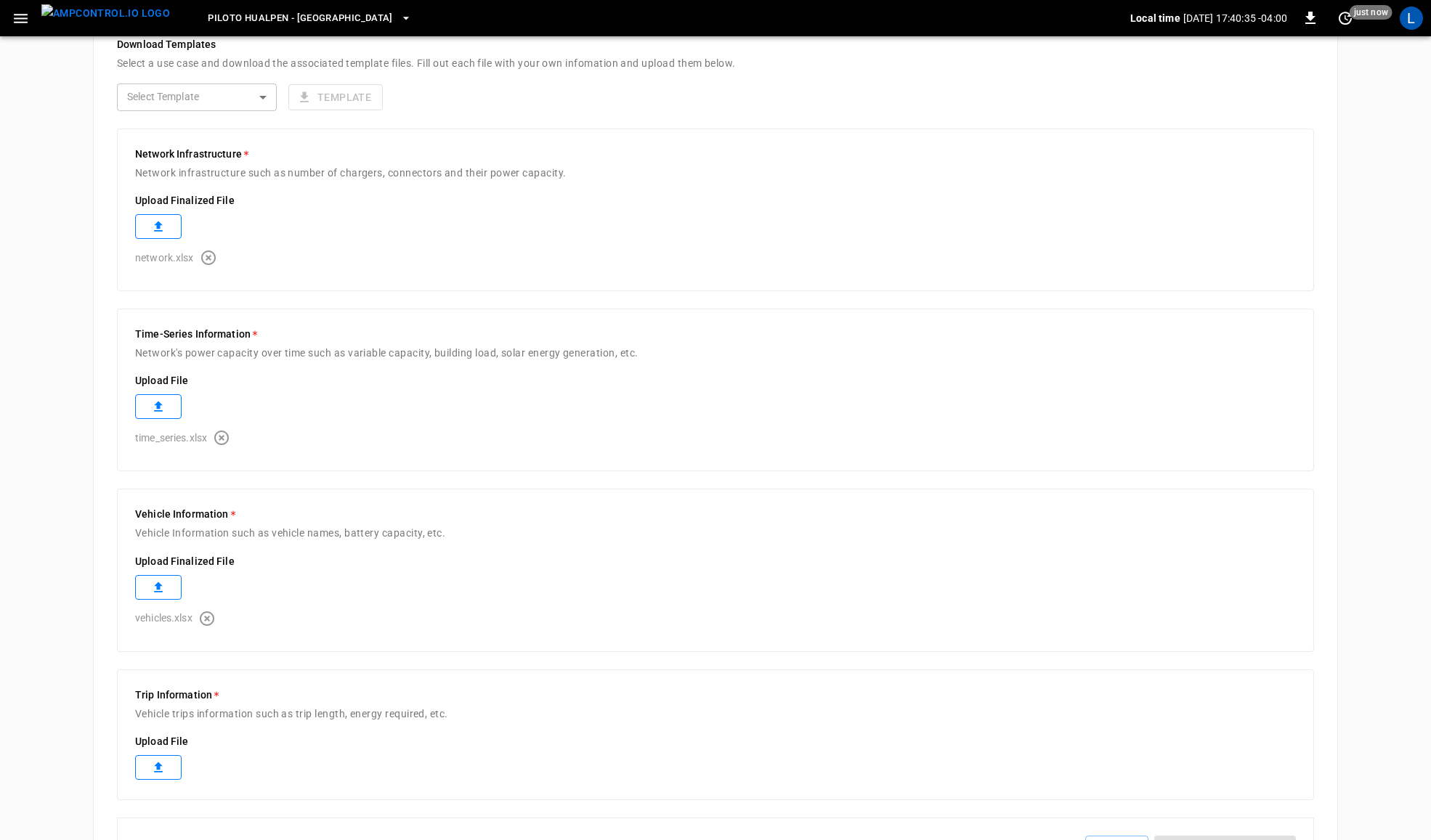
scroll to position [428, 0]
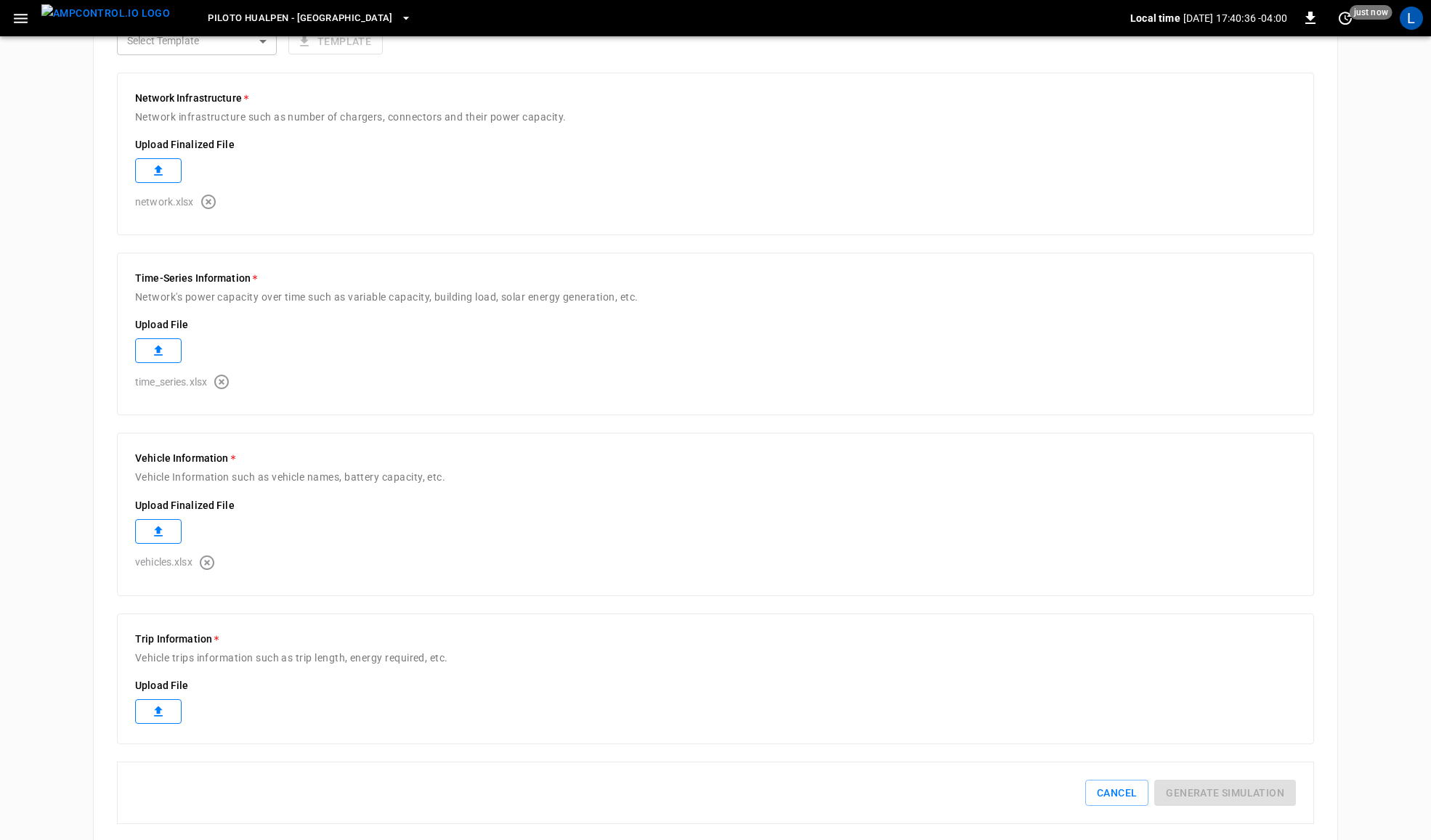
click at [150, 701] on label at bounding box center [158, 712] width 47 height 25
click at [1204, 825] on button "Generate simulation" at bounding box center [1225, 825] width 141 height 27
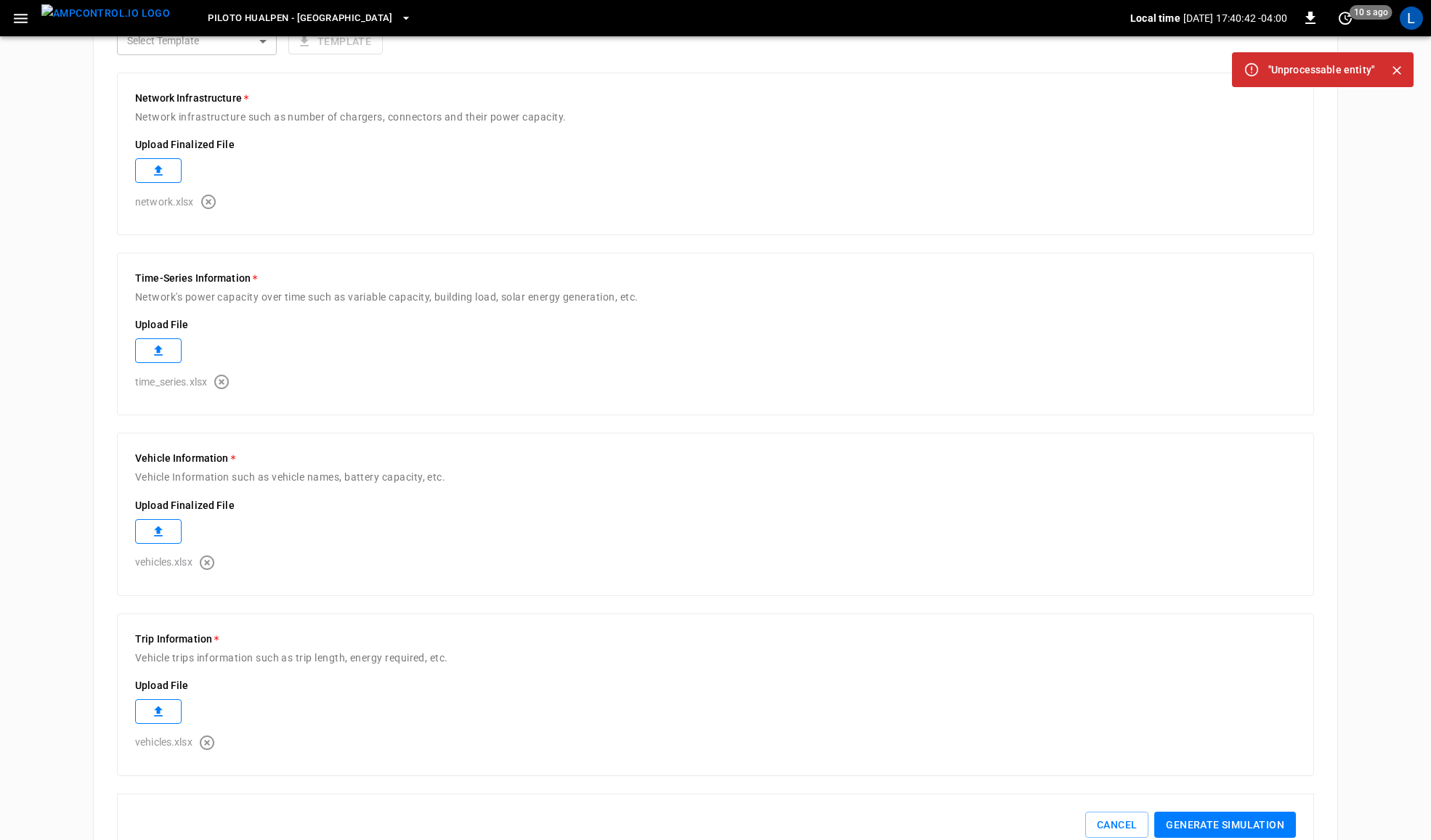
click at [1204, 825] on button "Generate simulation" at bounding box center [1225, 825] width 141 height 27
click at [1207, 825] on button "Generate simulation" at bounding box center [1225, 825] width 141 height 27
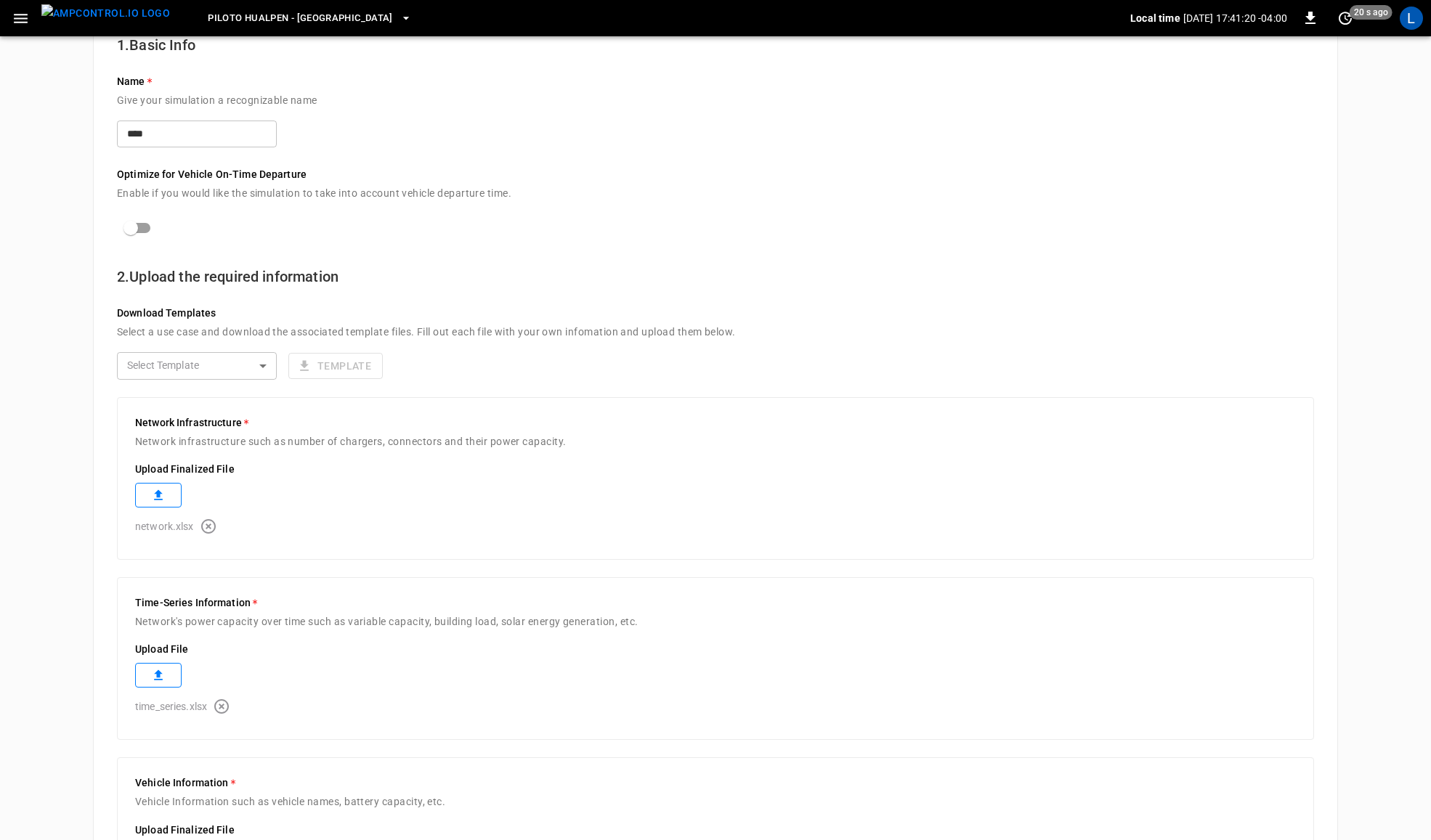
scroll to position [0, 0]
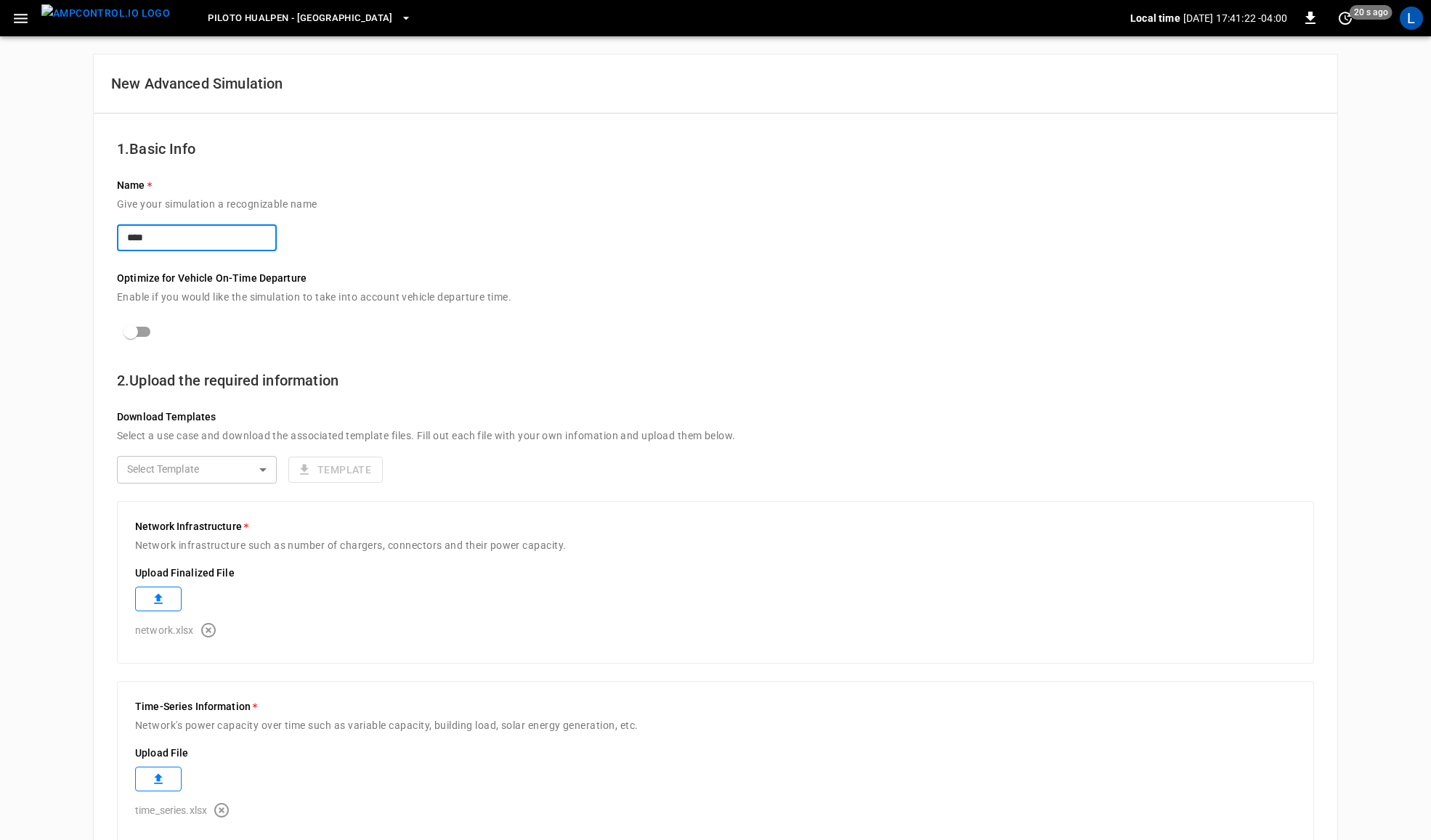
click at [134, 234] on input "****" at bounding box center [197, 238] width 160 height 27
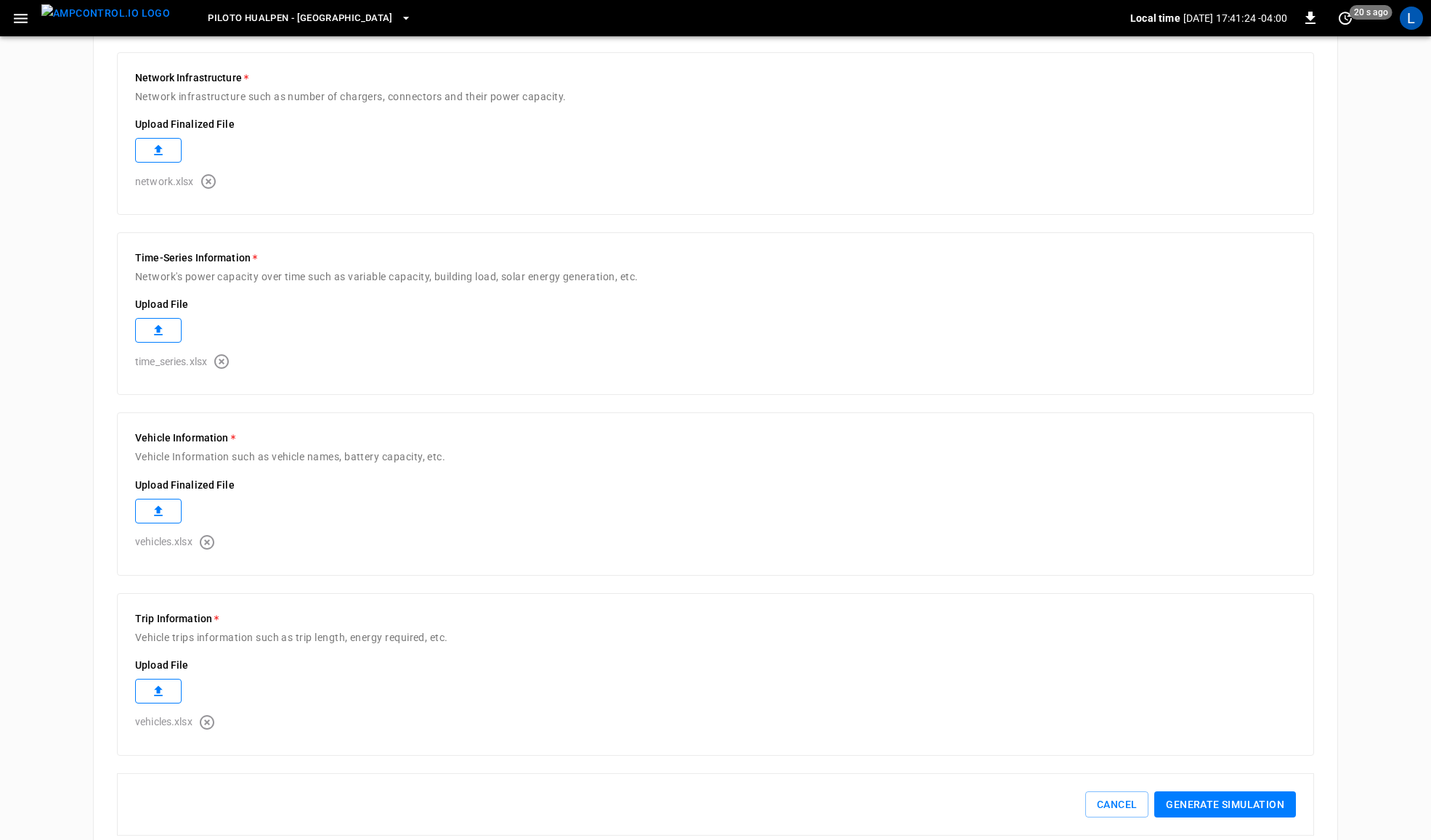
scroll to position [484, 0]
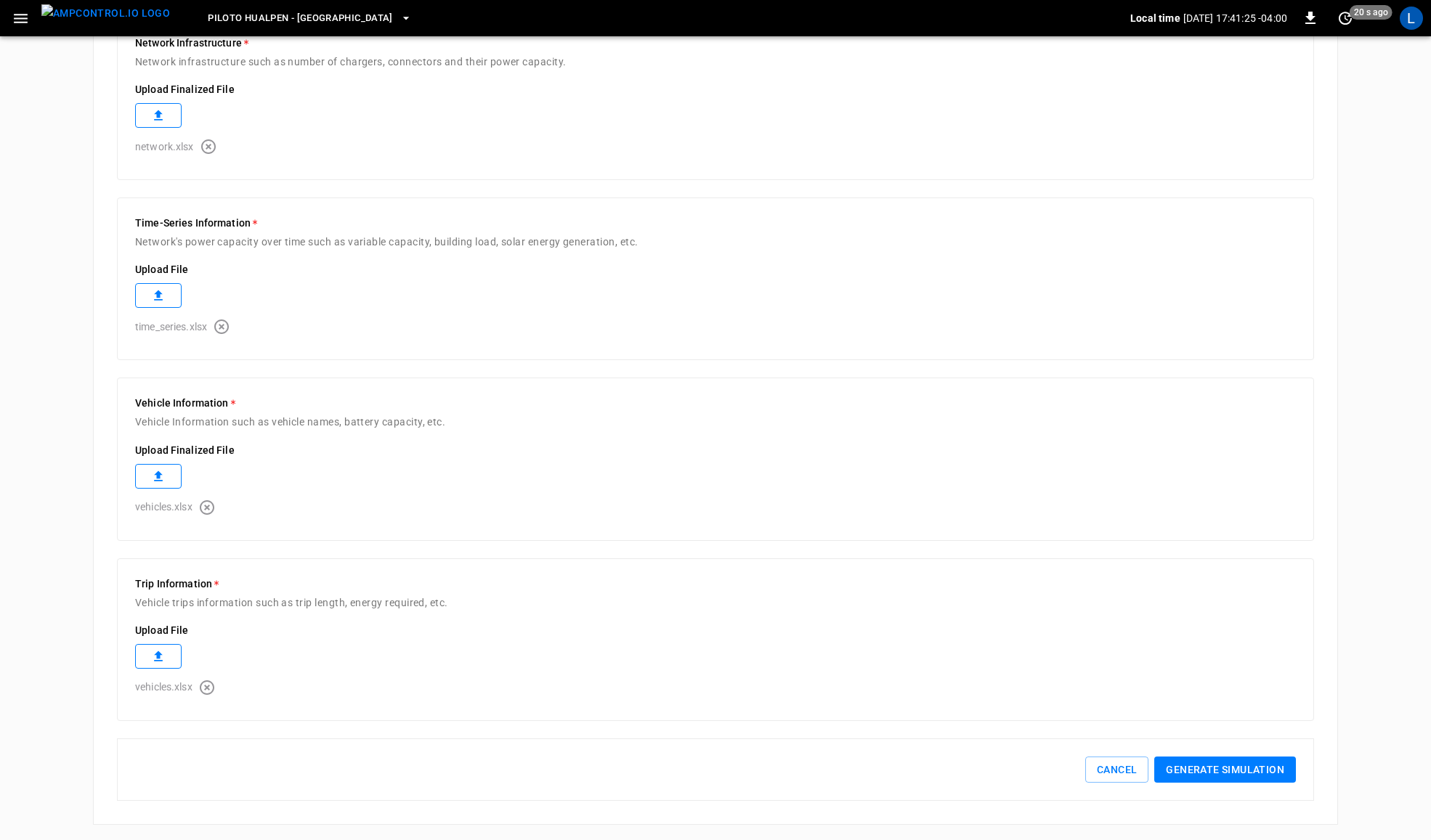
type input "****"
click at [1215, 775] on button "Generate simulation" at bounding box center [1225, 770] width 141 height 27
click at [1124, 772] on button "Cancel" at bounding box center [1116, 770] width 63 height 27
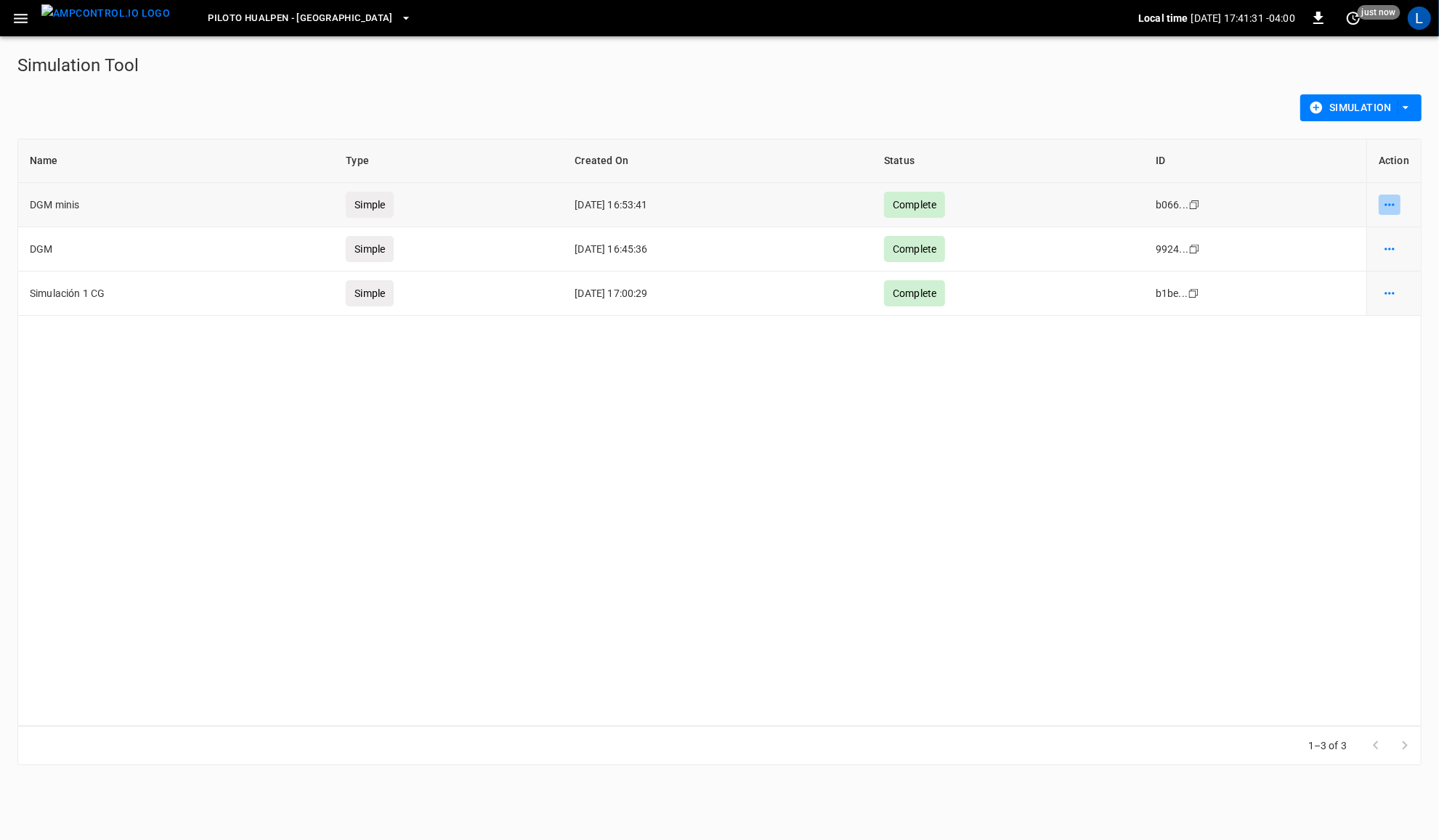
click at [1385, 208] on icon "simulation options" at bounding box center [1389, 205] width 15 height 15
click at [1392, 232] on li "Show details" at bounding box center [1386, 236] width 82 height 24
drag, startPoint x: 1400, startPoint y: 233, endPoint x: 1396, endPoint y: 244, distance: 11.7
click at [1398, 233] on td "simulations table" at bounding box center [1393, 249] width 55 height 44
click at [1396, 212] on icon "simulation options" at bounding box center [1389, 205] width 15 height 15
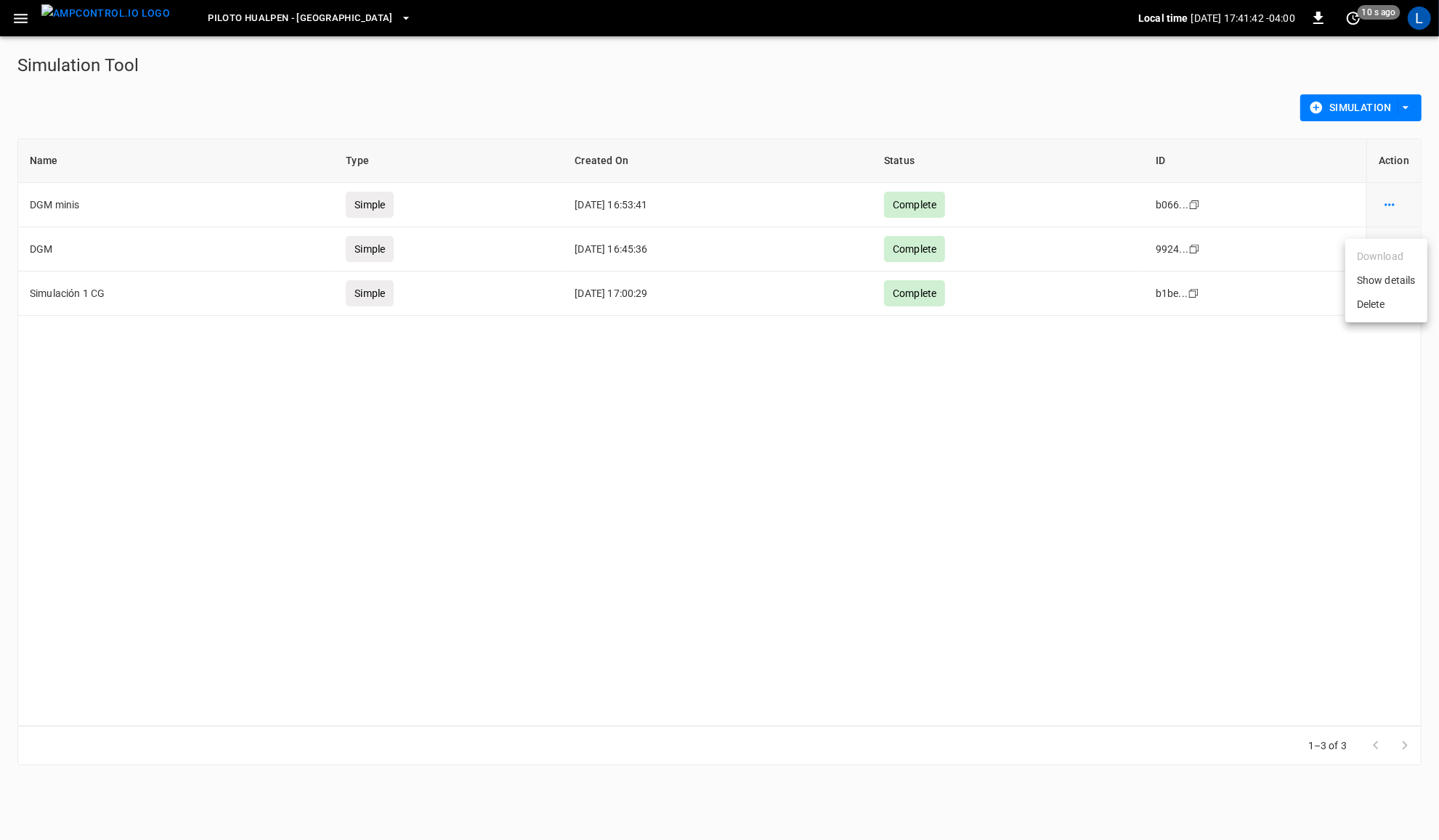
click at [1392, 178] on div at bounding box center [719, 420] width 1439 height 840
click at [1406, 110] on icon "button" at bounding box center [1405, 108] width 15 height 15
click at [1389, 141] on li "Advanced Simulation" at bounding box center [1360, 138] width 120 height 24
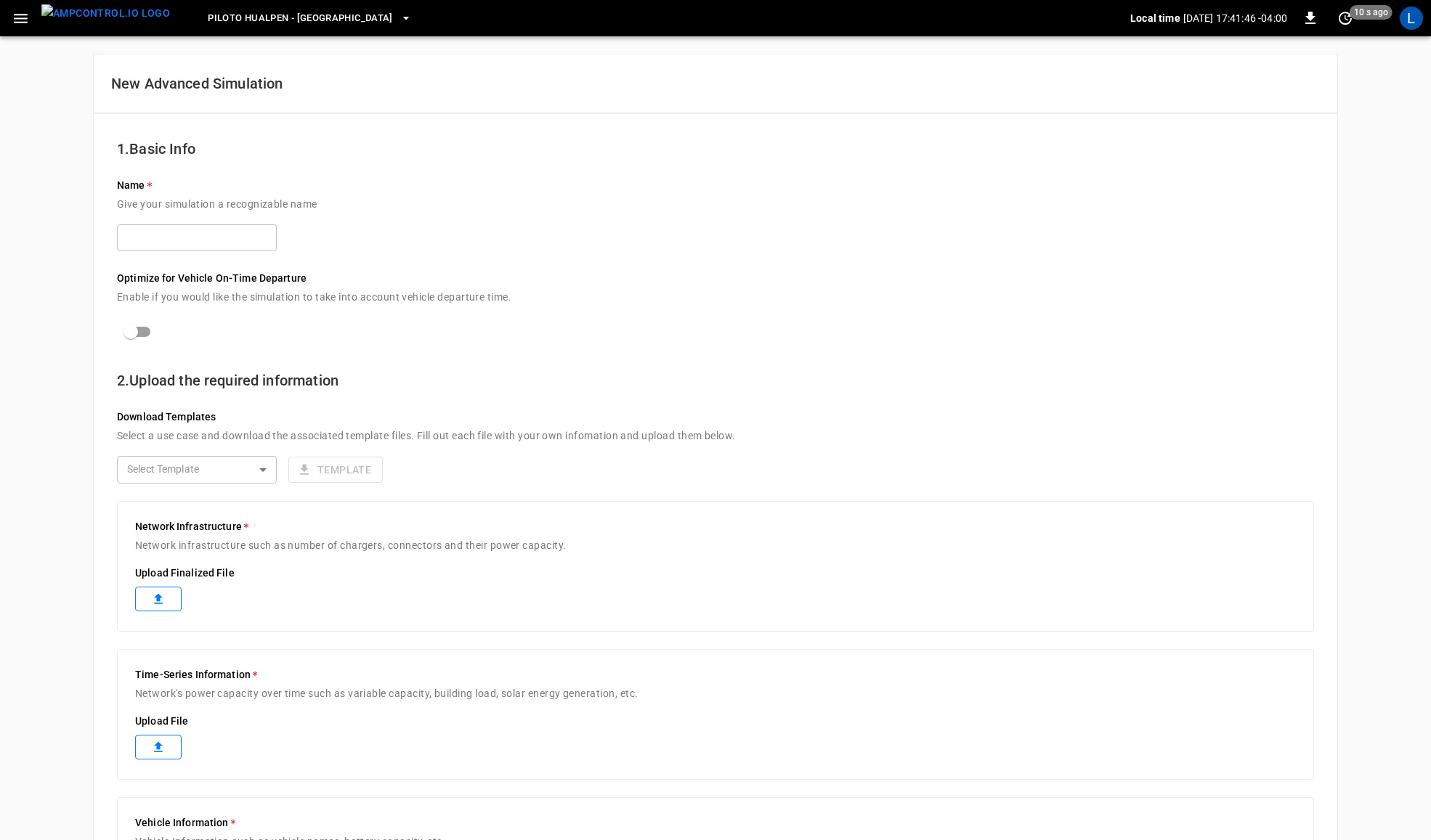
click at [187, 256] on div "Optimize for Vehicle On-Time Departure Enable if you would like the simulation …" at bounding box center [716, 299] width 1197 height 92
click at [191, 248] on input "text" at bounding box center [197, 238] width 160 height 27
type input "****"
click at [251, 472] on body "Piloto Hualpen - Santiago Local time 2025-08-21 17:41:51 -04:00 0 20 s ago L Ne…" at bounding box center [716, 599] width 1431 height 1198
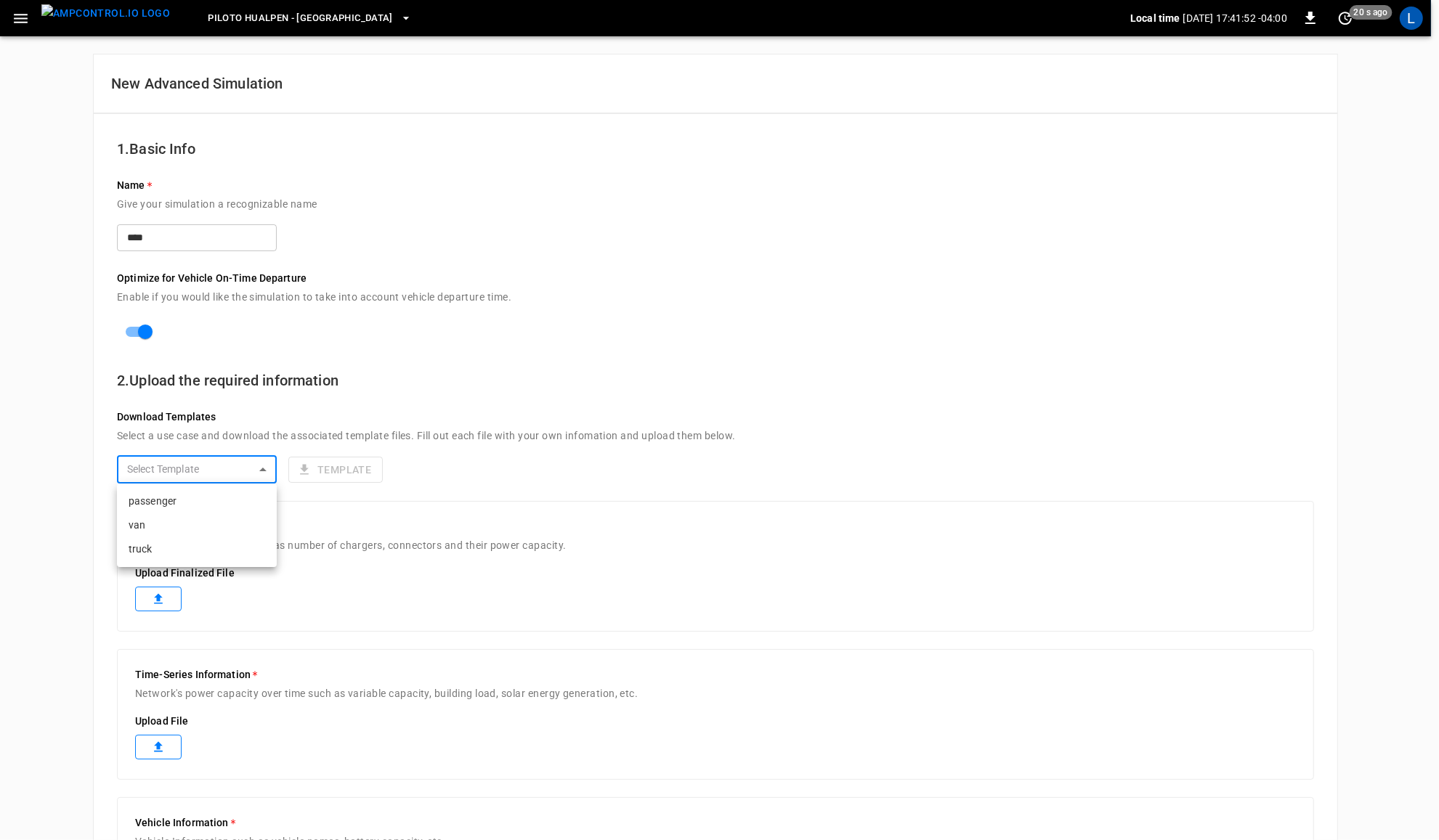
click at [600, 558] on div at bounding box center [719, 420] width 1439 height 840
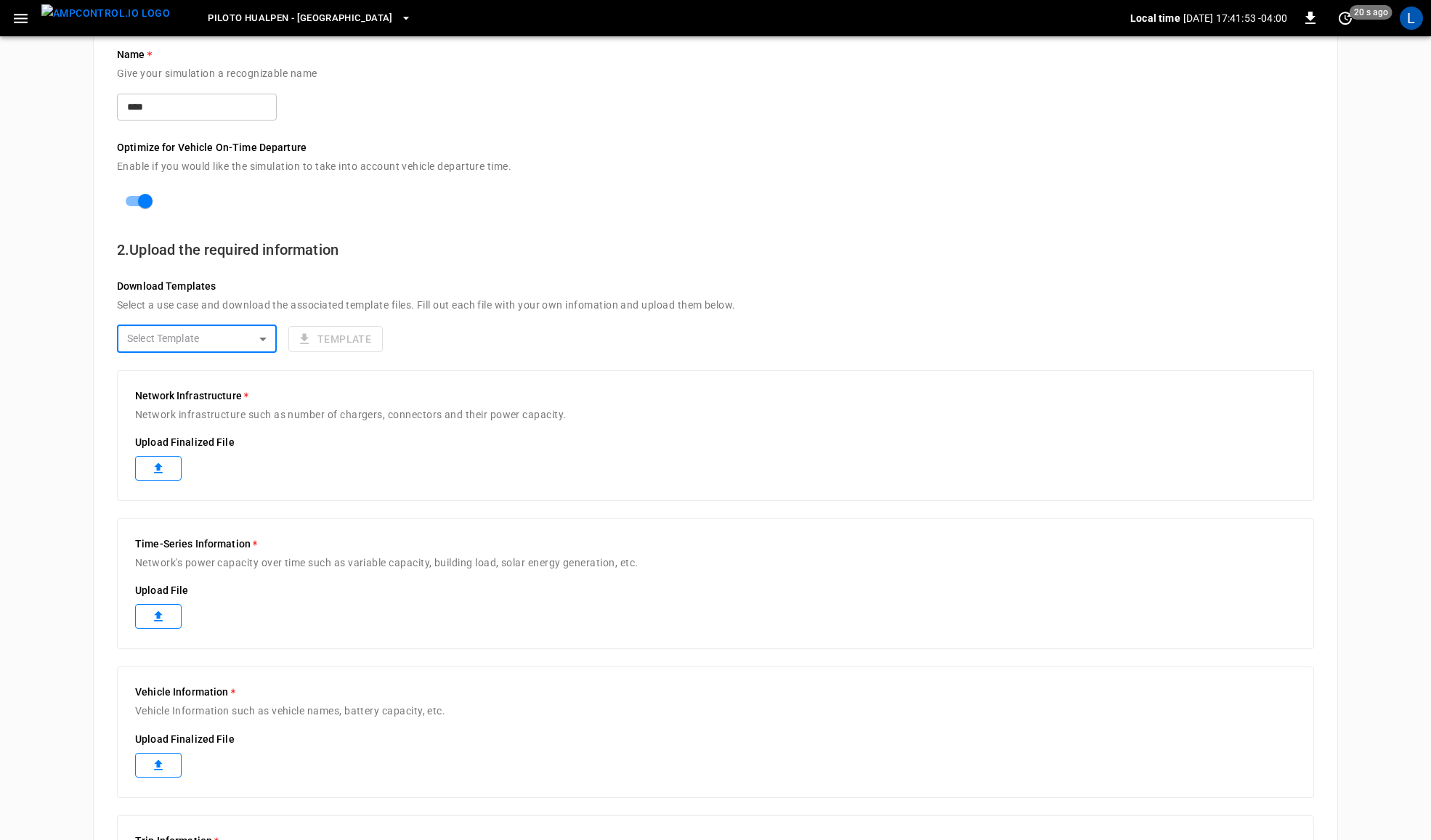
scroll to position [151, 0]
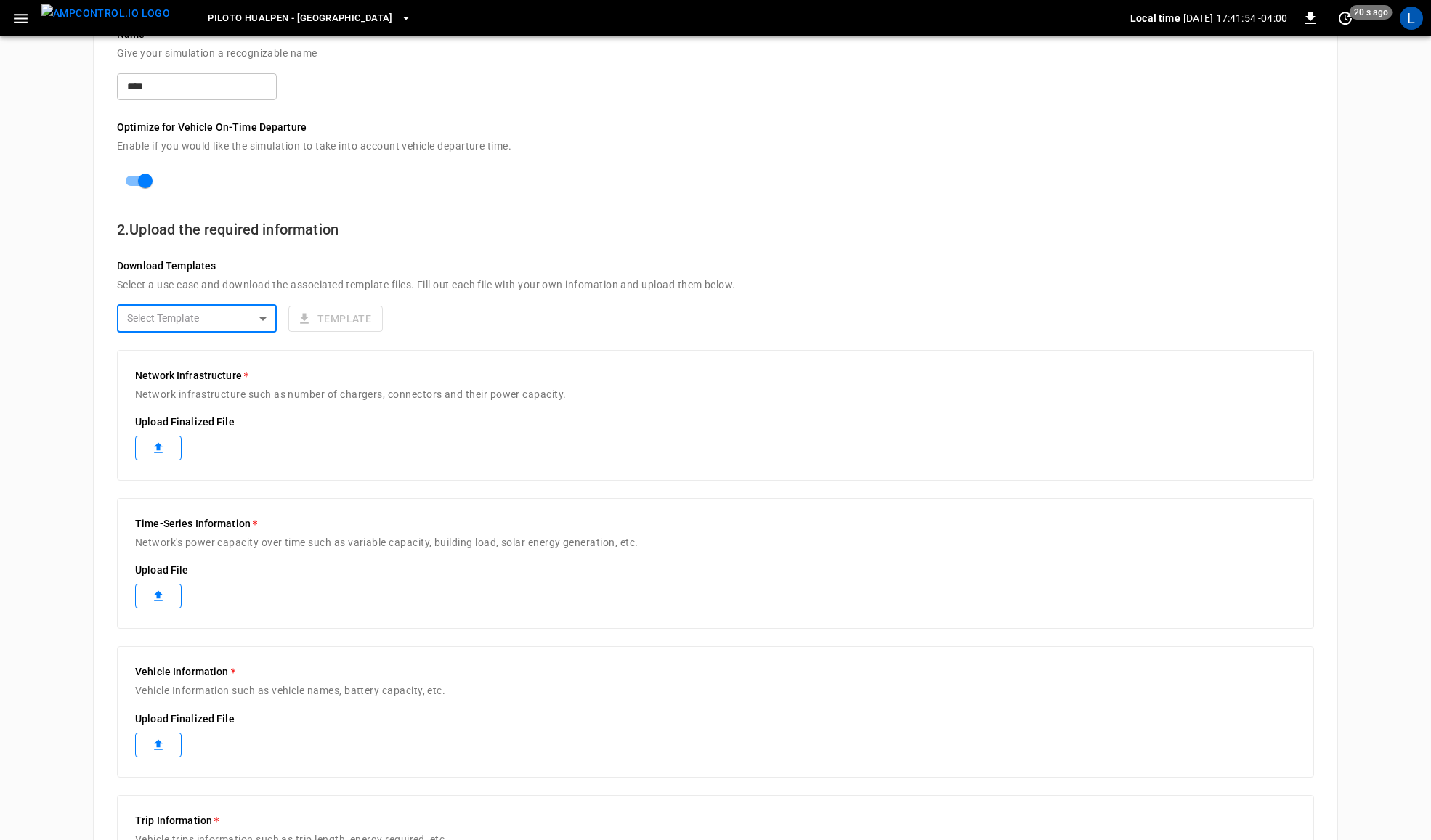
click at [161, 447] on icon at bounding box center [158, 448] width 15 height 15
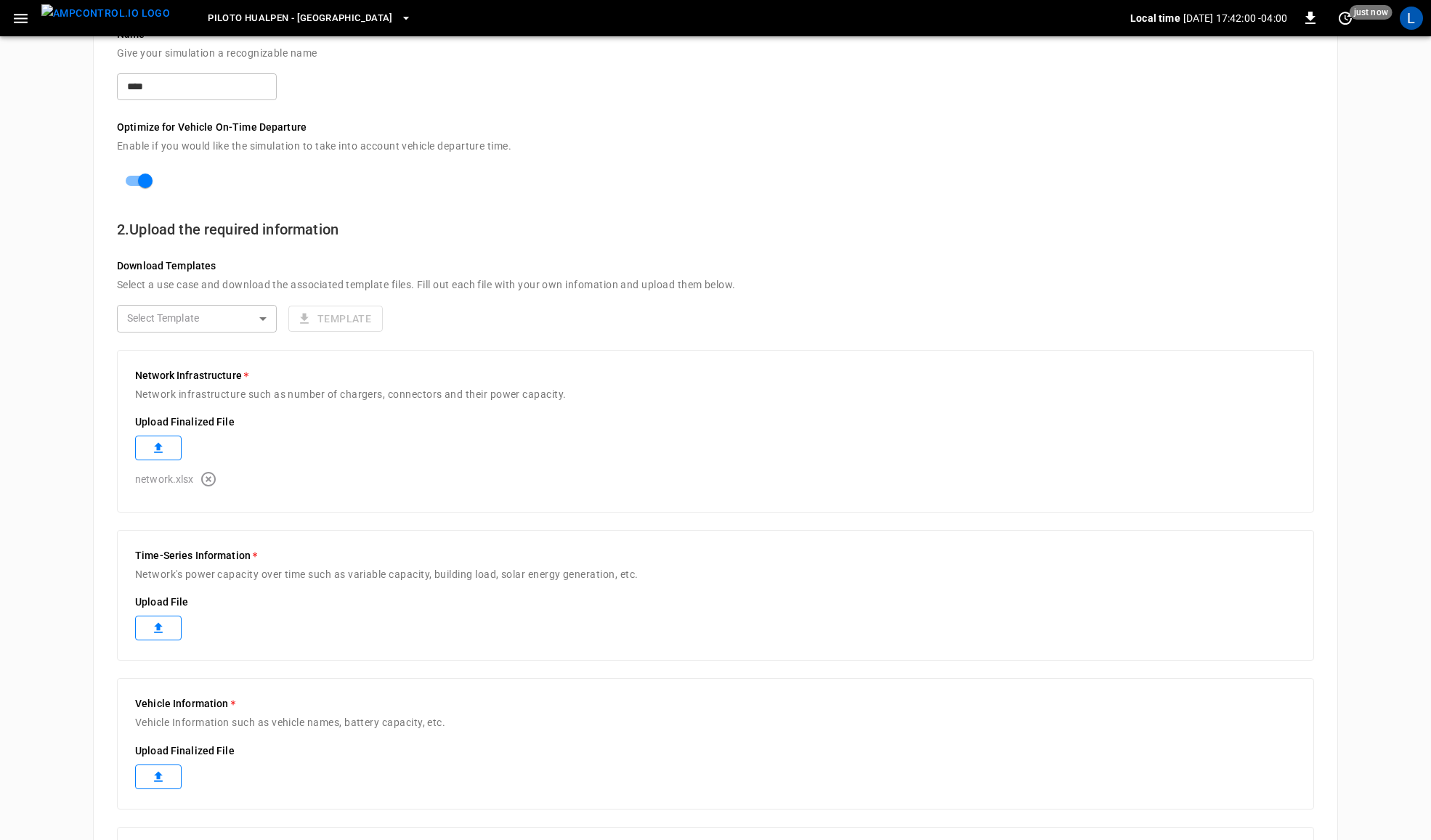
click at [165, 619] on label at bounding box center [158, 628] width 47 height 25
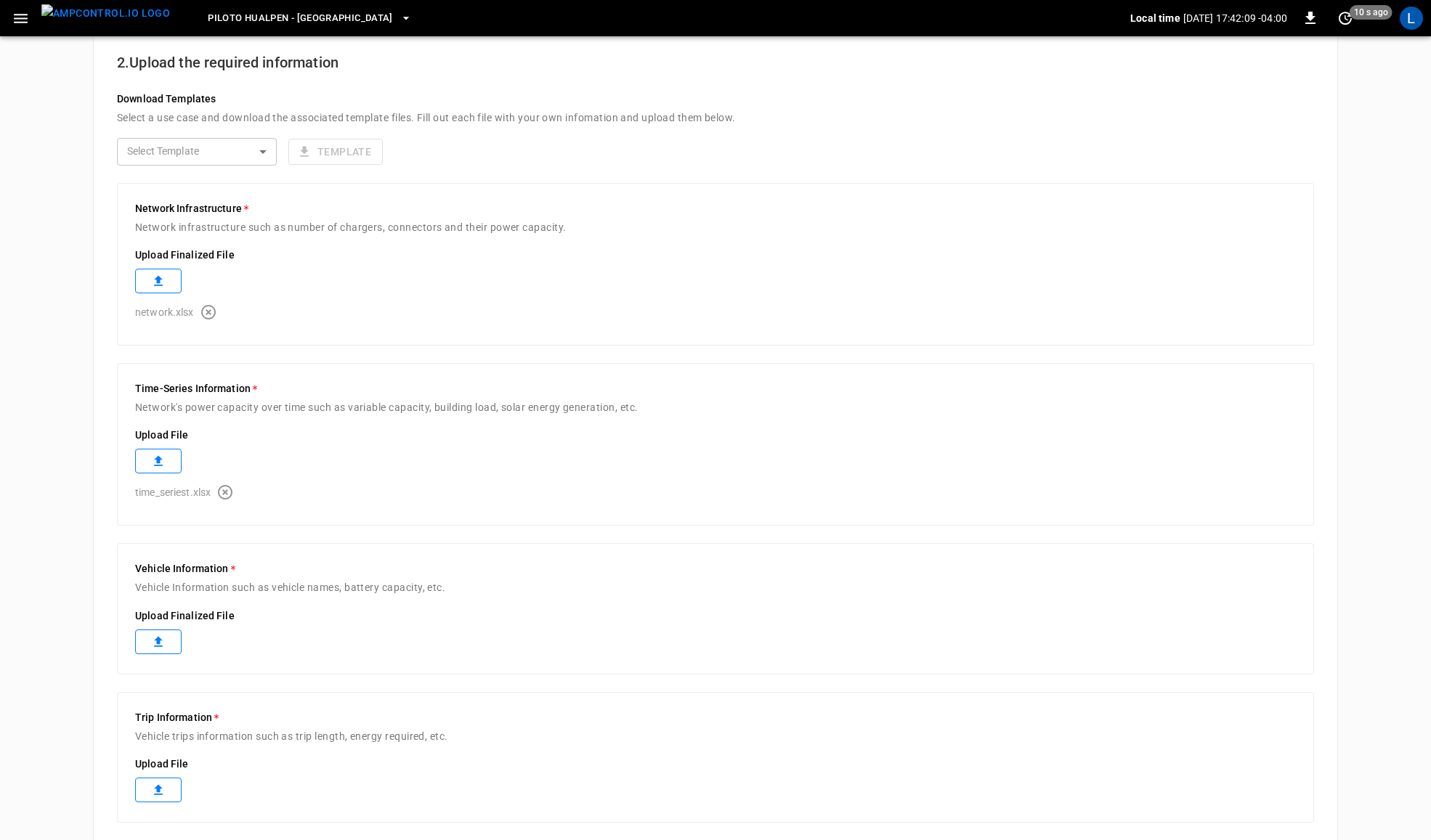
scroll to position [333, 0]
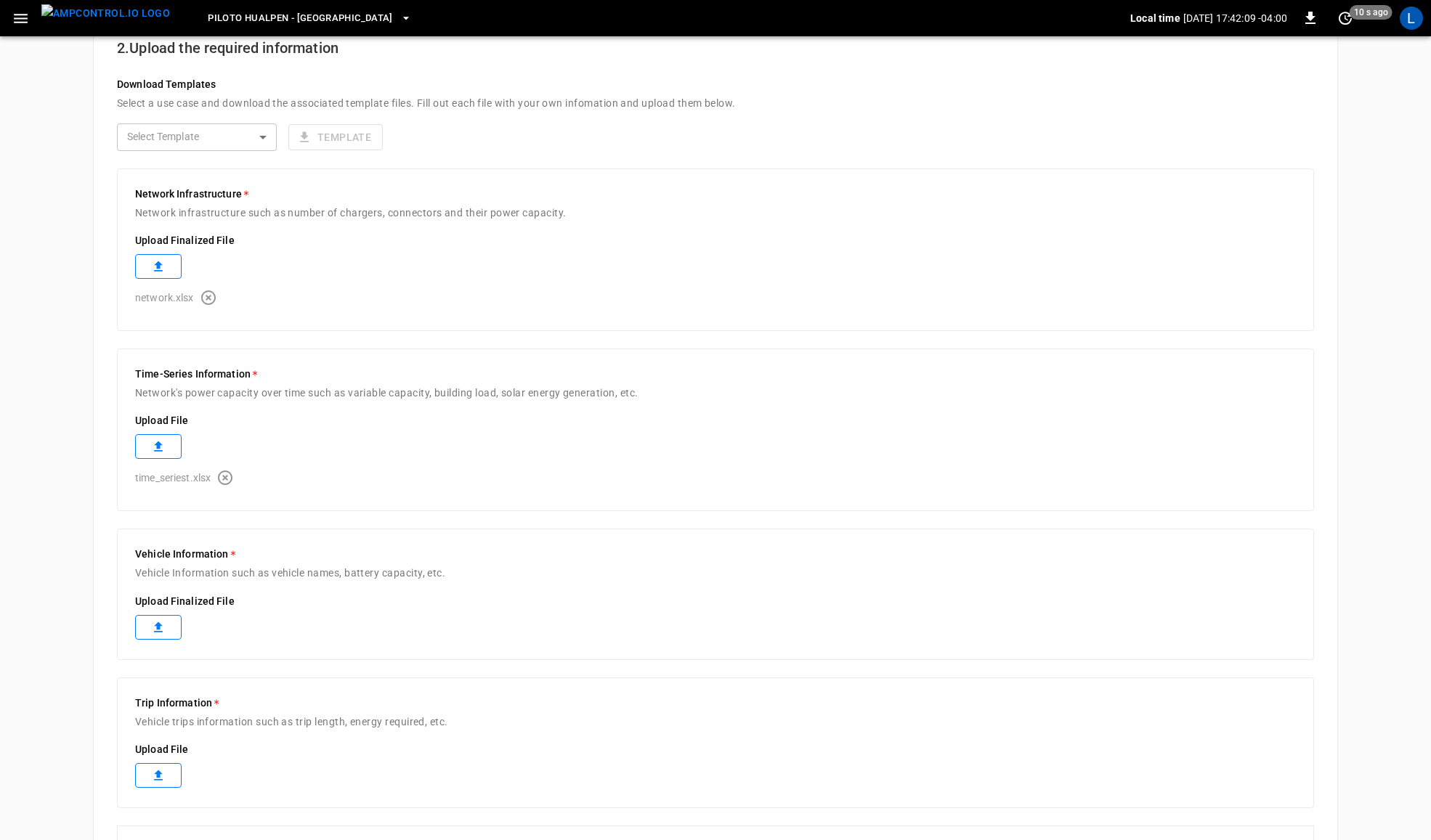
click at [165, 621] on icon at bounding box center [158, 627] width 15 height 15
click at [165, 809] on label at bounding box center [158, 808] width 47 height 25
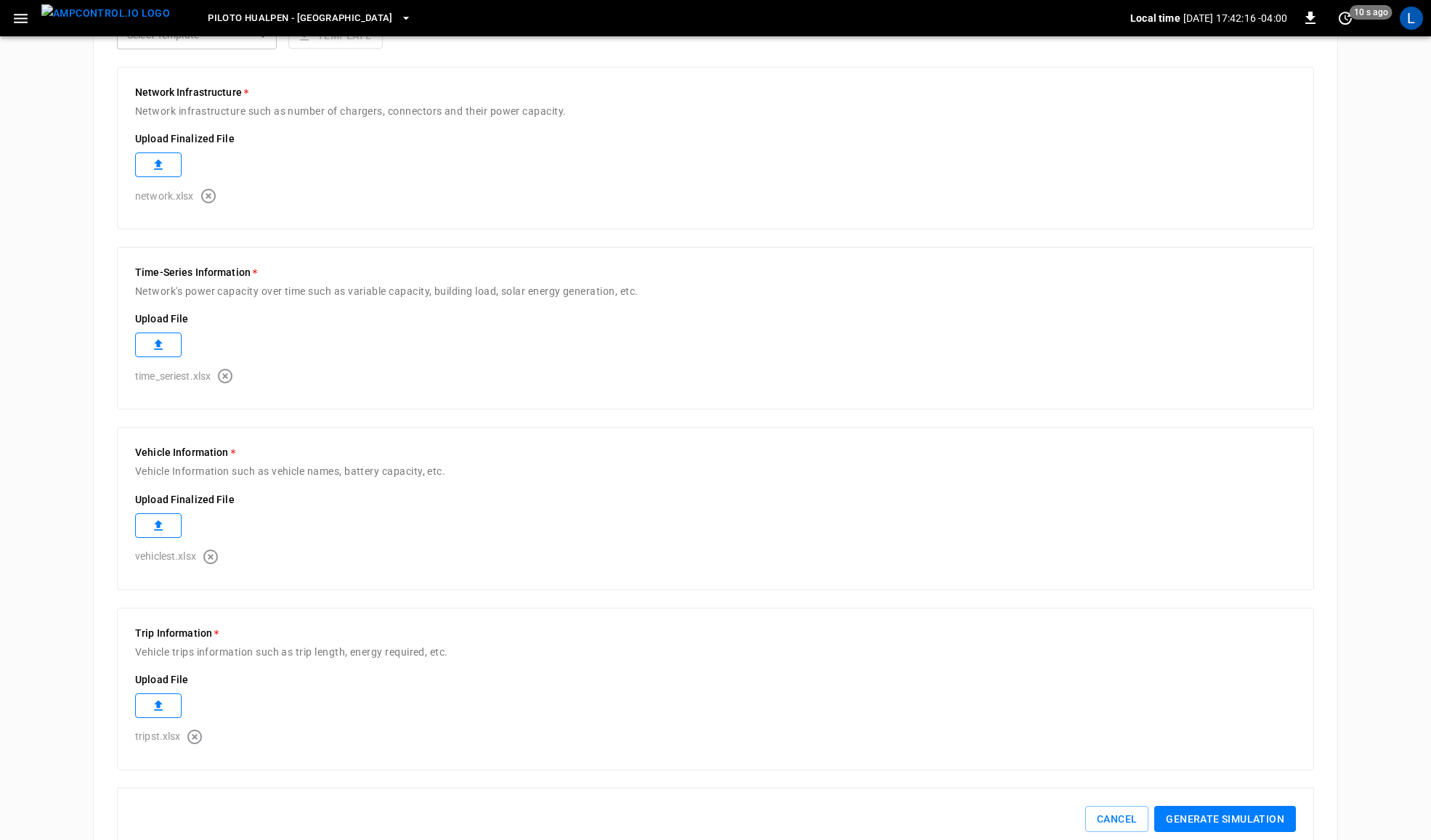
scroll to position [489, 0]
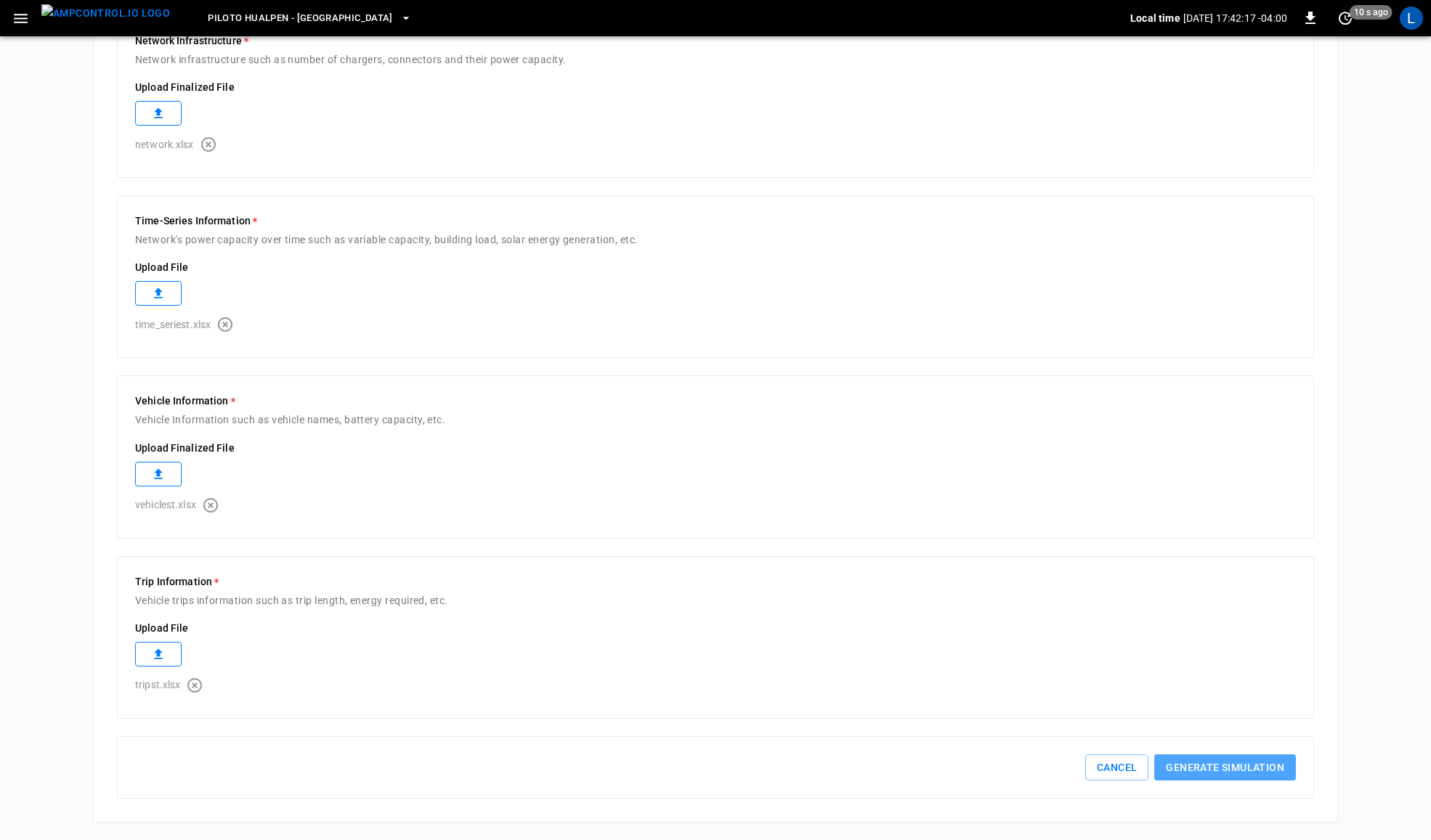
click at [1273, 759] on button "Generate simulation" at bounding box center [1225, 768] width 141 height 27
click at [213, 503] on icon "button" at bounding box center [211, 506] width 15 height 15
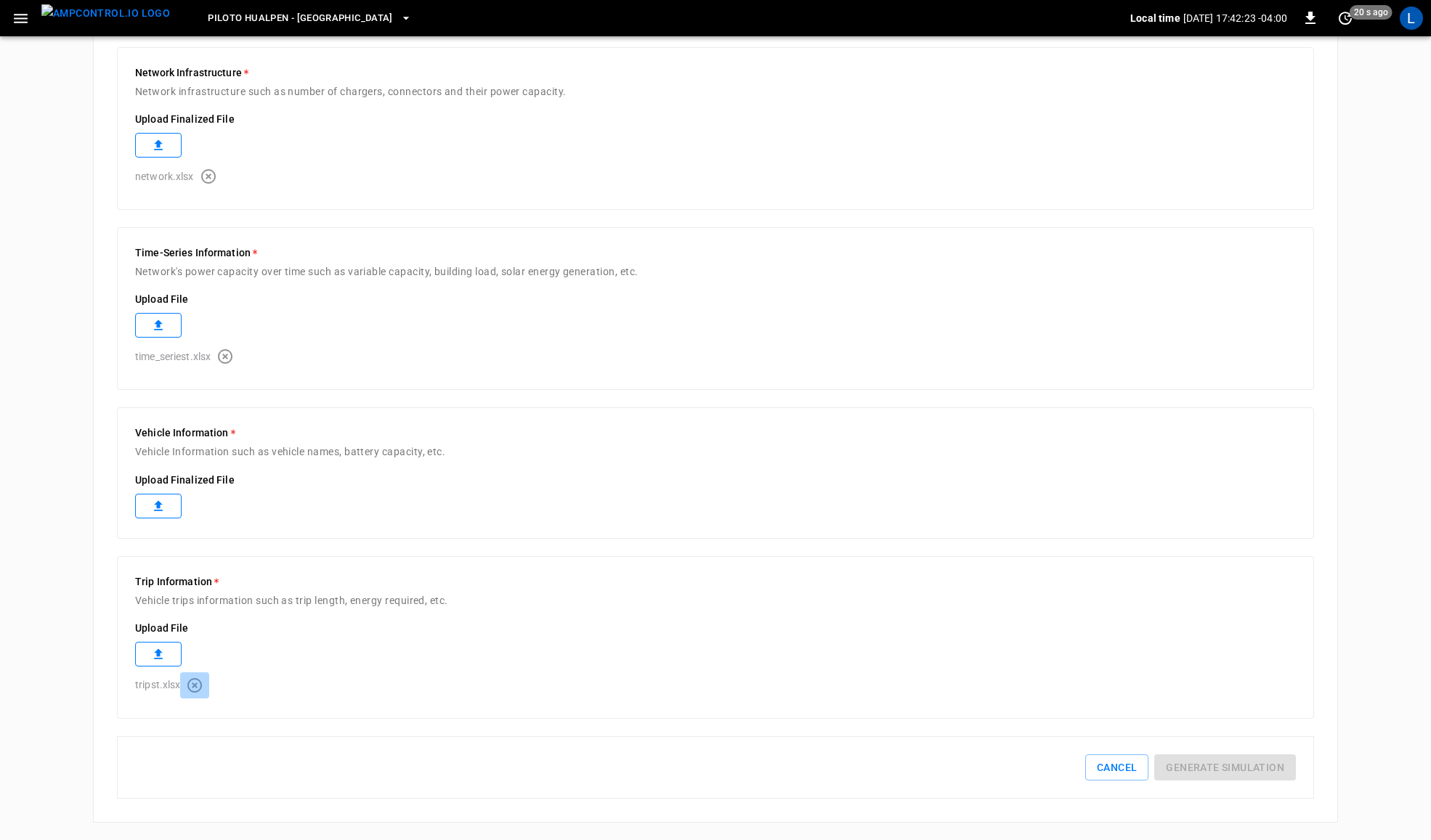
click at [189, 683] on icon "button" at bounding box center [195, 686] width 17 height 17
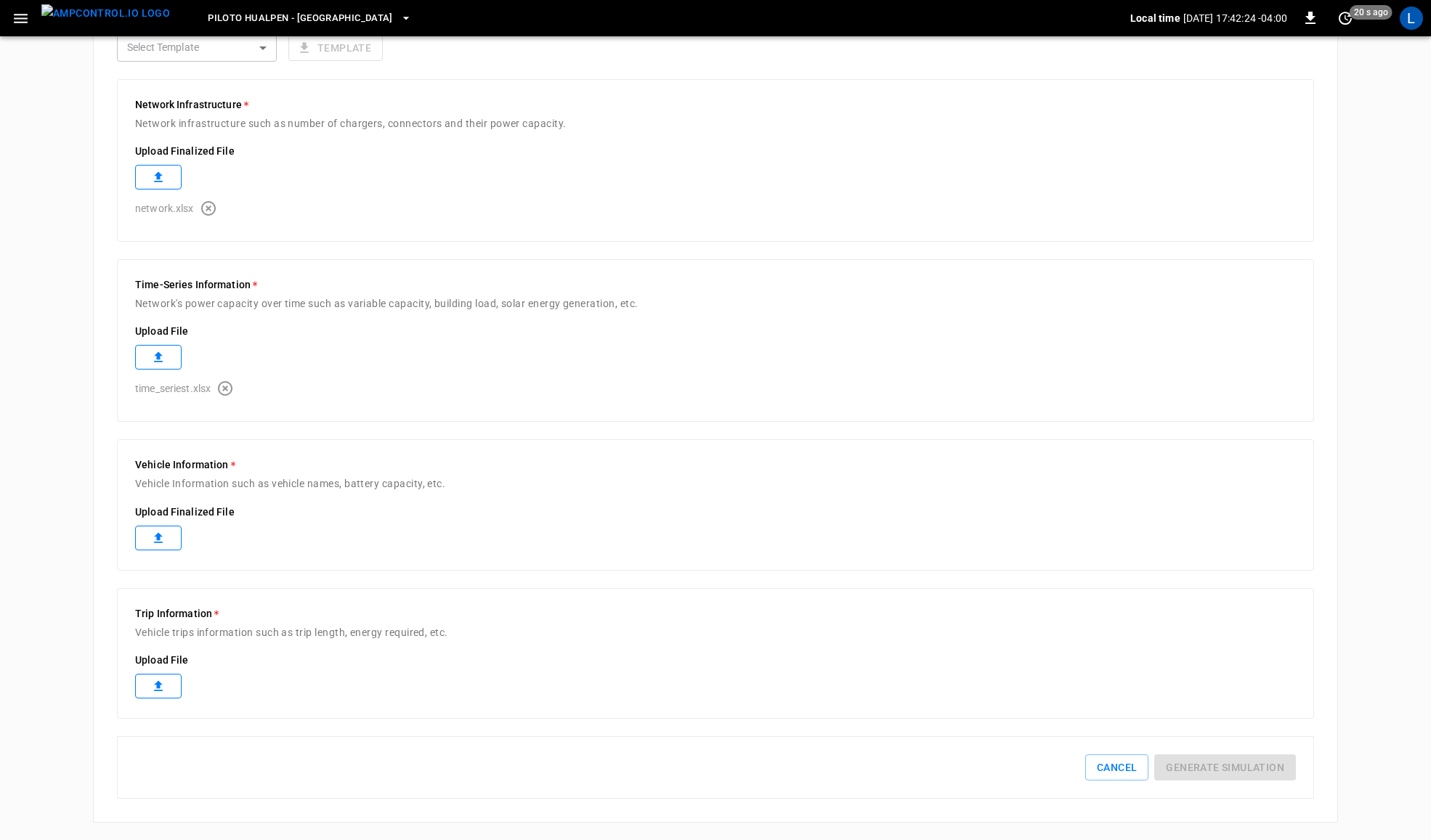
click at [227, 383] on icon "button" at bounding box center [225, 388] width 17 height 17
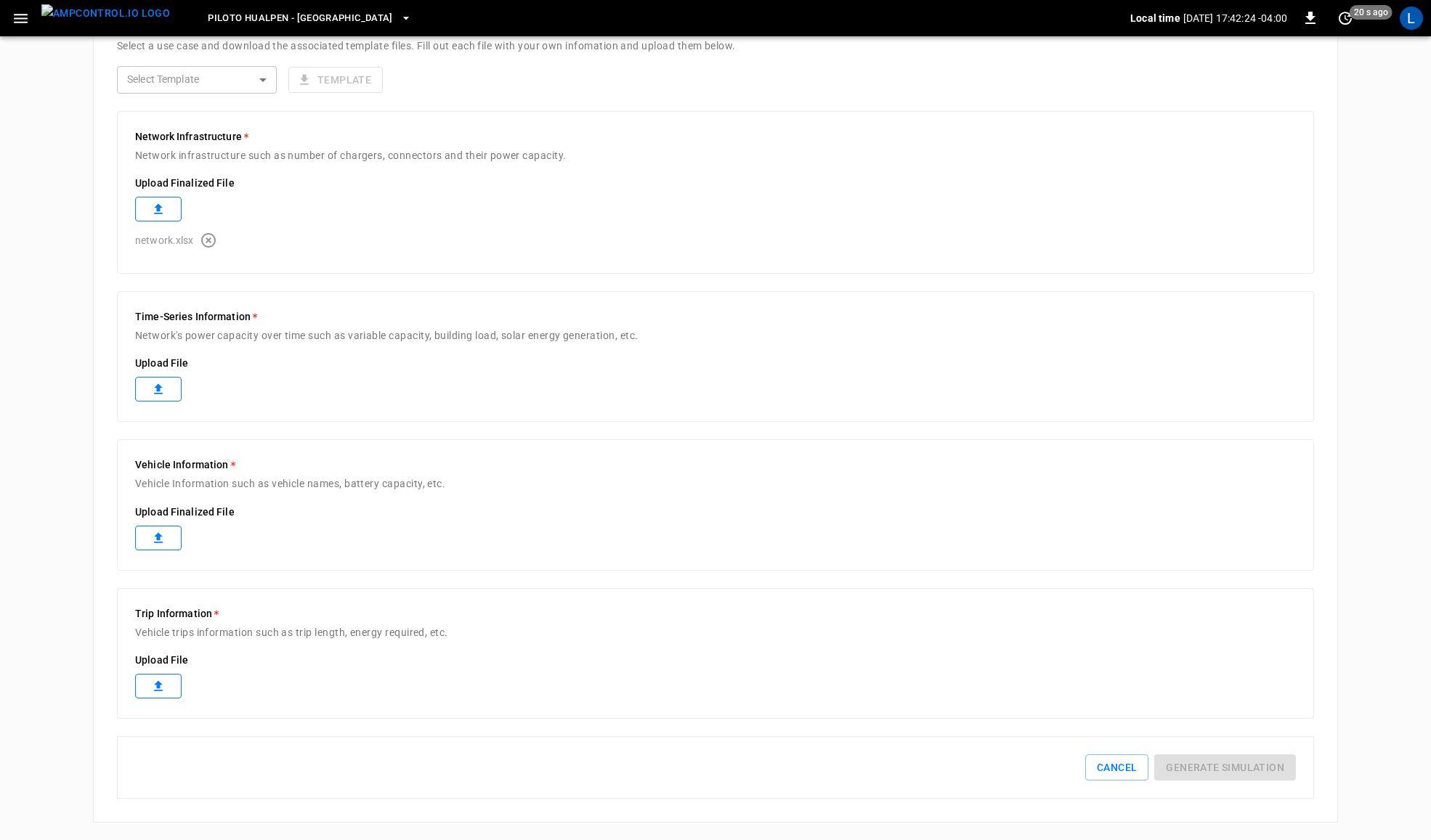
scroll to position [393, 0]
click at [178, 381] on label at bounding box center [158, 389] width 47 height 25
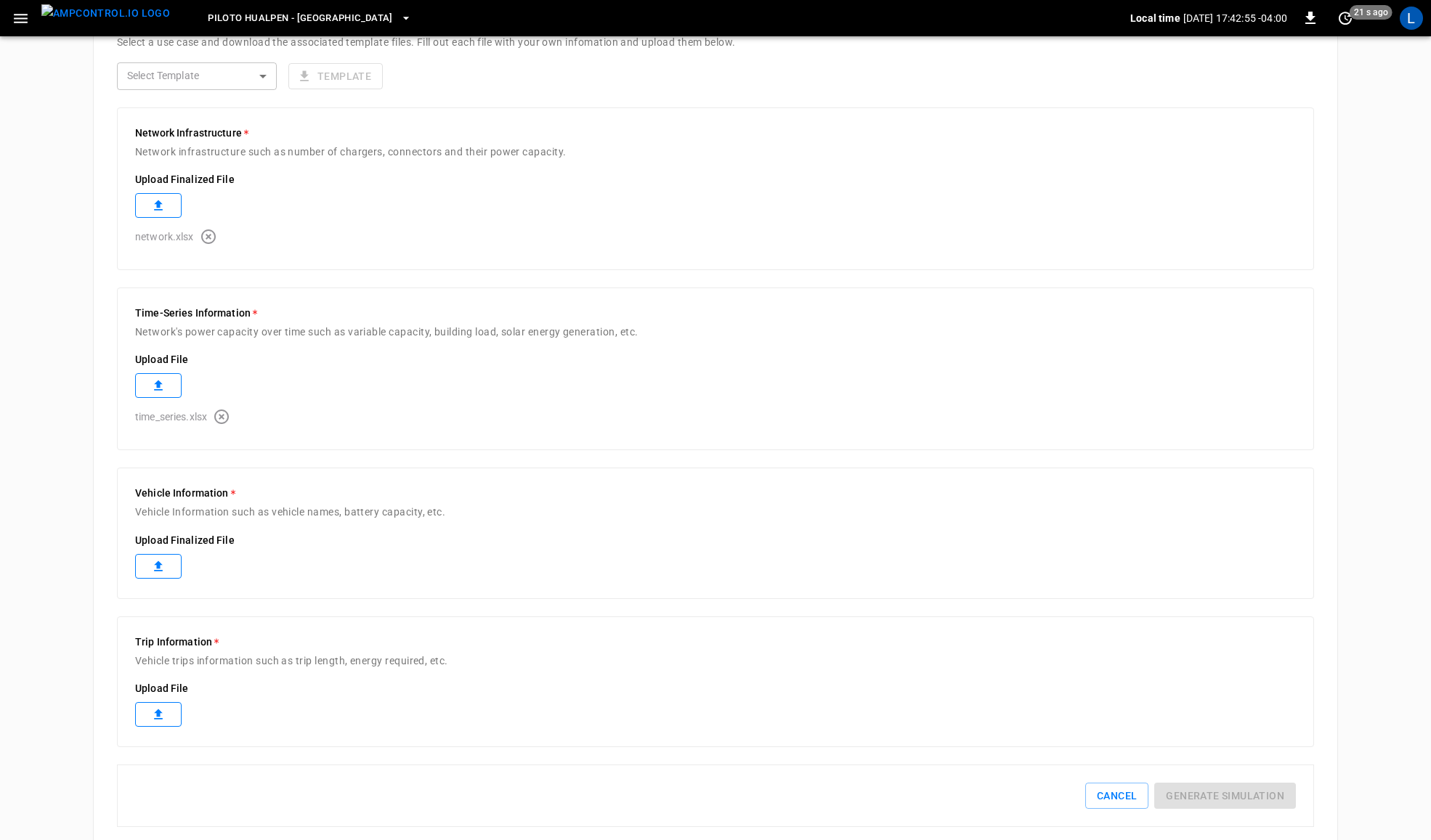
click at [157, 569] on icon at bounding box center [158, 566] width 9 height 10
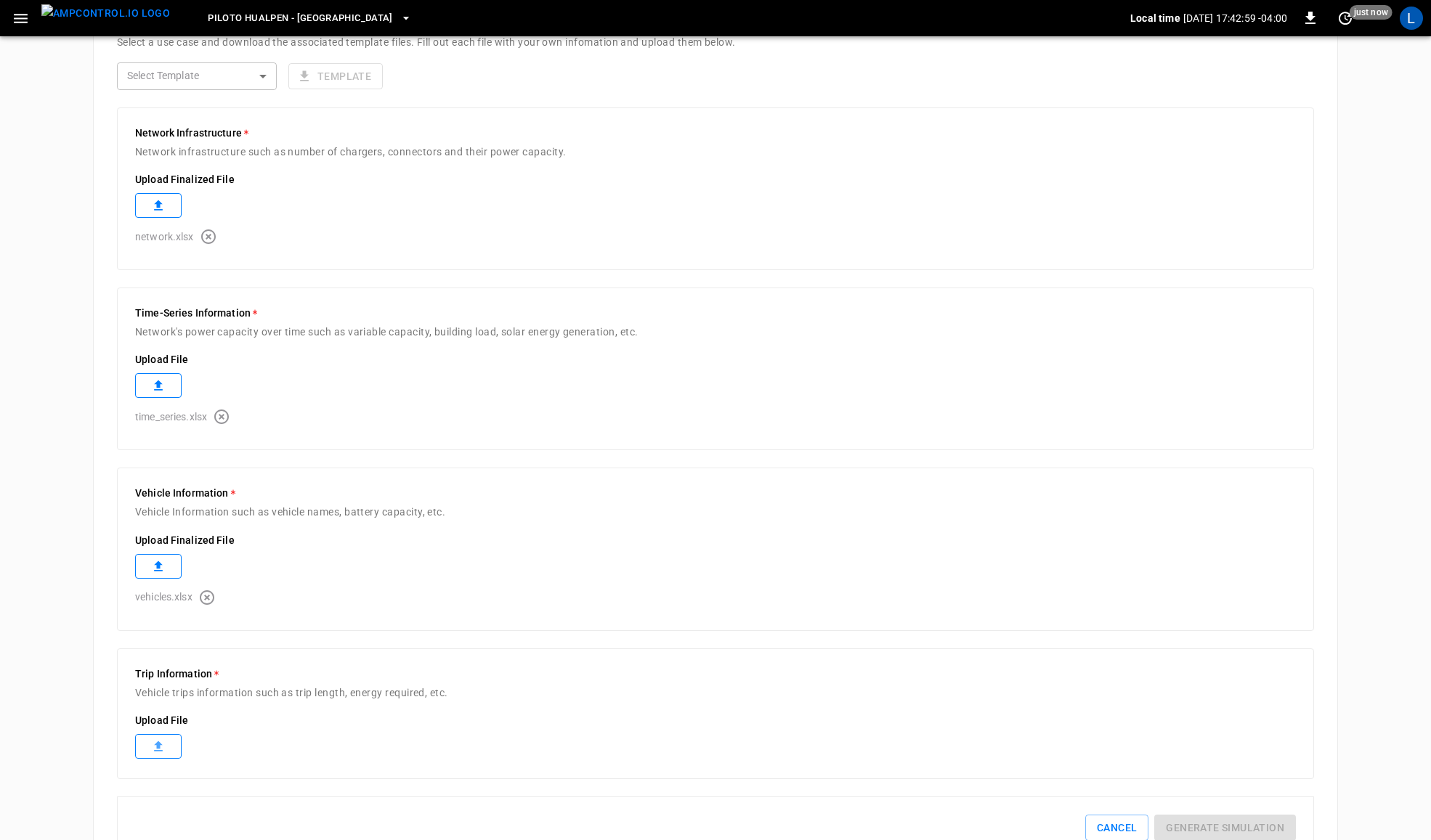
click at [162, 750] on icon at bounding box center [158, 747] width 15 height 15
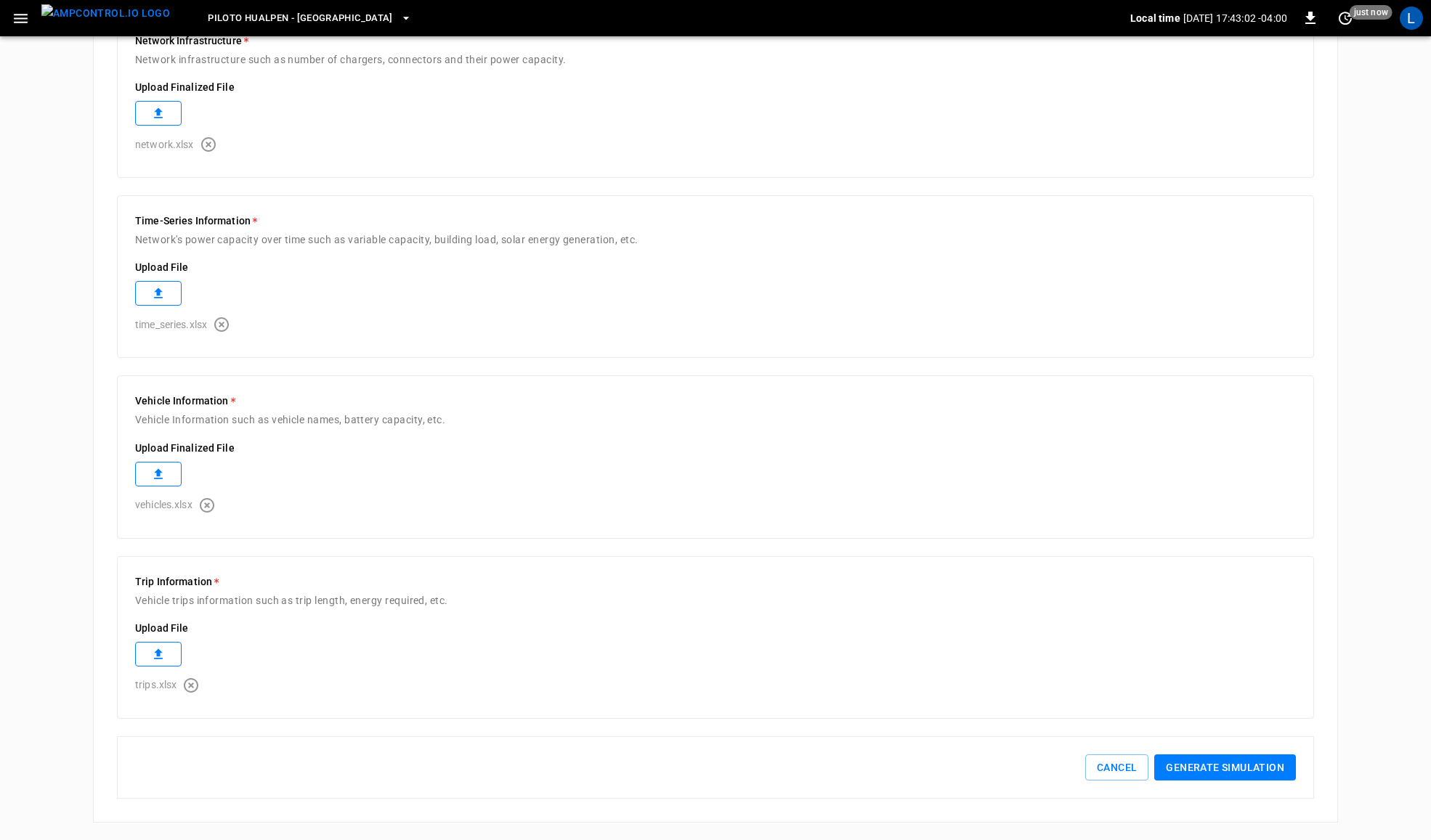
scroll to position [489, 0]
click at [1257, 771] on button "Generate simulation" at bounding box center [1225, 768] width 141 height 27
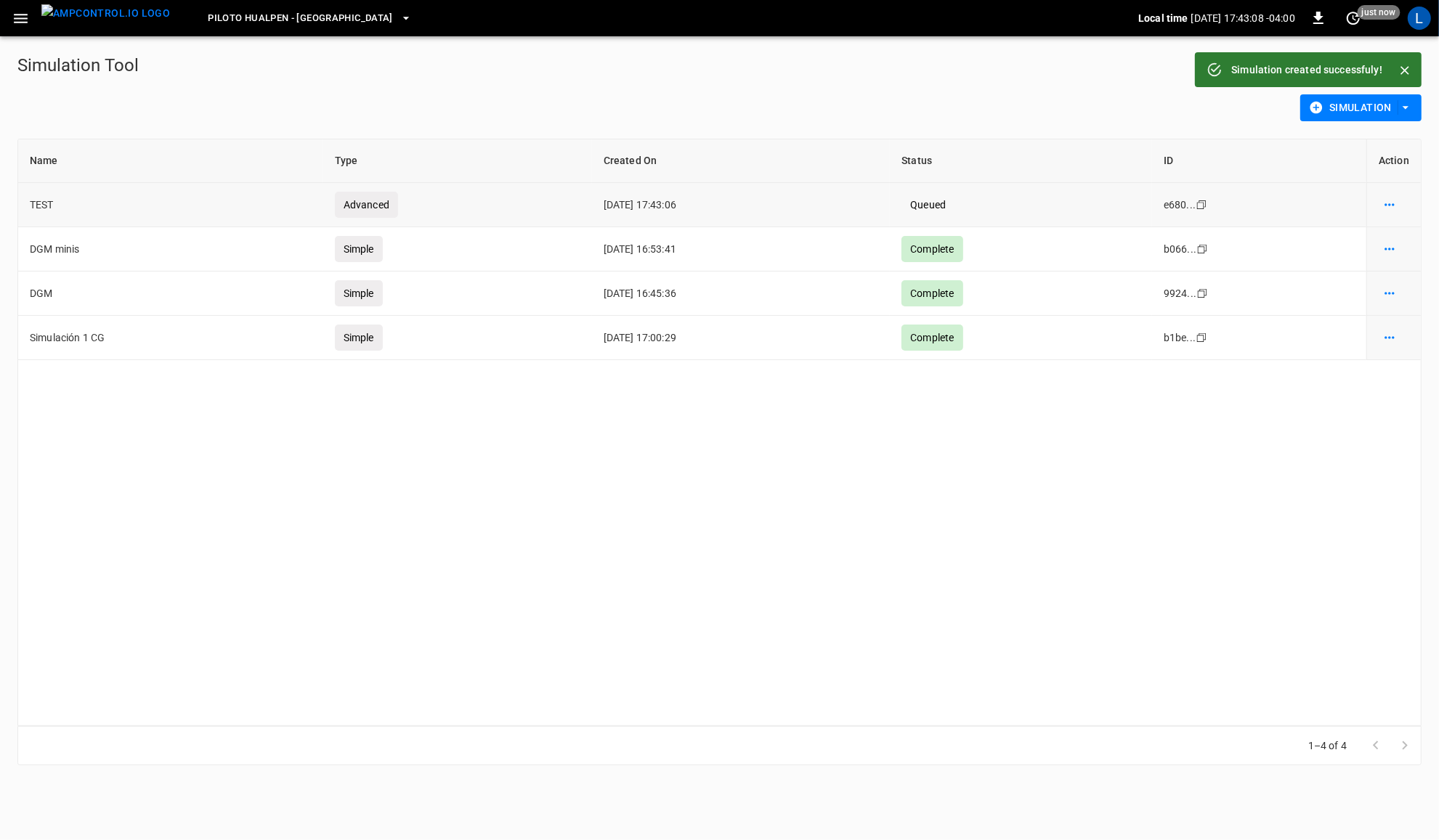
click at [1392, 204] on icon "simulation options" at bounding box center [1389, 205] width 15 height 15
click at [1400, 270] on li "Delete" at bounding box center [1386, 260] width 82 height 24
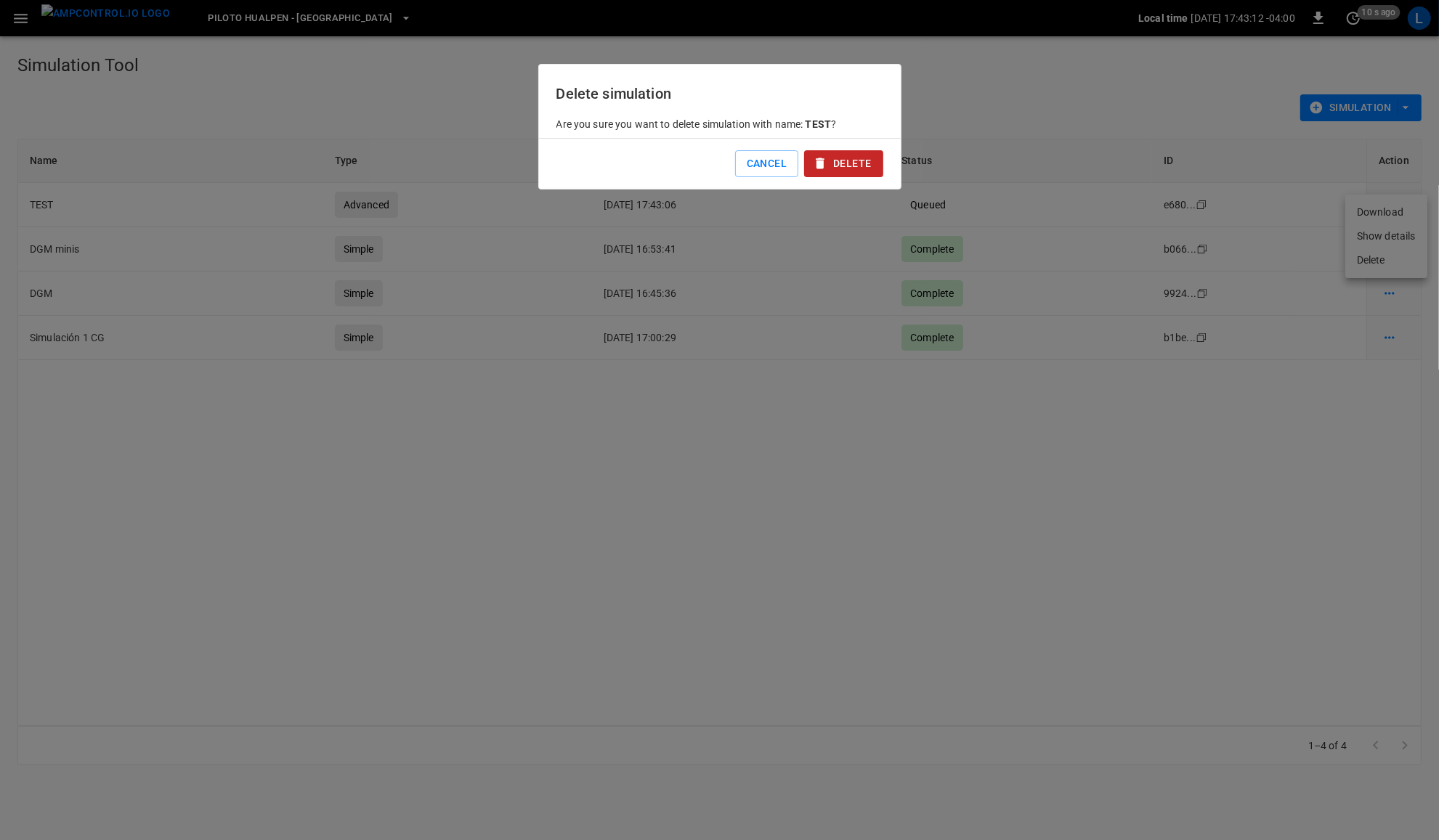
drag, startPoint x: 876, startPoint y: 186, endPoint x: 859, endPoint y: 163, distance: 28.6
click at [872, 184] on div "Delete simulation Are you sure you want to delete simulation with name: TEST ? …" at bounding box center [720, 127] width 363 height 125
click at [859, 163] on button "Delete" at bounding box center [844, 163] width 79 height 27
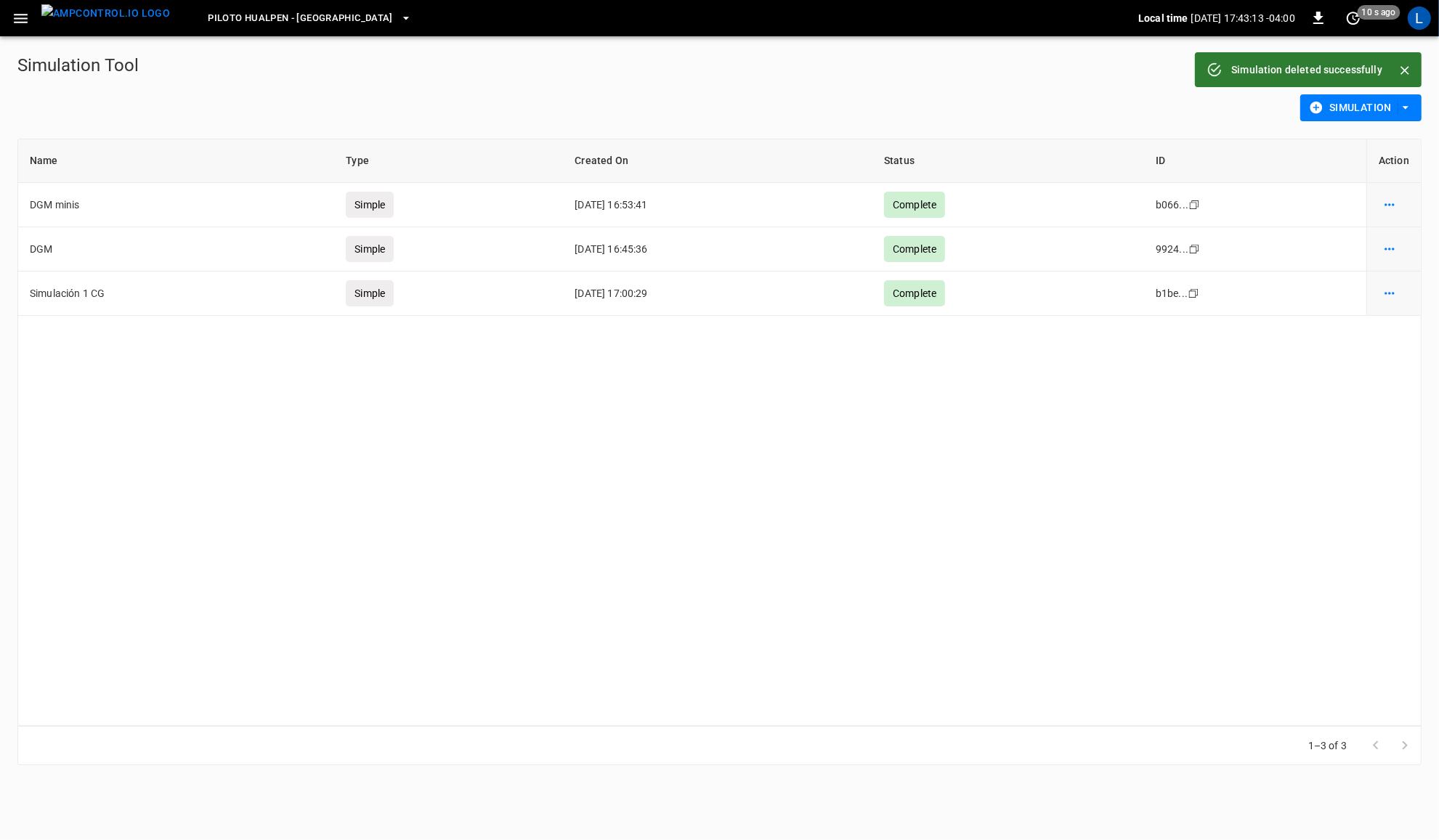
click at [1360, 108] on button "Simulation" at bounding box center [1361, 108] width 121 height 27
click at [1331, 138] on li "Advanced Simulation" at bounding box center [1360, 138] width 120 height 24
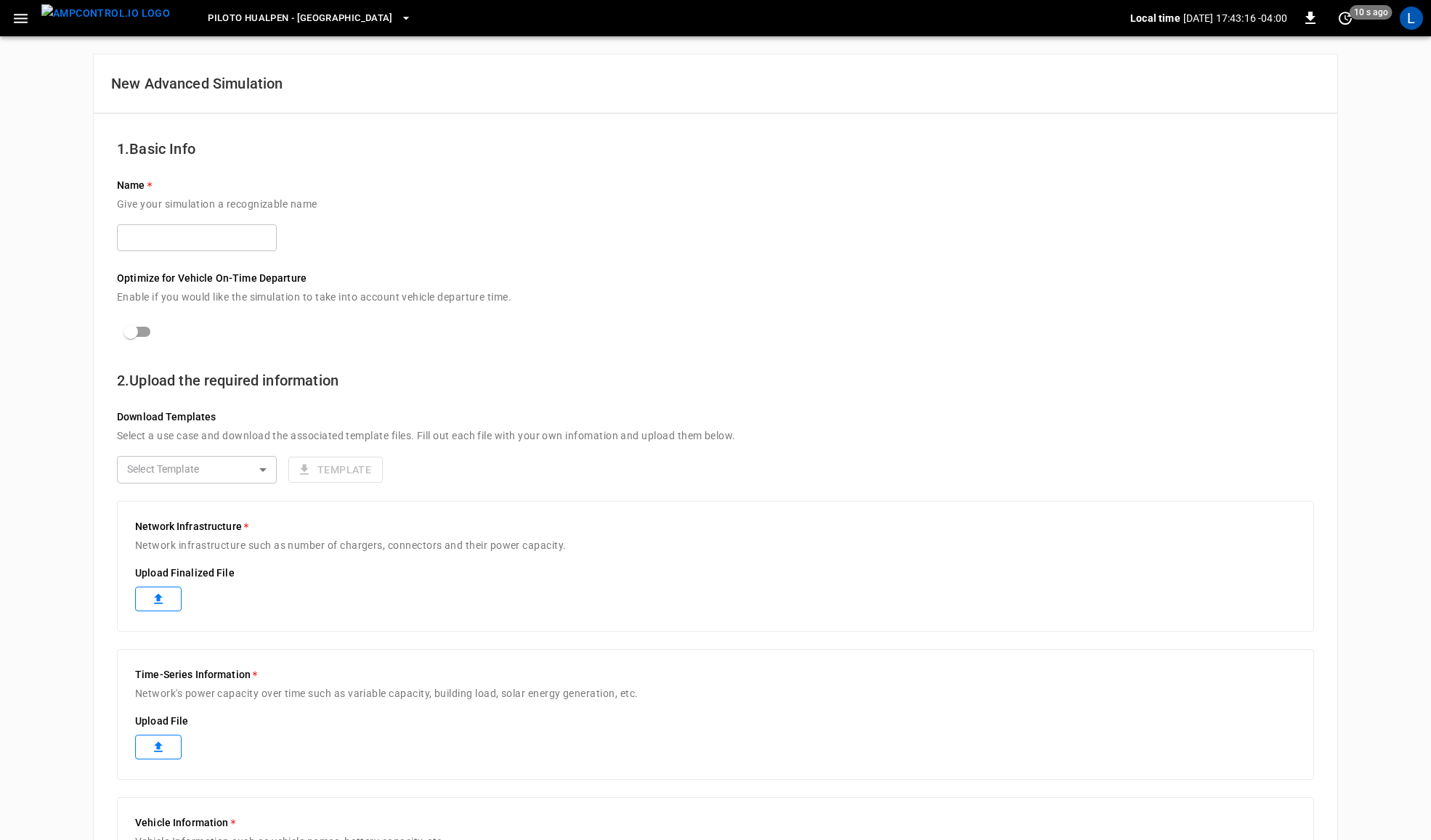
click at [189, 237] on input "text" at bounding box center [197, 238] width 160 height 27
type input "****"
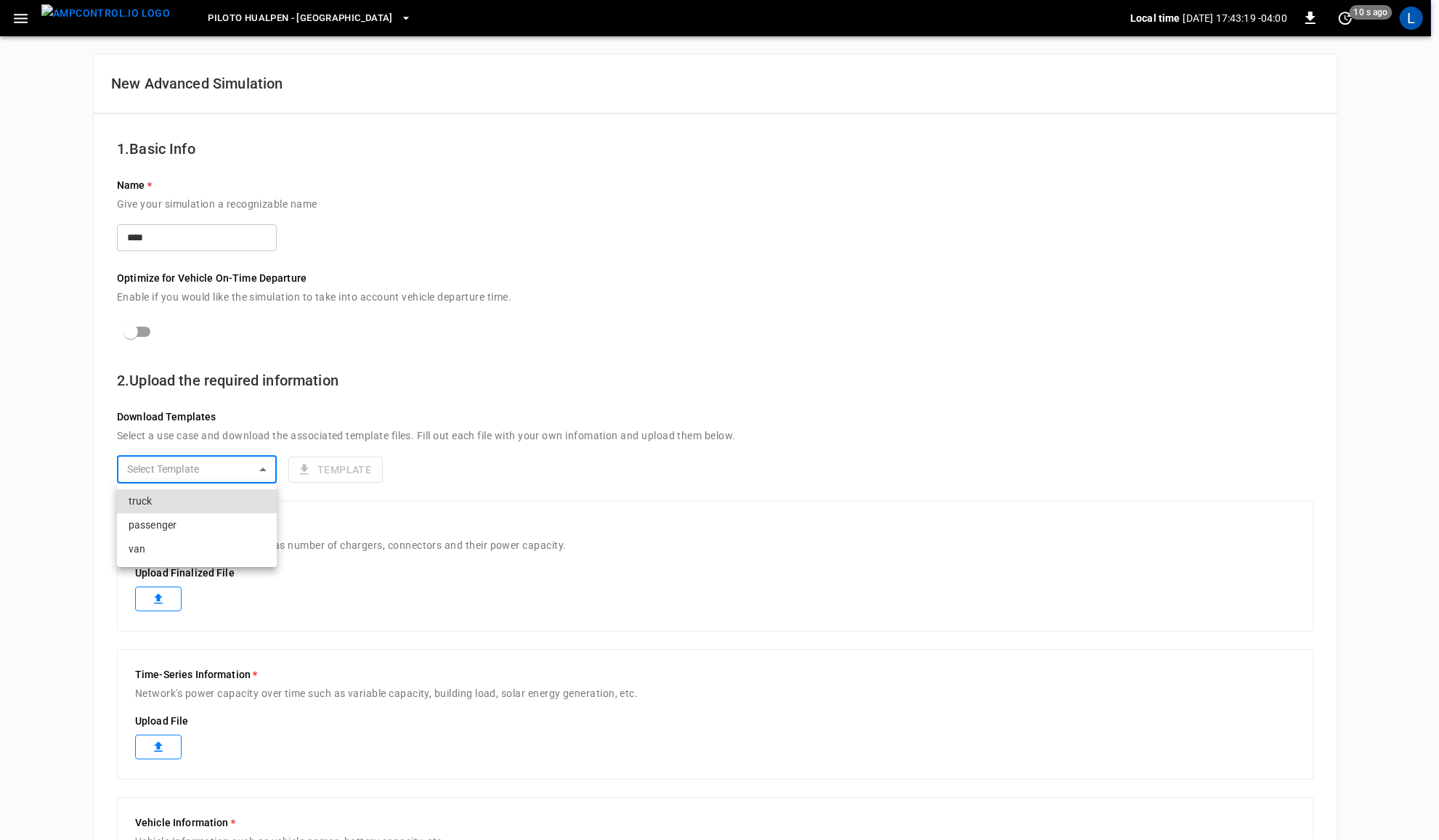
click at [252, 473] on body "Piloto Hualpen - Santiago Local time 2025-08-21 17:43:19 -04:00 0 10 s ago L Ne…" at bounding box center [719, 599] width 1439 height 1198
click at [540, 489] on div at bounding box center [719, 420] width 1439 height 840
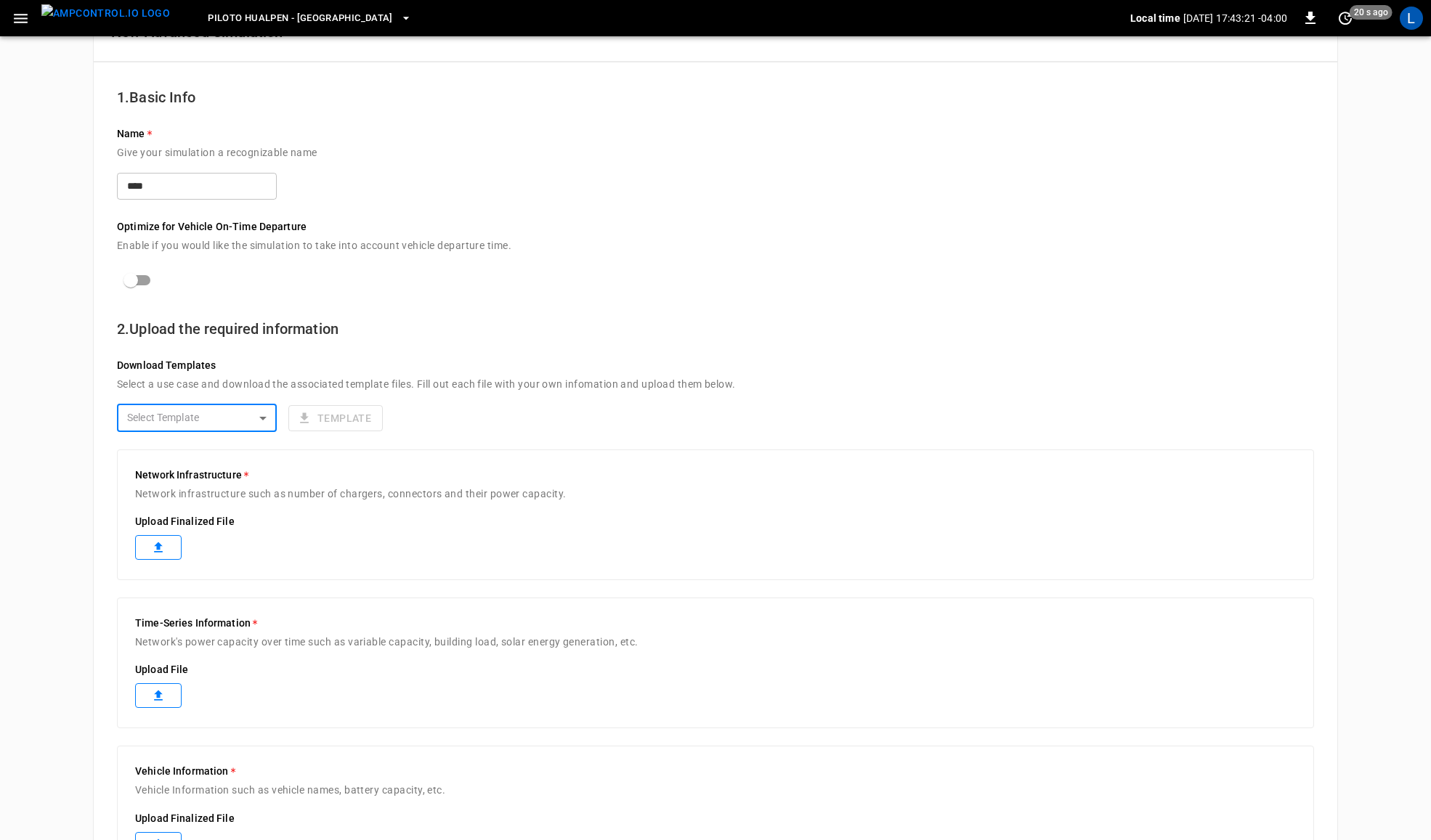
scroll to position [120, 0]
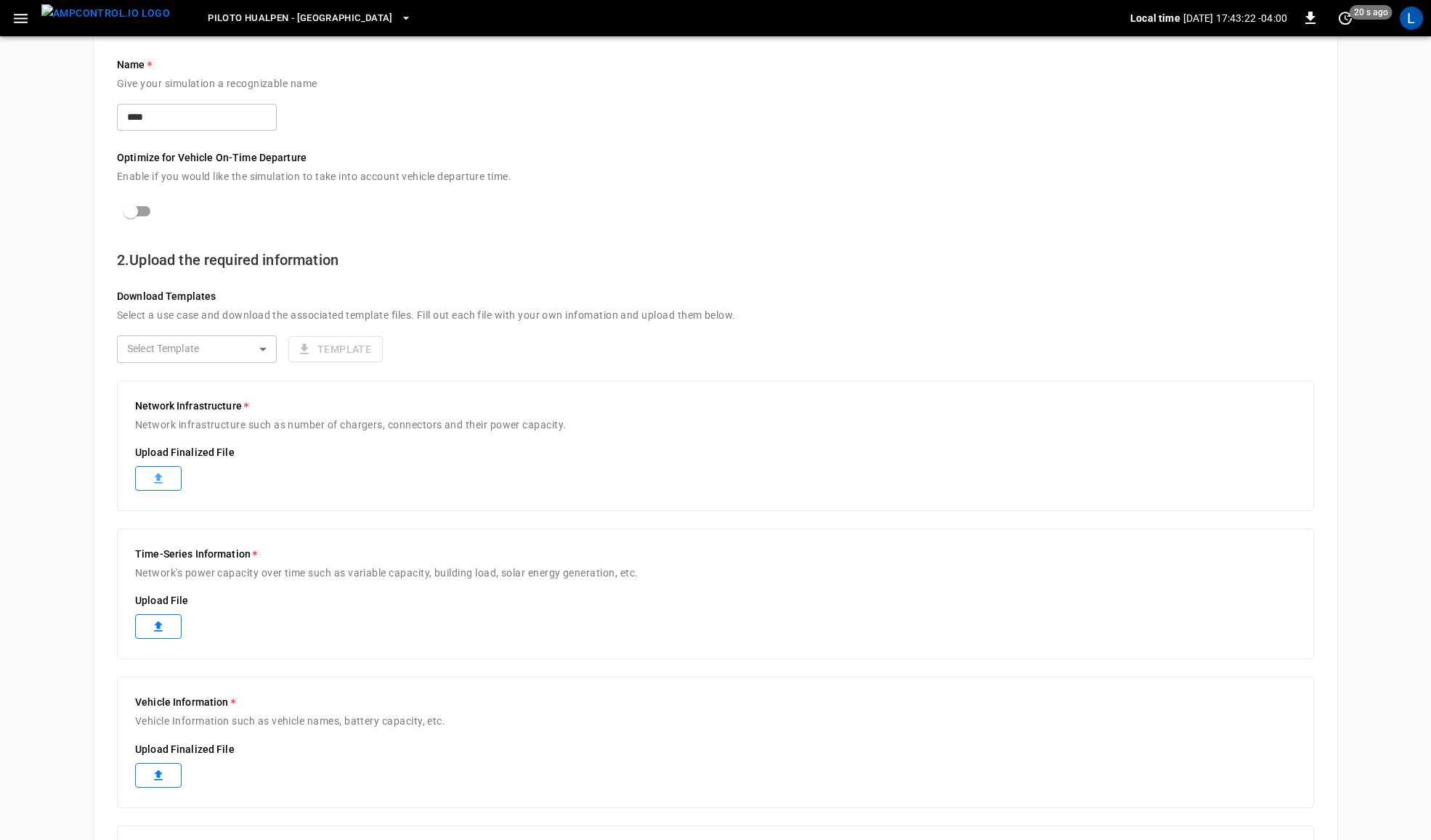
click at [149, 472] on label at bounding box center [158, 479] width 47 height 25
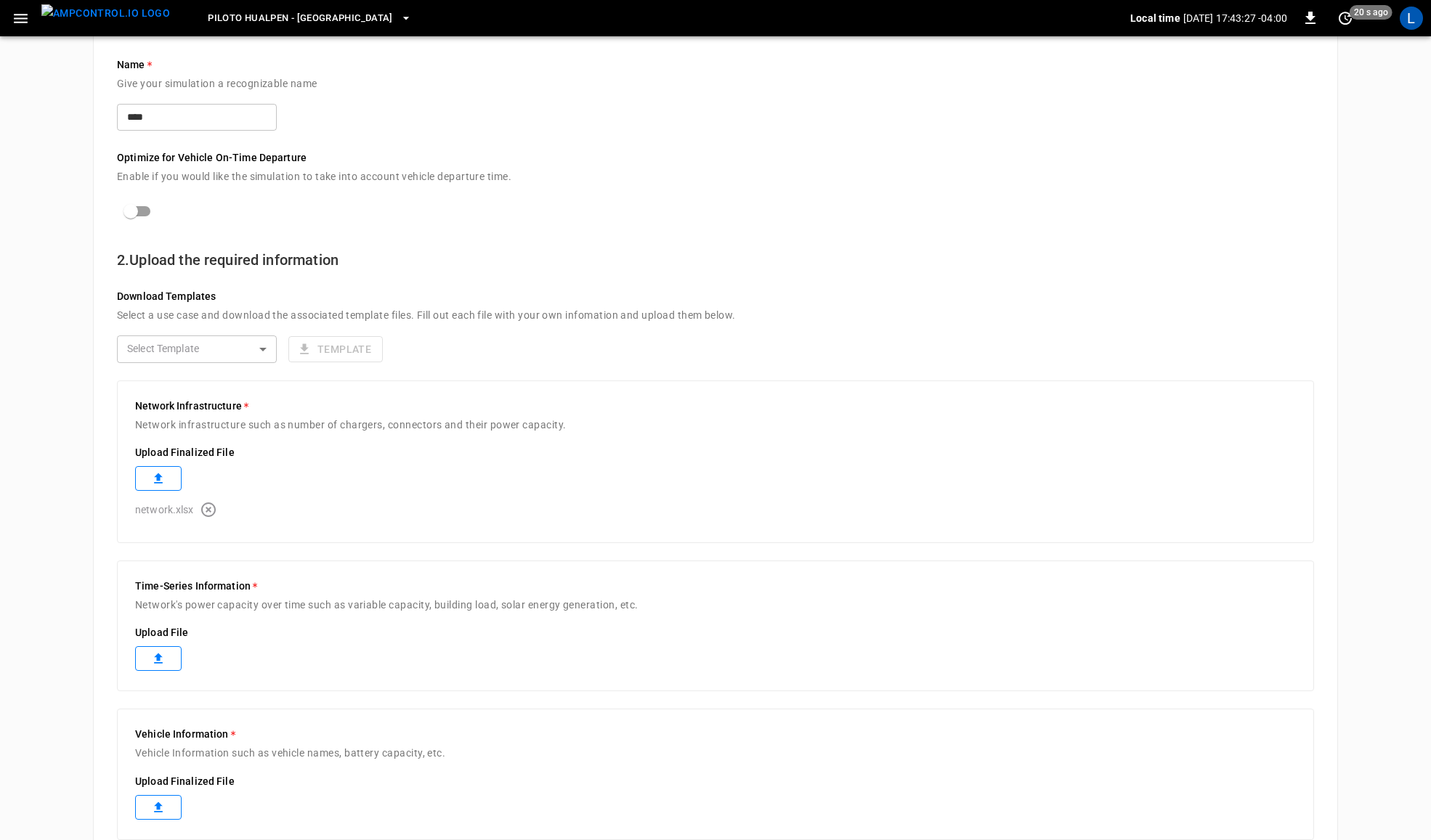
click at [164, 656] on icon at bounding box center [158, 659] width 15 height 15
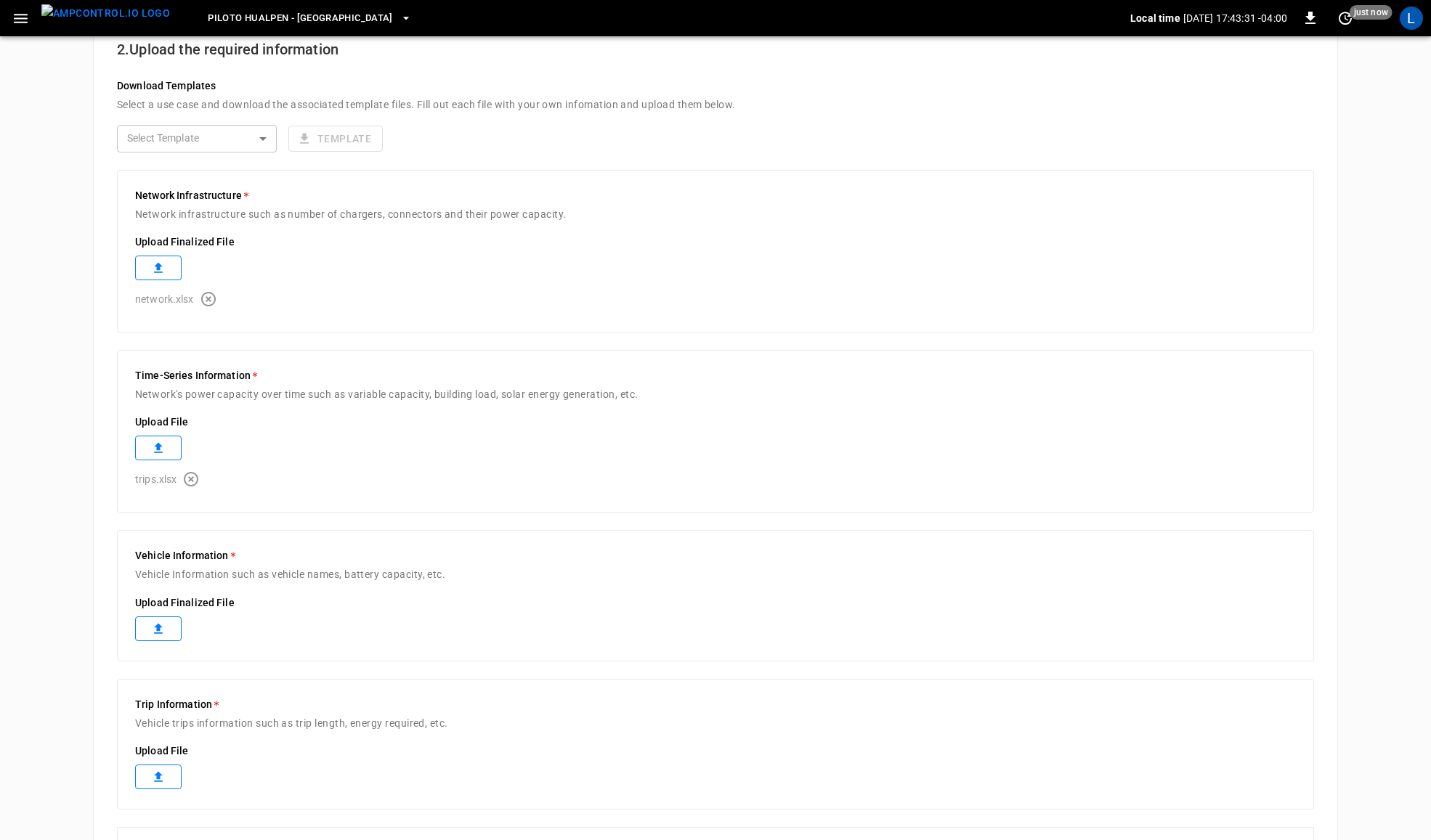
scroll to position [333, 0]
click at [175, 628] on label at bounding box center [158, 627] width 47 height 25
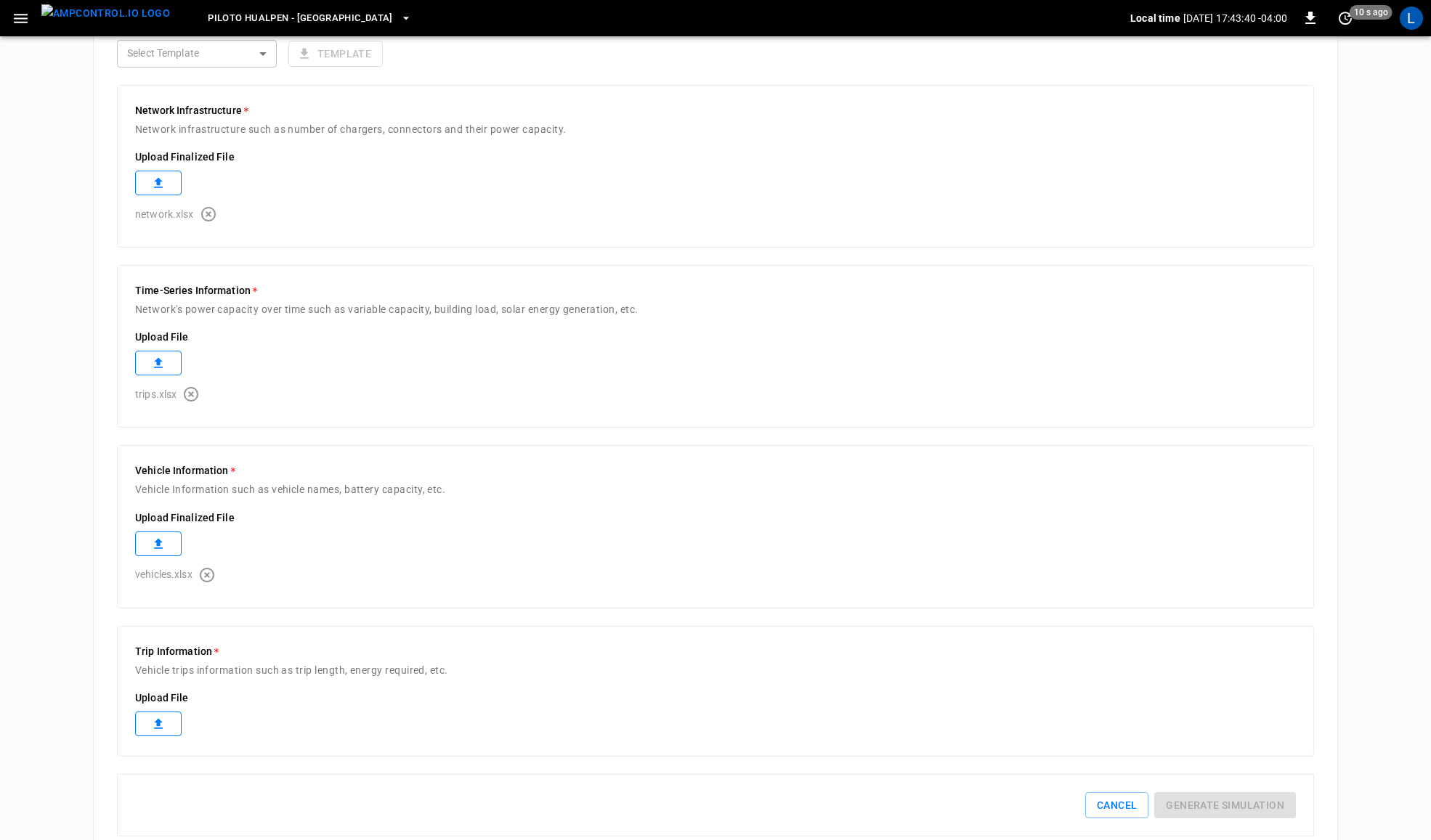
scroll to position [423, 0]
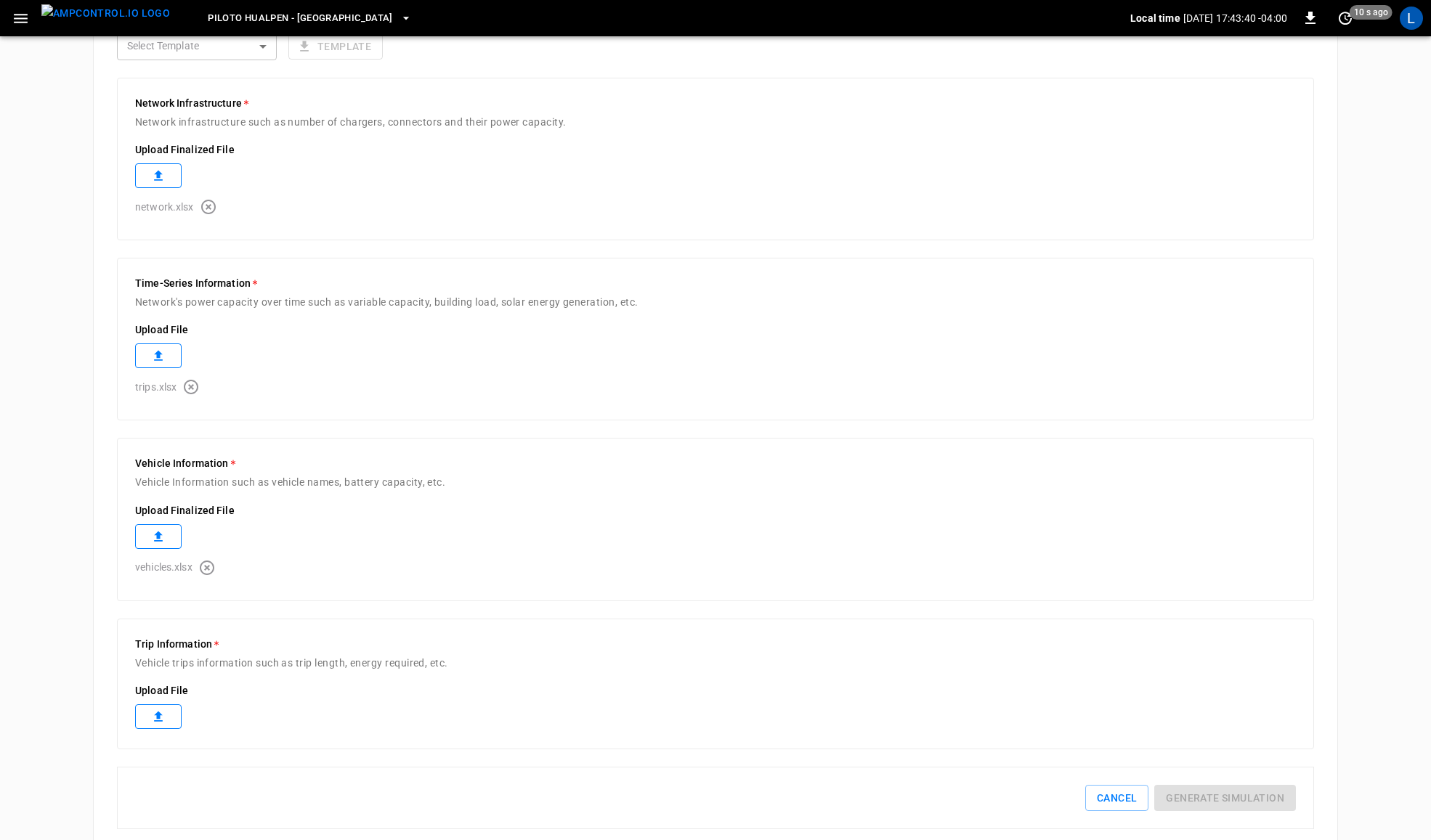
click at [144, 708] on label at bounding box center [158, 717] width 47 height 25
click at [193, 383] on icon "button" at bounding box center [191, 387] width 17 height 17
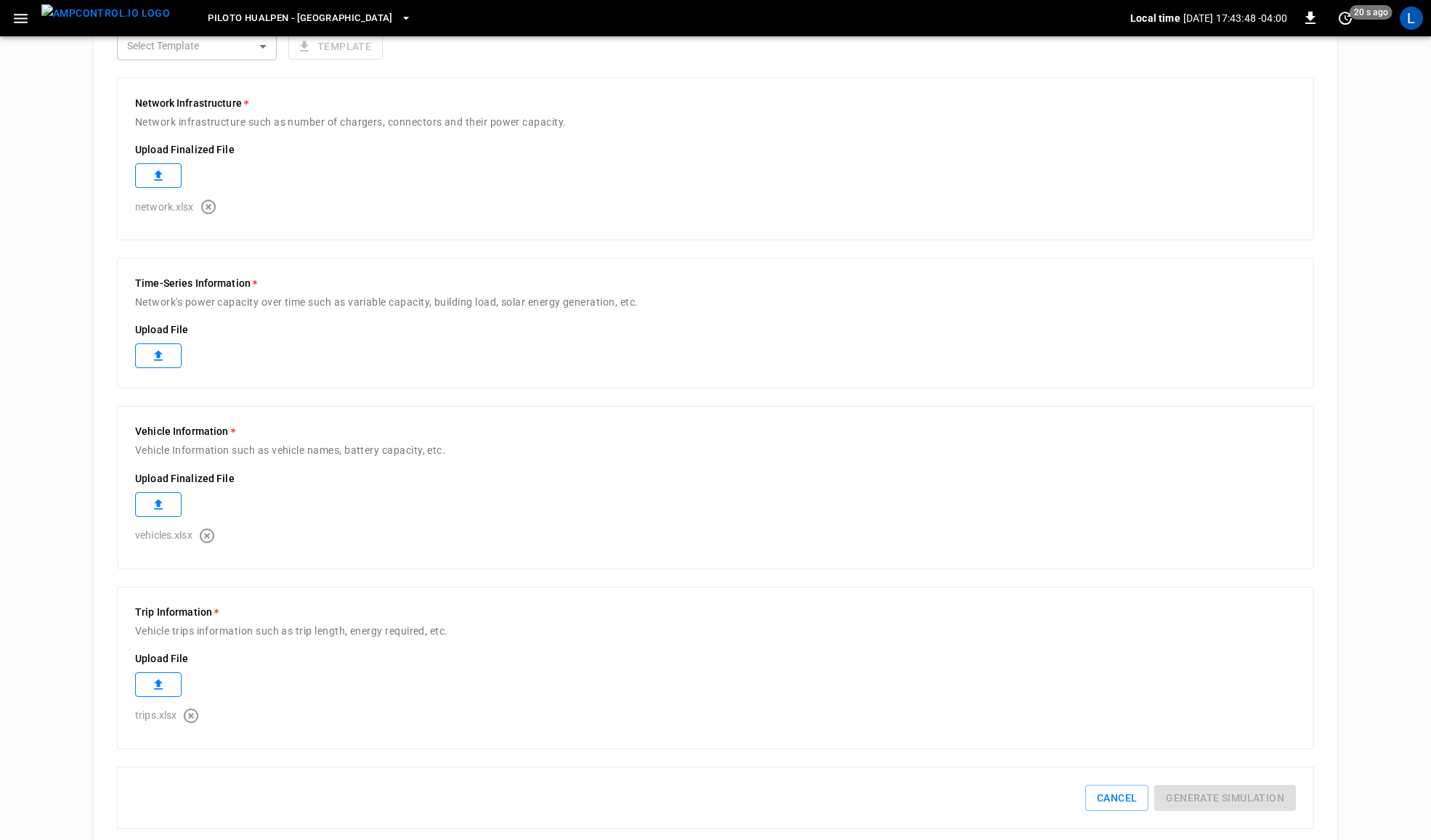
click at [165, 350] on label at bounding box center [158, 356] width 47 height 25
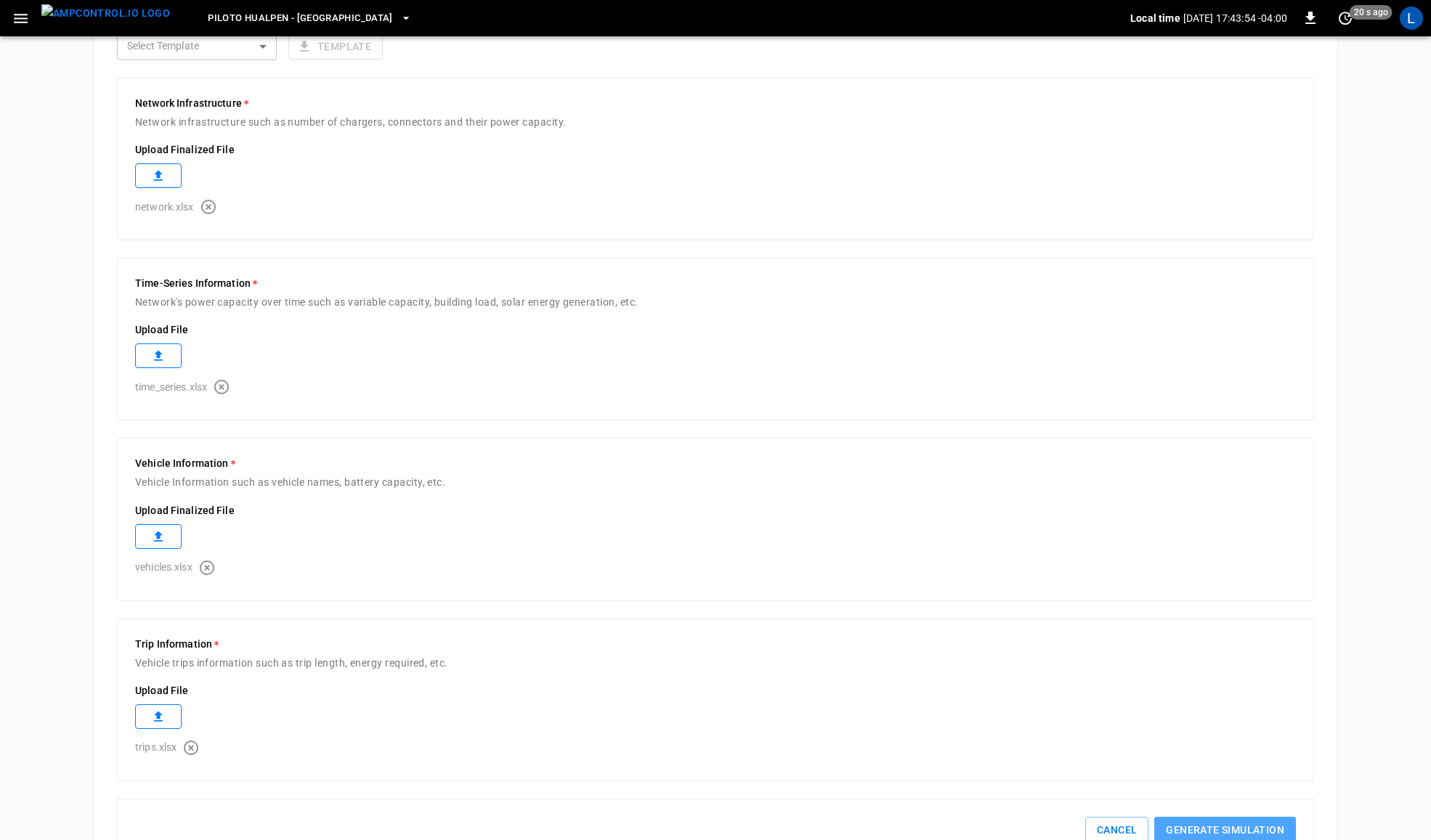
click at [1244, 827] on button "Generate simulation" at bounding box center [1225, 831] width 141 height 27
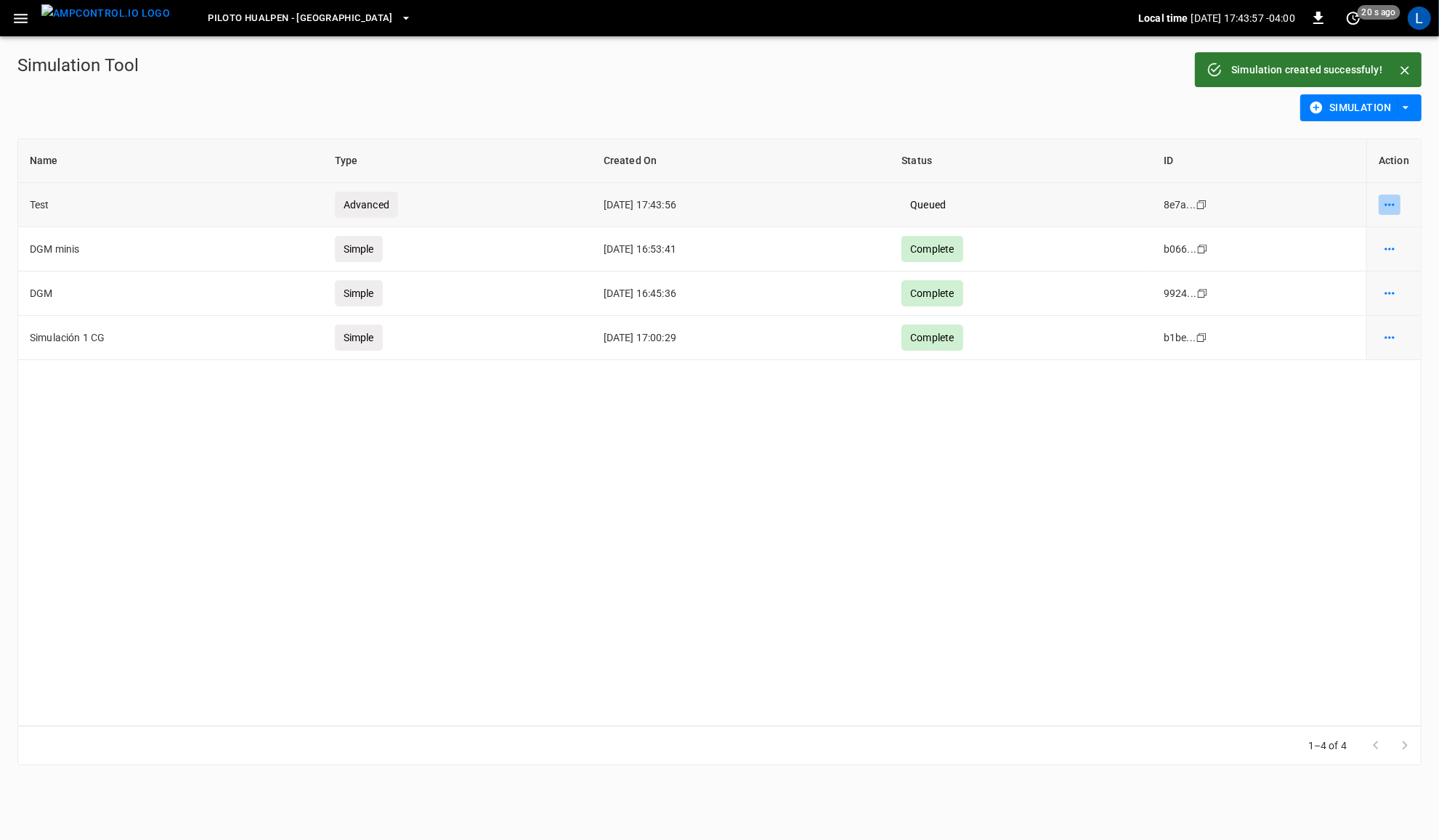
click at [1392, 200] on icon "simulation options" at bounding box center [1389, 205] width 15 height 15
click at [1373, 259] on li "Delete" at bounding box center [1386, 260] width 82 height 24
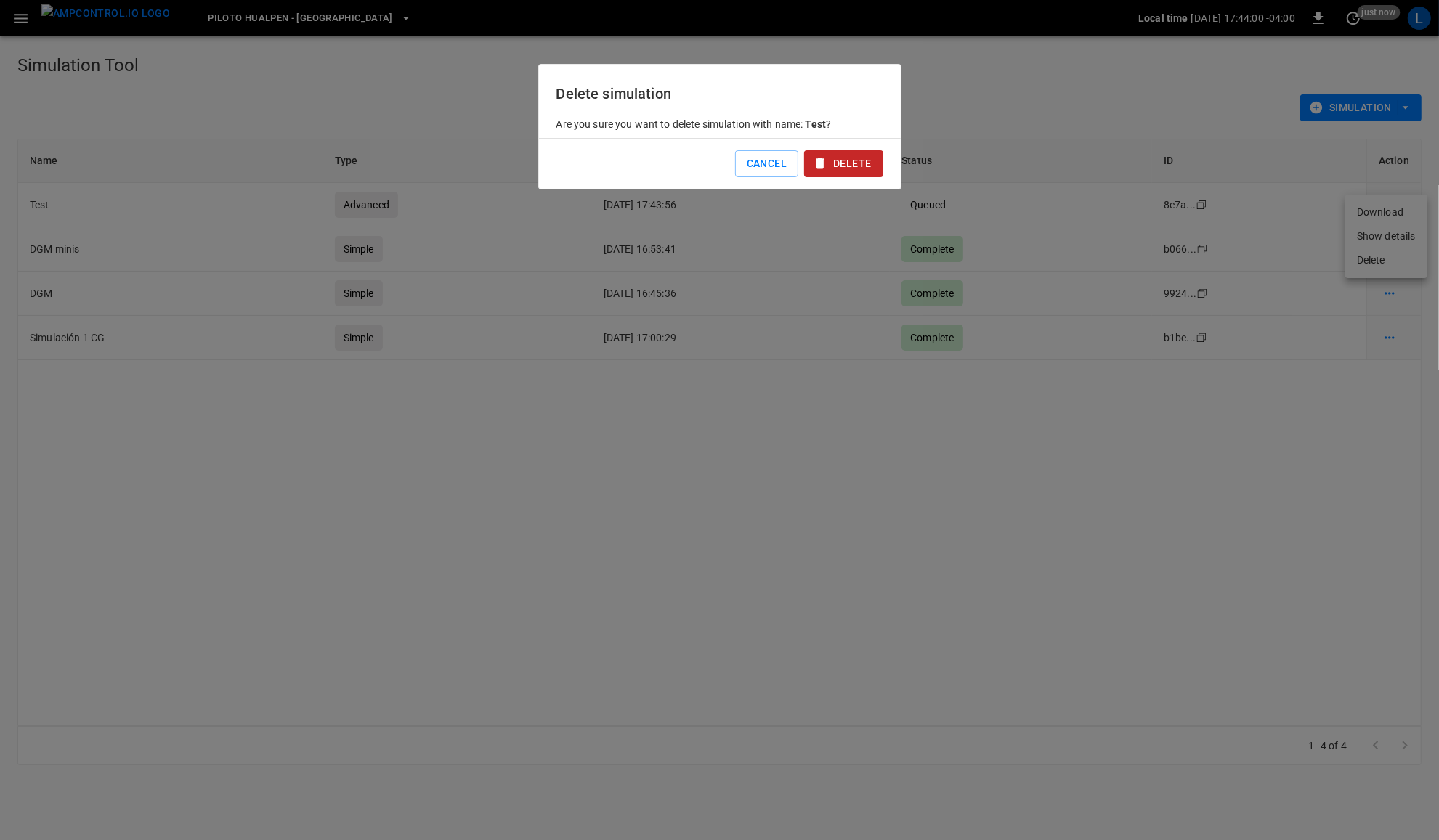
click at [852, 168] on button "Delete" at bounding box center [844, 163] width 79 height 27
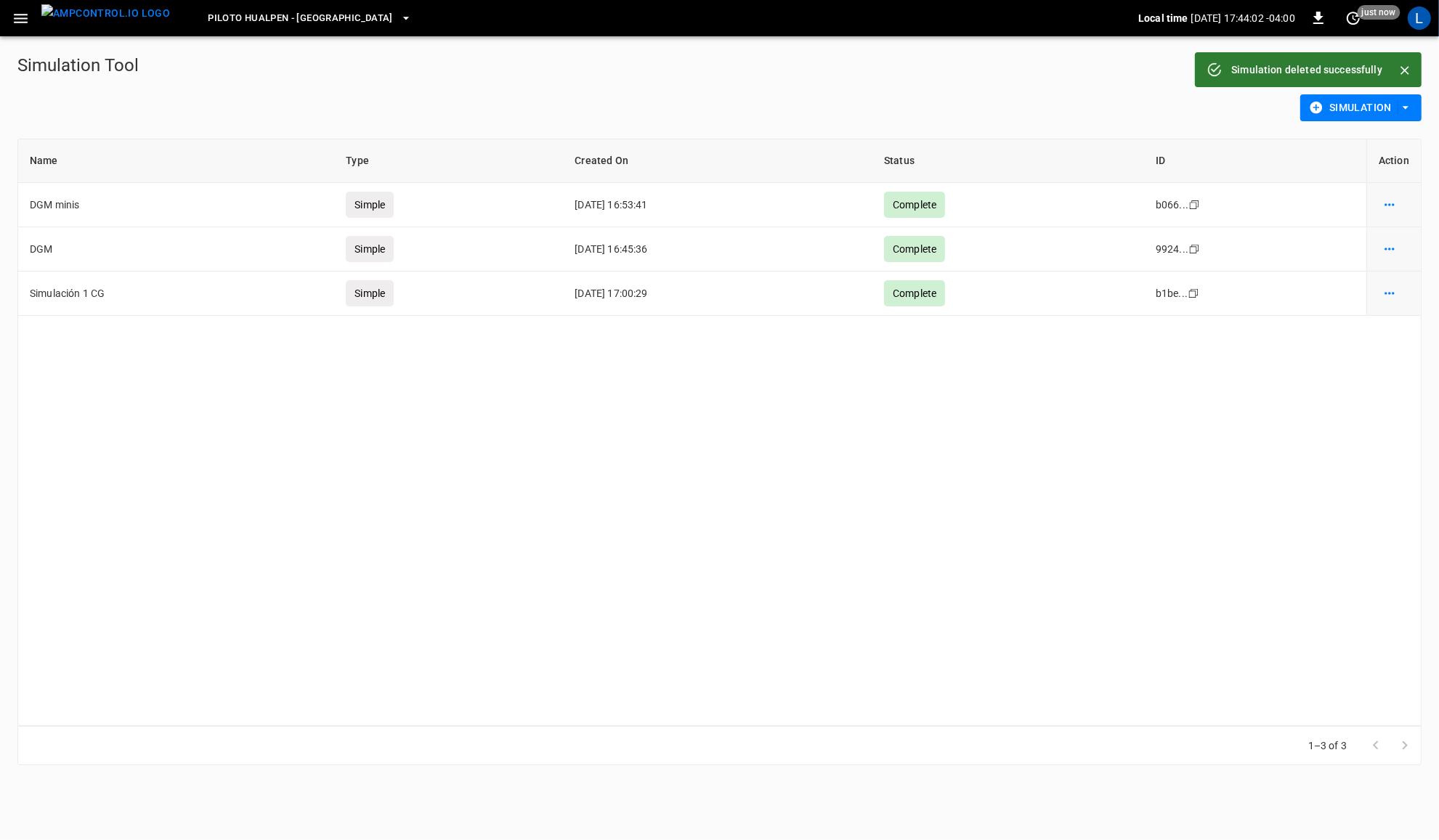
click at [1381, 108] on button "Simulation" at bounding box center [1361, 108] width 121 height 27
click at [1395, 134] on li "Advanced Simulation" at bounding box center [1360, 138] width 120 height 24
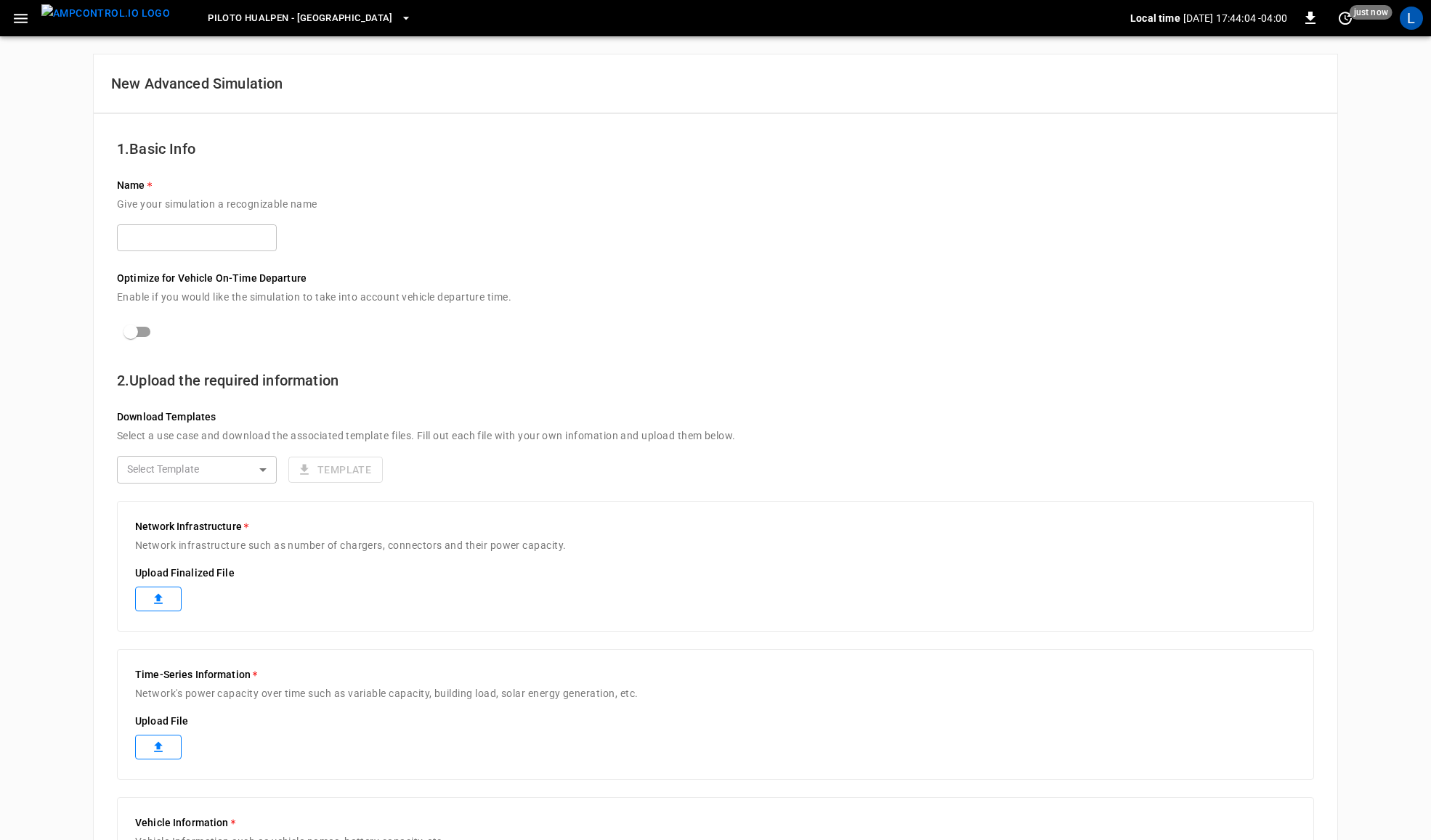
click at [149, 234] on input "text" at bounding box center [197, 238] width 160 height 27
type input "****"
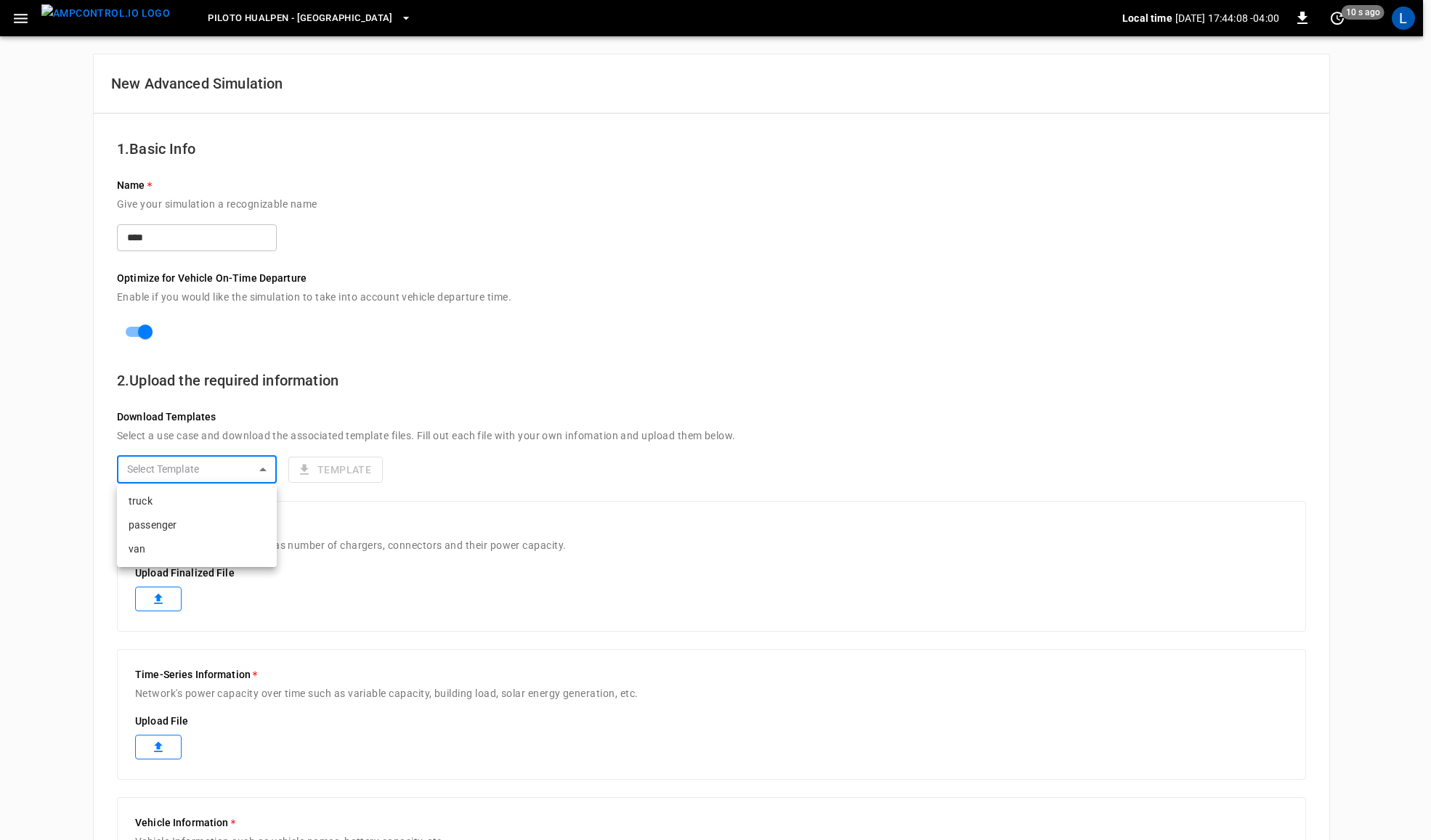
click at [193, 466] on body "Piloto Hualpen - Santiago Local time 2025-08-21 17:44:08 -04:00 0 10 s ago L Ne…" at bounding box center [716, 599] width 1431 height 1198
drag, startPoint x: 430, startPoint y: 640, endPoint x: 415, endPoint y: 635, distance: 15.8
click at [422, 637] on div at bounding box center [719, 420] width 1439 height 840
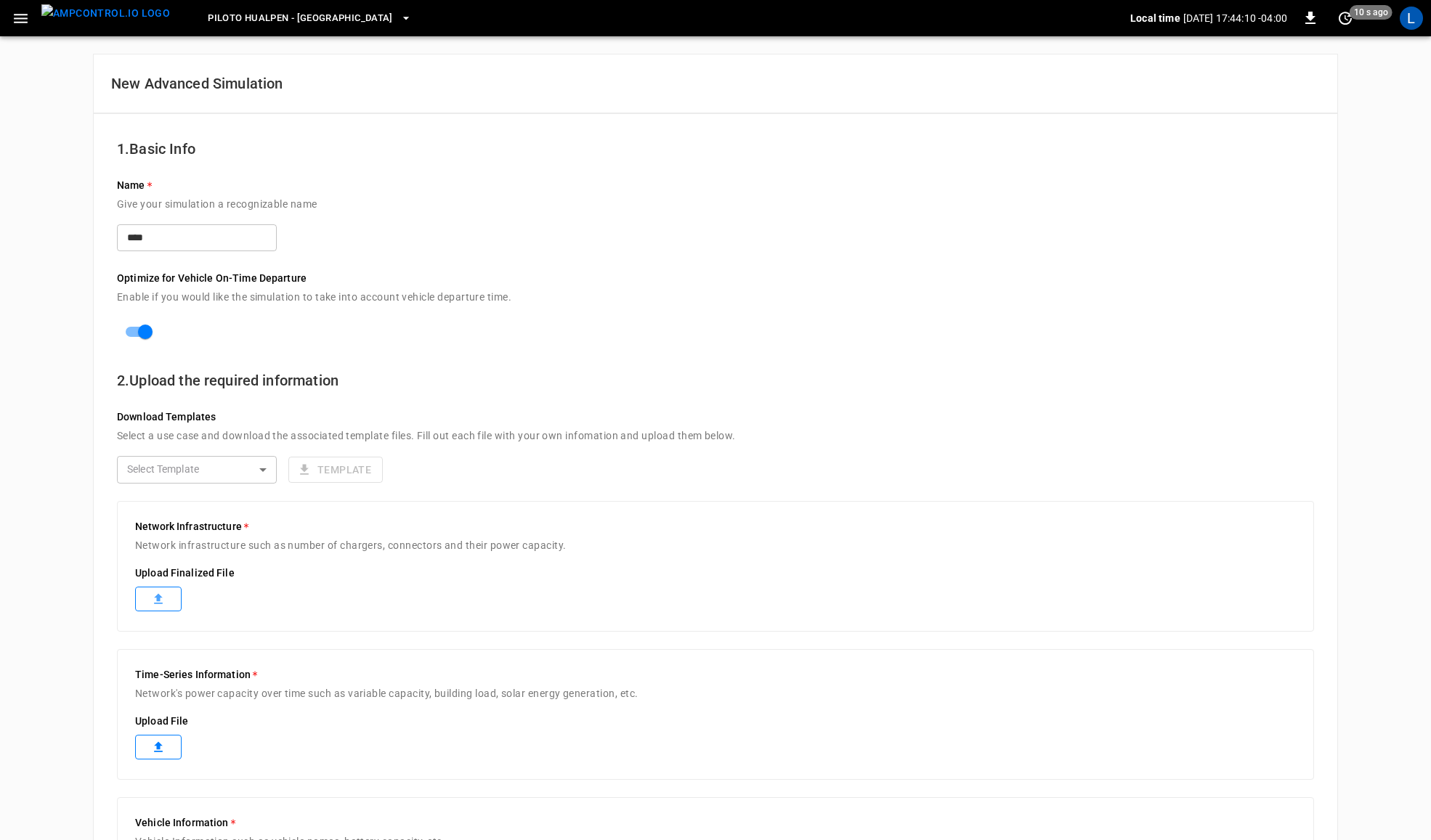
click at [169, 592] on label at bounding box center [158, 600] width 47 height 25
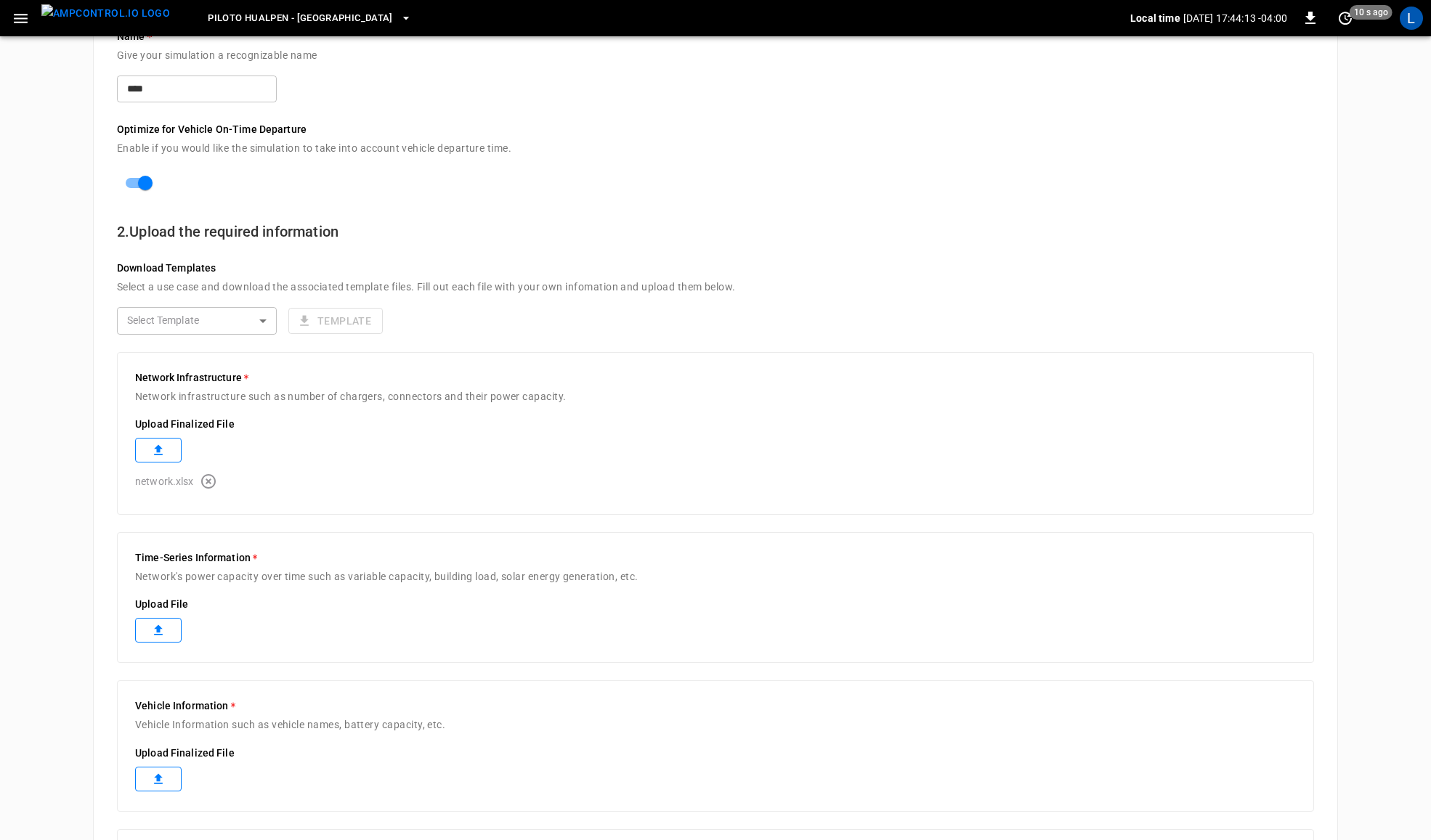
scroll to position [151, 0]
click at [172, 619] on label at bounding box center [158, 628] width 47 height 25
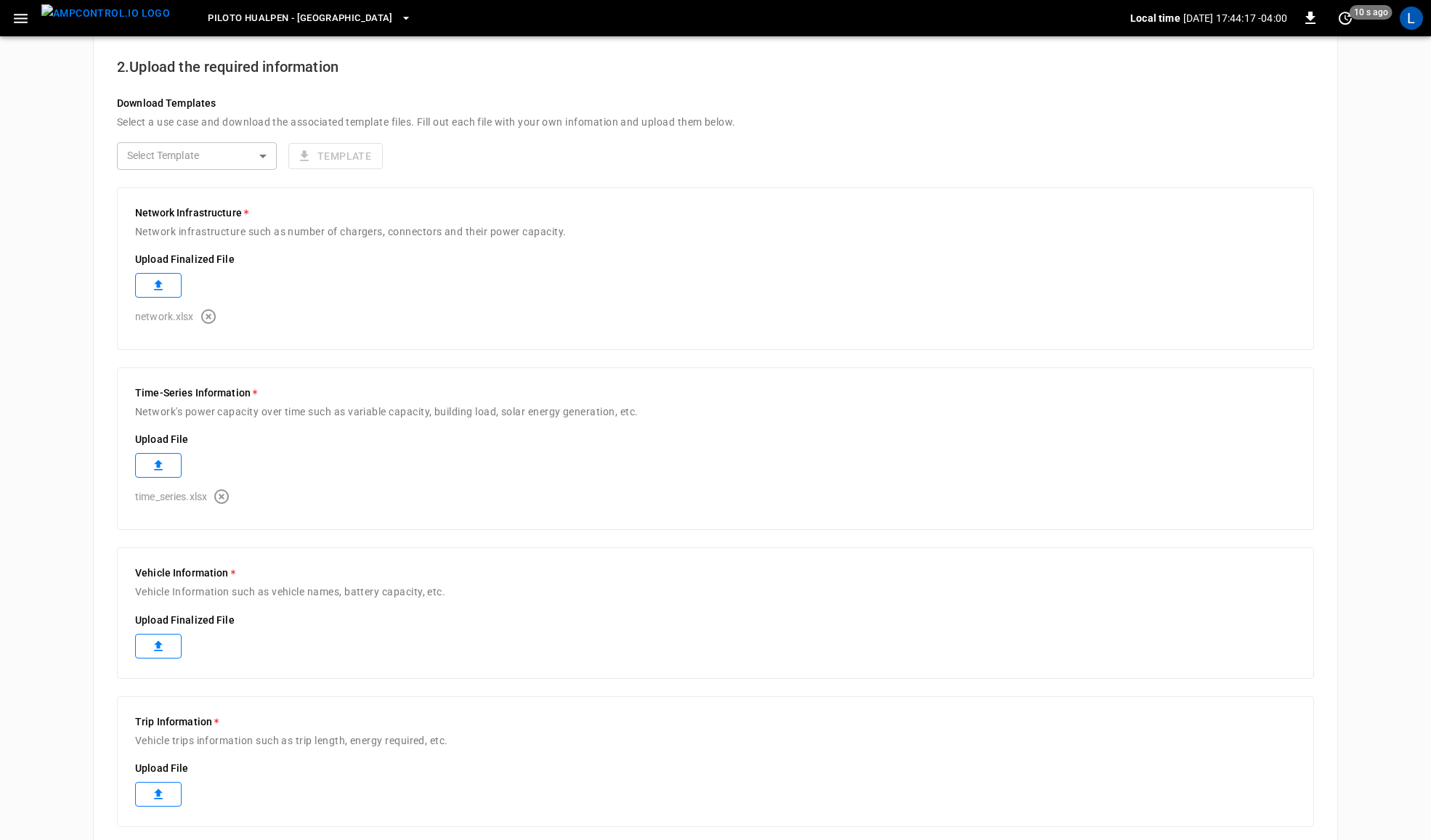
scroll to position [333, 0]
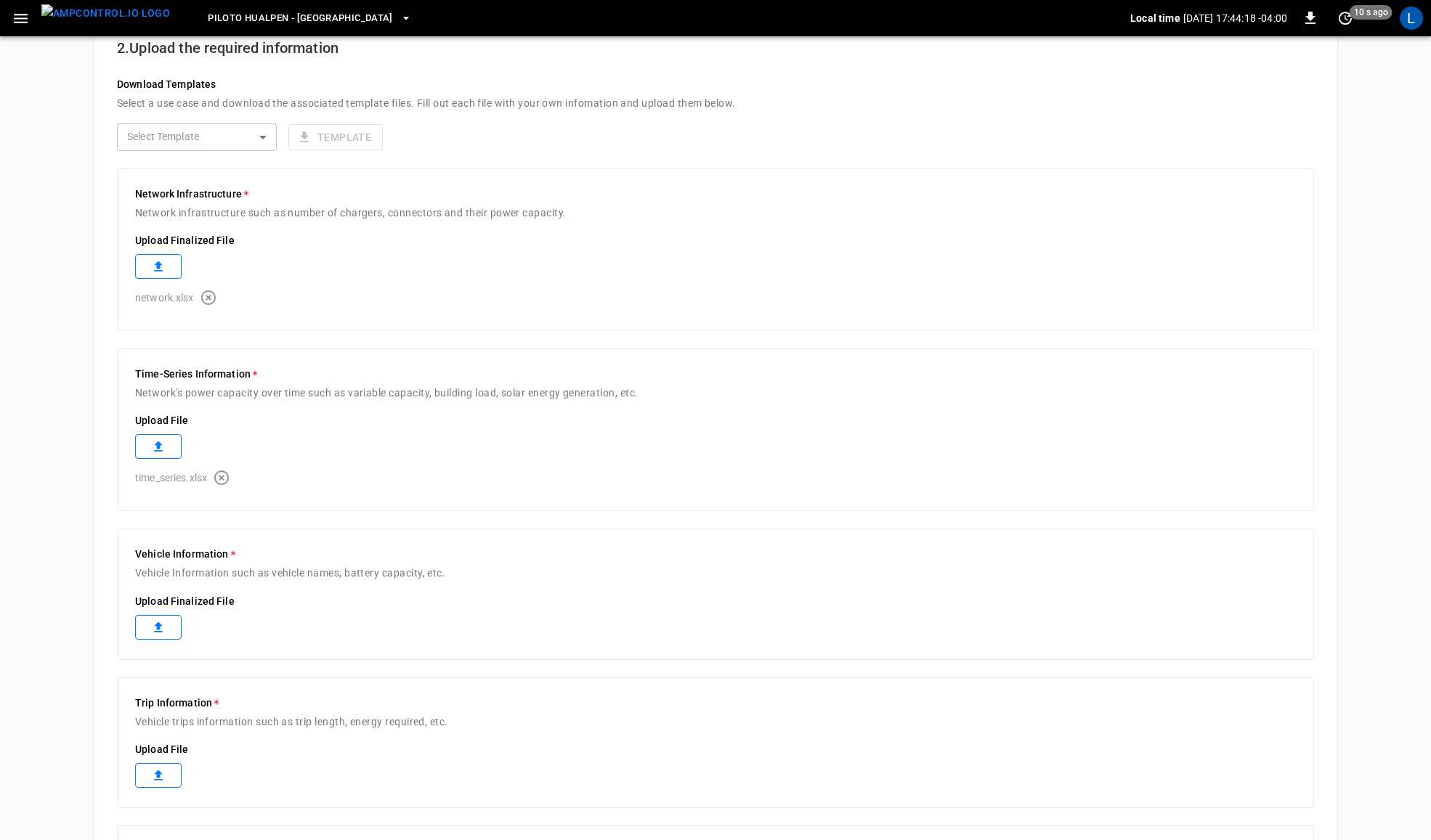
click at [165, 634] on icon at bounding box center [158, 627] width 15 height 15
click at [165, 812] on label at bounding box center [158, 808] width 47 height 25
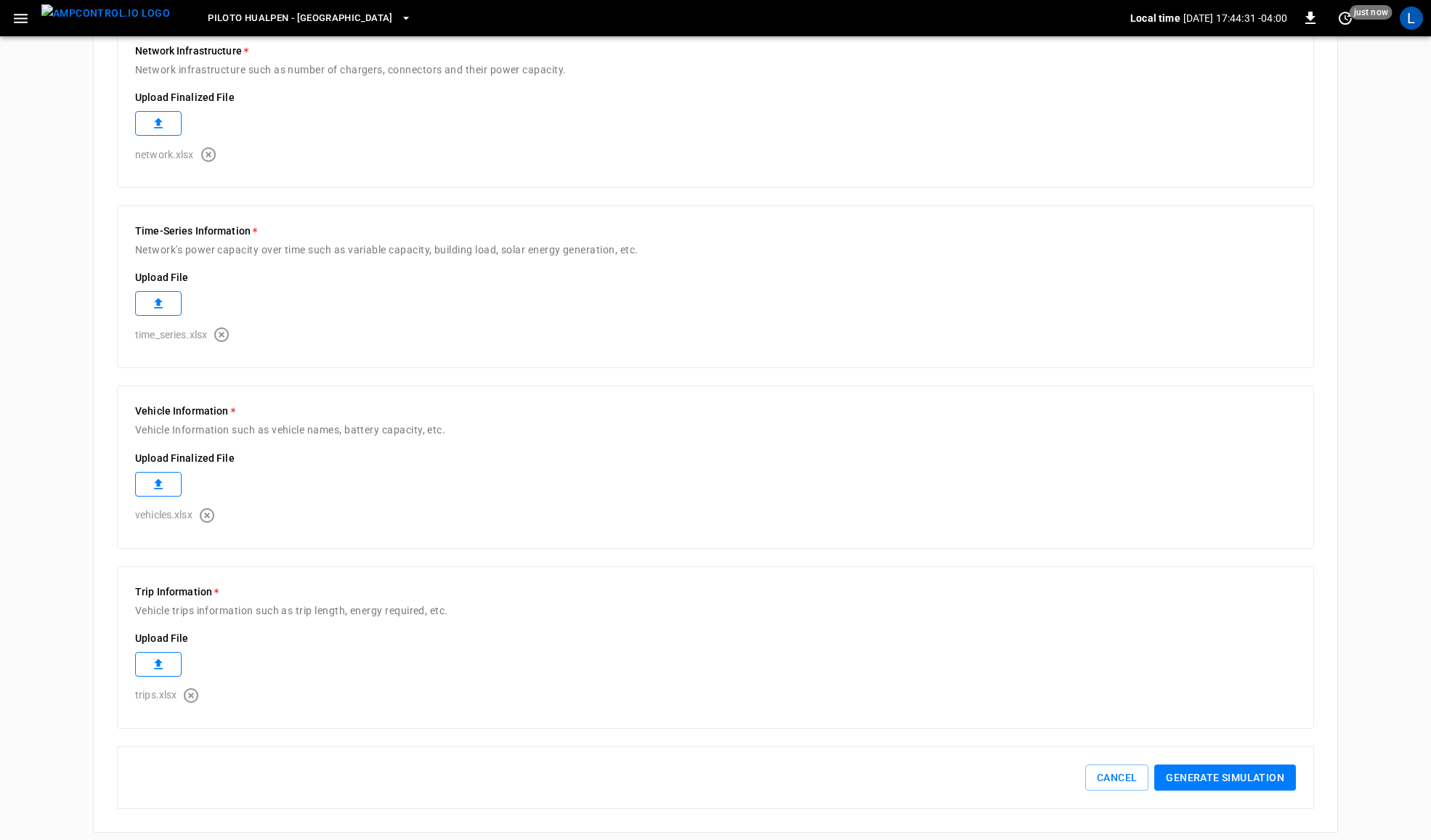
scroll to position [489, 0]
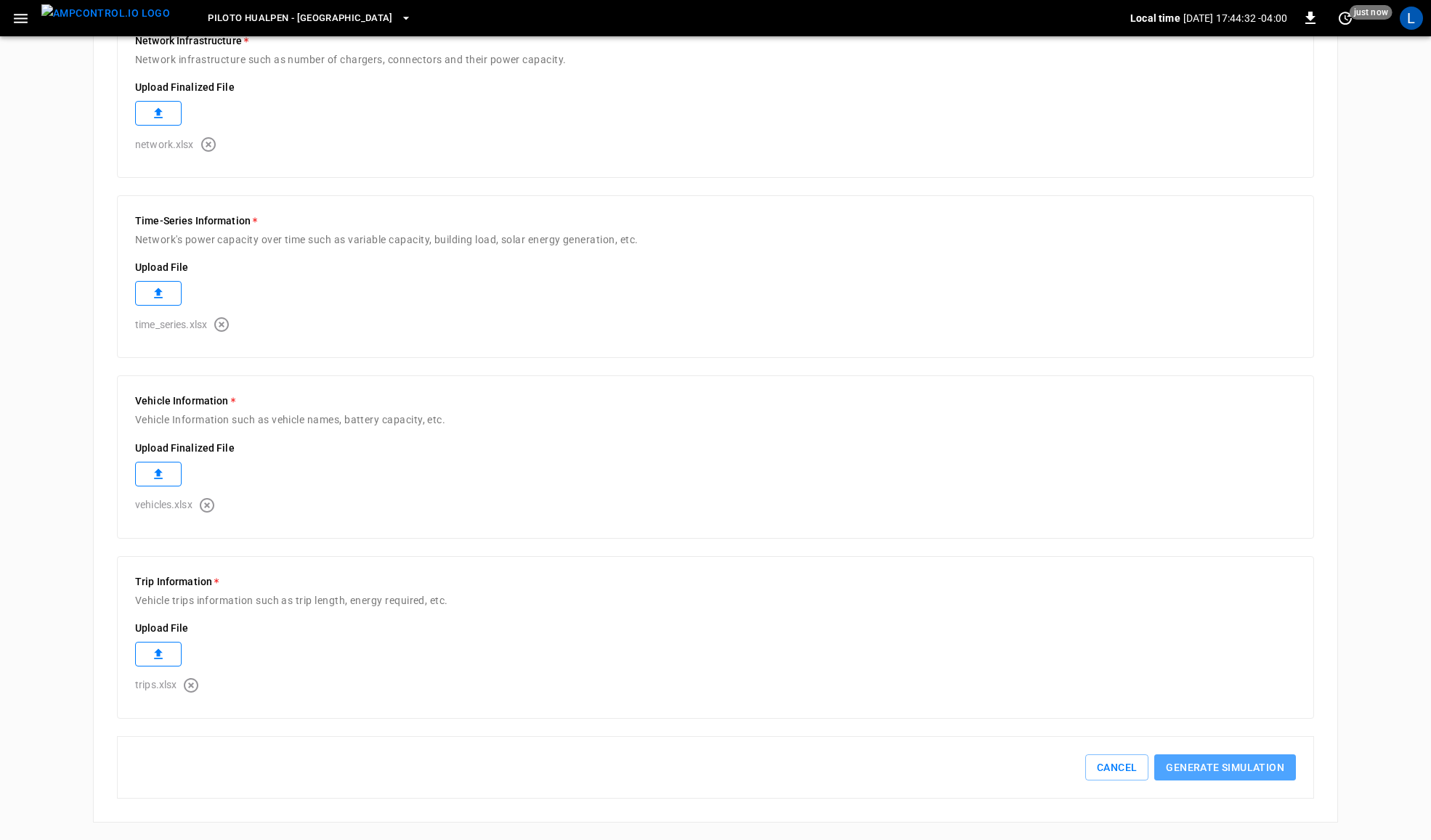
click at [1250, 761] on button "Generate simulation" at bounding box center [1225, 768] width 141 height 27
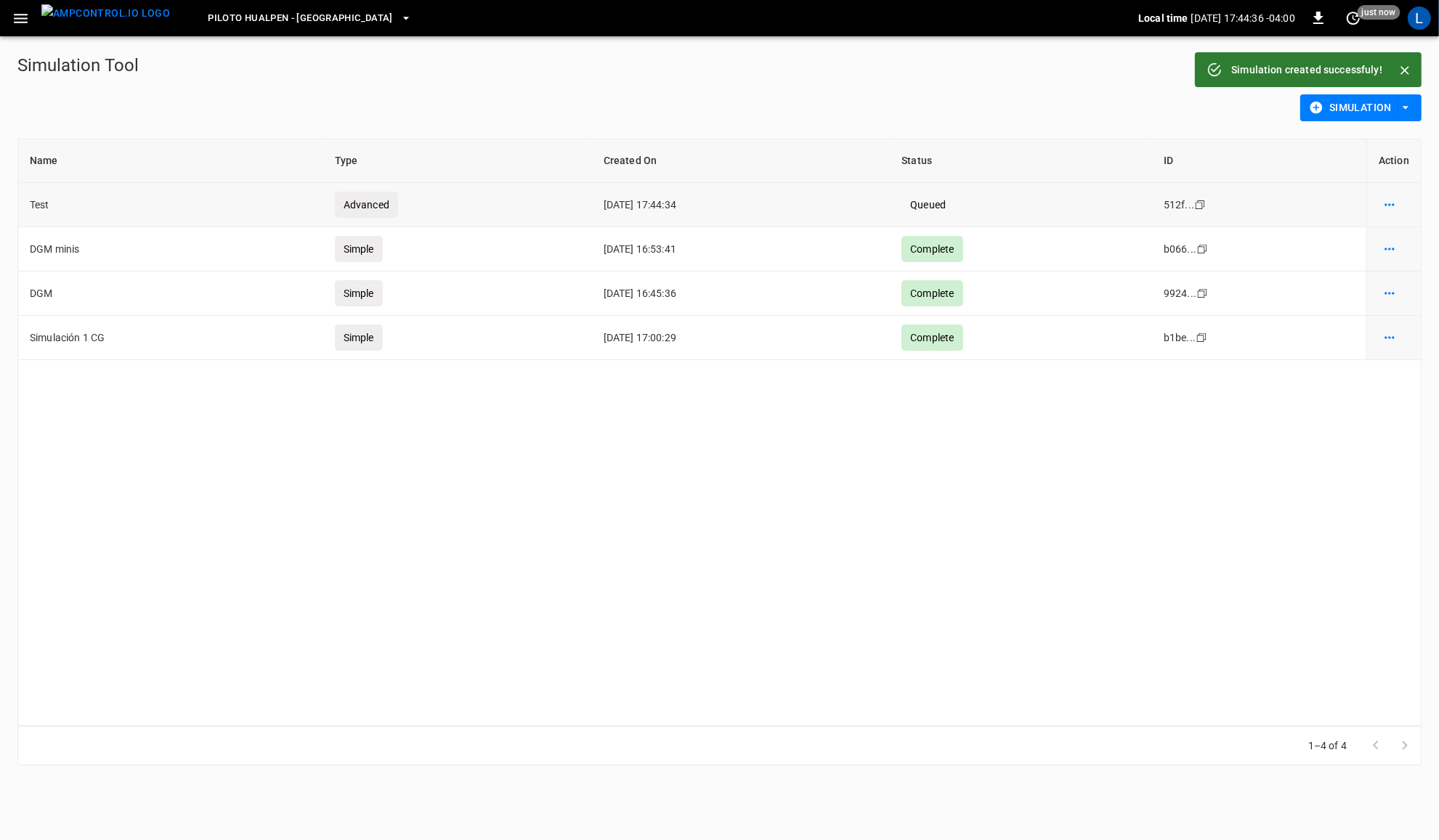
click at [1392, 200] on icon "simulation options" at bounding box center [1389, 205] width 15 height 15
click at [1386, 259] on li "Delete" at bounding box center [1386, 260] width 82 height 24
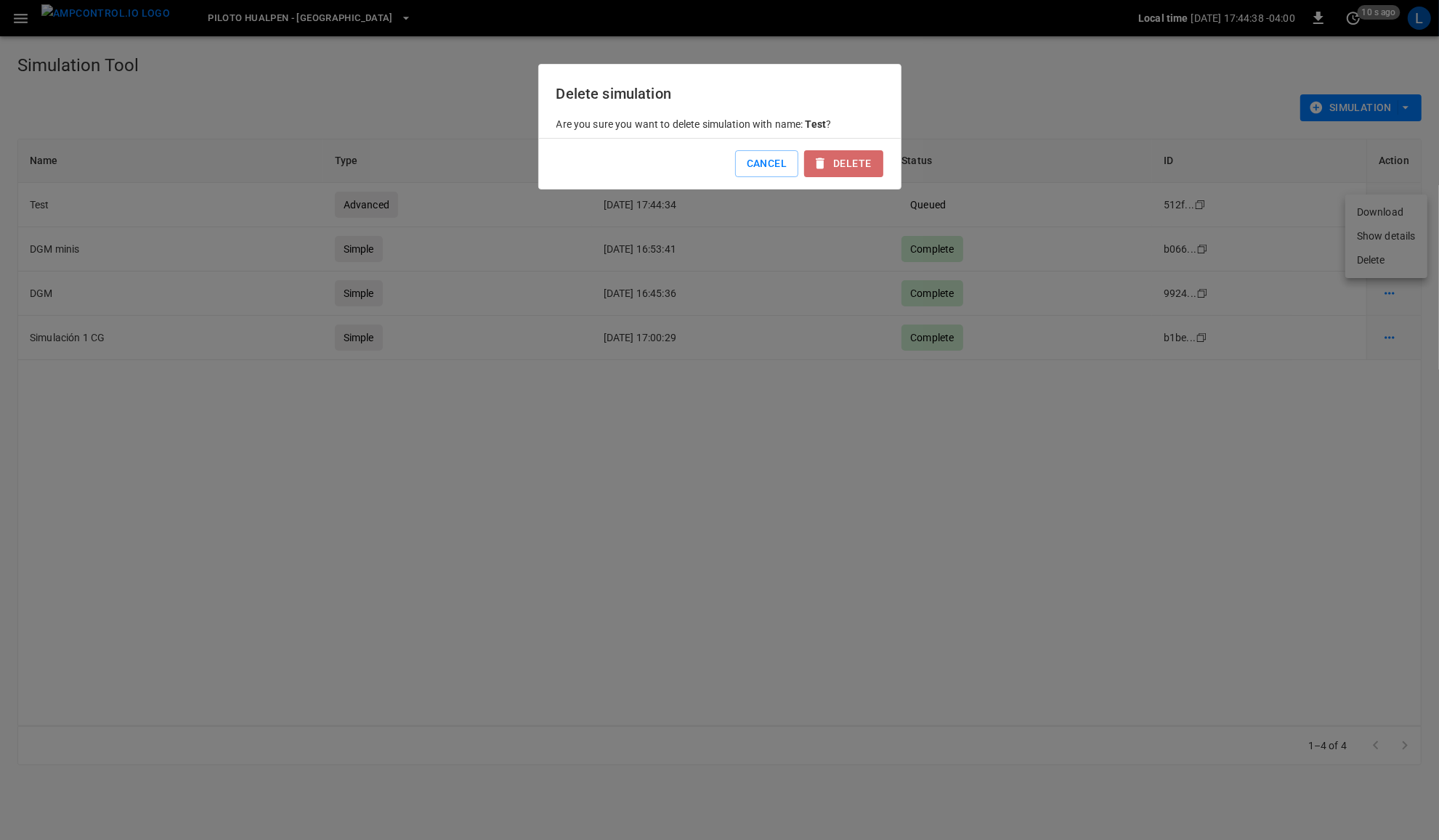
click at [855, 158] on button "Delete" at bounding box center [844, 163] width 79 height 27
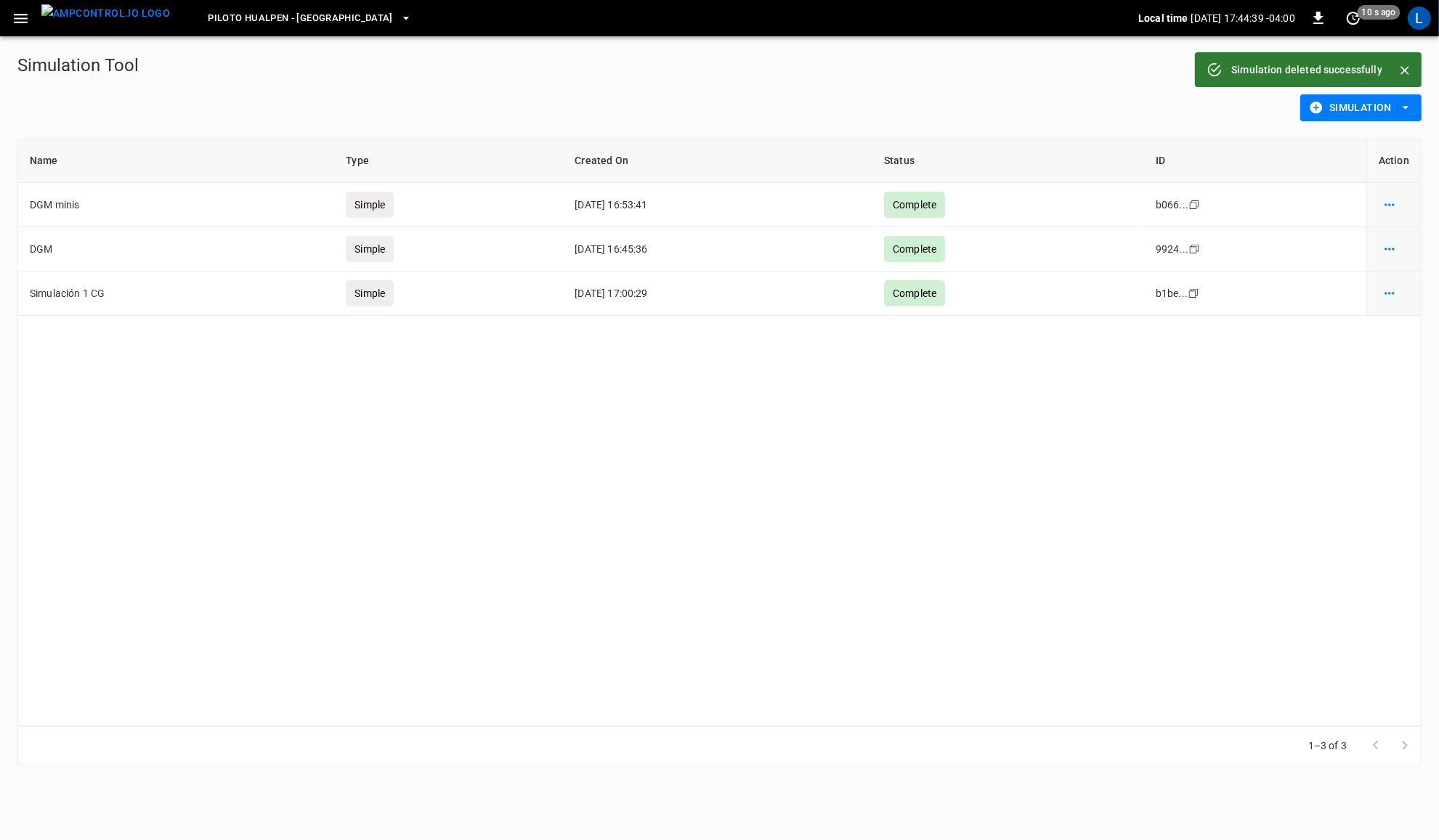
click at [1405, 111] on icon "button" at bounding box center [1405, 108] width 15 height 15
click at [1395, 138] on li "Advanced Simulation" at bounding box center [1360, 138] width 120 height 24
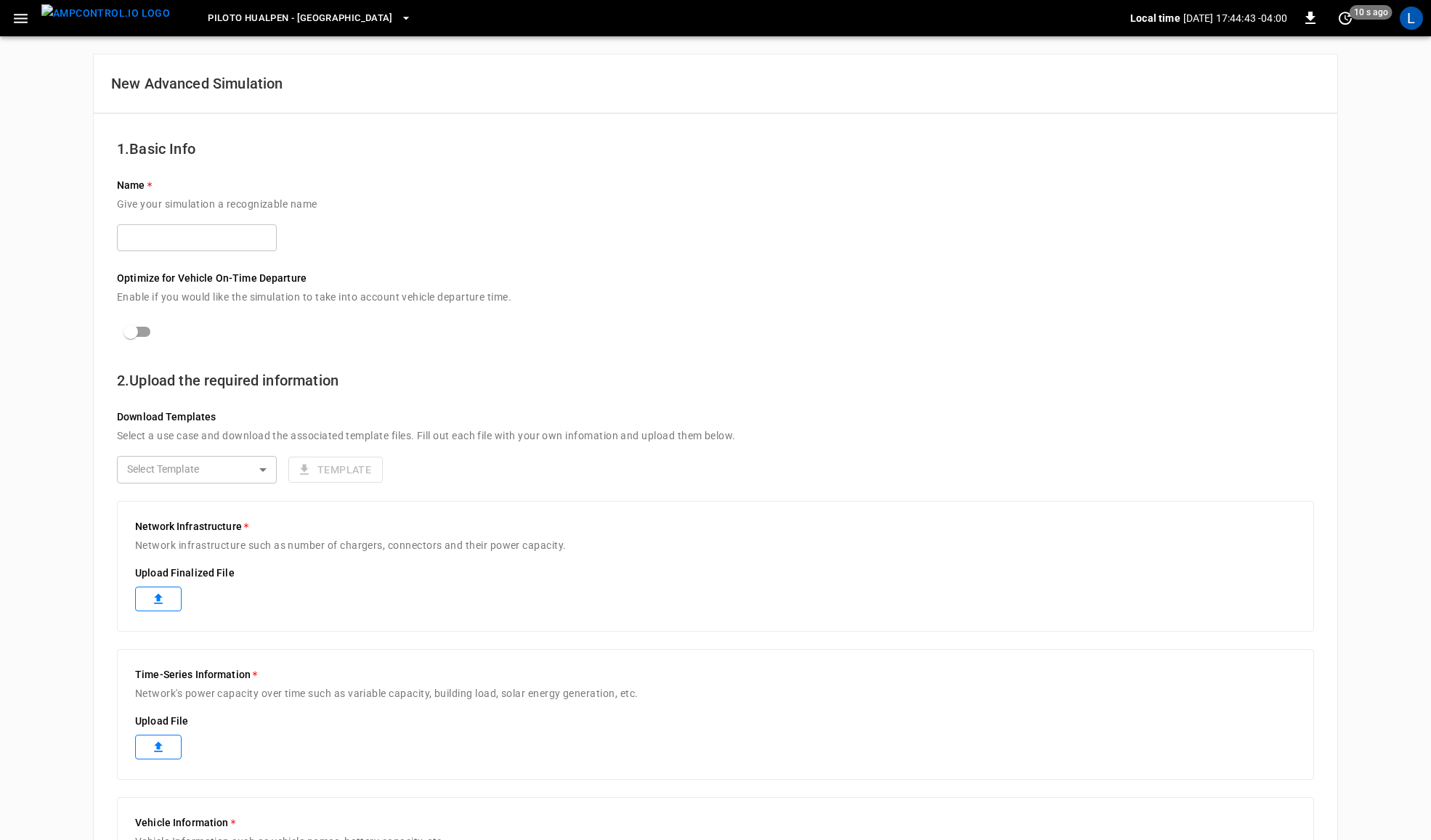
click at [227, 240] on input "text" at bounding box center [197, 238] width 160 height 27
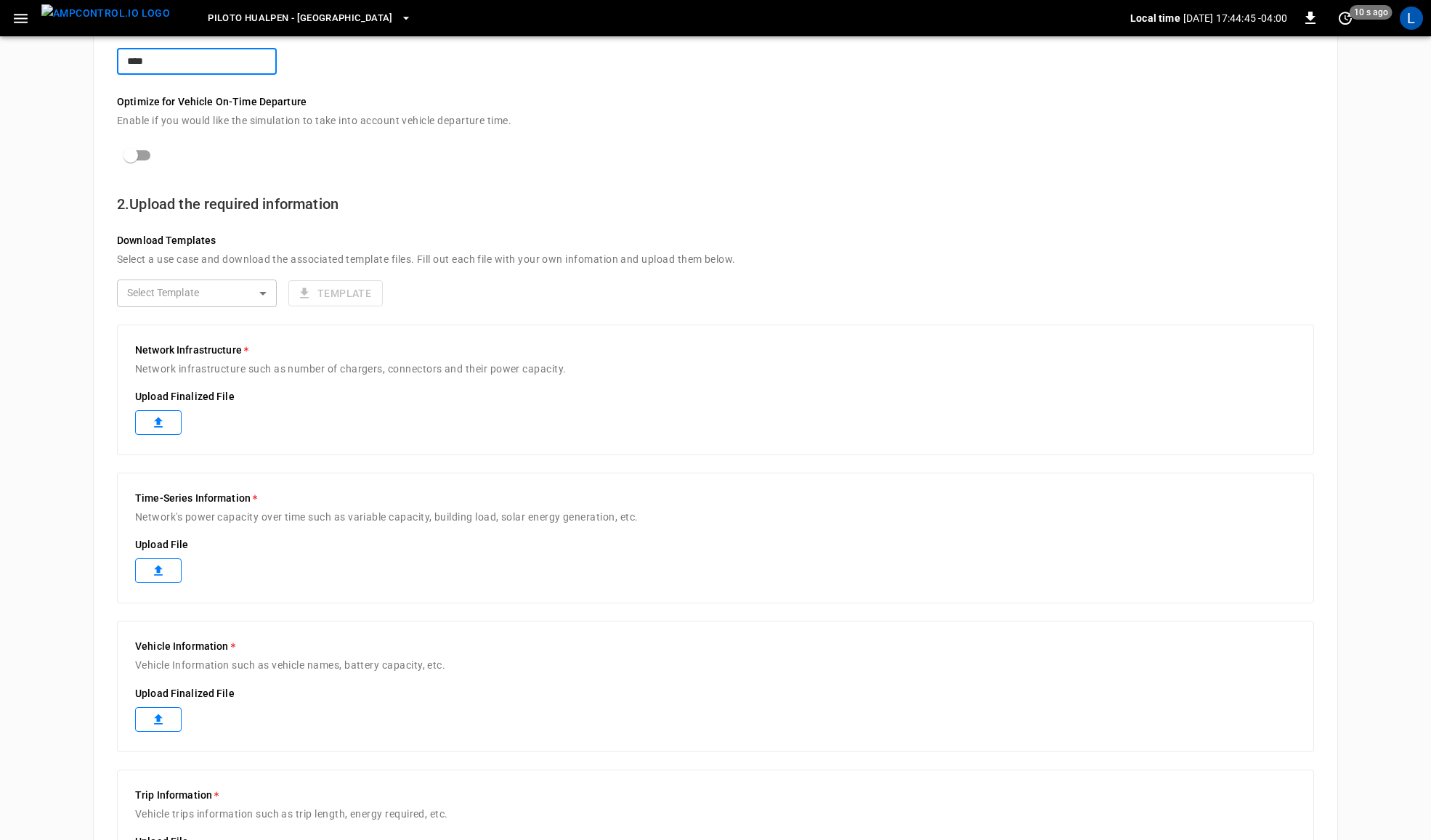
scroll to position [211, 0]
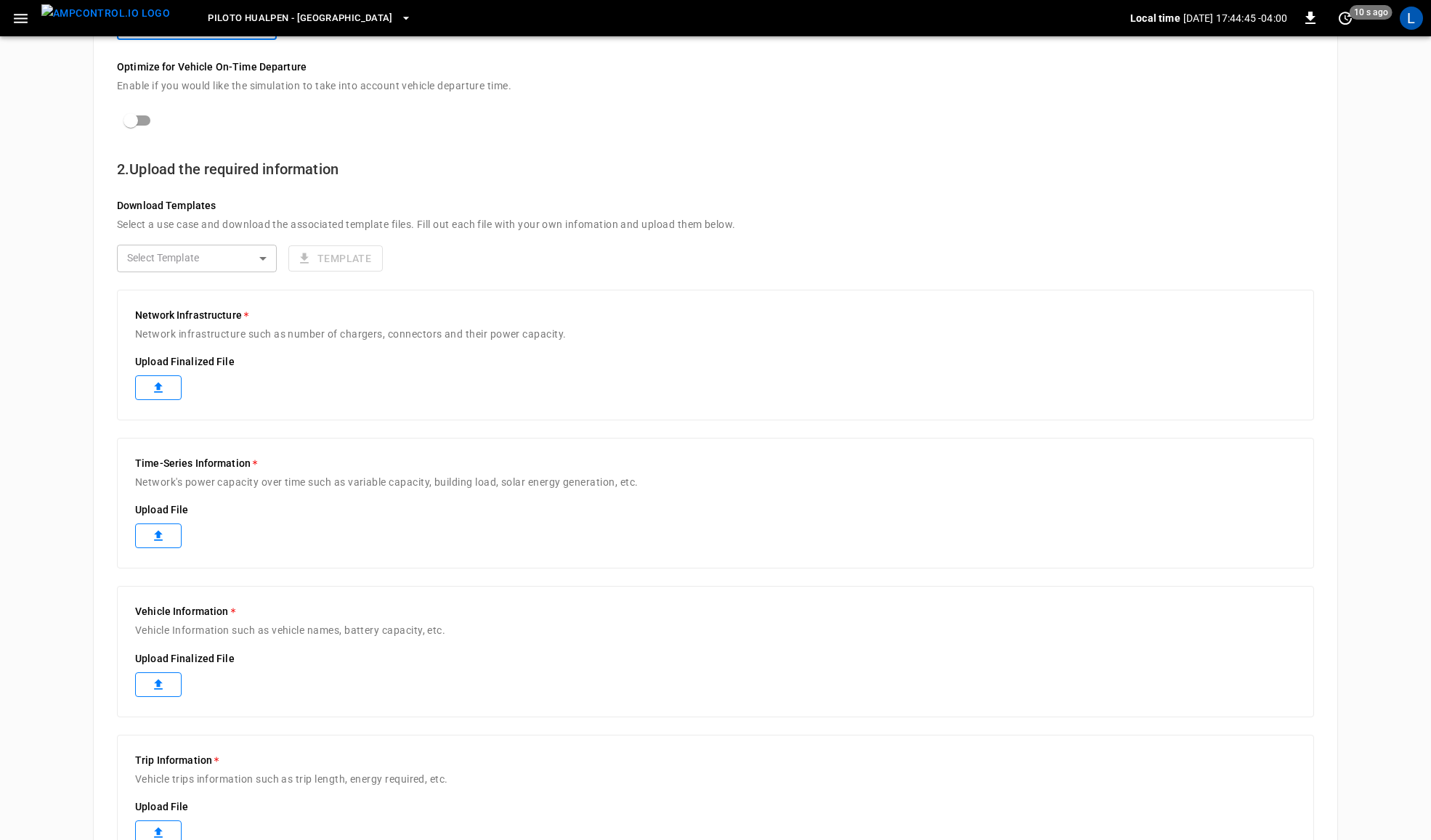
type input "****"
click at [154, 382] on icon at bounding box center [158, 388] width 15 height 15
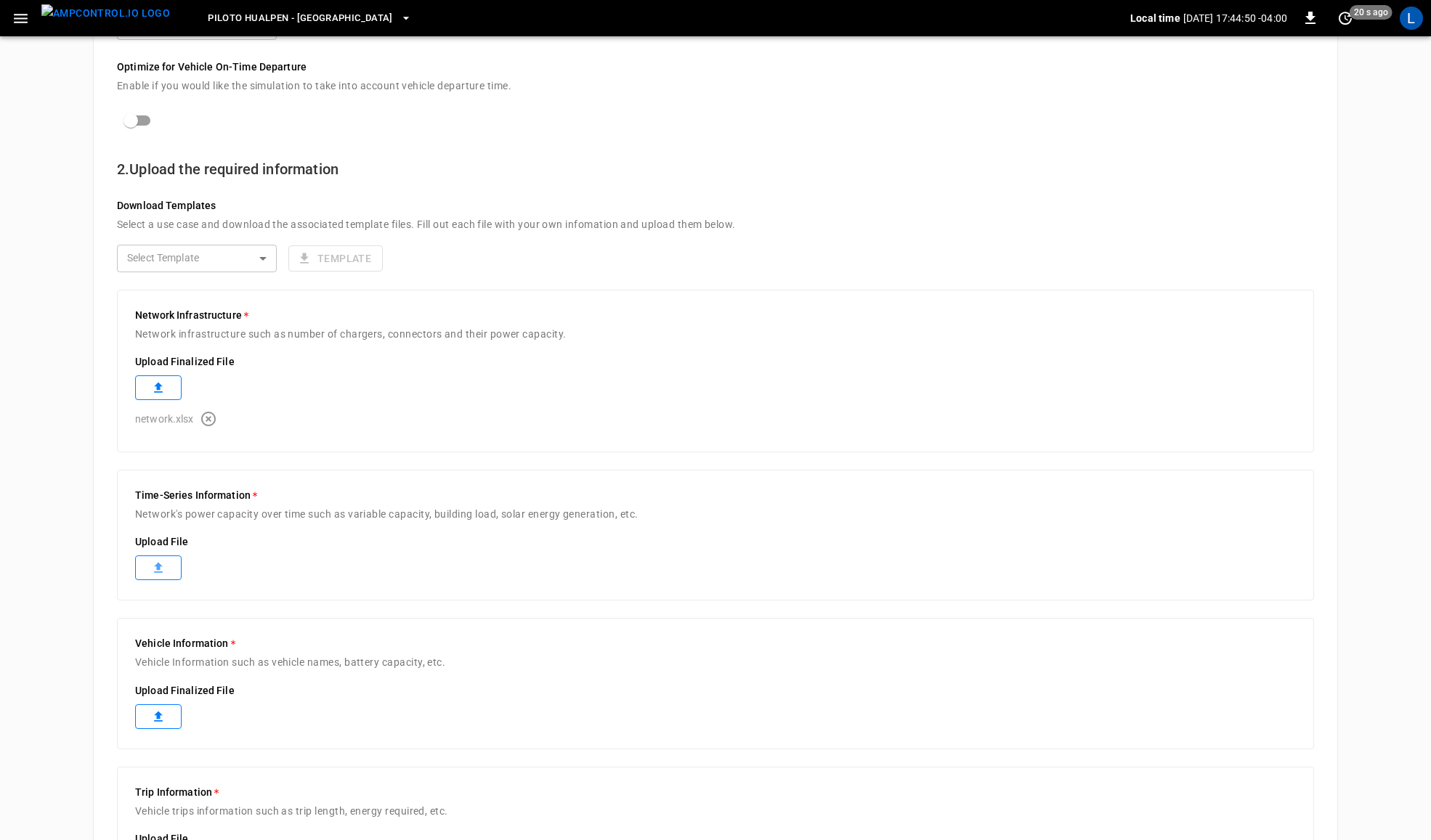
click at [163, 561] on label at bounding box center [158, 568] width 47 height 25
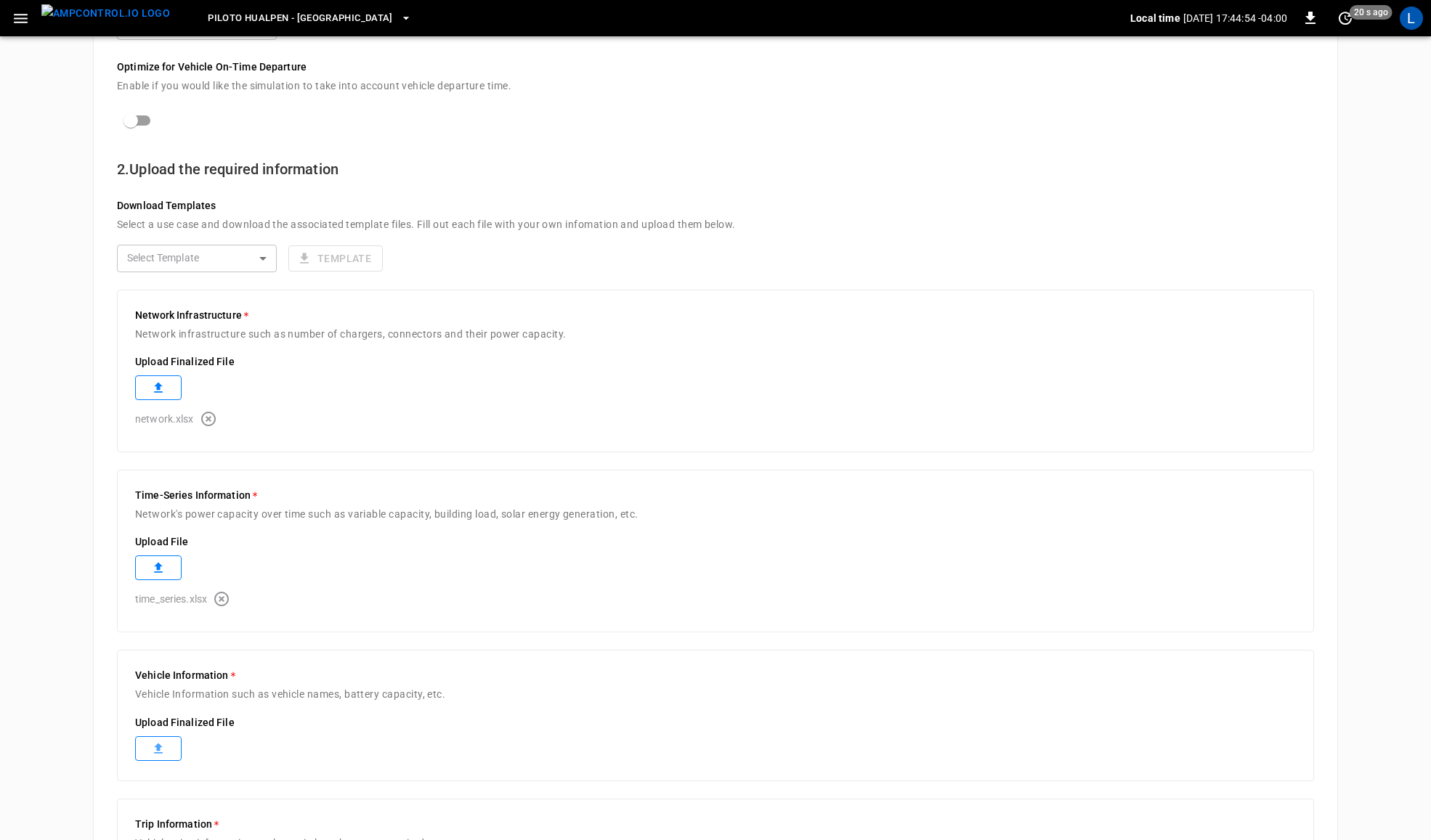
click at [146, 741] on label at bounding box center [158, 749] width 47 height 25
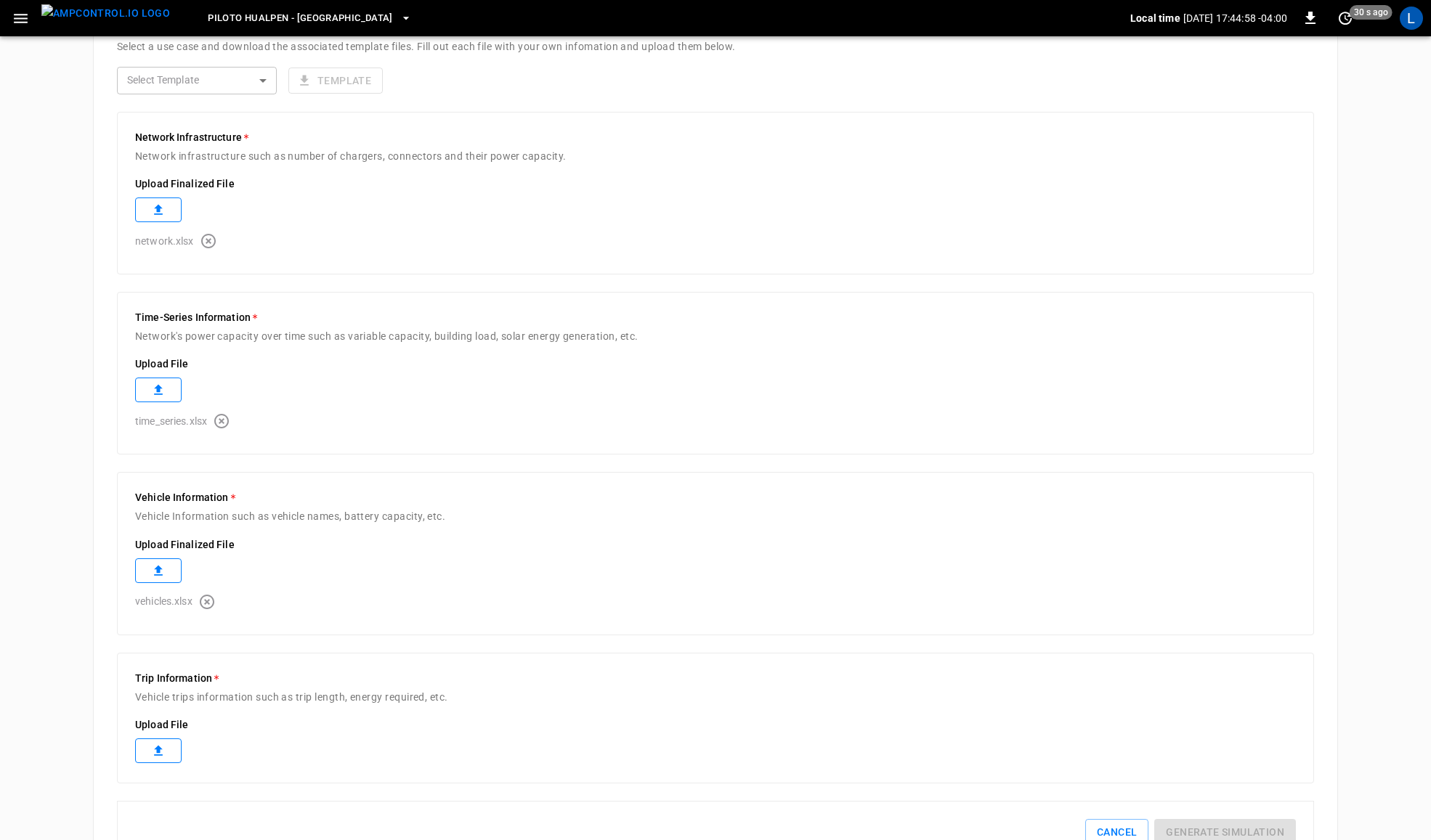
scroll to position [423, 0]
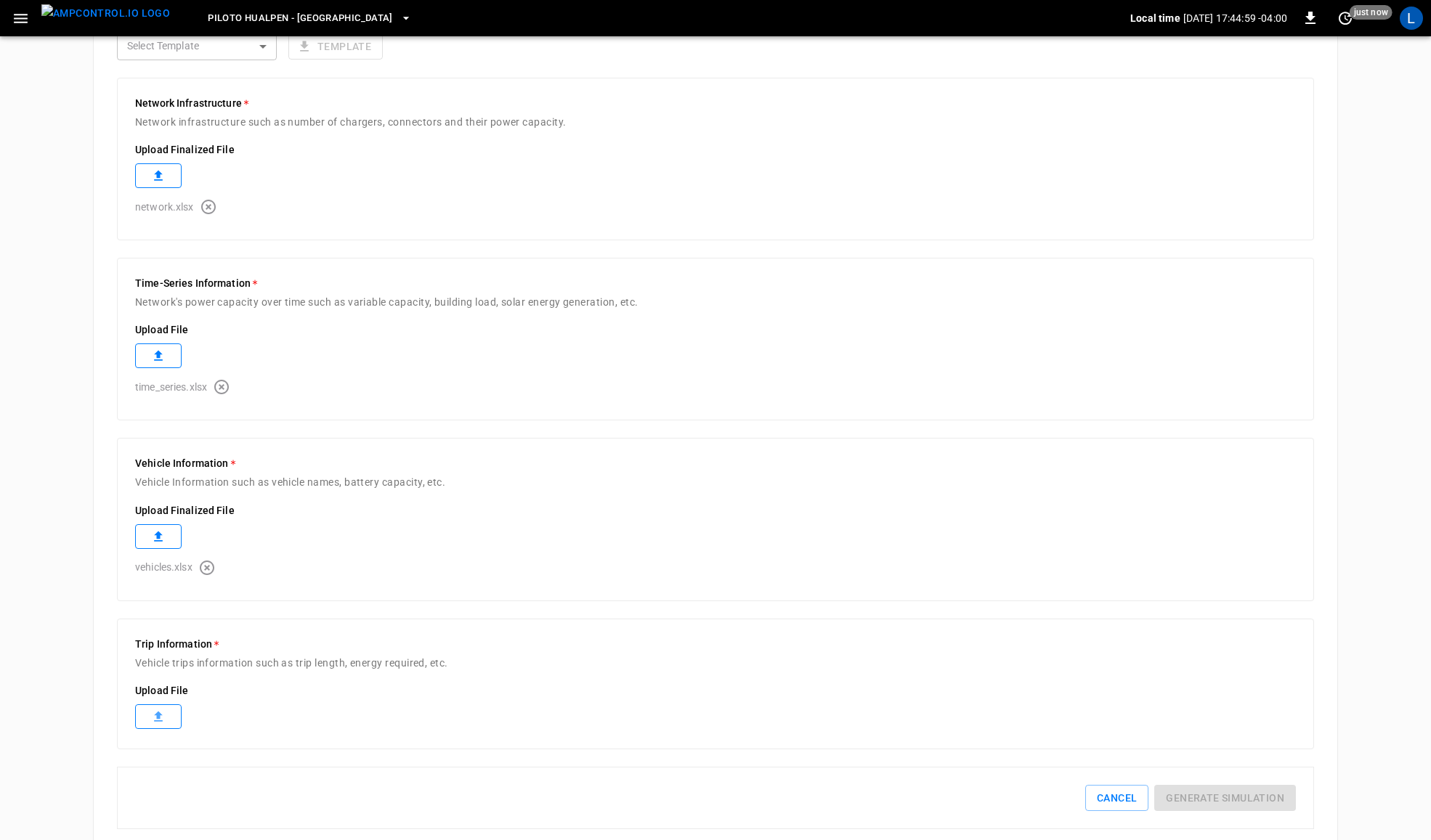
click at [160, 713] on icon at bounding box center [158, 717] width 15 height 15
click at [1243, 827] on button "Generate simulation" at bounding box center [1225, 831] width 141 height 27
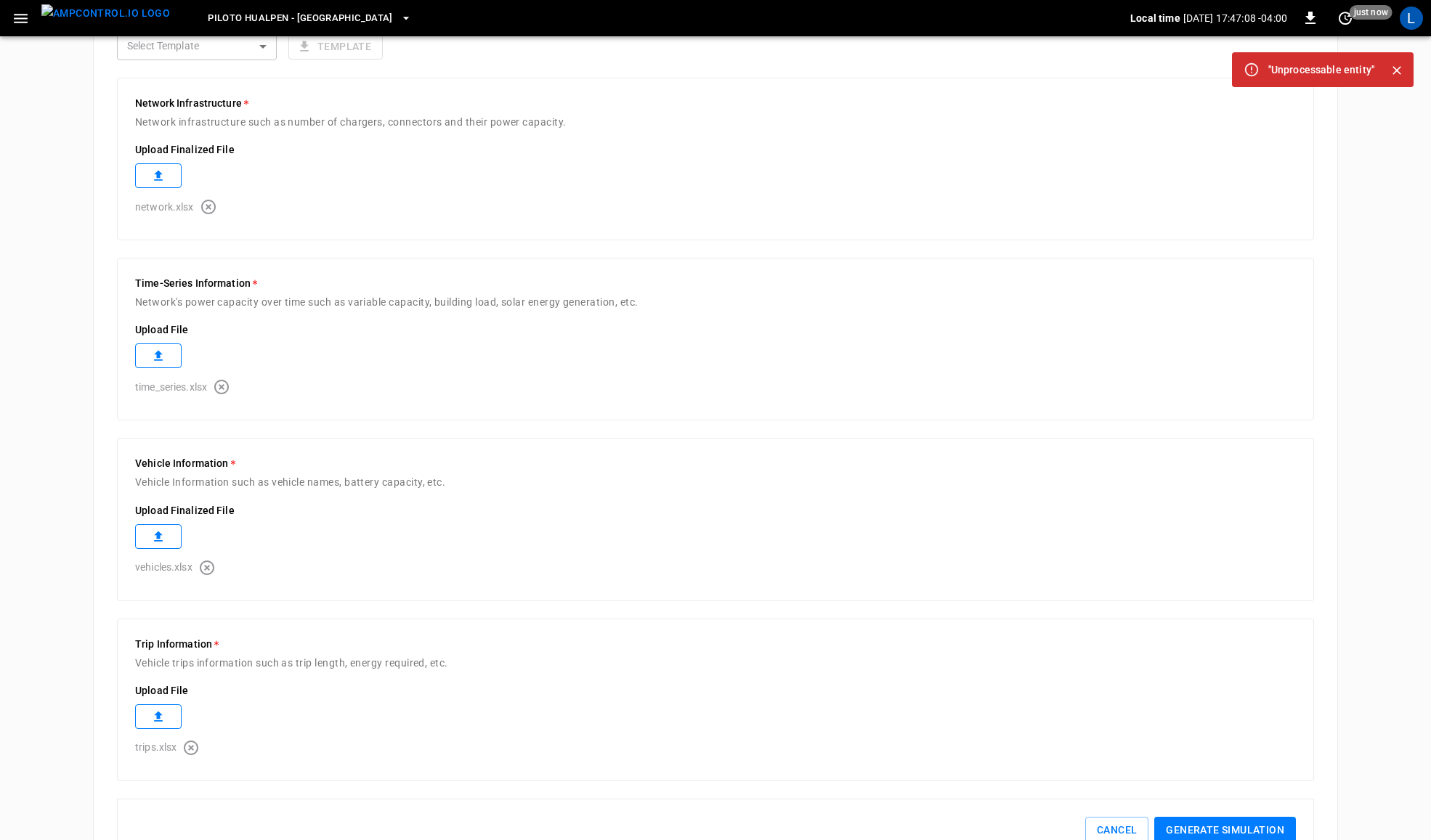
click at [189, 749] on icon "button" at bounding box center [191, 748] width 15 height 15
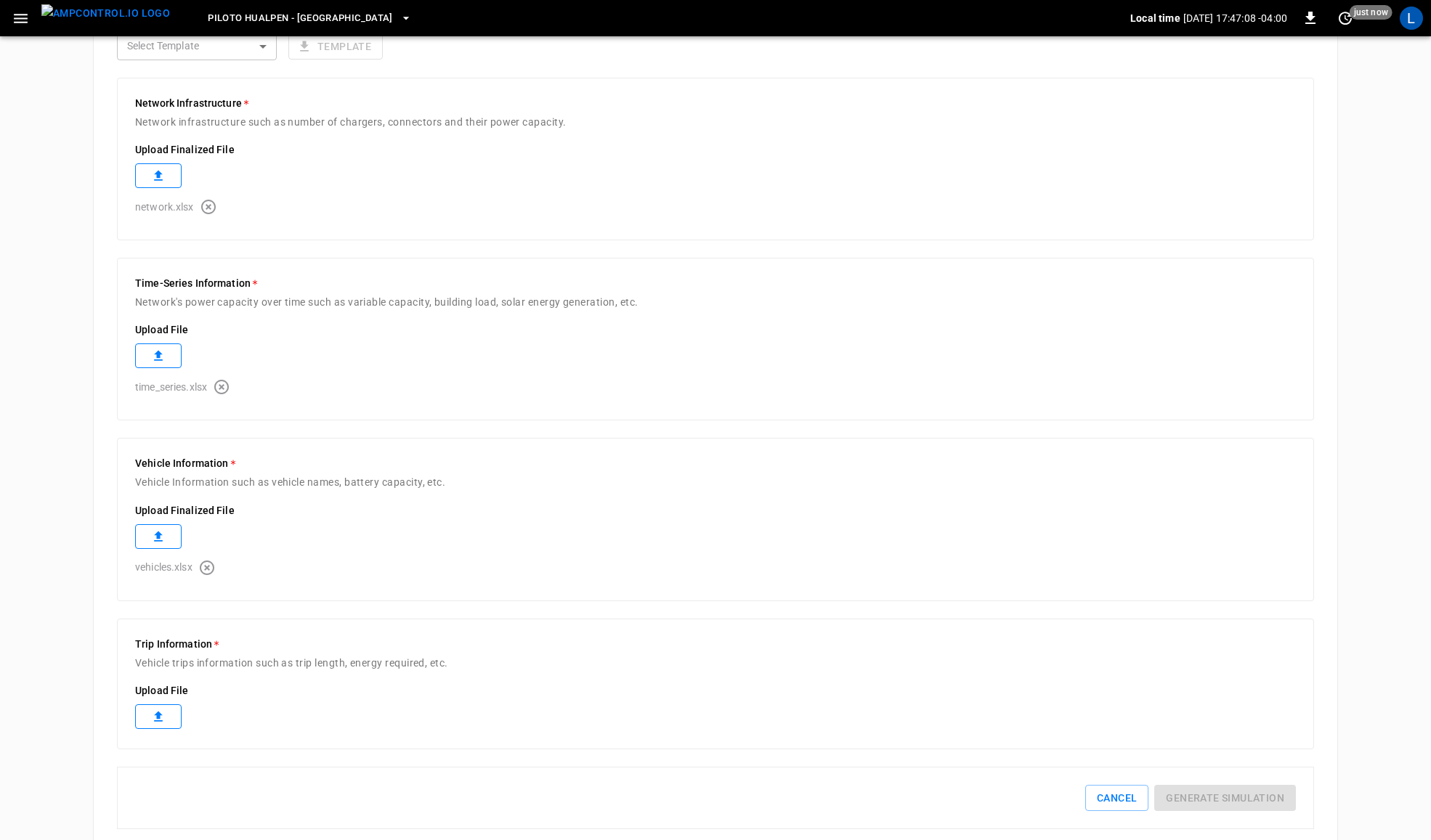
click at [161, 721] on icon at bounding box center [158, 717] width 15 height 15
click at [1202, 834] on button "Generate simulation" at bounding box center [1225, 831] width 141 height 27
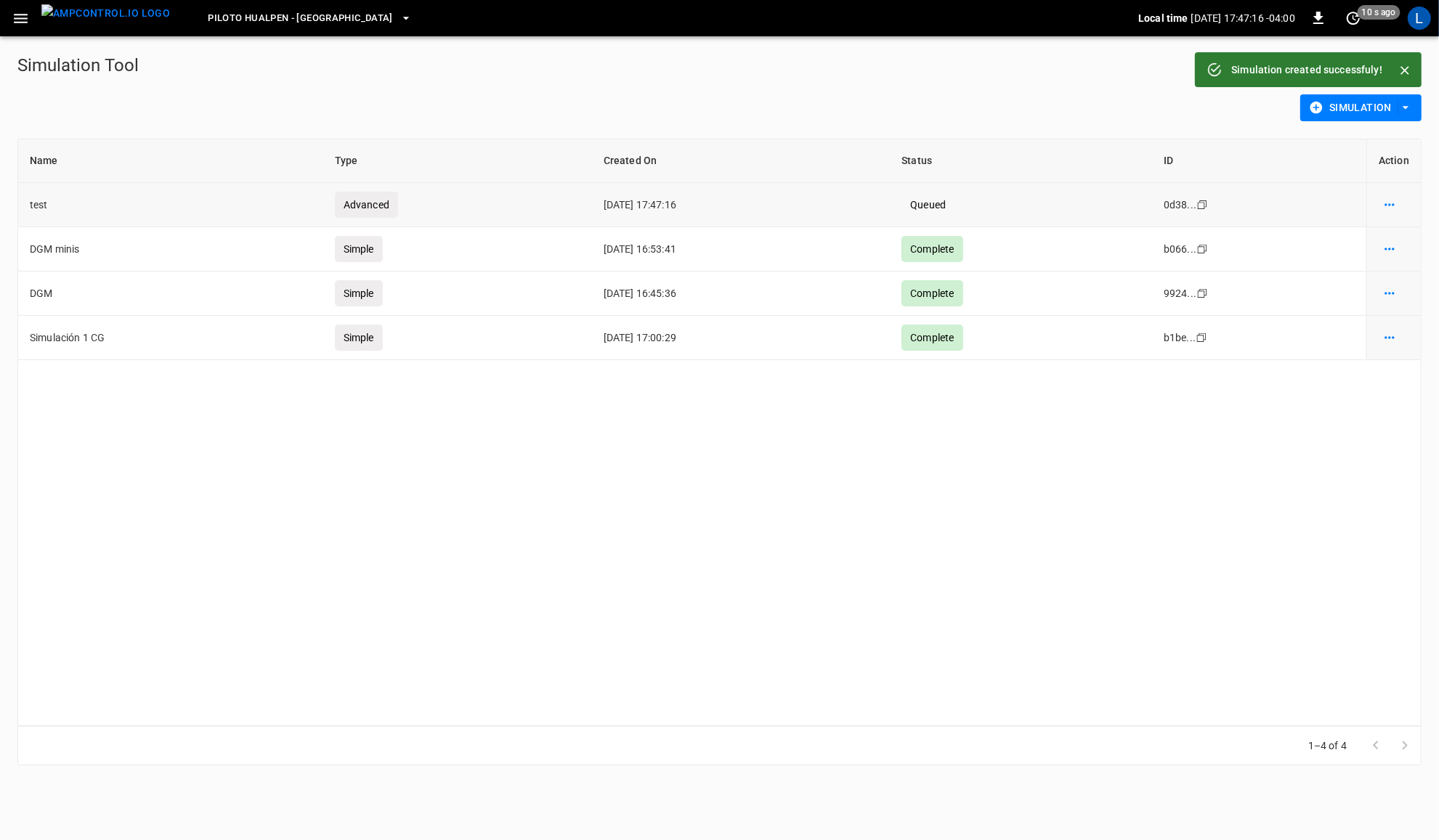
click at [1393, 205] on icon "simulation options" at bounding box center [1389, 205] width 15 height 15
drag, startPoint x: 983, startPoint y: 201, endPoint x: 926, endPoint y: 201, distance: 57.0
click at [926, 201] on div at bounding box center [719, 420] width 1439 height 840
drag, startPoint x: 942, startPoint y: 202, endPoint x: 934, endPoint y: 202, distance: 8.0
click at [938, 202] on body "Piloto Hualpen - Santiago Local time 2025-08-21 17:47:18 -04:00 0 10 s ago L Si…" at bounding box center [719, 391] width 1439 height 783
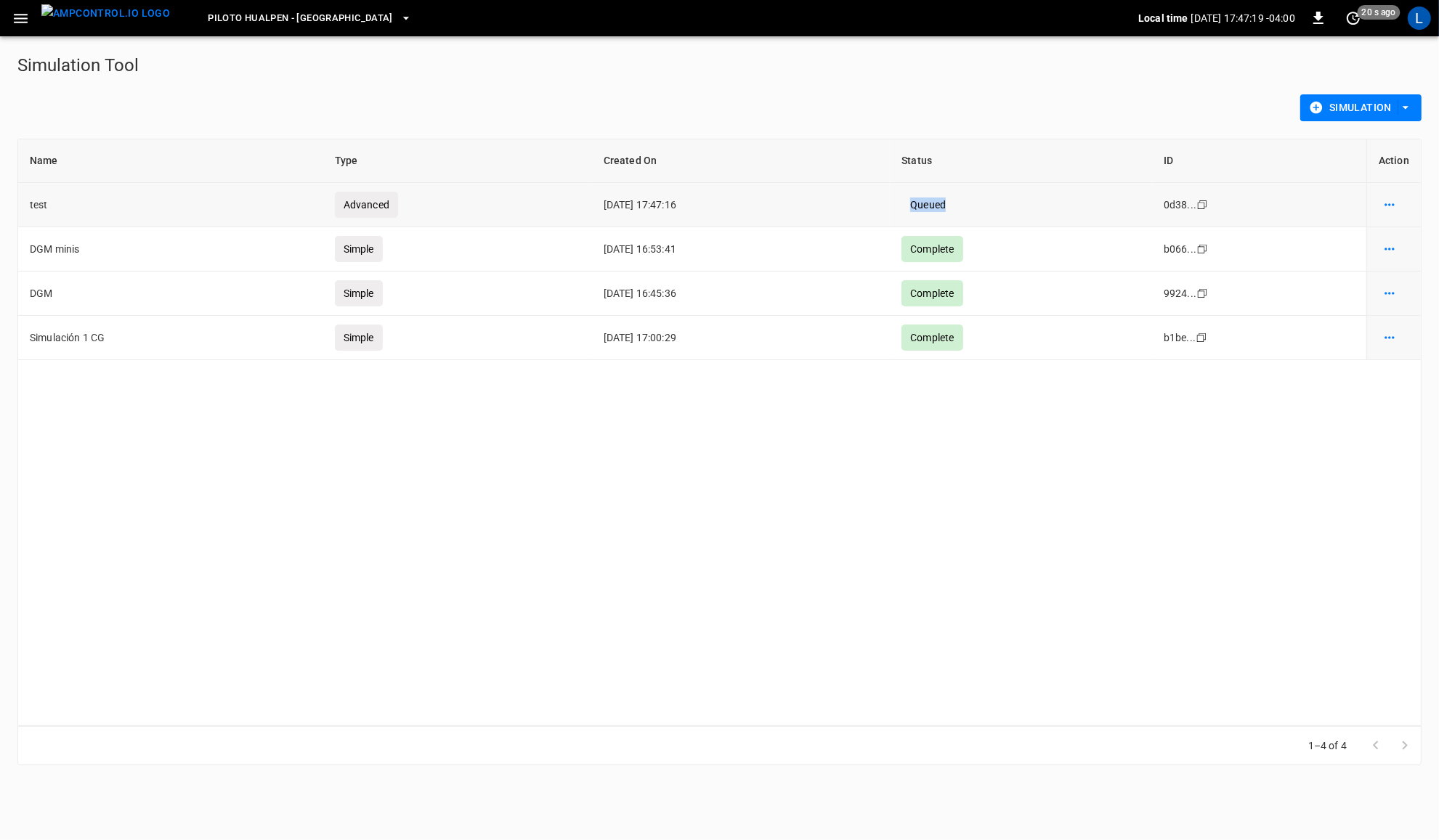
drag, startPoint x: 932, startPoint y: 202, endPoint x: 976, endPoint y: 203, distance: 44.0
click at [954, 203] on div "Queued" at bounding box center [928, 205] width 53 height 26
drag, startPoint x: 976, startPoint y: 203, endPoint x: 967, endPoint y: 205, distance: 9.2
click at [1389, 205] on icon "simulation options" at bounding box center [1389, 204] width 9 height 2
click at [1377, 267] on li "Delete" at bounding box center [1386, 260] width 82 height 24
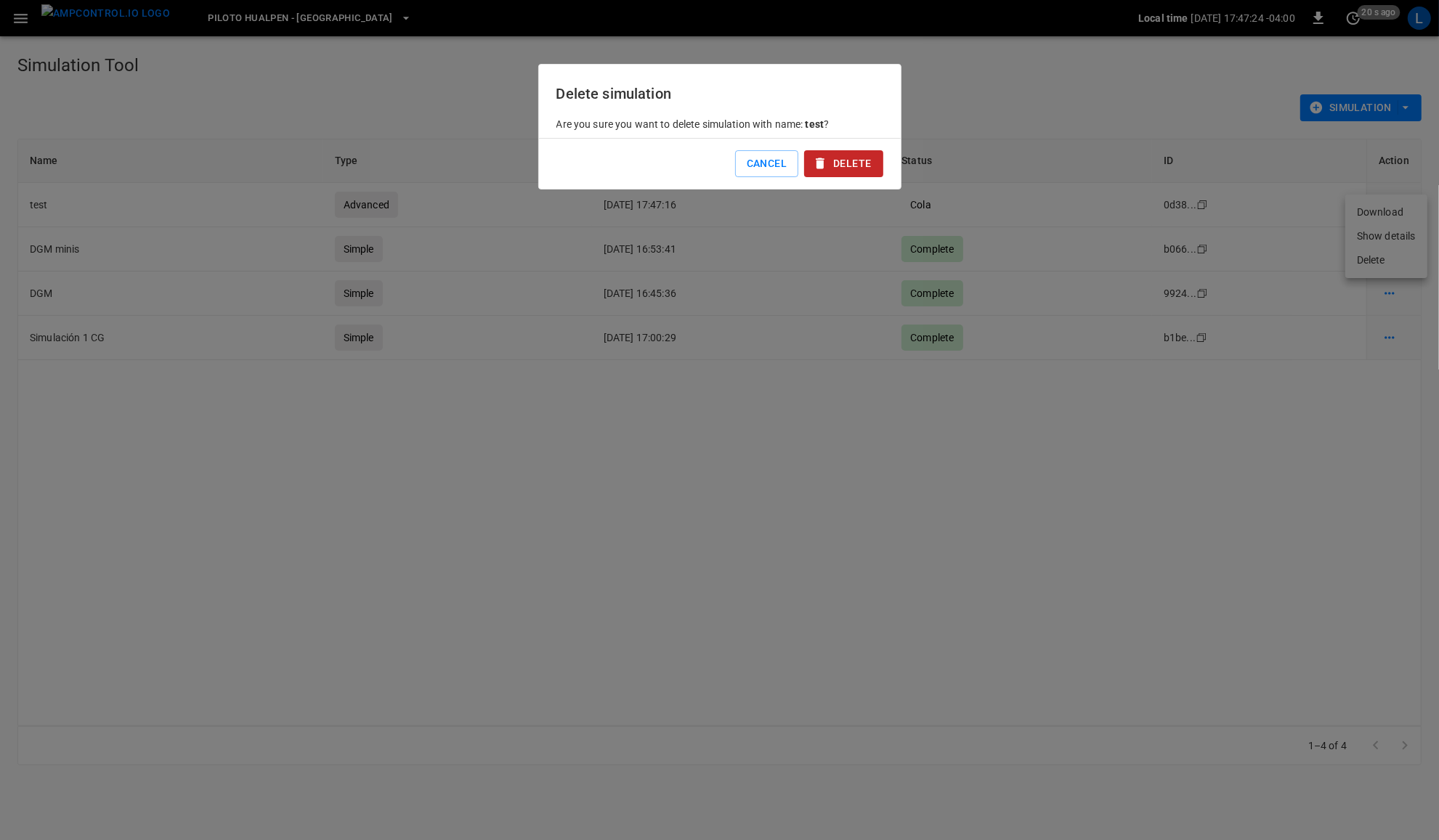
click at [874, 167] on button "Delete" at bounding box center [844, 163] width 79 height 27
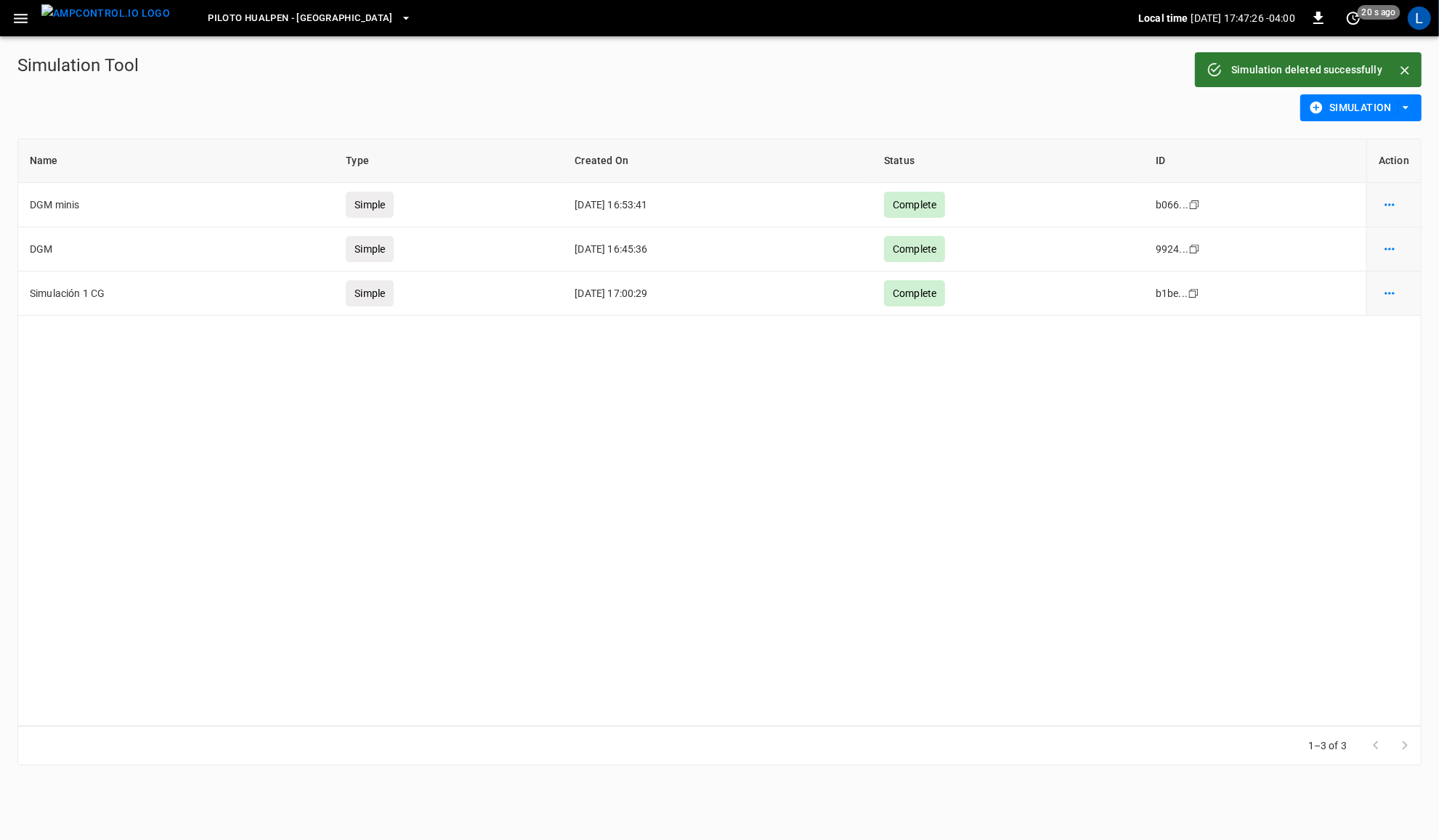
click at [1405, 108] on icon "button" at bounding box center [1405, 109] width 6 height 3
click at [536, 591] on div at bounding box center [719, 420] width 1439 height 840
click at [1408, 106] on icon "button" at bounding box center [1405, 108] width 15 height 15
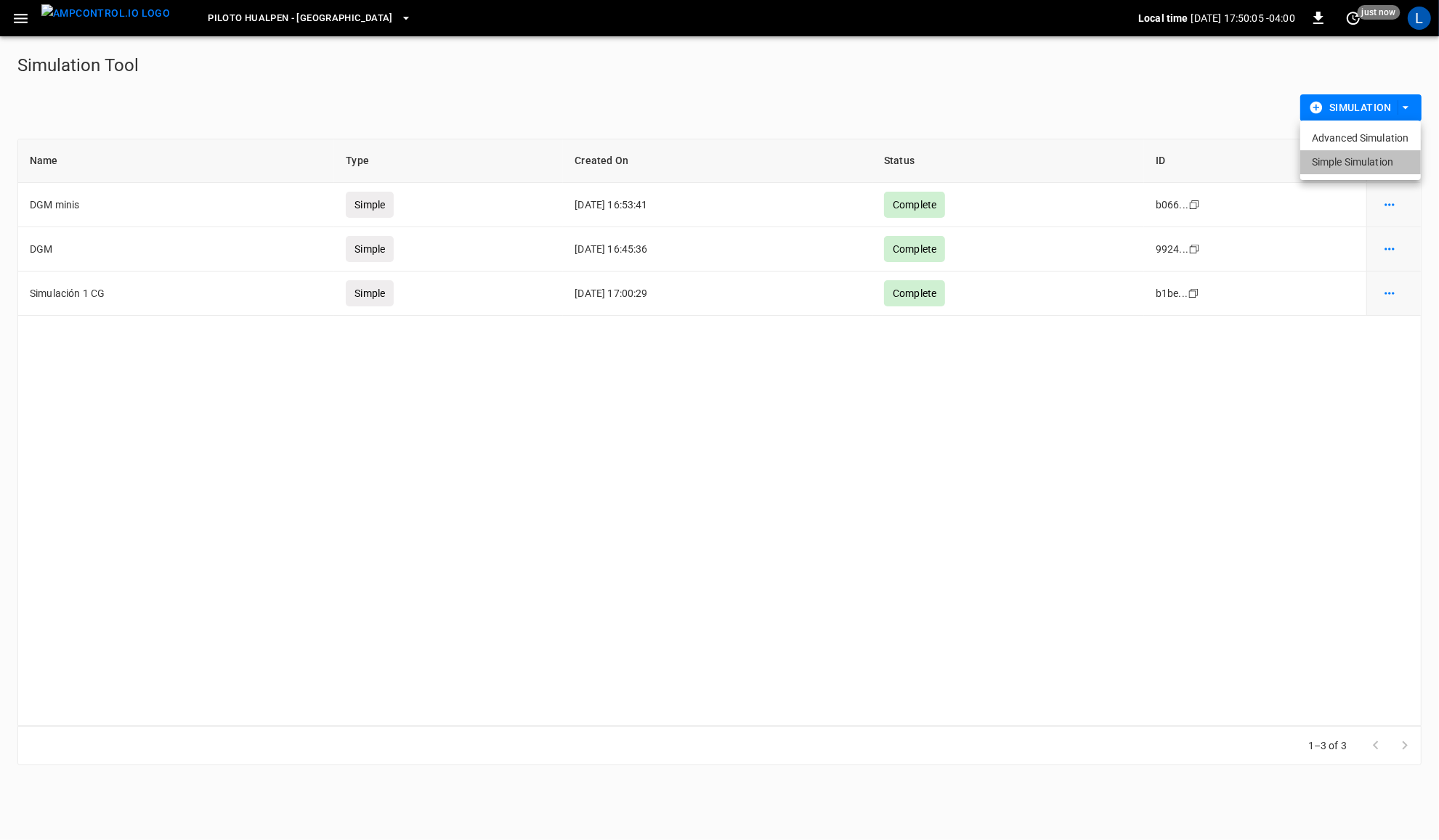
click at [1374, 165] on li "Simple Simulation" at bounding box center [1360, 162] width 120 height 24
click at [1407, 103] on icon "button" at bounding box center [1405, 108] width 15 height 15
click at [1403, 139] on li "Advanced Simulation" at bounding box center [1360, 138] width 120 height 24
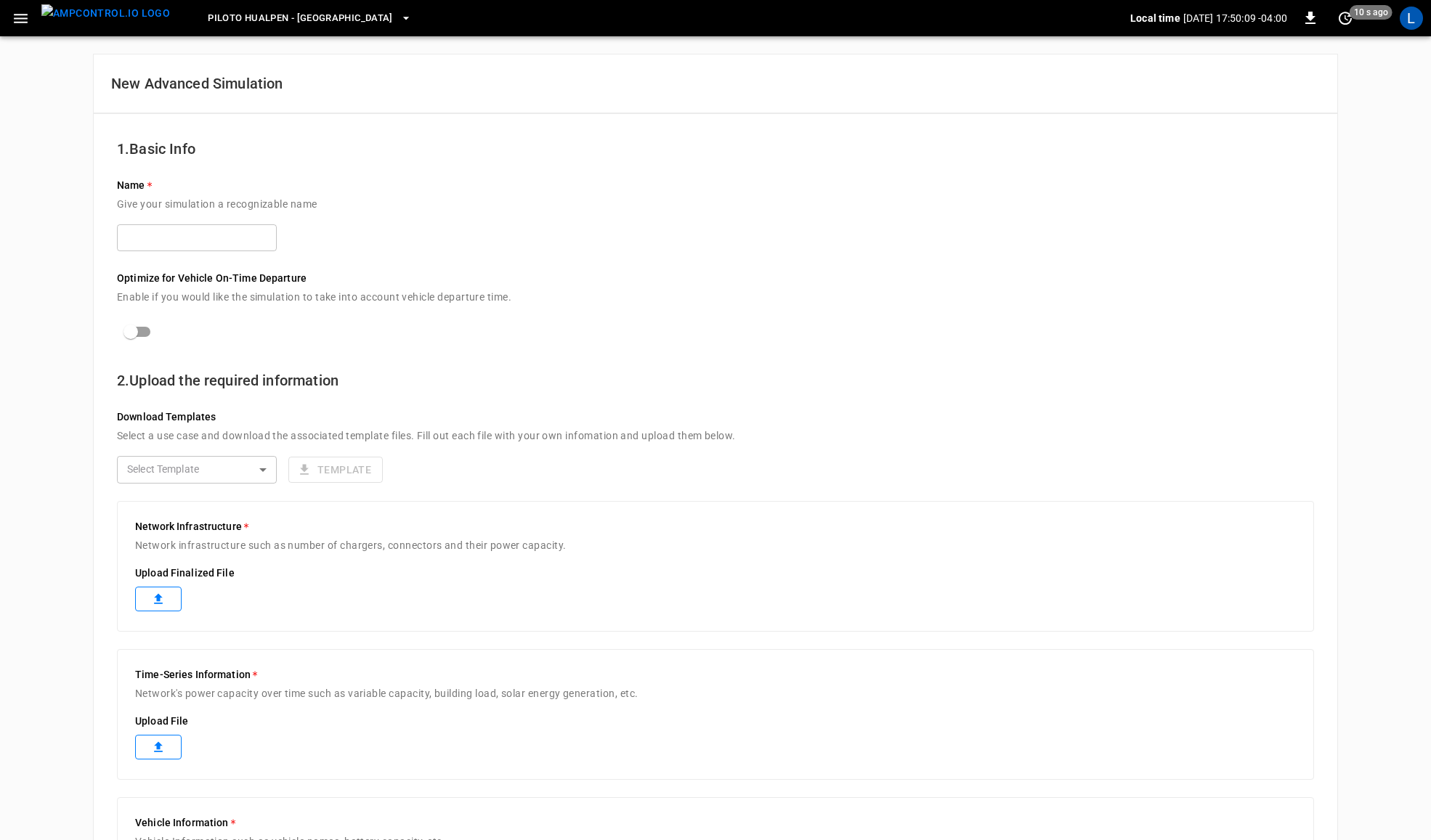
click at [186, 227] on input "text" at bounding box center [197, 238] width 160 height 27
type input "****"
click at [165, 608] on label at bounding box center [158, 600] width 47 height 25
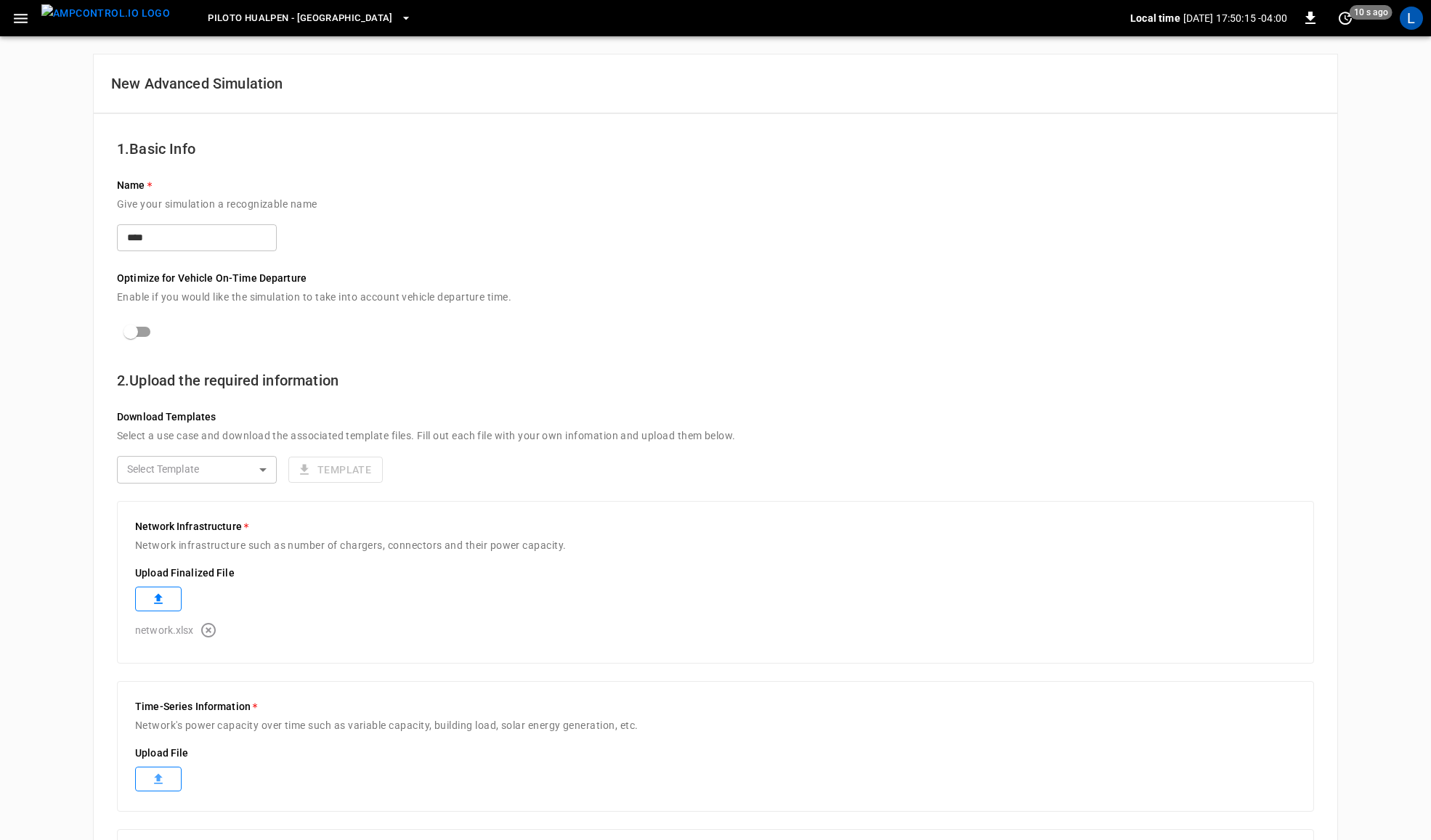
click at [173, 781] on label at bounding box center [158, 780] width 47 height 25
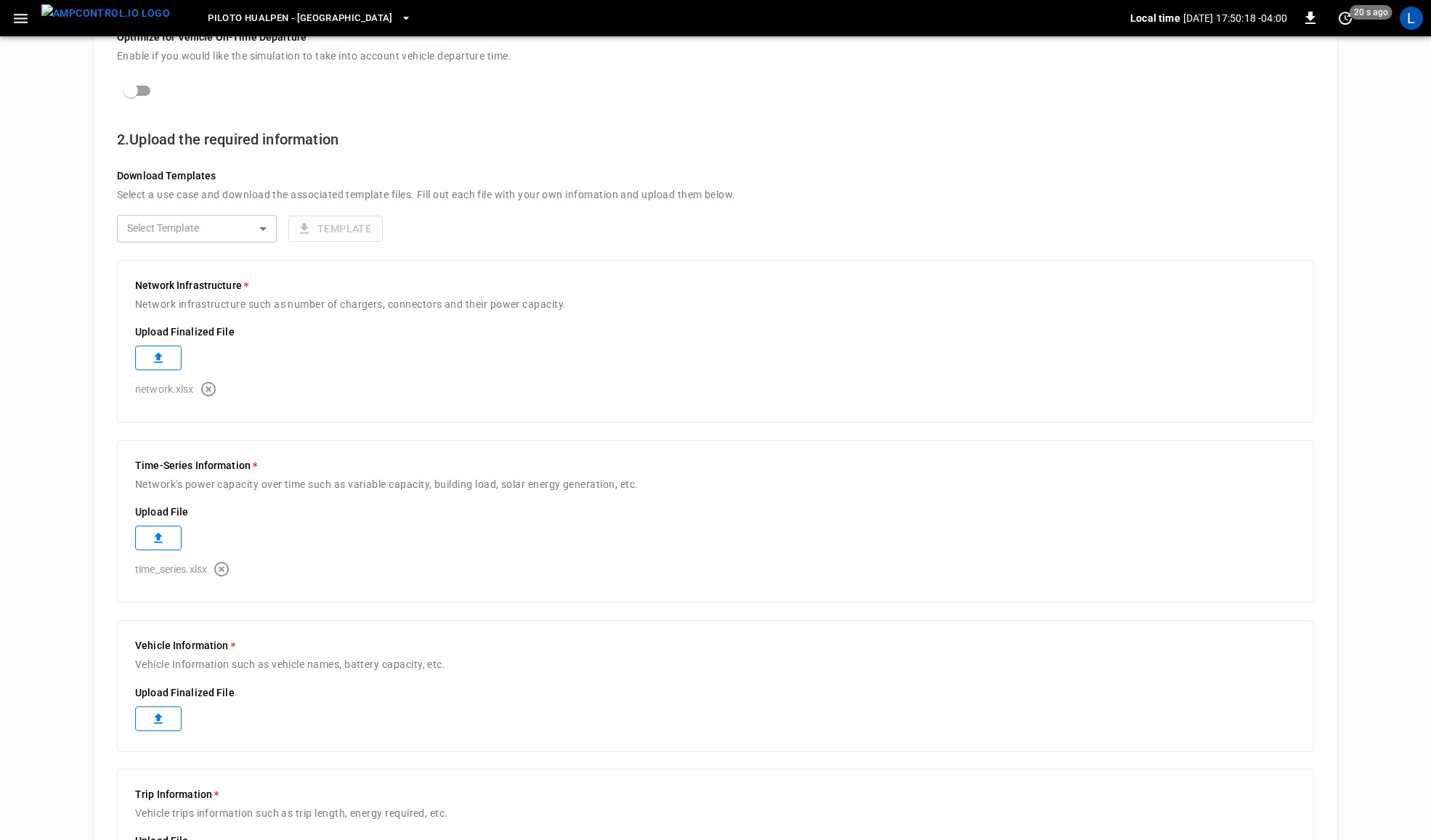
scroll to position [242, 0]
click at [152, 710] on label at bounding box center [158, 718] width 47 height 25
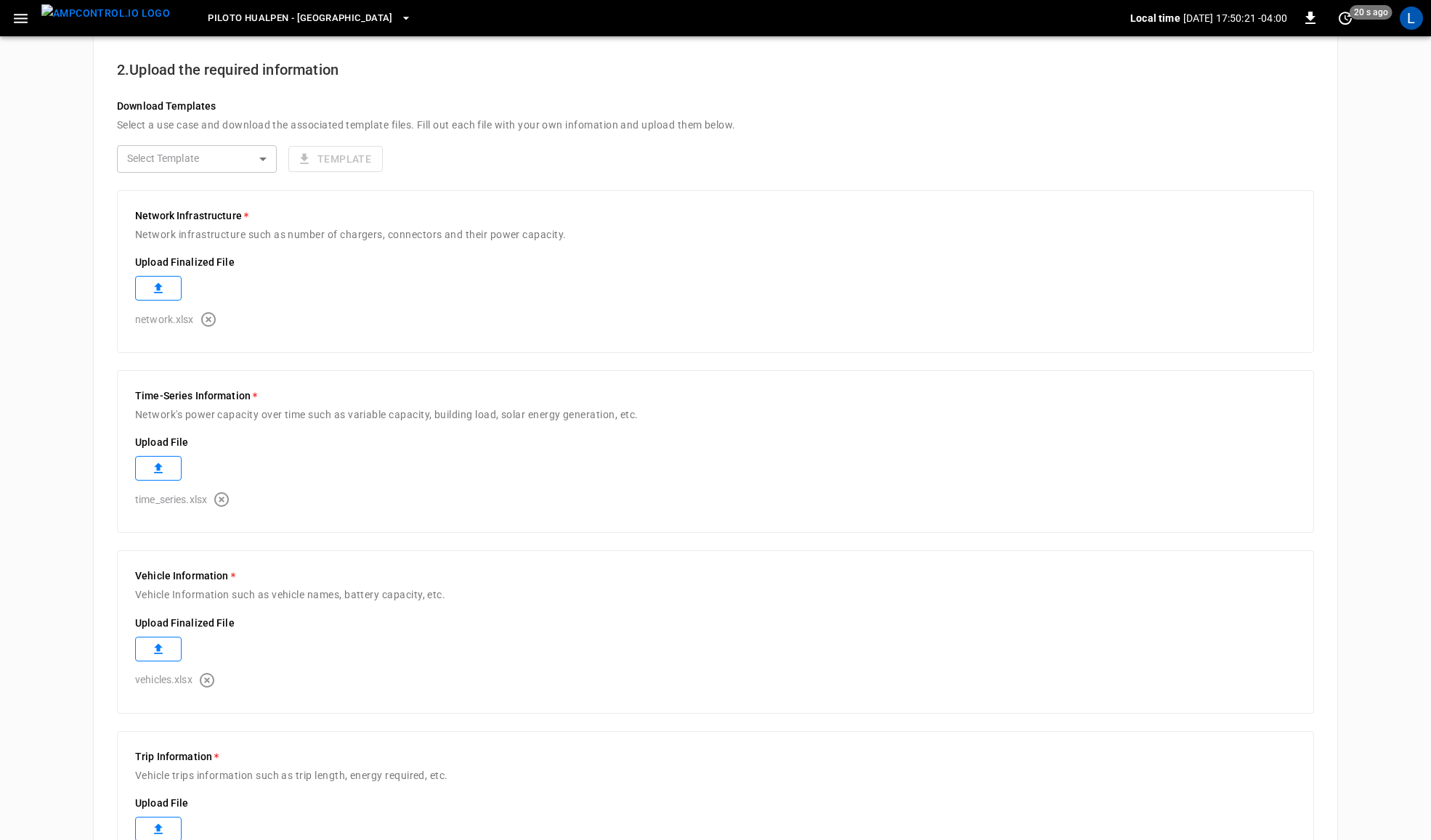
scroll to position [454, 0]
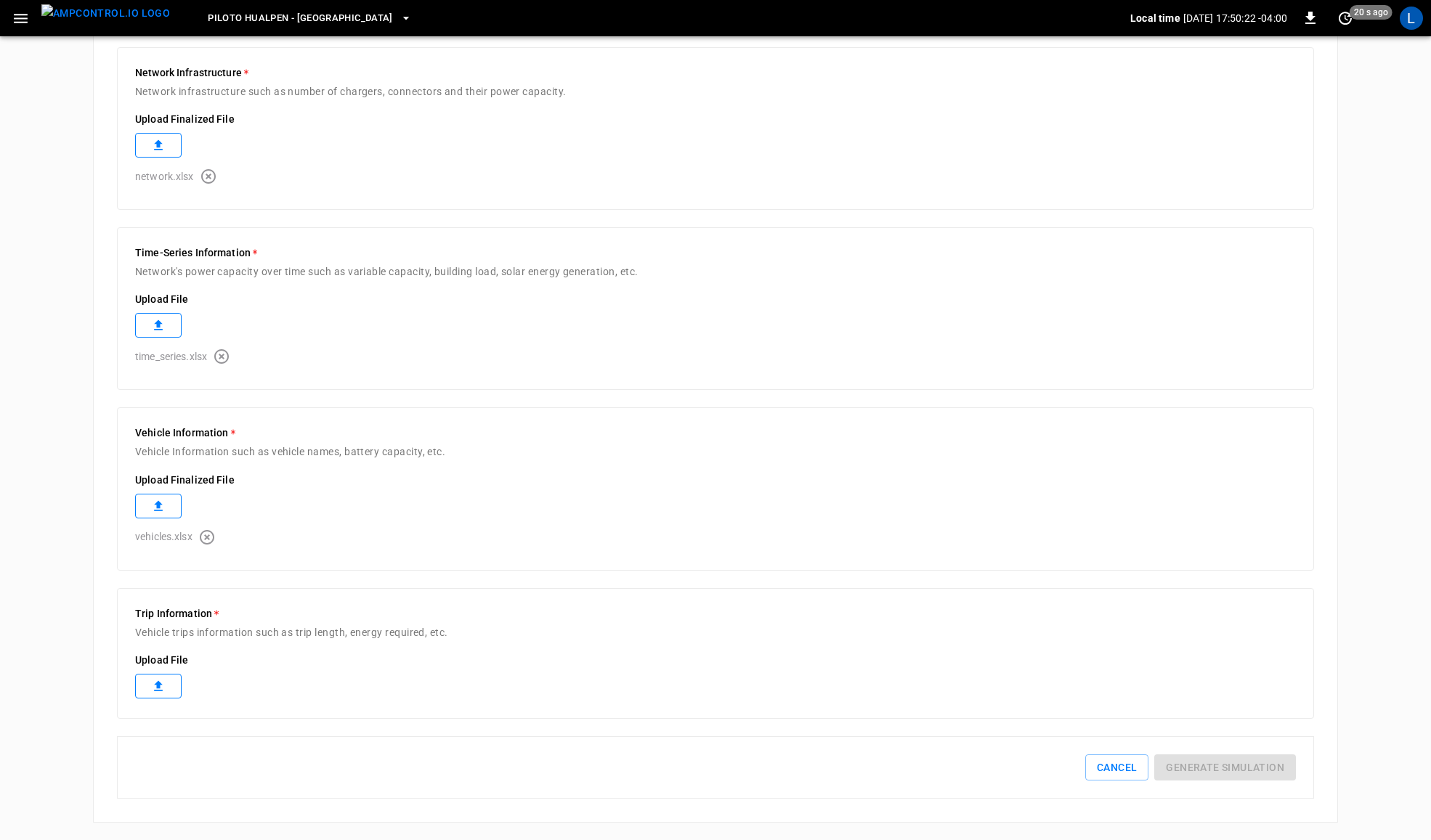
click at [168, 686] on label at bounding box center [158, 686] width 47 height 25
click at [1239, 800] on button "Generate simulation" at bounding box center [1225, 800] width 141 height 27
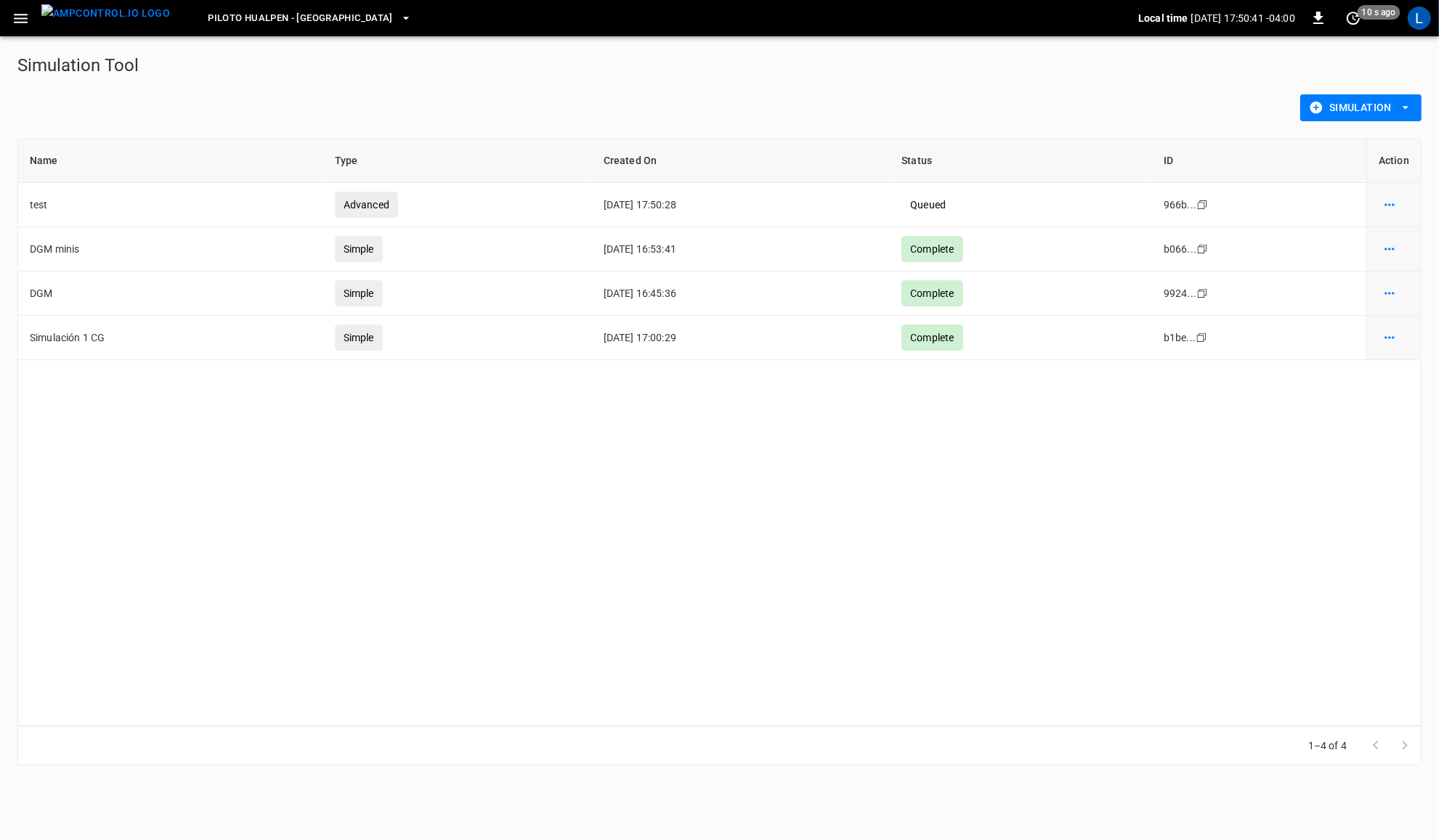
click at [1054, 527] on div "Name Type Created On Status ID Action test Advanced 2025-08-21 17:50:28 Queued …" at bounding box center [719, 433] width 1404 height 589
click at [1393, 197] on icon "simulation options" at bounding box center [1389, 205] width 15 height 15
click at [1413, 242] on li "Show details" at bounding box center [1386, 236] width 82 height 24
click at [945, 560] on div "Name Type Created On Status ID Action test Advanced 2025-08-21 17:50:28 Queued …" at bounding box center [719, 433] width 1404 height 589
click at [1387, 200] on icon "simulation options" at bounding box center [1389, 205] width 15 height 15
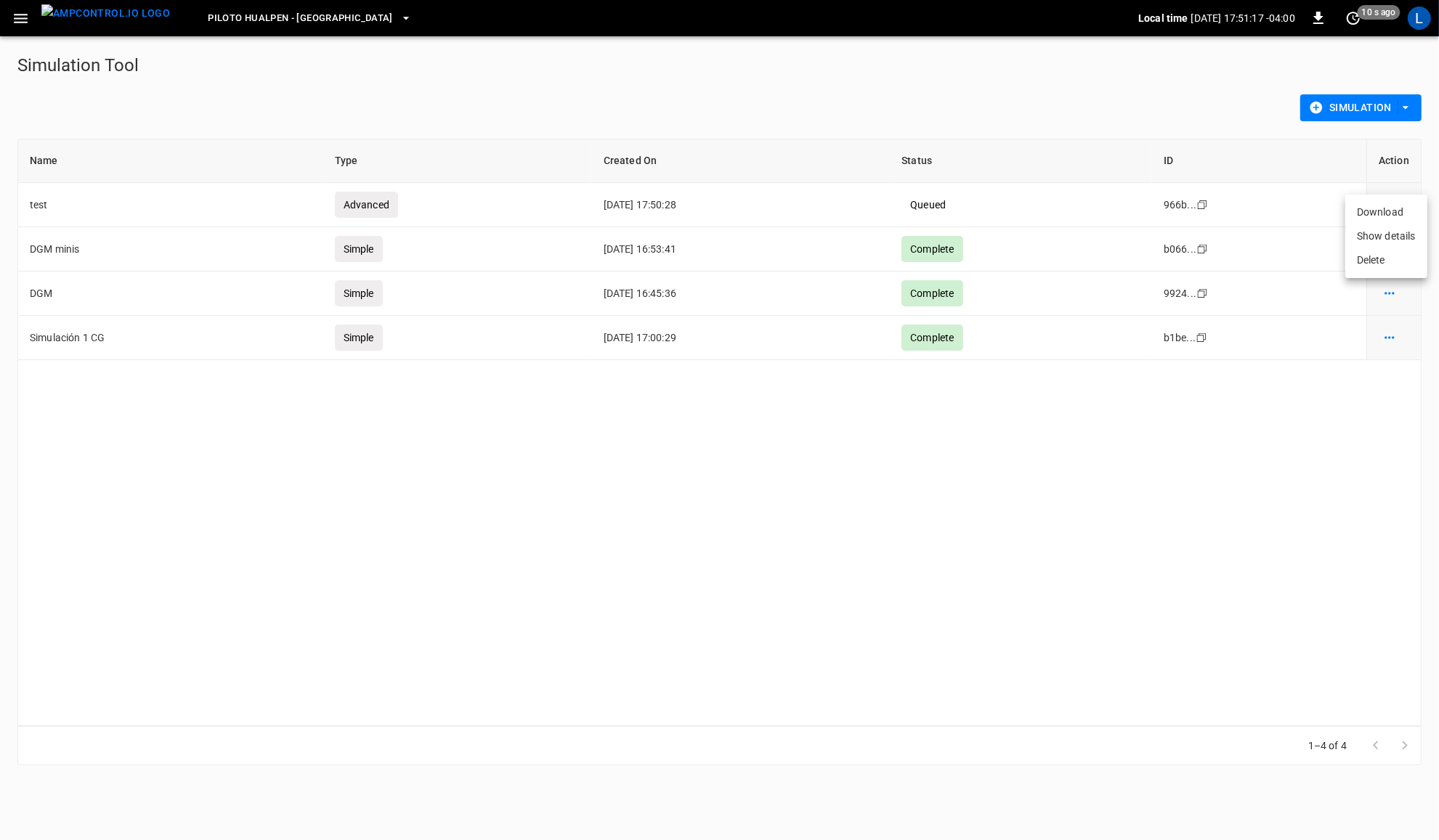
click at [1352, 18] on div at bounding box center [719, 420] width 1439 height 840
click at [1363, 16] on span "10 s ago" at bounding box center [1379, 12] width 43 height 15
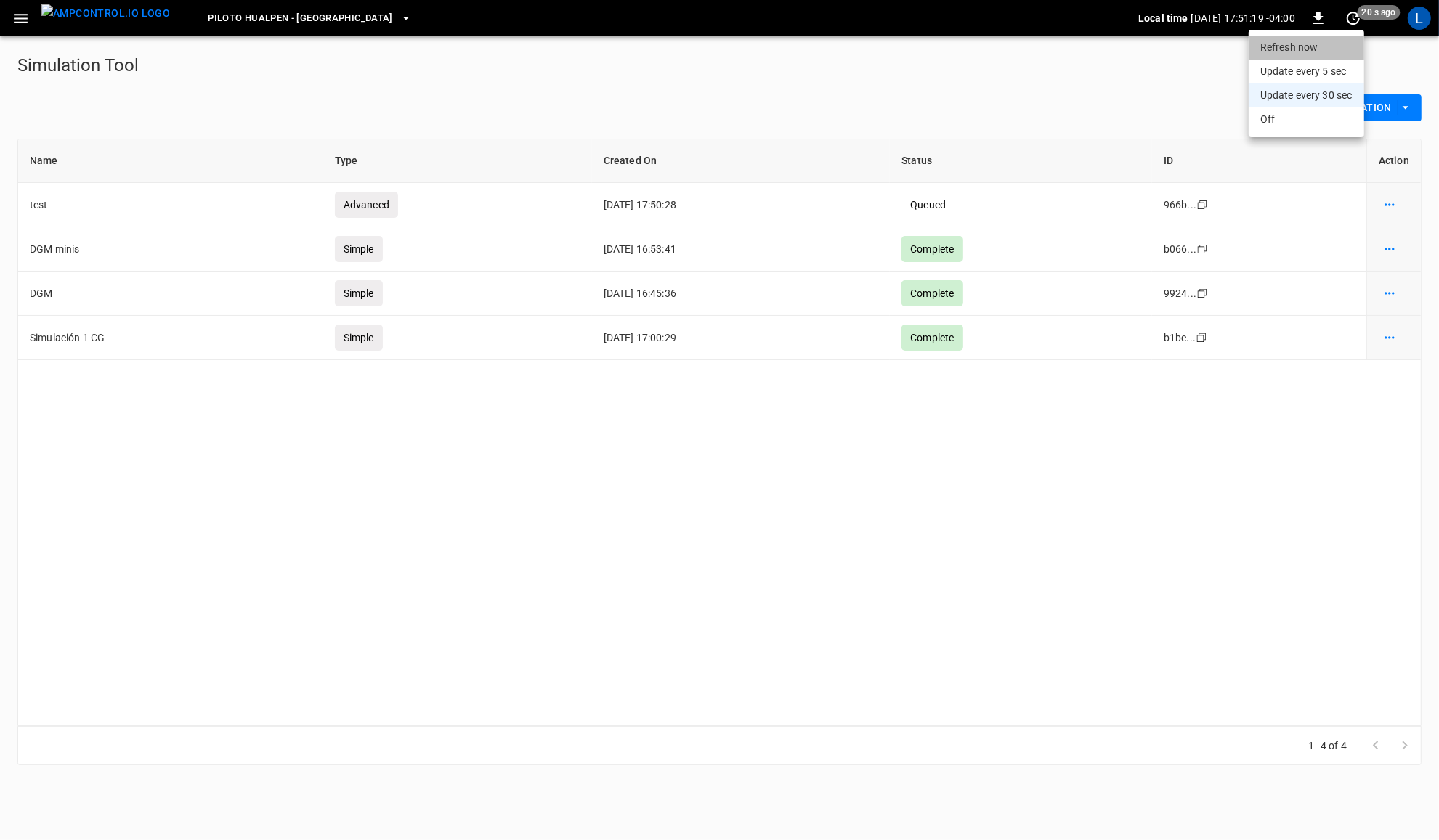
click at [1318, 39] on li "Refresh now" at bounding box center [1306, 47] width 116 height 24
click at [1269, 546] on div at bounding box center [719, 420] width 1439 height 840
click at [1047, 187] on td "Queued" at bounding box center [1021, 205] width 262 height 44
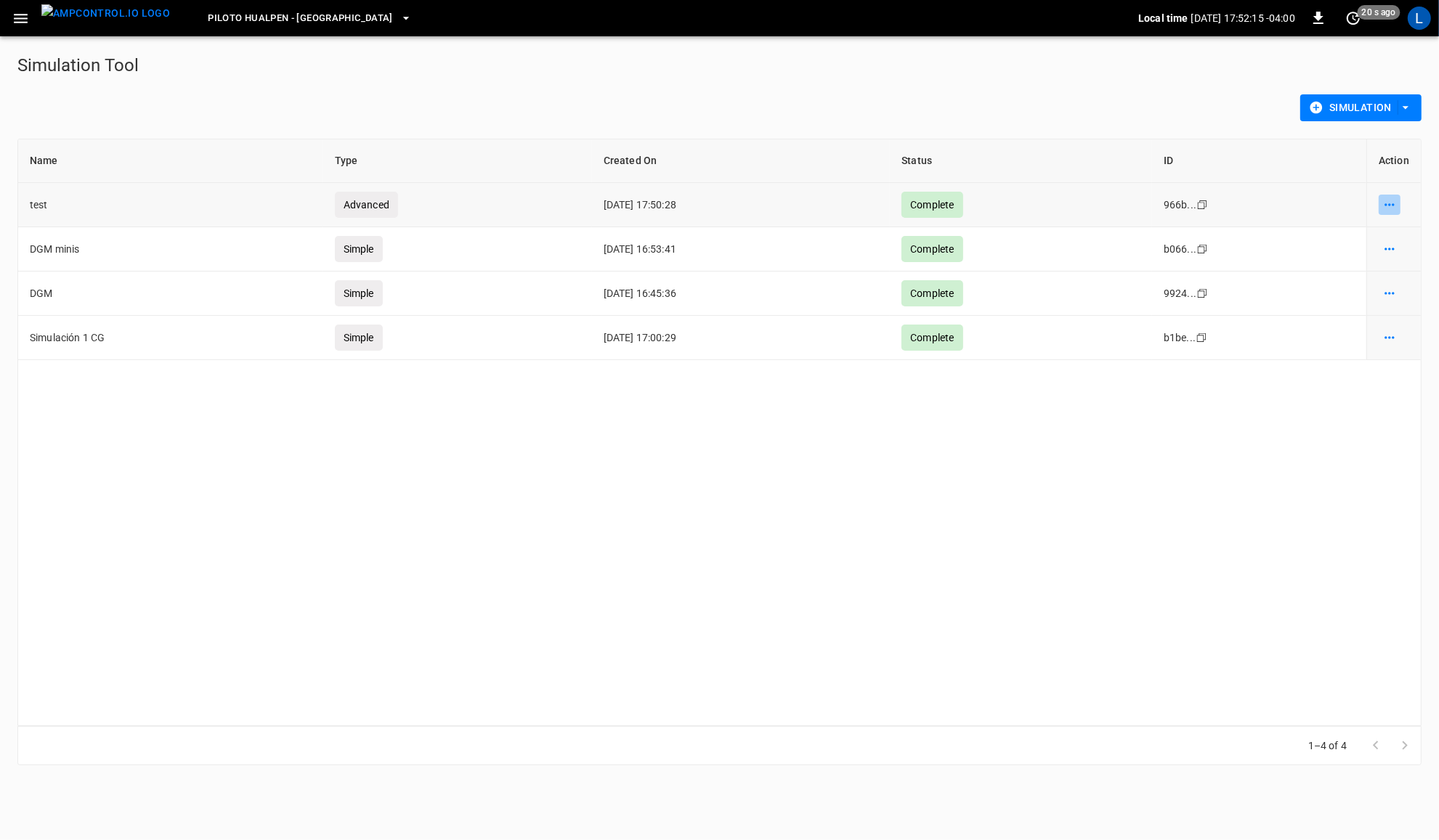
click at [1392, 204] on icon "simulation options" at bounding box center [1389, 204] width 9 height 2
click at [1397, 238] on li "Show details" at bounding box center [1386, 236] width 82 height 24
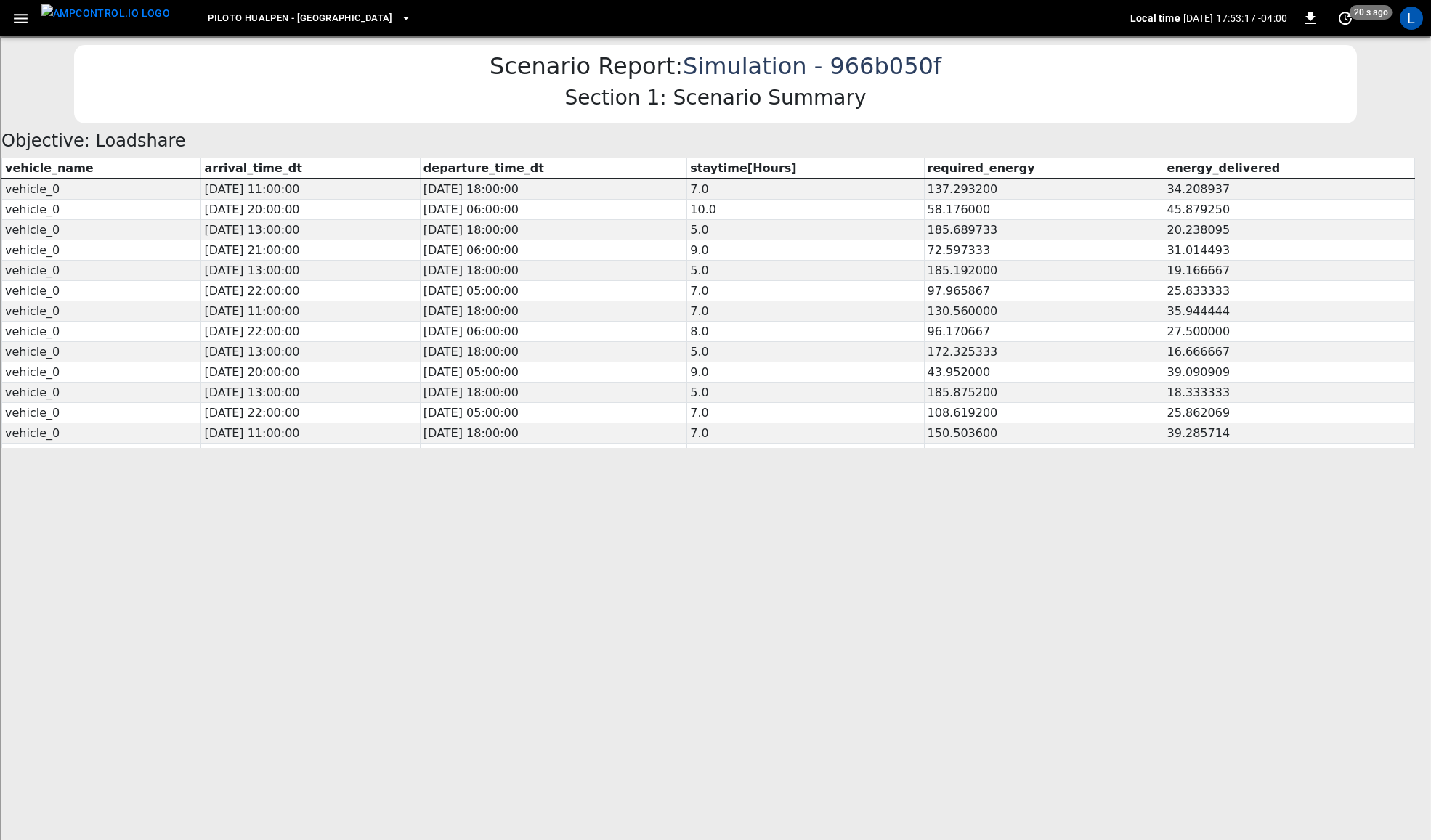
drag, startPoint x: 1424, startPoint y: 109, endPoint x: 1431, endPoint y: 92, distance: 18.4
drag, startPoint x: 52, startPoint y: 368, endPoint x: 9, endPoint y: 368, distance: 43.0
click at [9, 360] on td "vehicle_0" at bounding box center [100, 350] width 199 height 20
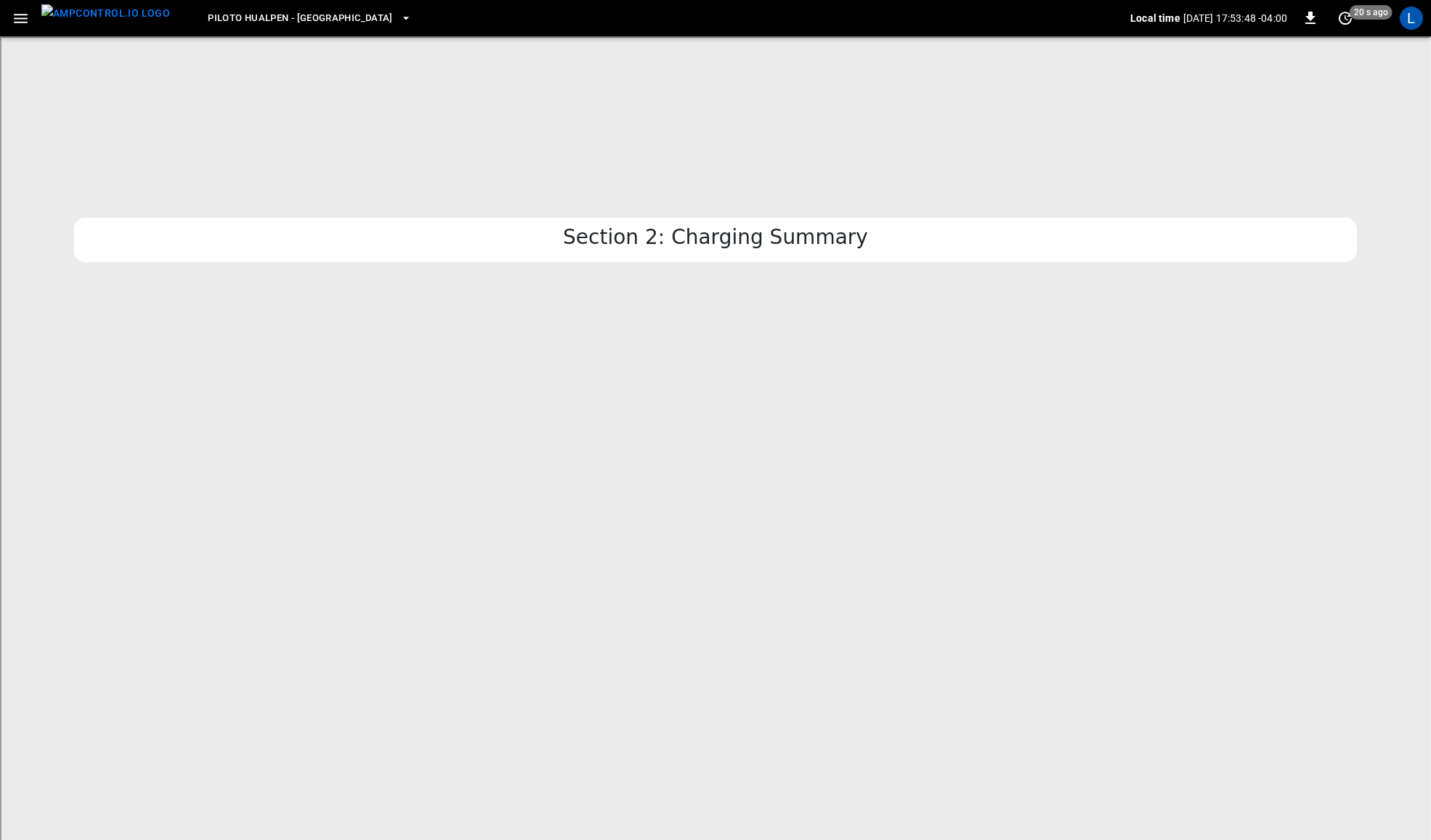
scroll to position [1665, 0]
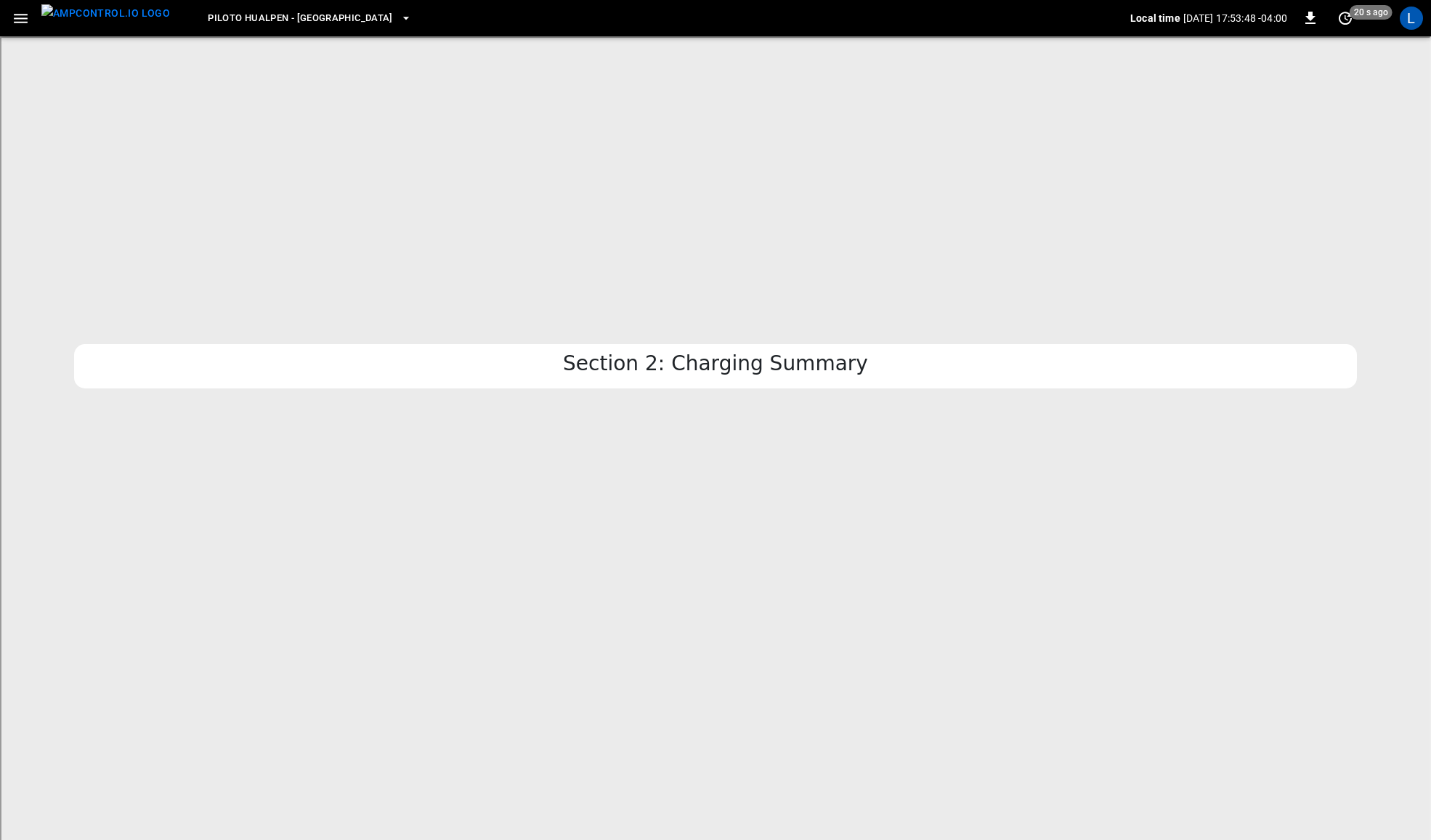
click at [742, 353] on h3 "Section 2: Charging Summary" at bounding box center [714, 363] width 305 height 25
drag, startPoint x: 732, startPoint y: 403, endPoint x: 719, endPoint y: 471, distance: 69.2
click at [719, 469] on body "Scenario Report: Simulation - 966b050f Section 1: Scenario Summary Objective: L…" at bounding box center [714, 415] width 1428 height 4073
click at [721, 474] on div at bounding box center [707, 525] width 1414 height 262
drag, startPoint x: 721, startPoint y: 474, endPoint x: 1286, endPoint y: 463, distance: 565.1
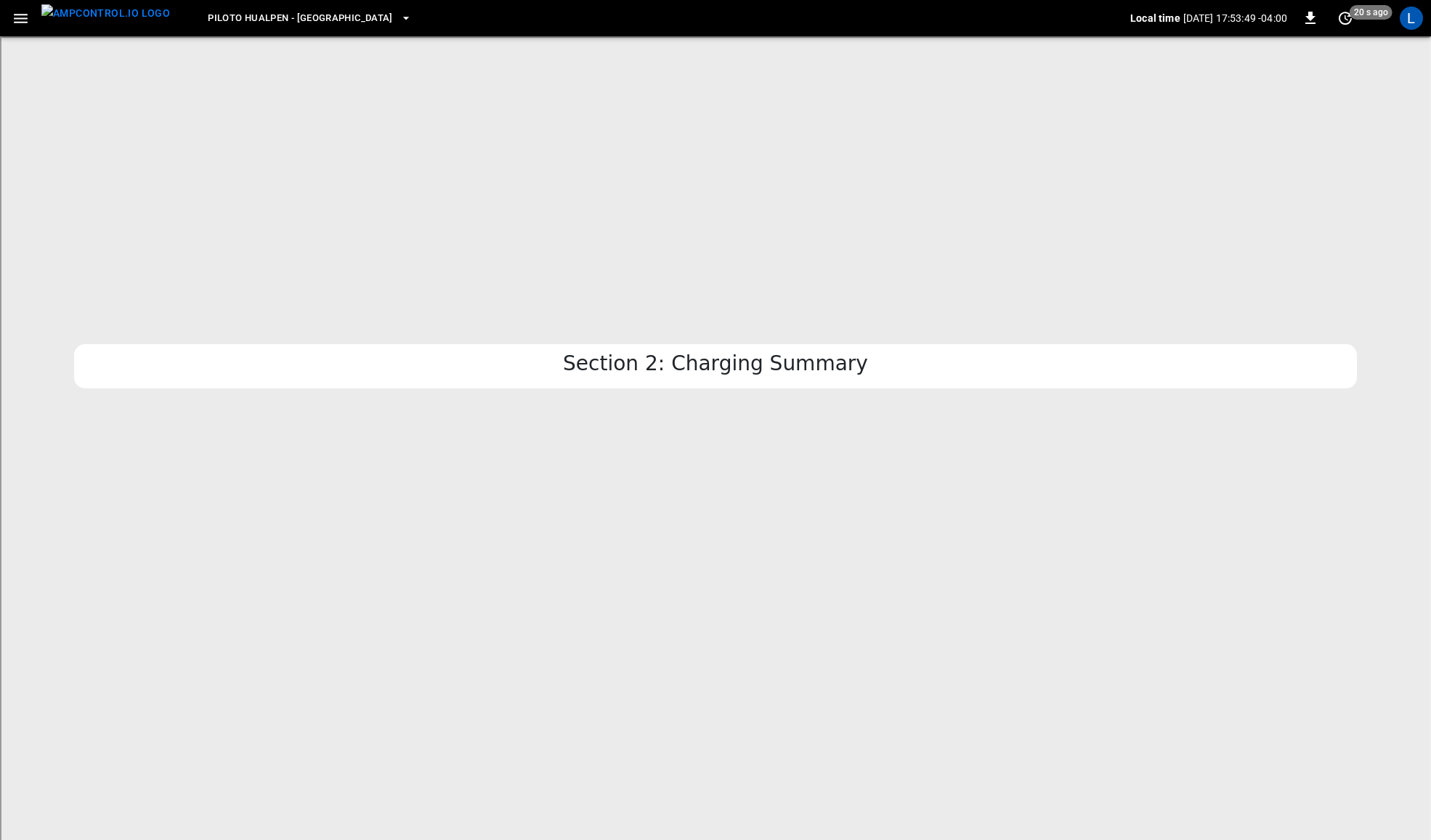
click at [757, 474] on div at bounding box center [707, 525] width 1414 height 262
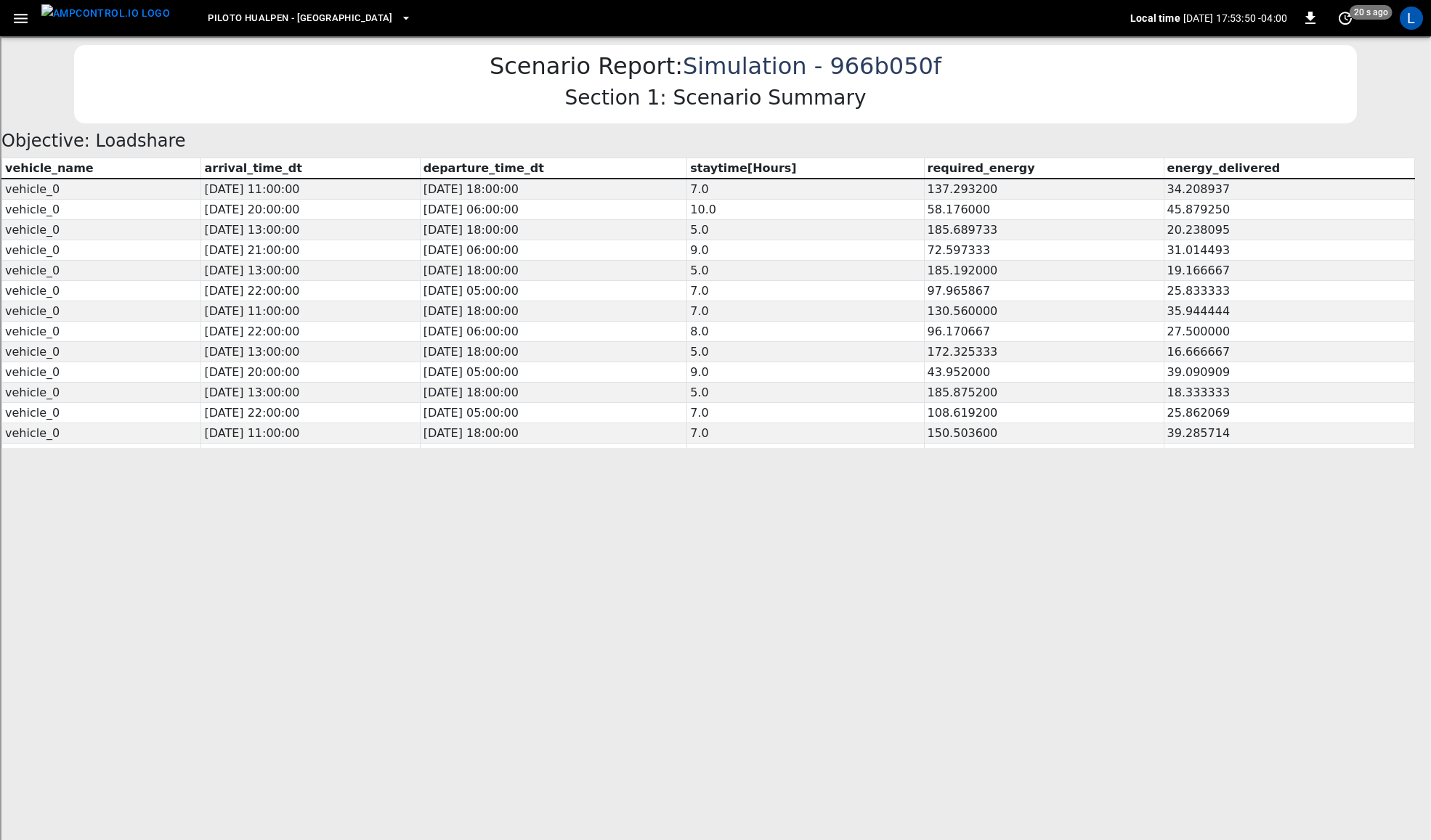
drag, startPoint x: 1420, startPoint y: 484, endPoint x: 1433, endPoint y: 84, distance: 400.2
click at [650, 524] on div at bounding box center [707, 635] width 1414 height 363
drag, startPoint x: 650, startPoint y: 524, endPoint x: 238, endPoint y: 132, distance: 568.7
click at [648, 524] on div at bounding box center [707, 635] width 1414 height 363
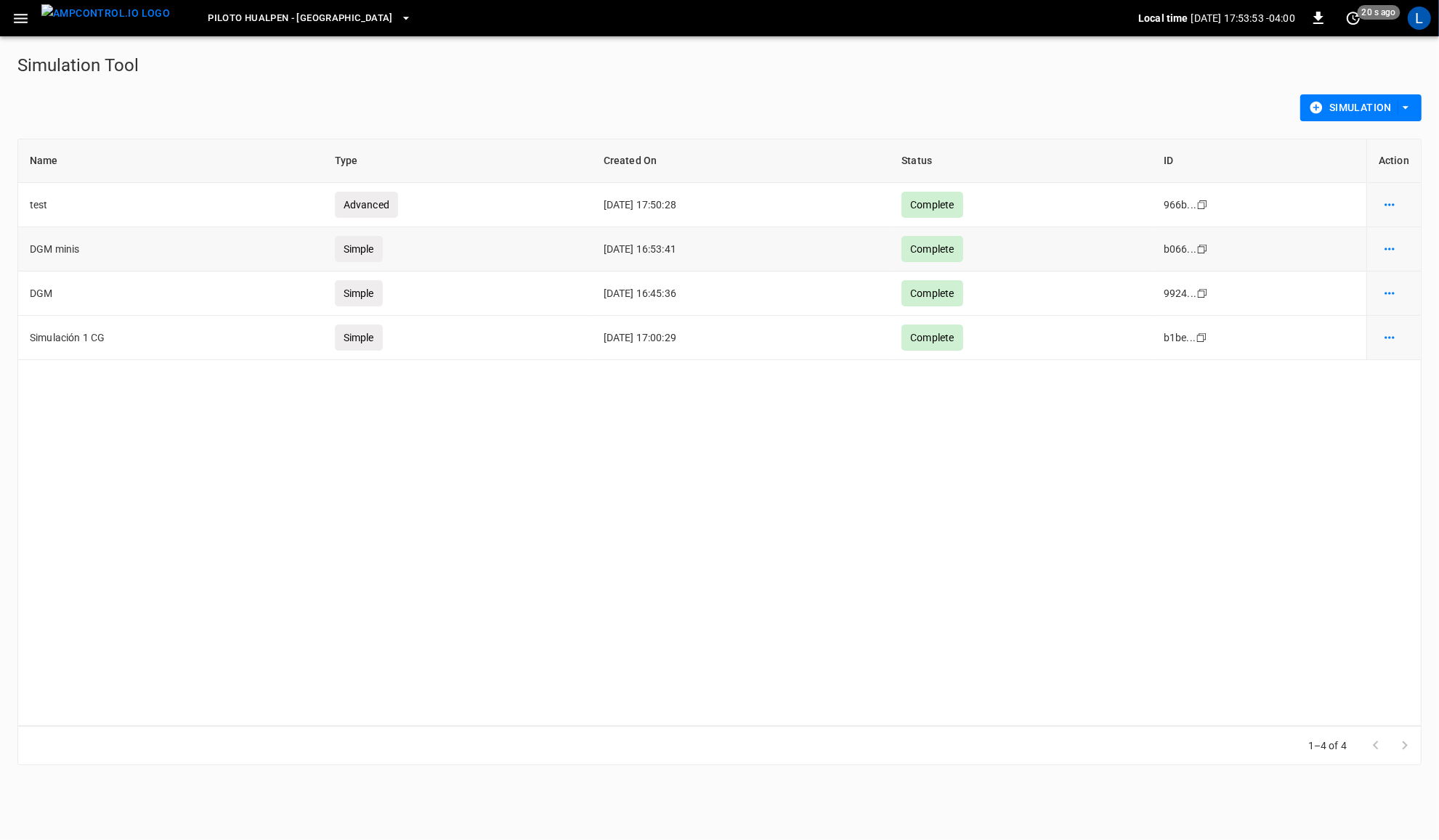
click at [1399, 215] on button "simulation options" at bounding box center [1389, 205] width 22 height 20
click at [1349, 422] on div at bounding box center [719, 420] width 1439 height 840
click at [1393, 212] on icon "simulation options" at bounding box center [1389, 205] width 15 height 15
click at [1400, 372] on li "Show details" at bounding box center [1386, 369] width 82 height 24
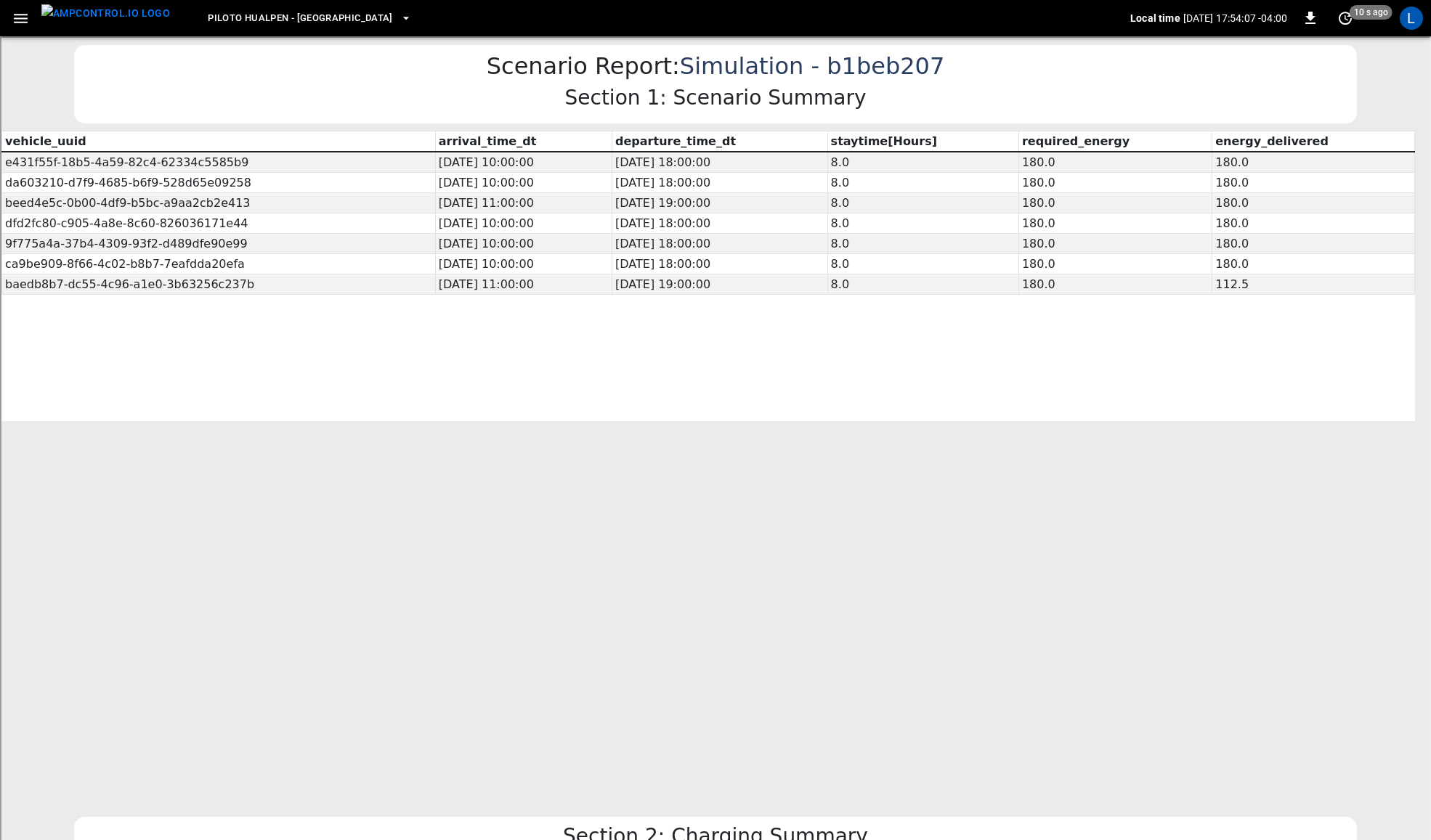
scroll to position [242, 0]
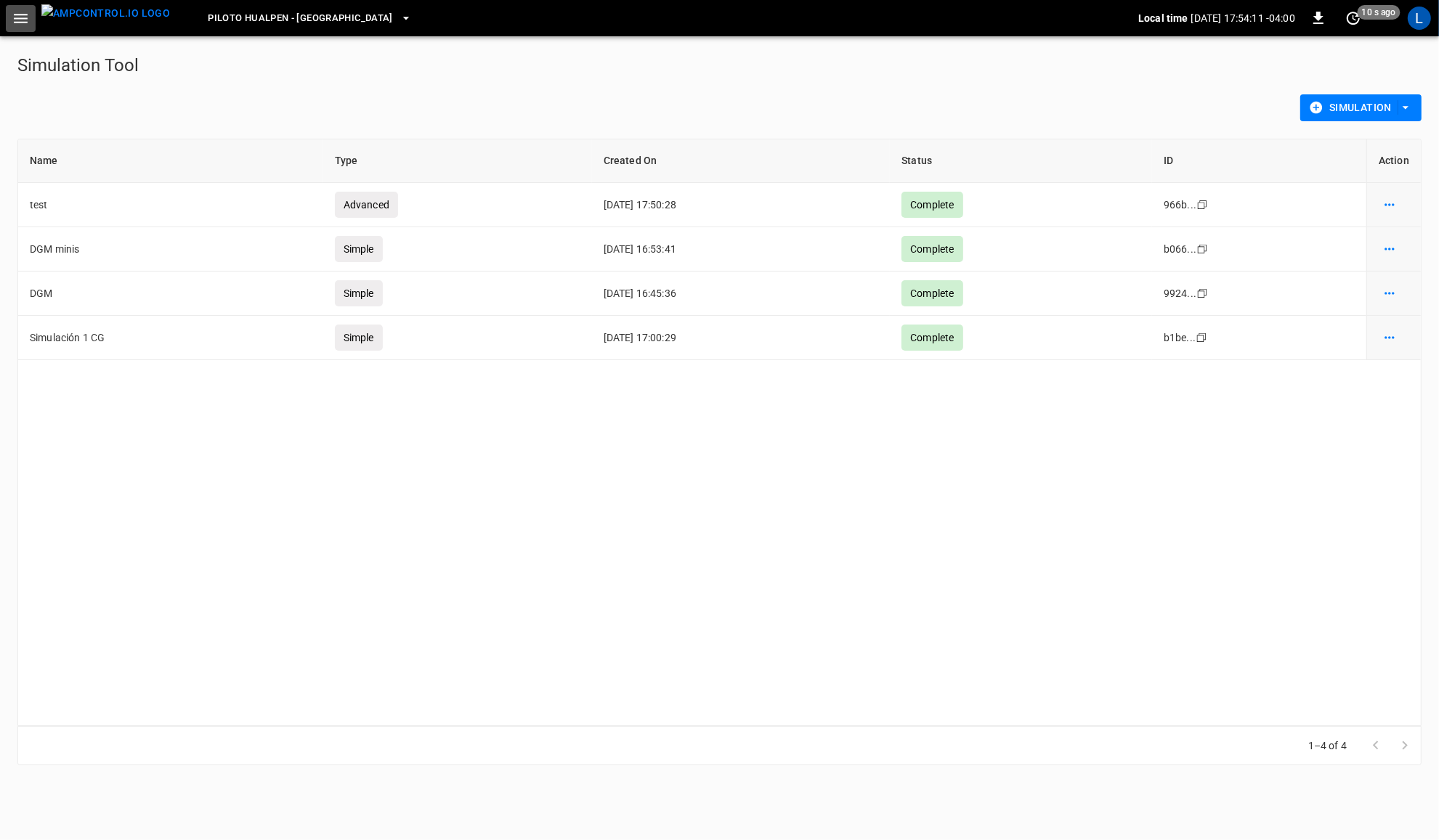
click at [15, 22] on icon "button" at bounding box center [20, 18] width 14 height 9
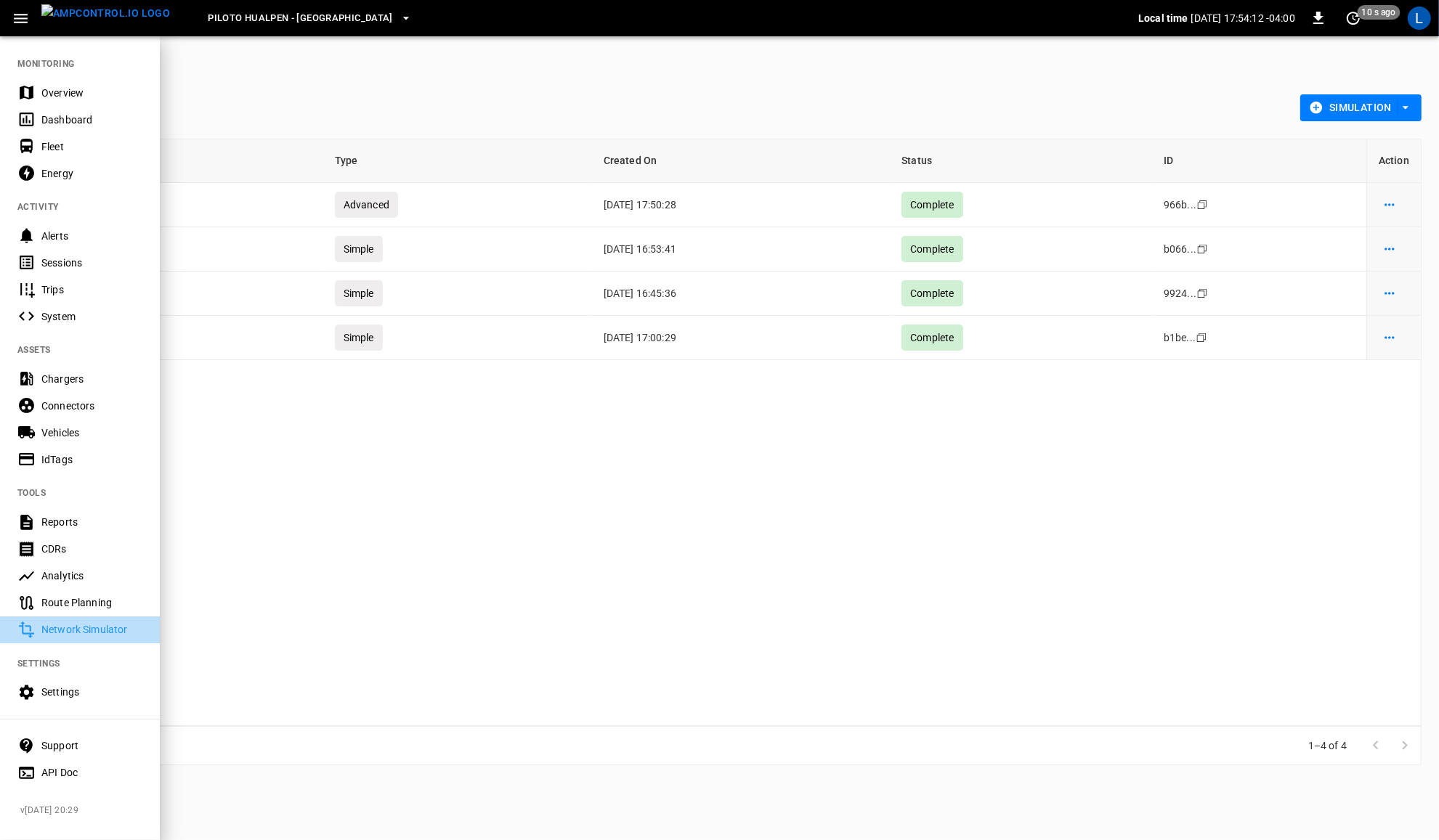
click at [93, 624] on div "Network Simulator" at bounding box center [92, 629] width 101 height 15
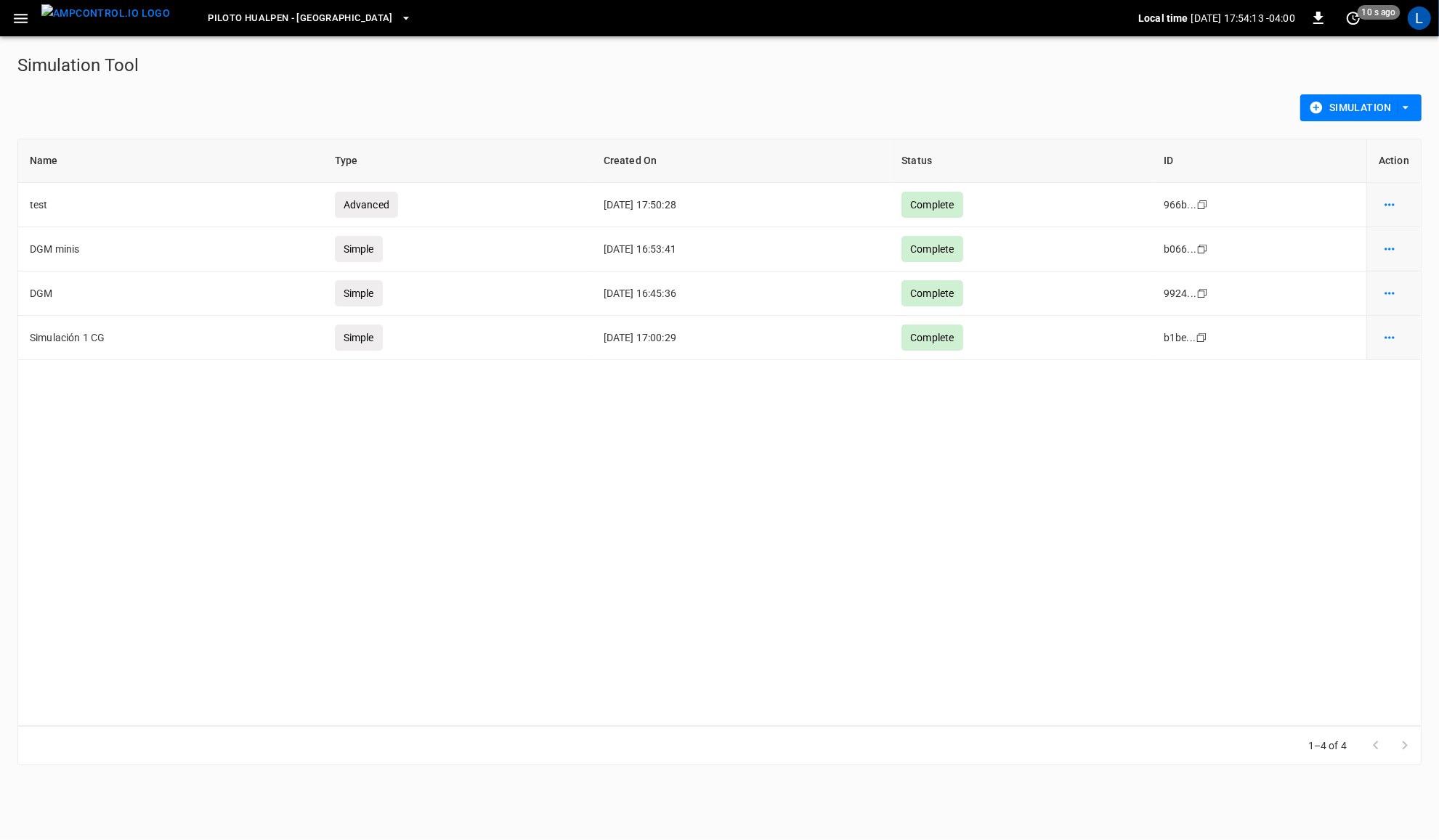
click at [1419, 114] on button "Simulation" at bounding box center [1361, 108] width 121 height 27
click at [1392, 287] on div at bounding box center [719, 420] width 1439 height 840
click at [1392, 212] on icon "simulation options" at bounding box center [1389, 205] width 15 height 15
click at [1393, 323] on li "Show details" at bounding box center [1386, 325] width 82 height 24
click at [1395, 212] on icon "simulation options" at bounding box center [1389, 205] width 15 height 15
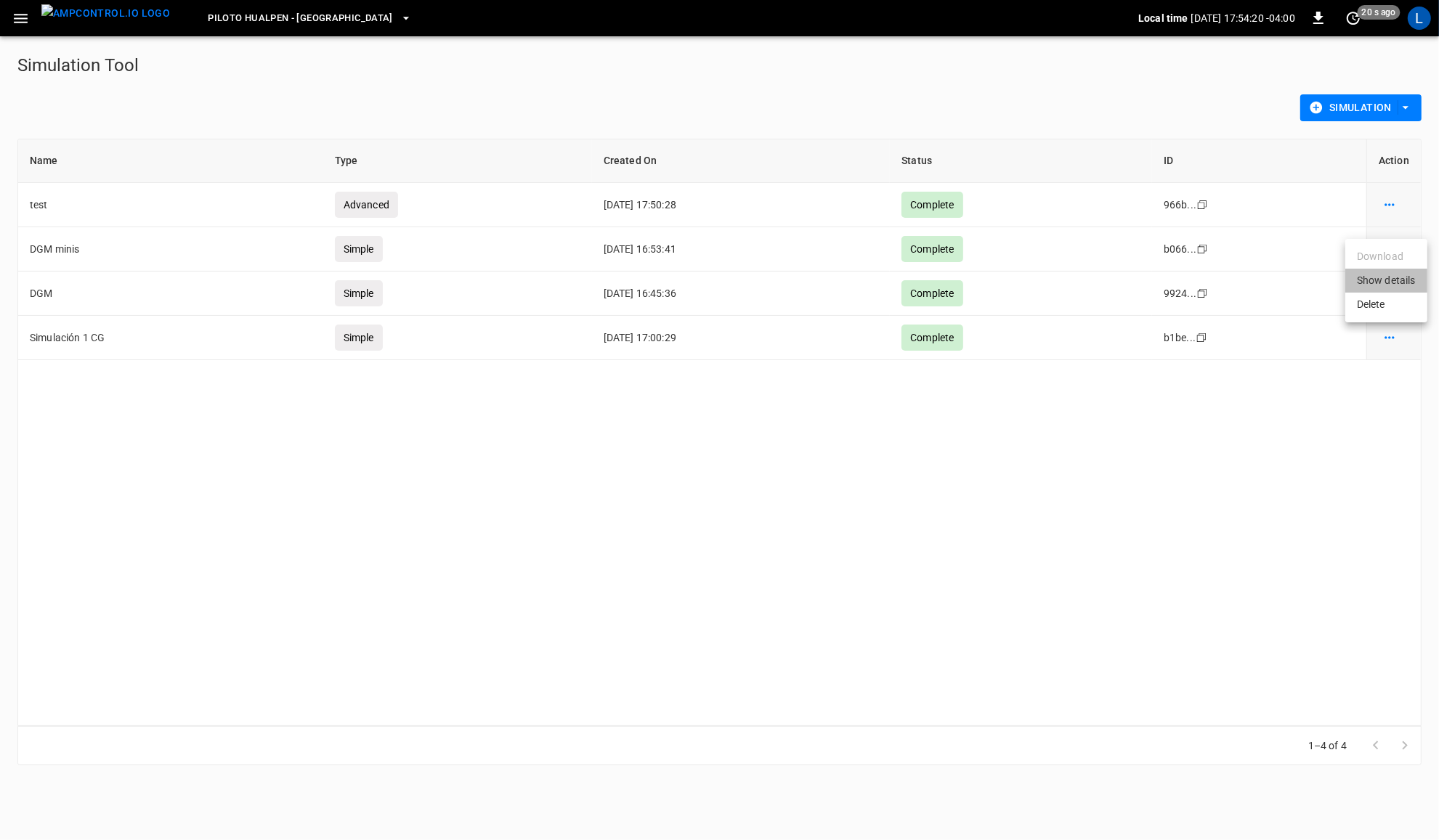
click at [1395, 283] on li "Show details" at bounding box center [1386, 280] width 82 height 24
click at [1388, 208] on icon "simulation options" at bounding box center [1389, 205] width 15 height 15
click at [1392, 238] on li "Show details" at bounding box center [1386, 236] width 82 height 24
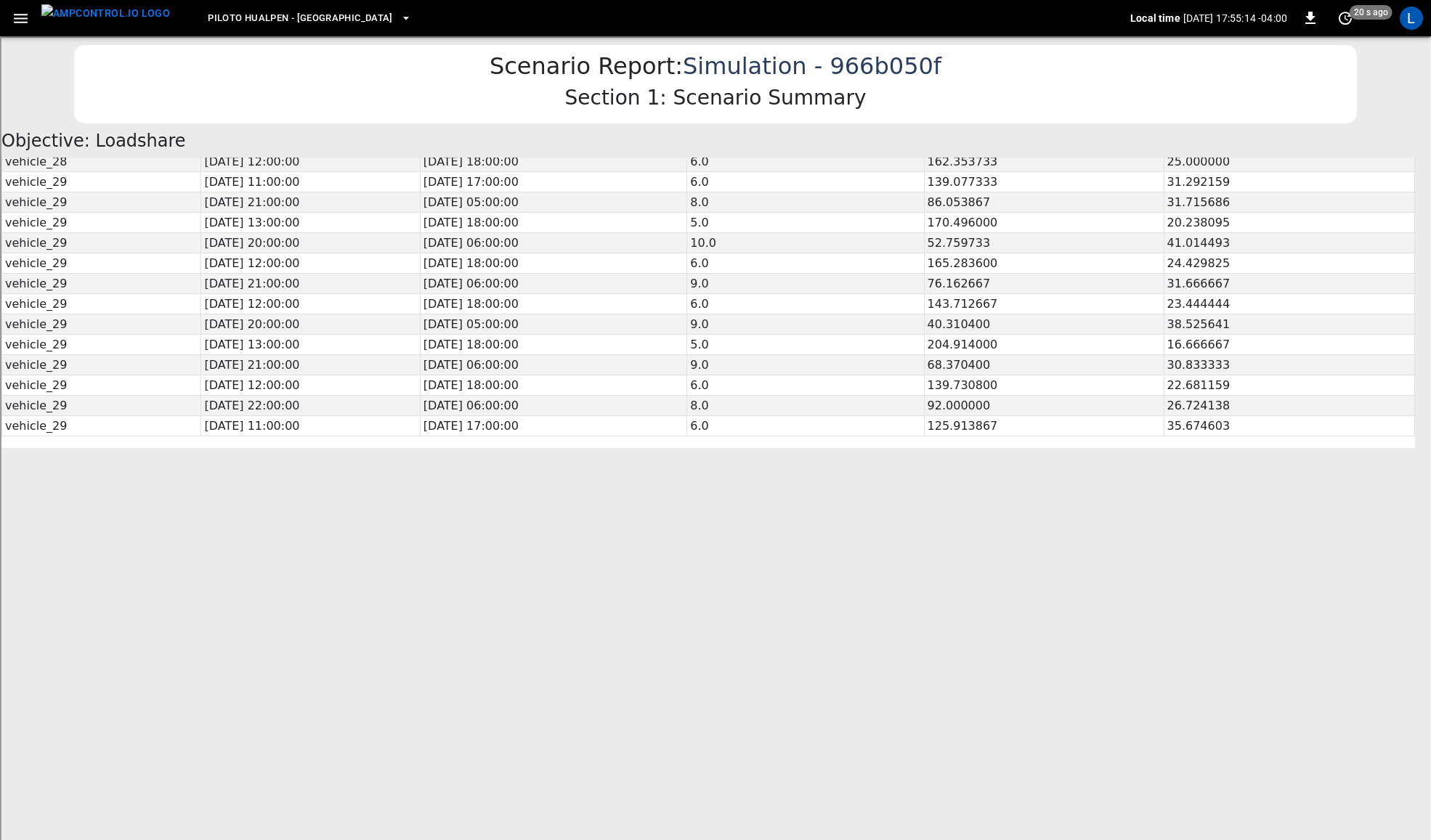
scroll to position [8016, 0]
drag, startPoint x: 38, startPoint y: 189, endPoint x: -42, endPoint y: 187, distance: 80.0
click html "Scenario Report: Simulation - 966b050f Section 1: Scenario Summary Objective: L…"
drag, startPoint x: -42, startPoint y: 187, endPoint x: 77, endPoint y: 193, distance: 119.2
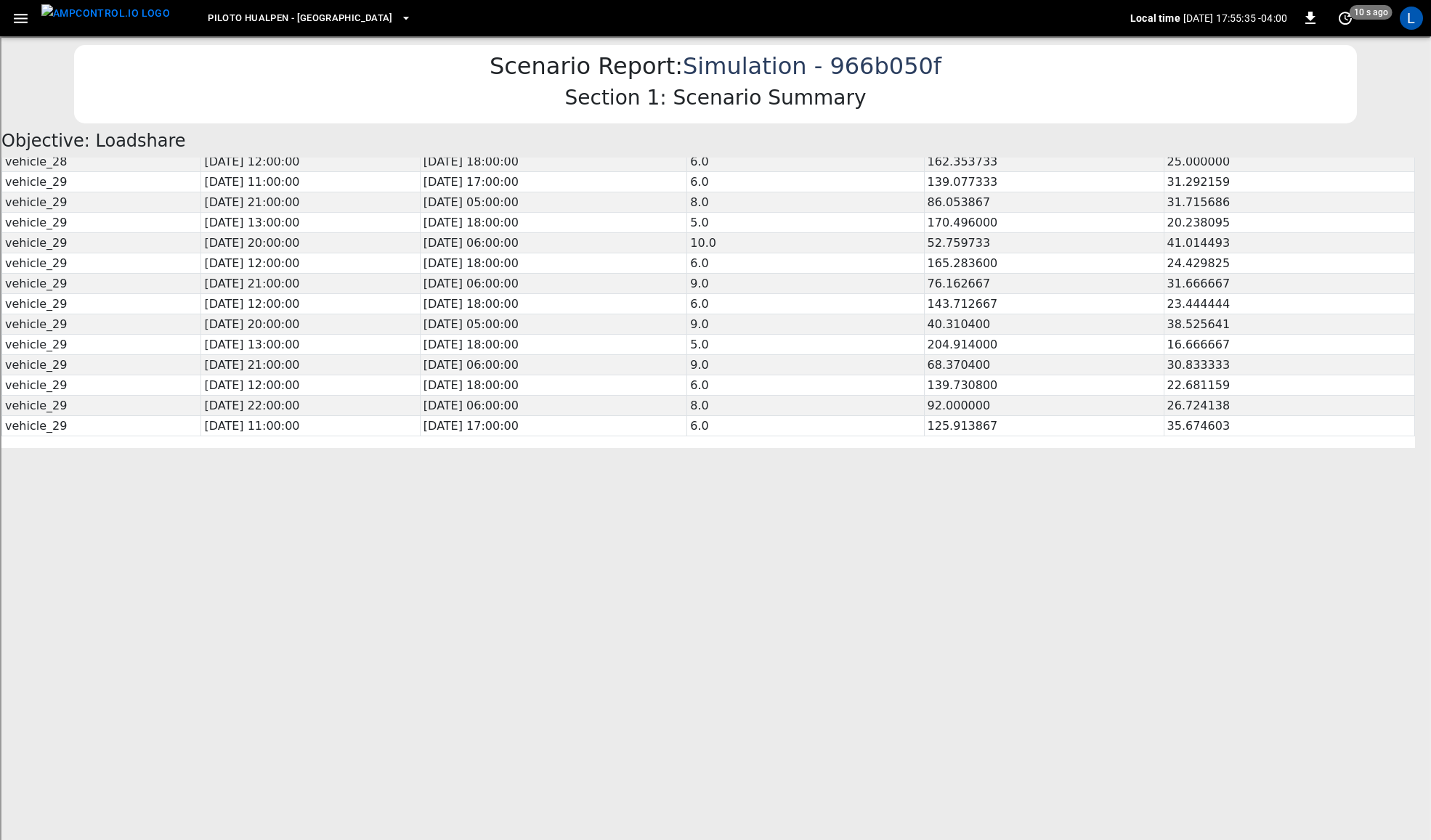
drag, startPoint x: 74, startPoint y: 185, endPoint x: 7, endPoint y: 184, distance: 67.0
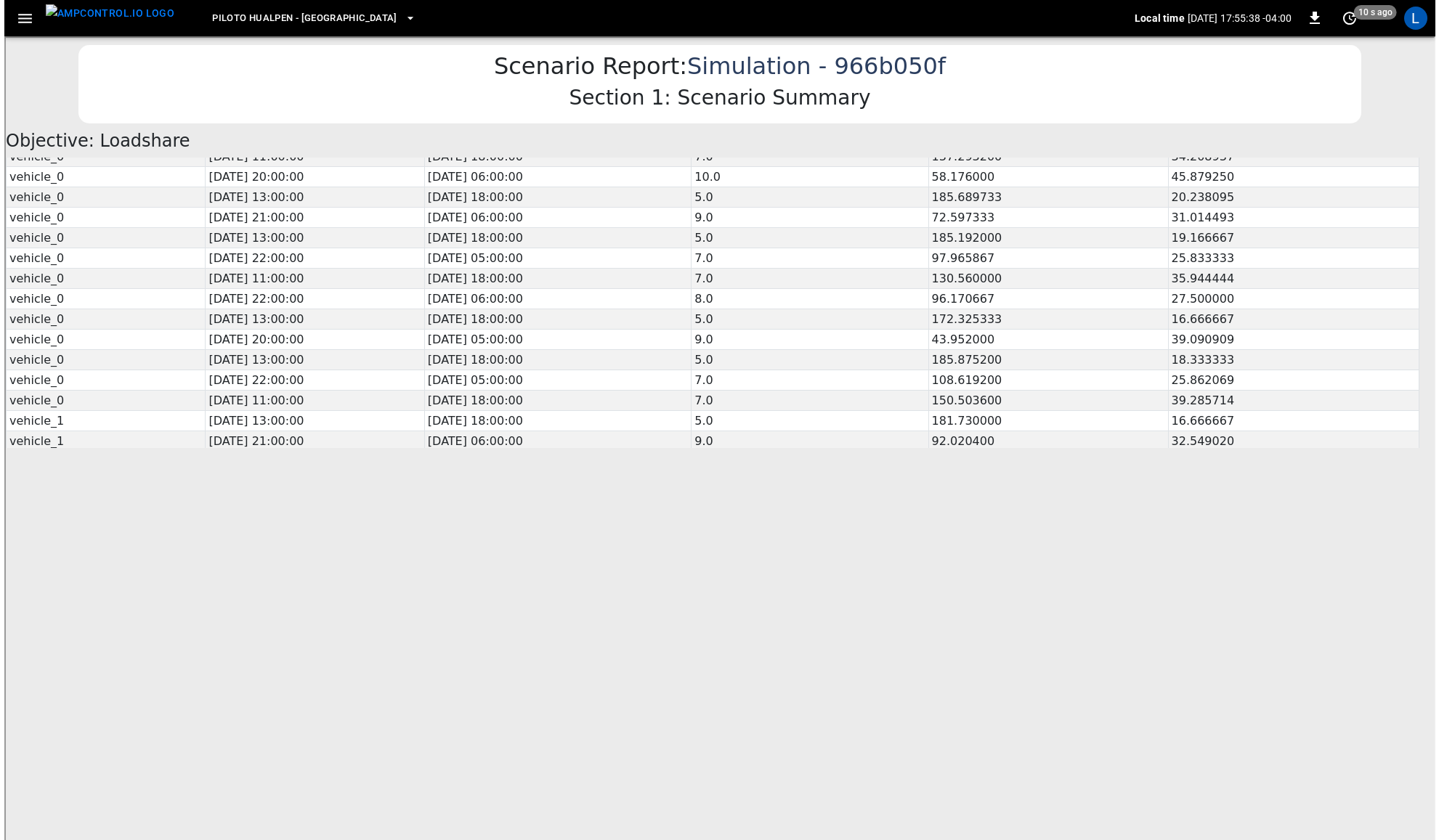
scroll to position [0, 0]
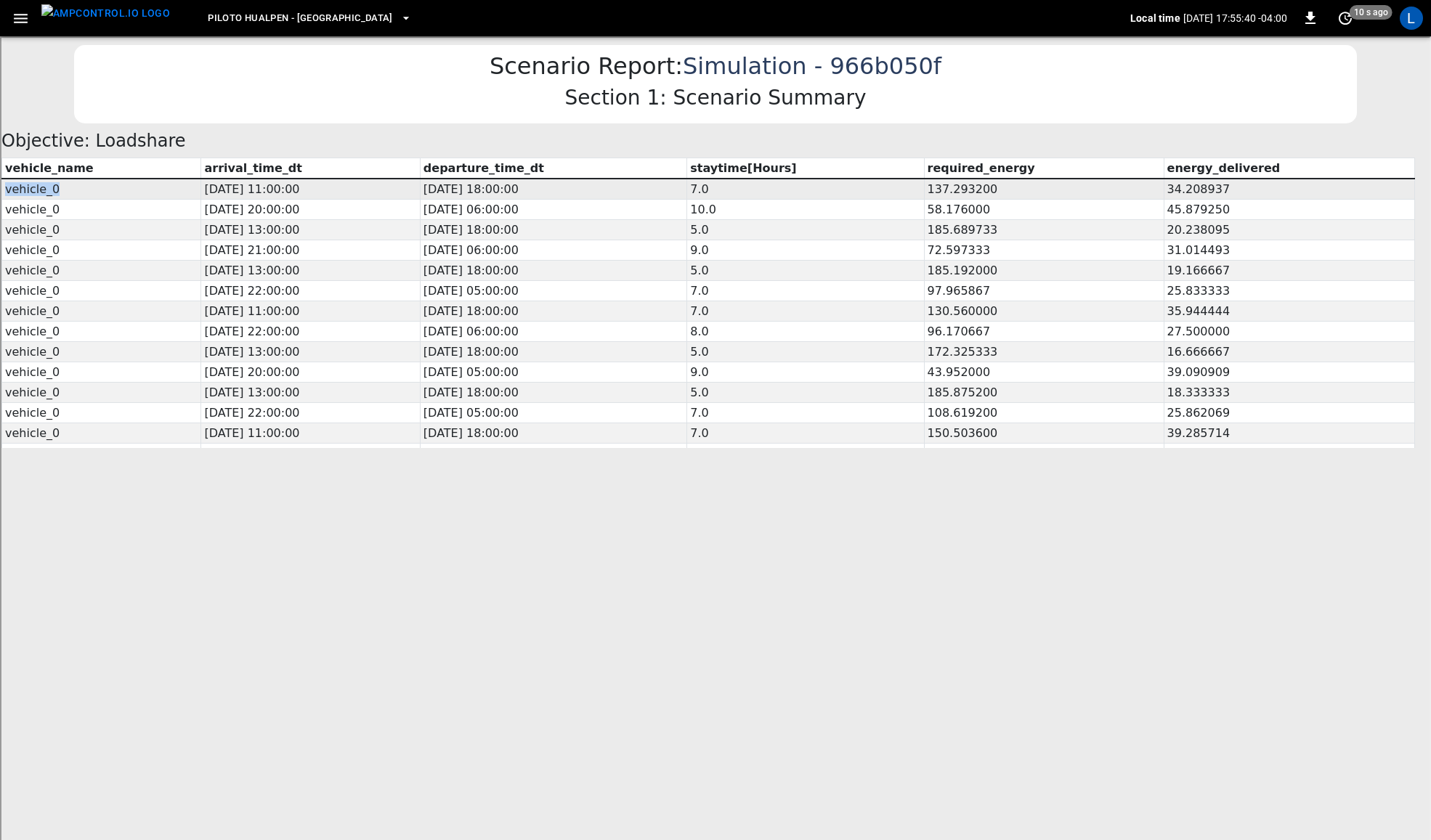
drag, startPoint x: 74, startPoint y: 197, endPoint x: 2, endPoint y: 185, distance: 73.0
click at [2, 185] on td "vehicle_0" at bounding box center [100, 187] width 199 height 21
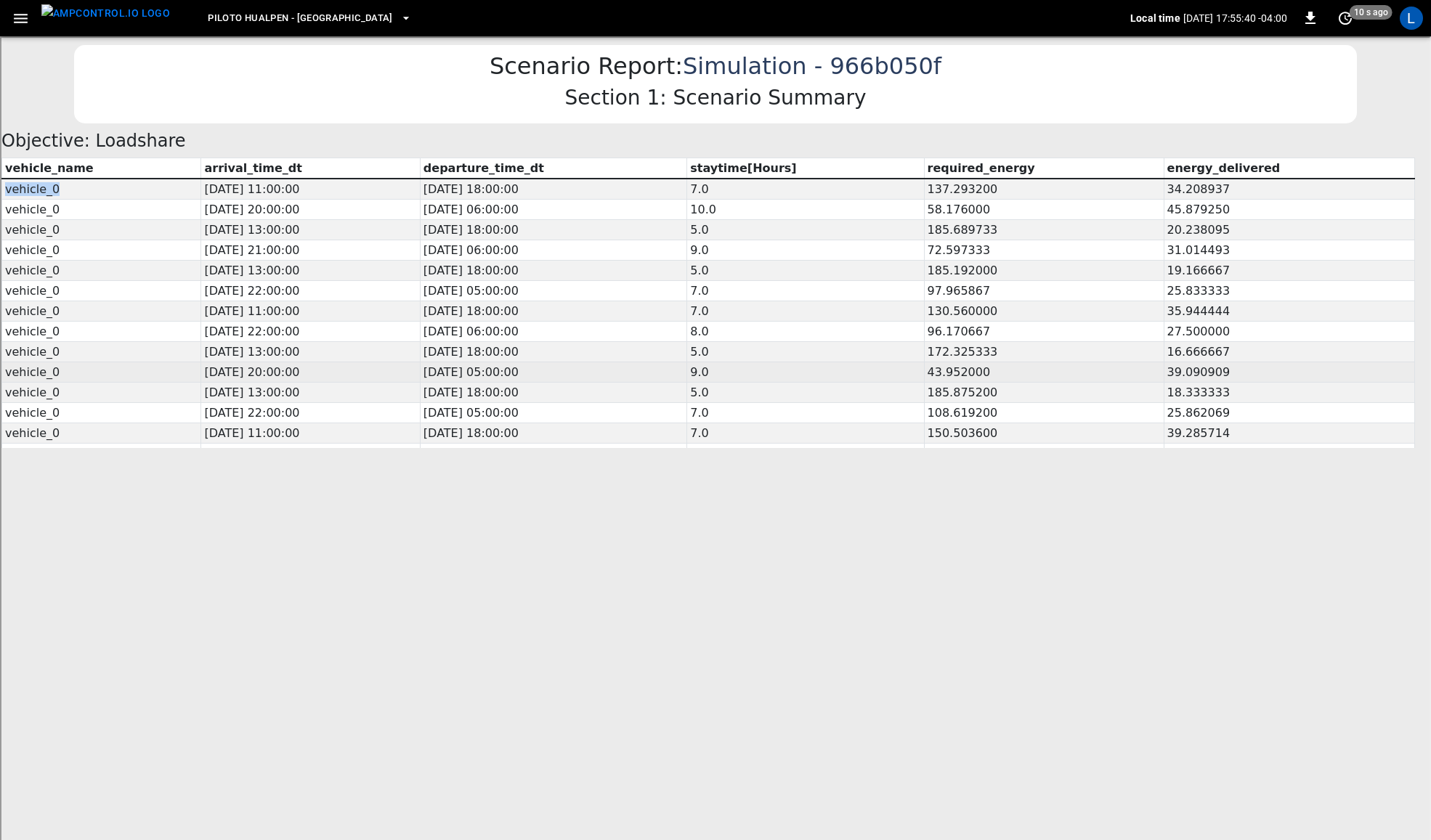
copy td "vehicle_0"
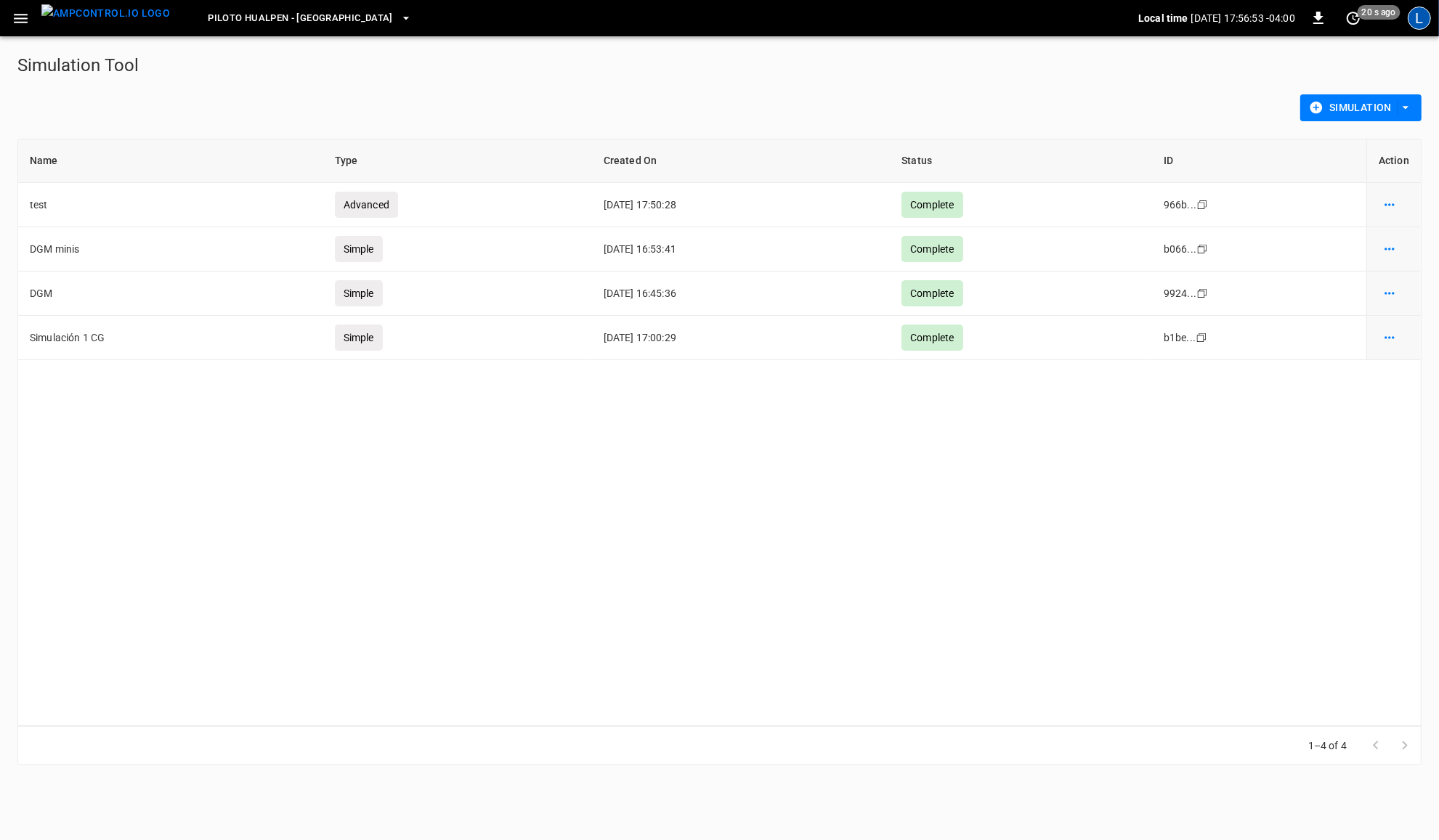
click at [1422, 27] on div "L" at bounding box center [1419, 18] width 23 height 23
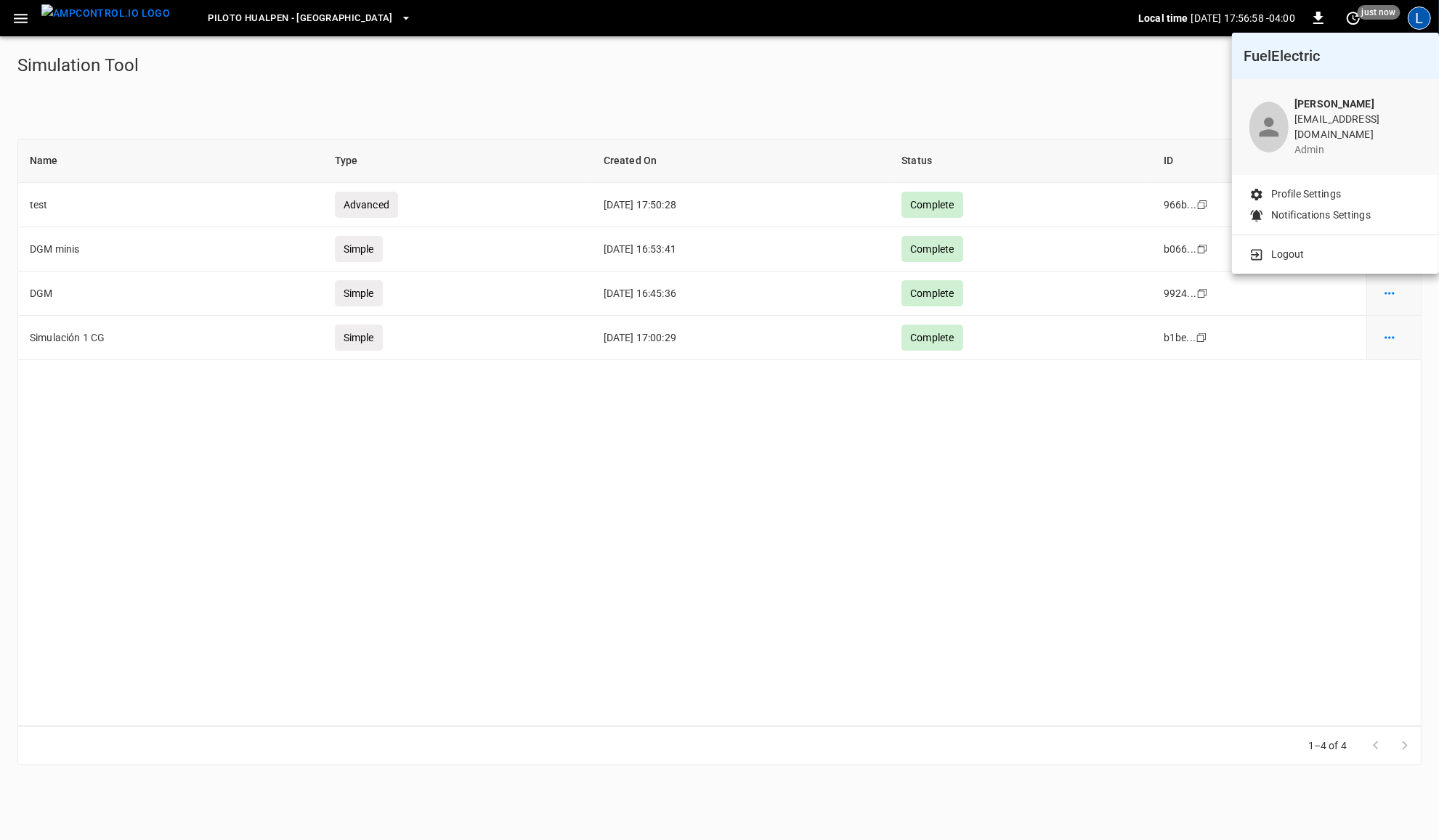
click at [8, 17] on div at bounding box center [719, 420] width 1439 height 840
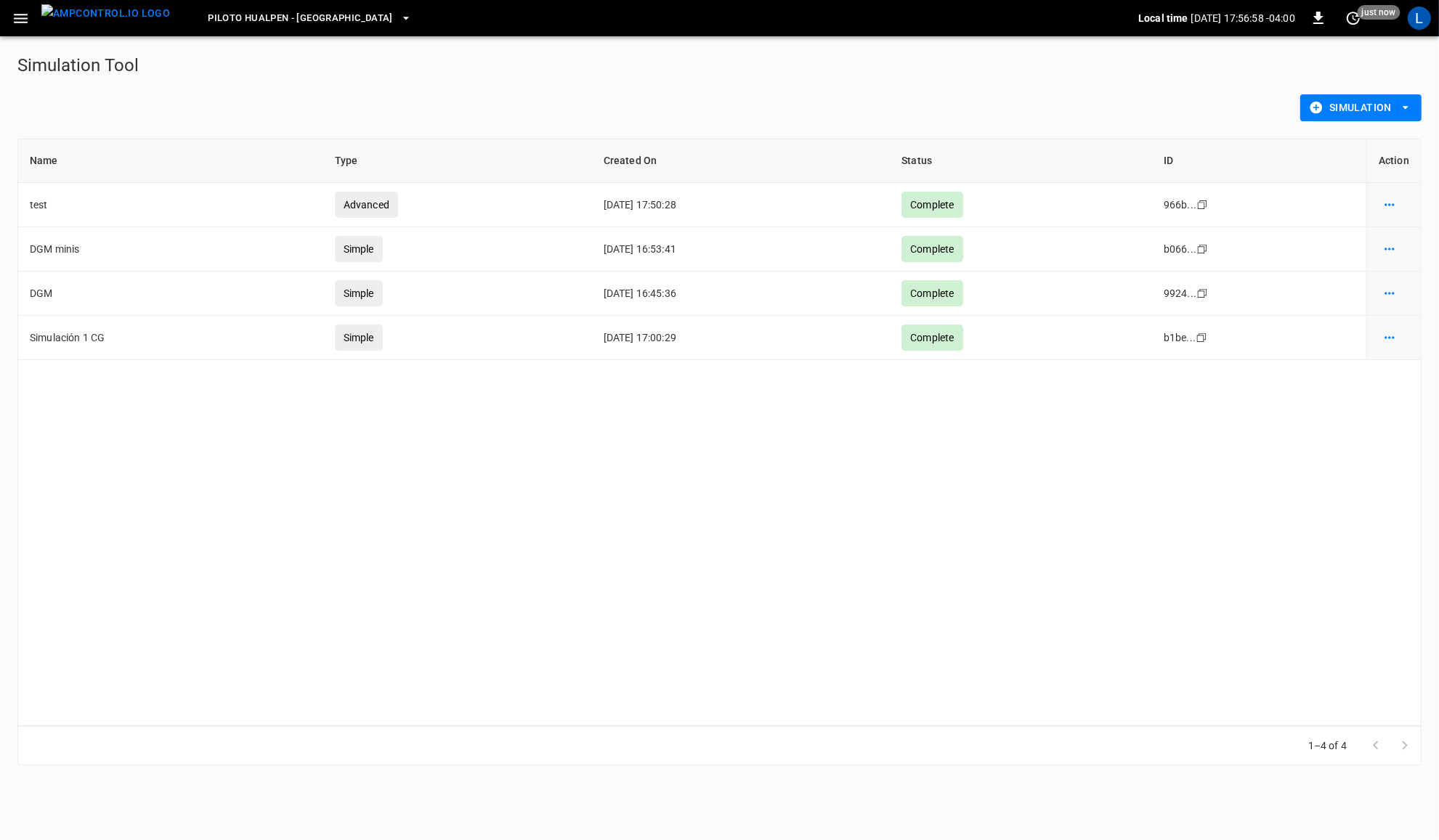
click at [12, 19] on body "Piloto Hualpen - Santiago Local time 2025-08-21 17:56:58 -04:00 0 just now L Si…" at bounding box center [719, 391] width 1439 height 783
click at [15, 22] on icon "button" at bounding box center [20, 18] width 18 height 18
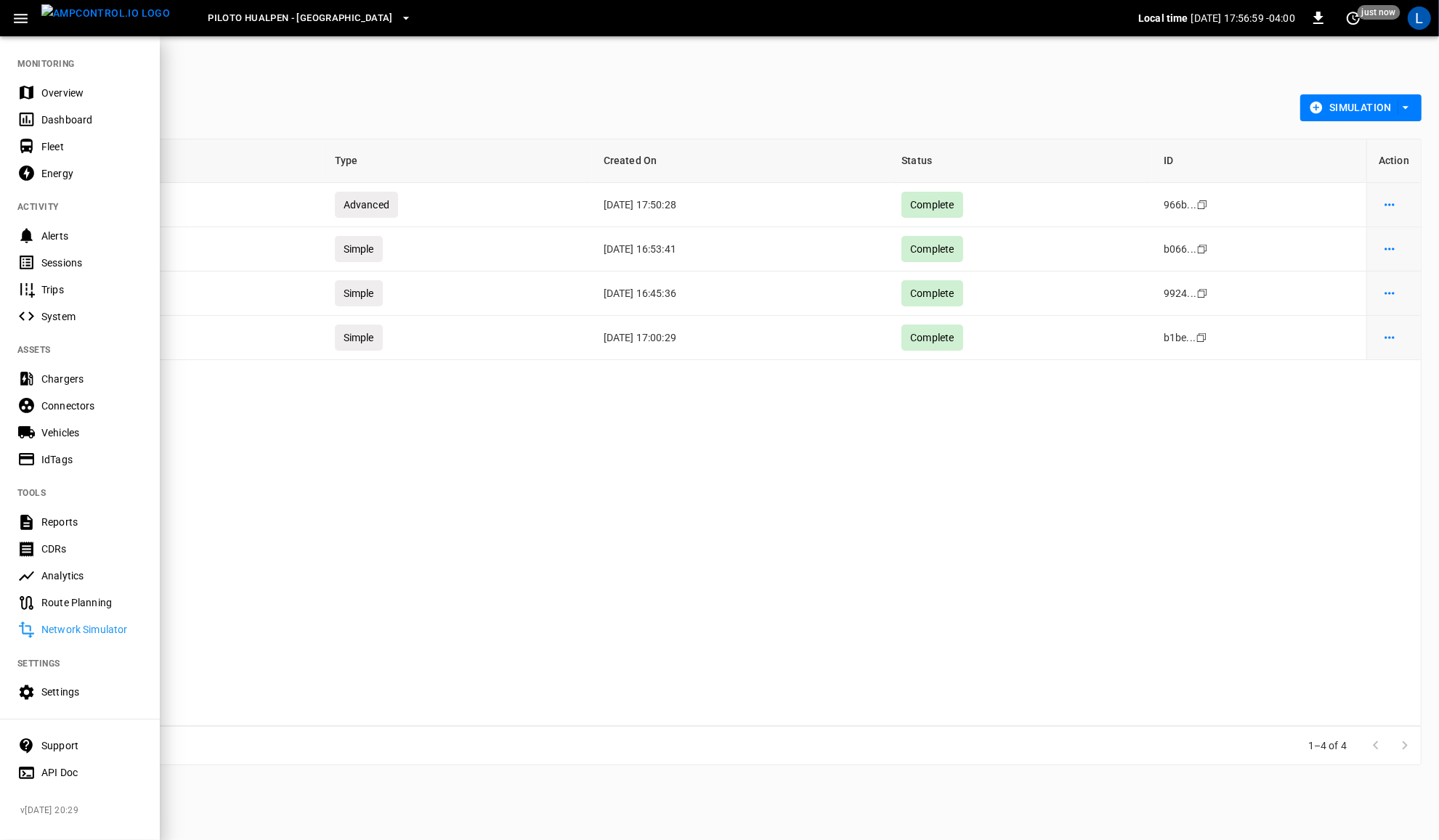
click at [67, 745] on div "Support" at bounding box center [92, 746] width 101 height 15
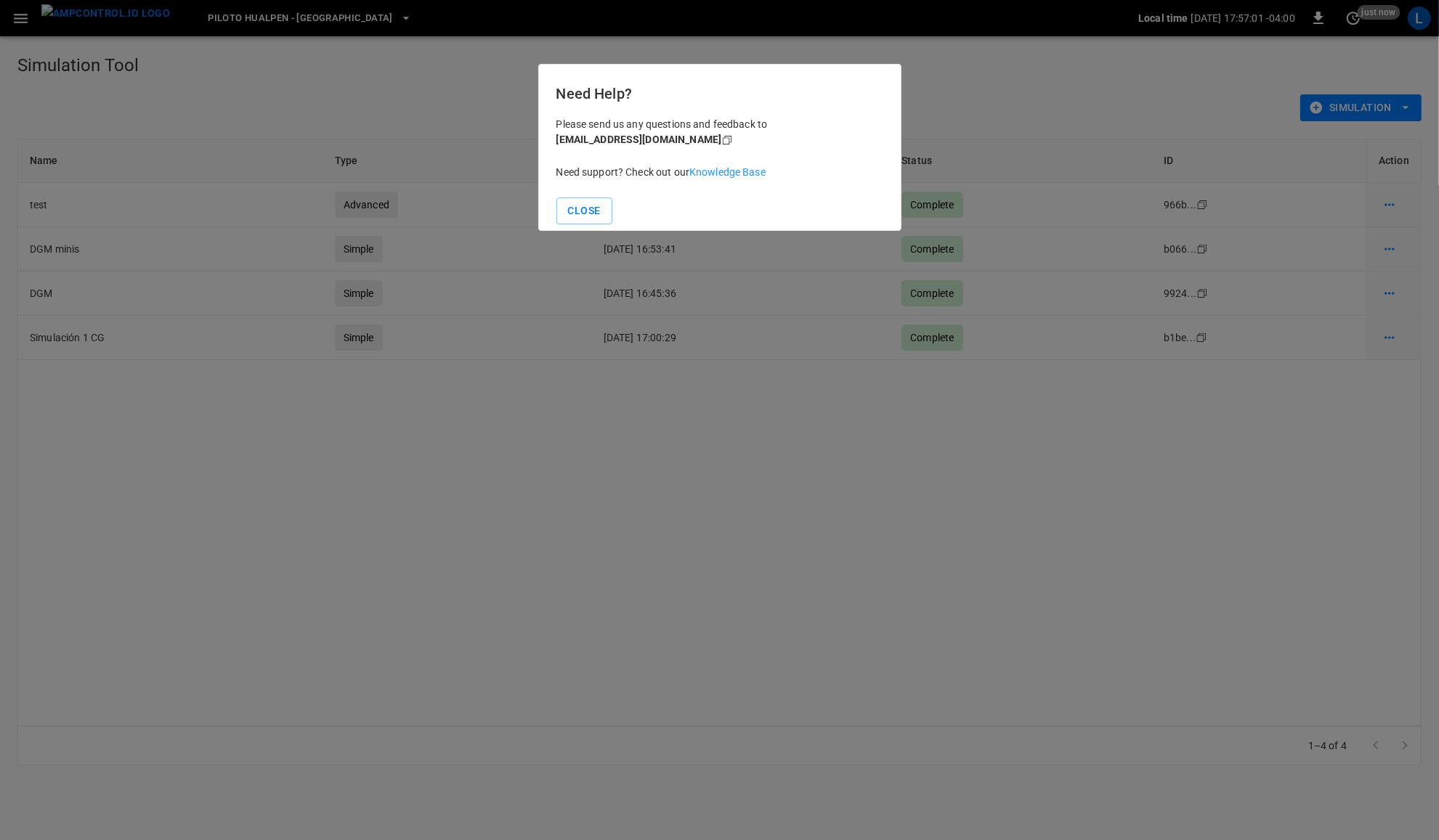
click at [728, 167] on link "Knowledge Base" at bounding box center [727, 172] width 77 height 12
